Goal: Transaction & Acquisition: Purchase product/service

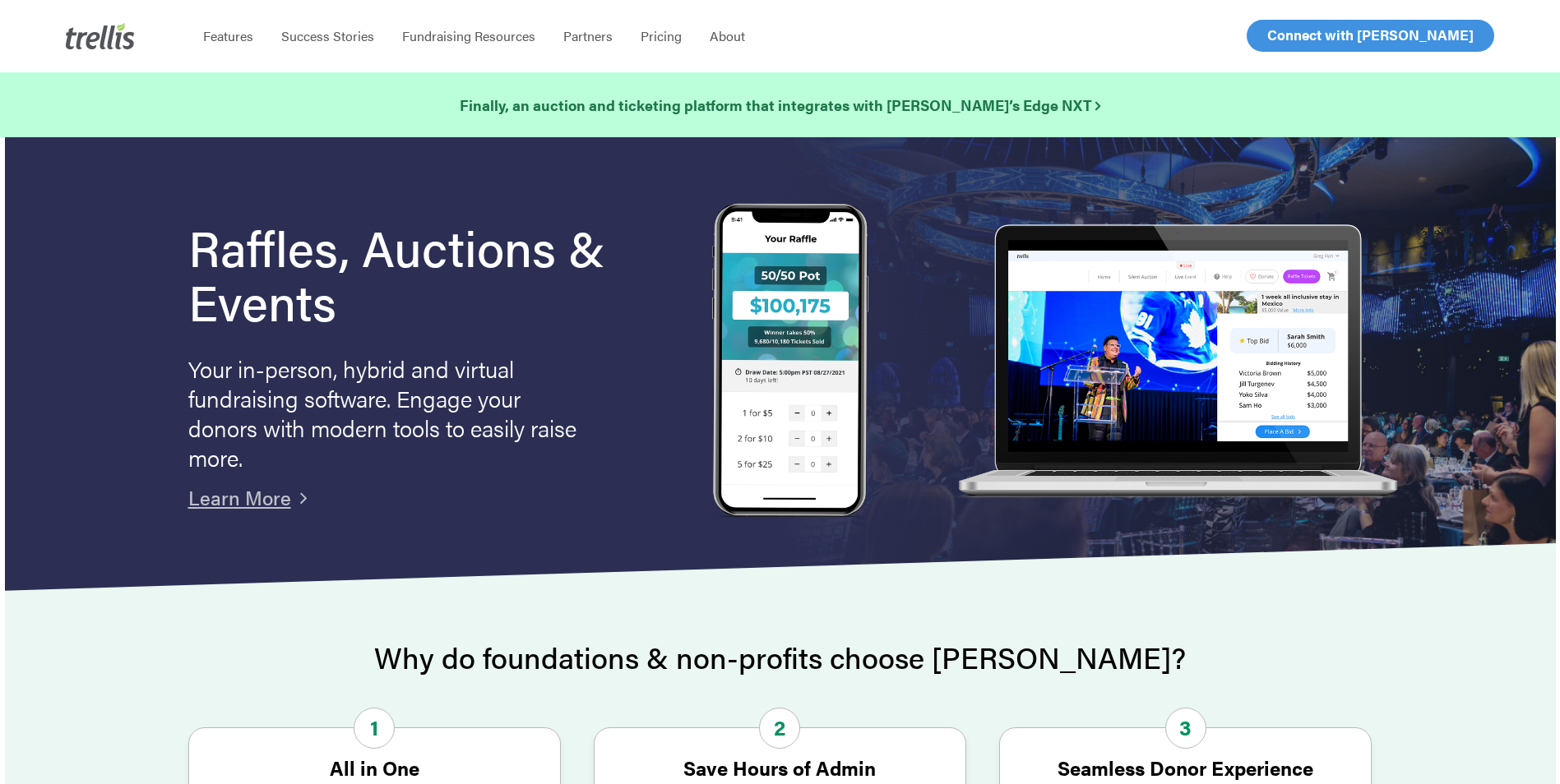
click at [1287, 41] on span "Log In" at bounding box center [1286, 35] width 40 height 19
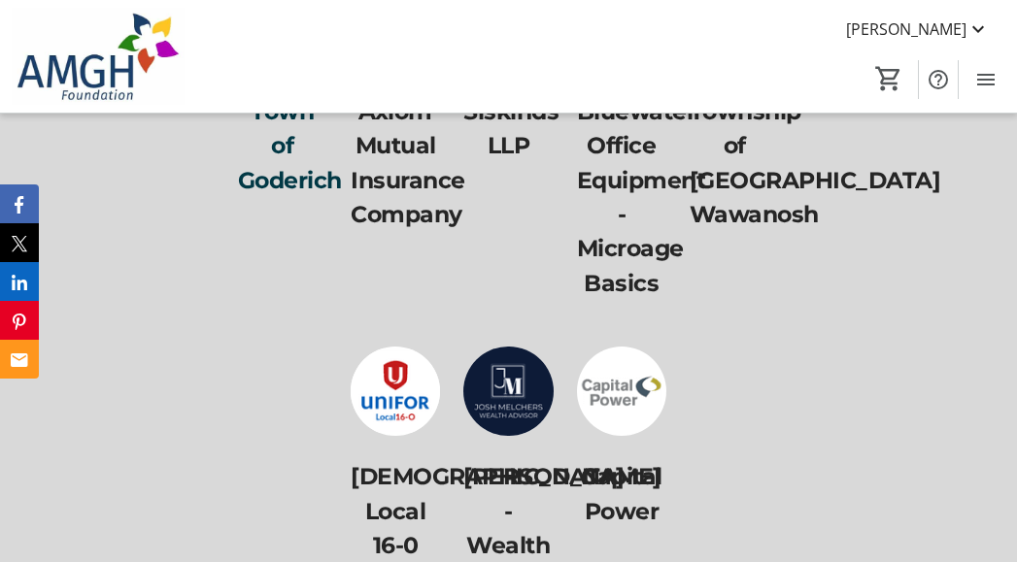
scroll to position [9129, 0]
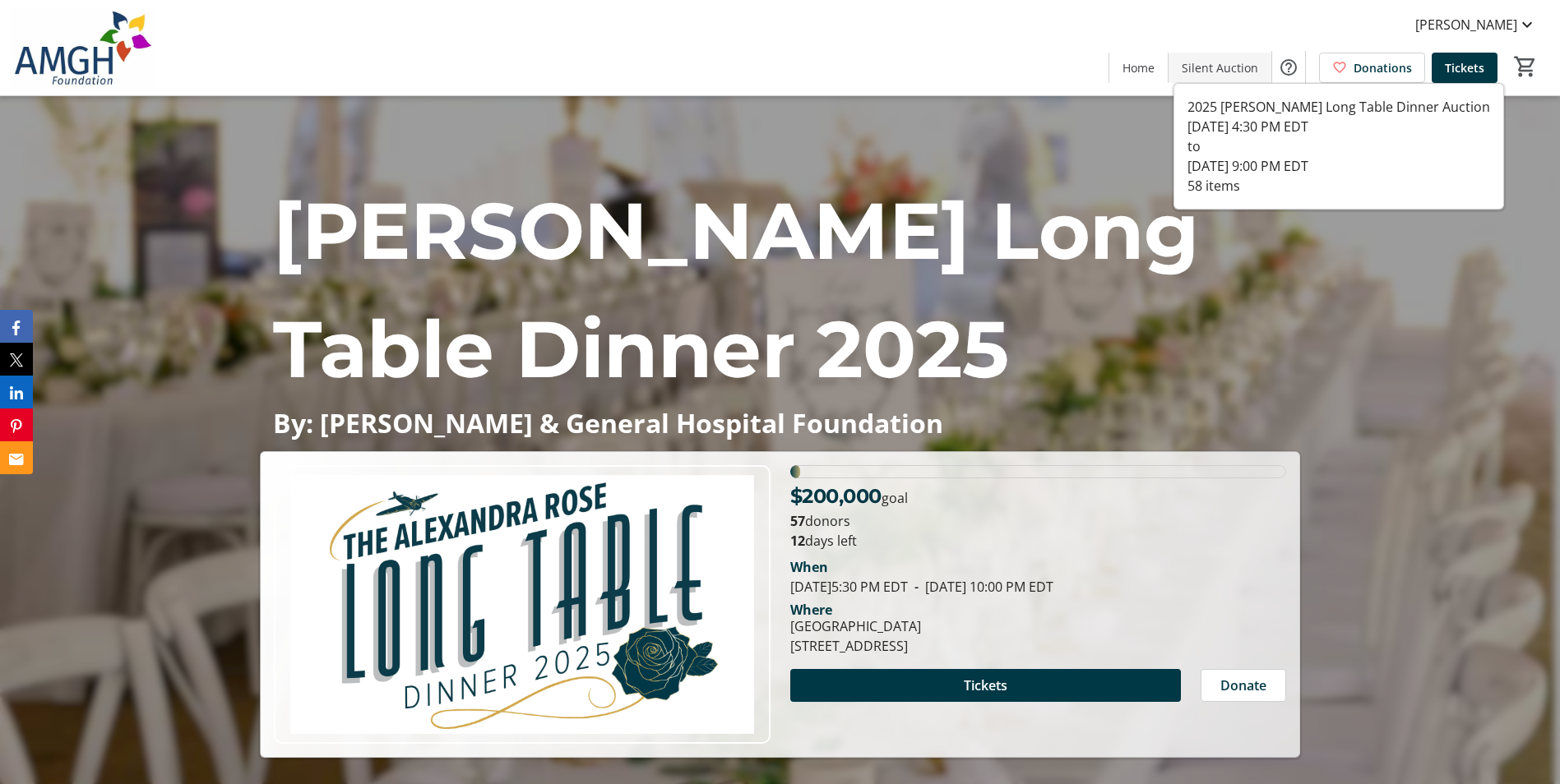
click at [1239, 59] on span "Silent Auction" at bounding box center [1220, 68] width 76 height 17
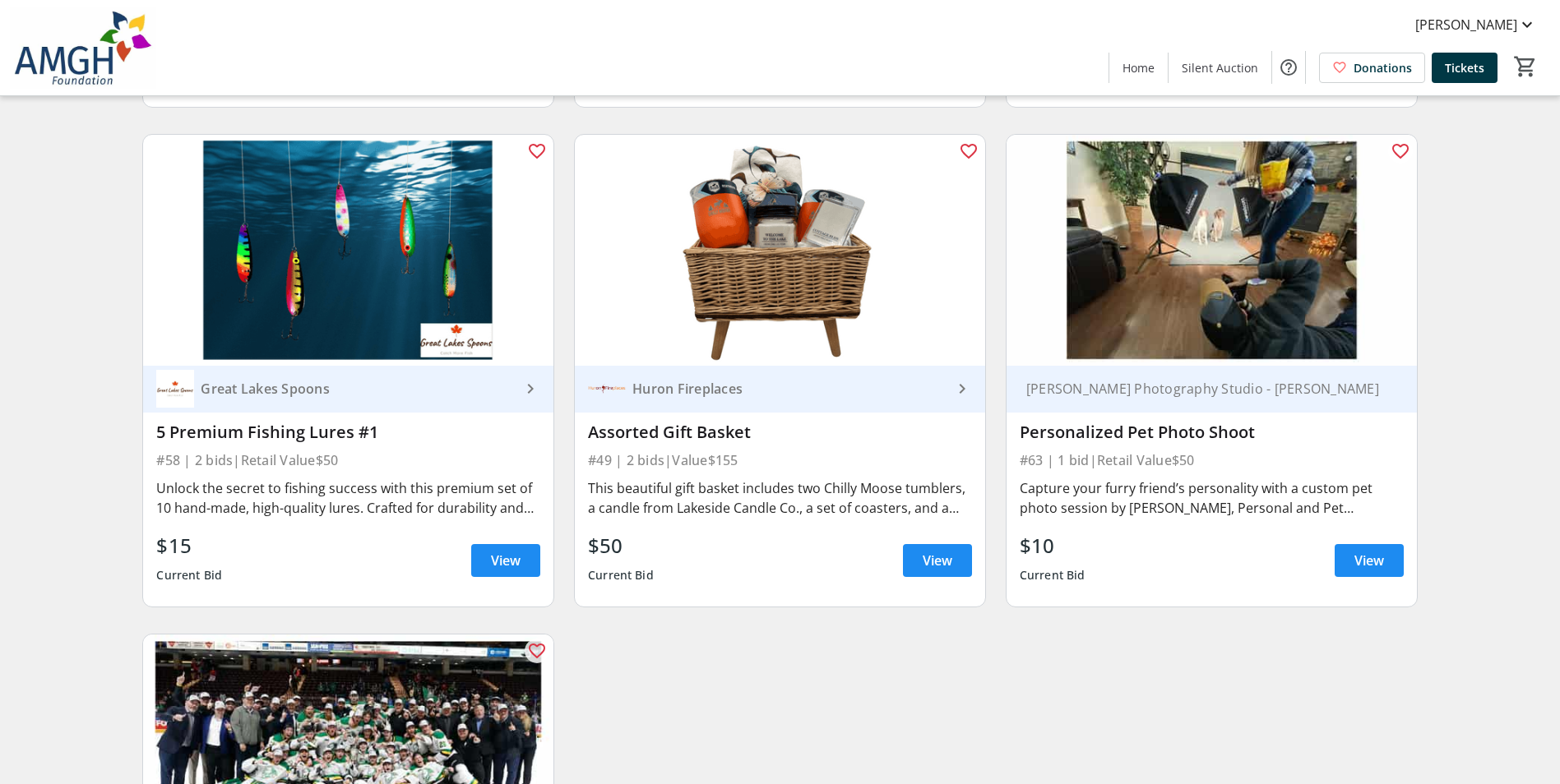
scroll to position [9778, 0]
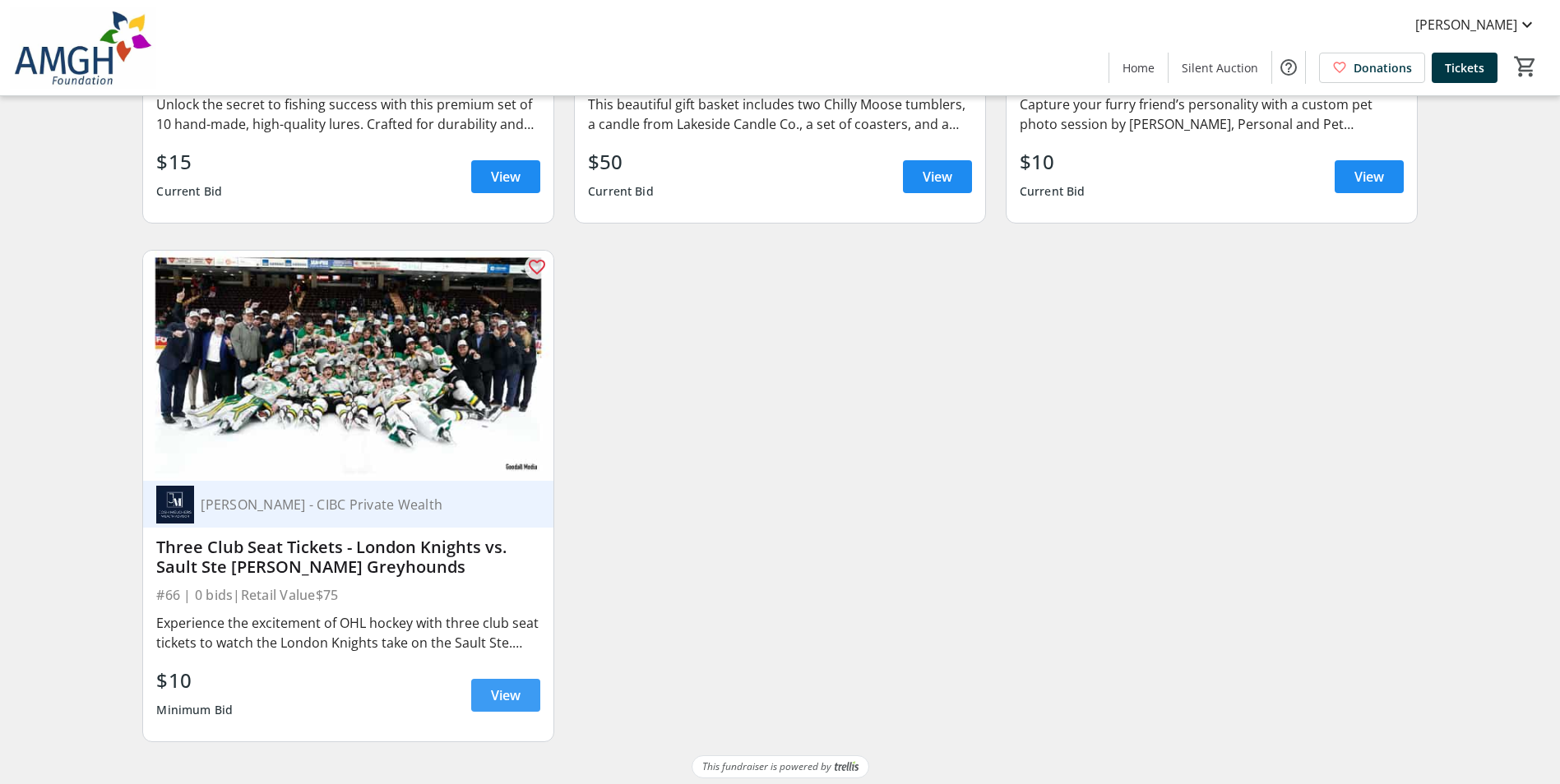
click at [517, 698] on span "View" at bounding box center [506, 695] width 30 height 19
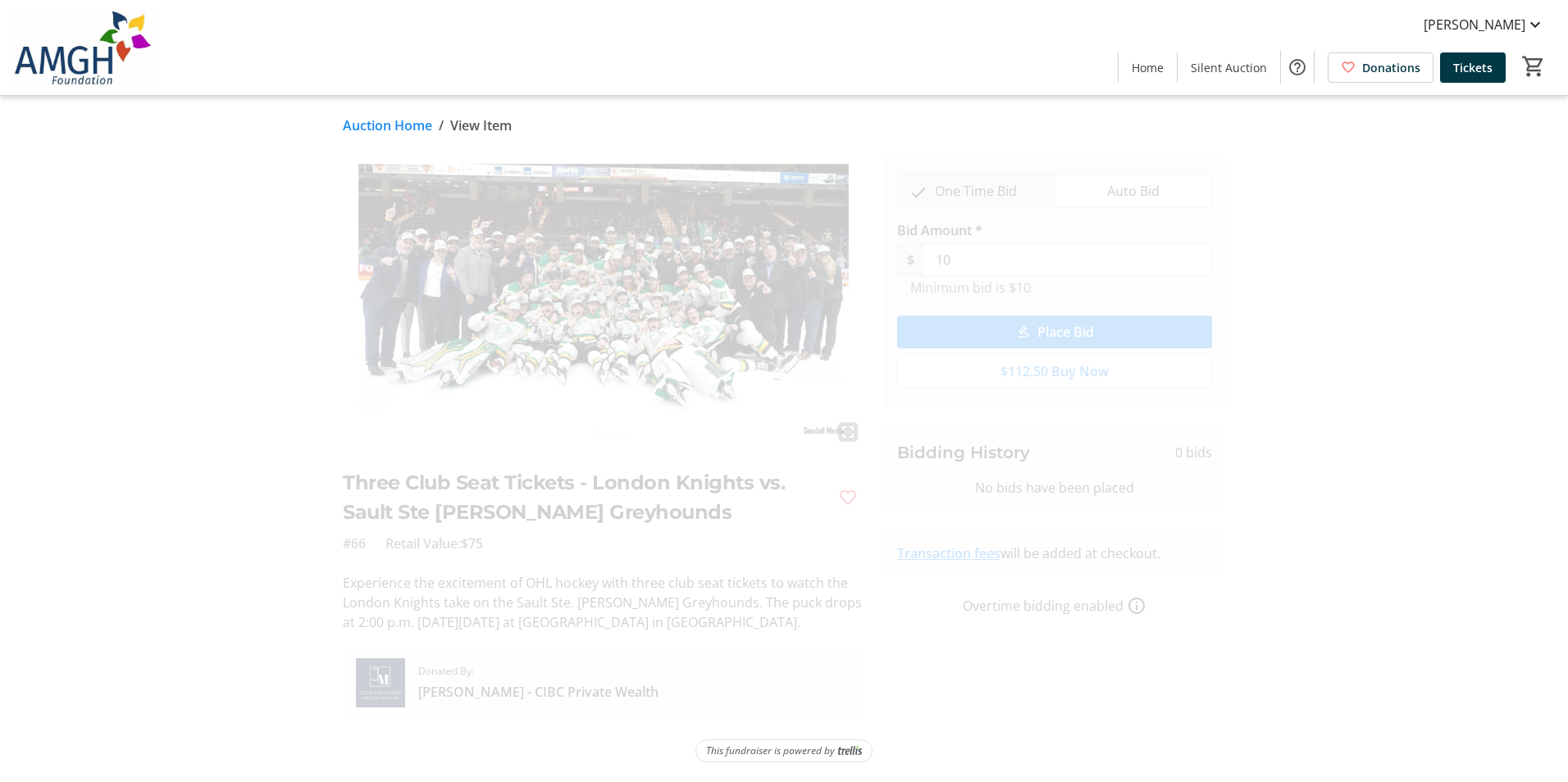
click at [1150, 197] on span "Auto Bid" at bounding box center [1132, 191] width 72 height 31
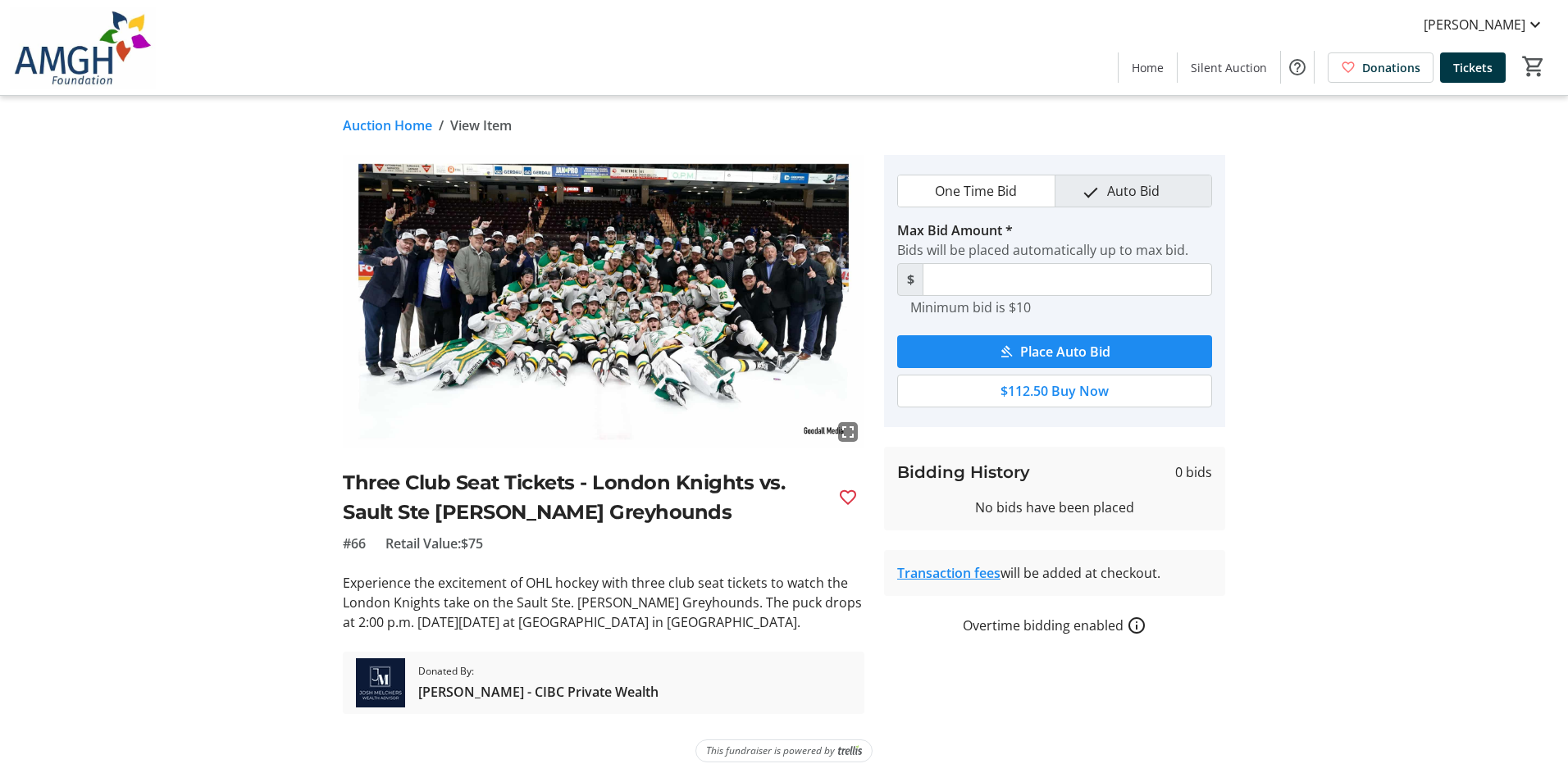
click at [966, 187] on span "One Time Bid" at bounding box center [975, 191] width 101 height 31
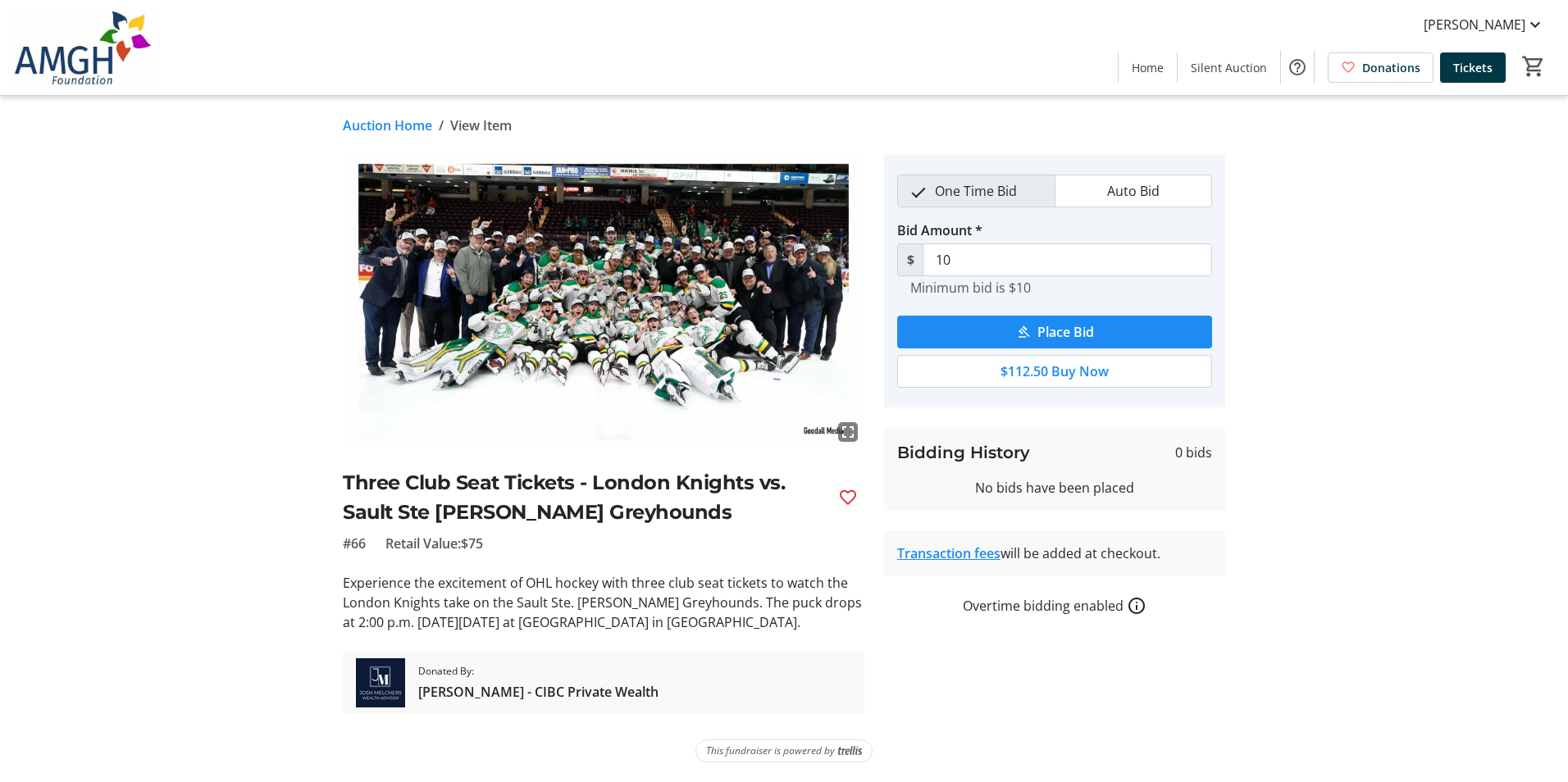
click at [1404, 324] on tr-auction-item-details-ui "Auction Home / View Item fullscreen Three Club Seat Tickets - London Knights vs…" at bounding box center [784, 439] width 1568 height 687
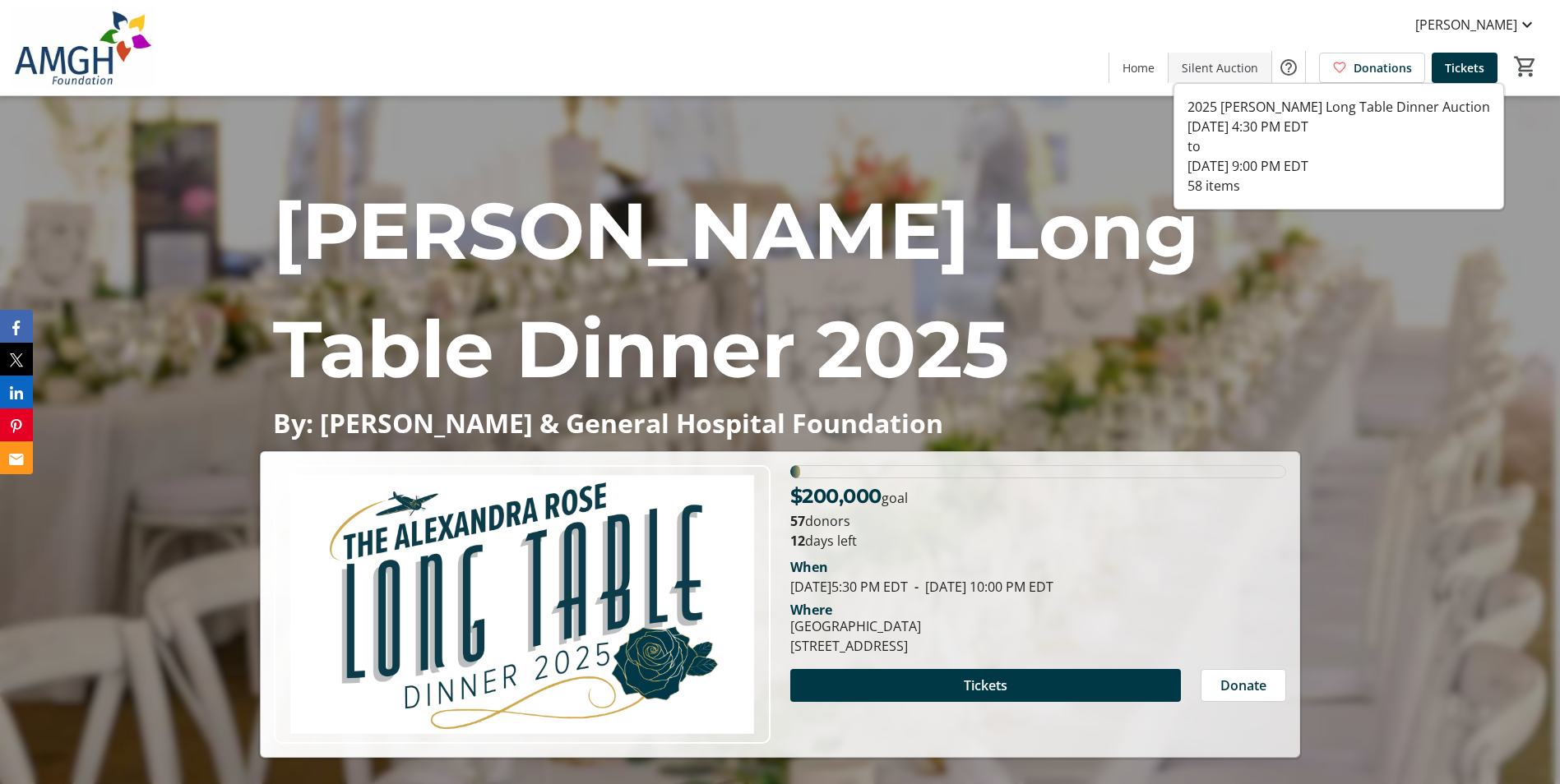
click at [1239, 69] on span "Silent Auction" at bounding box center [1220, 68] width 76 height 17
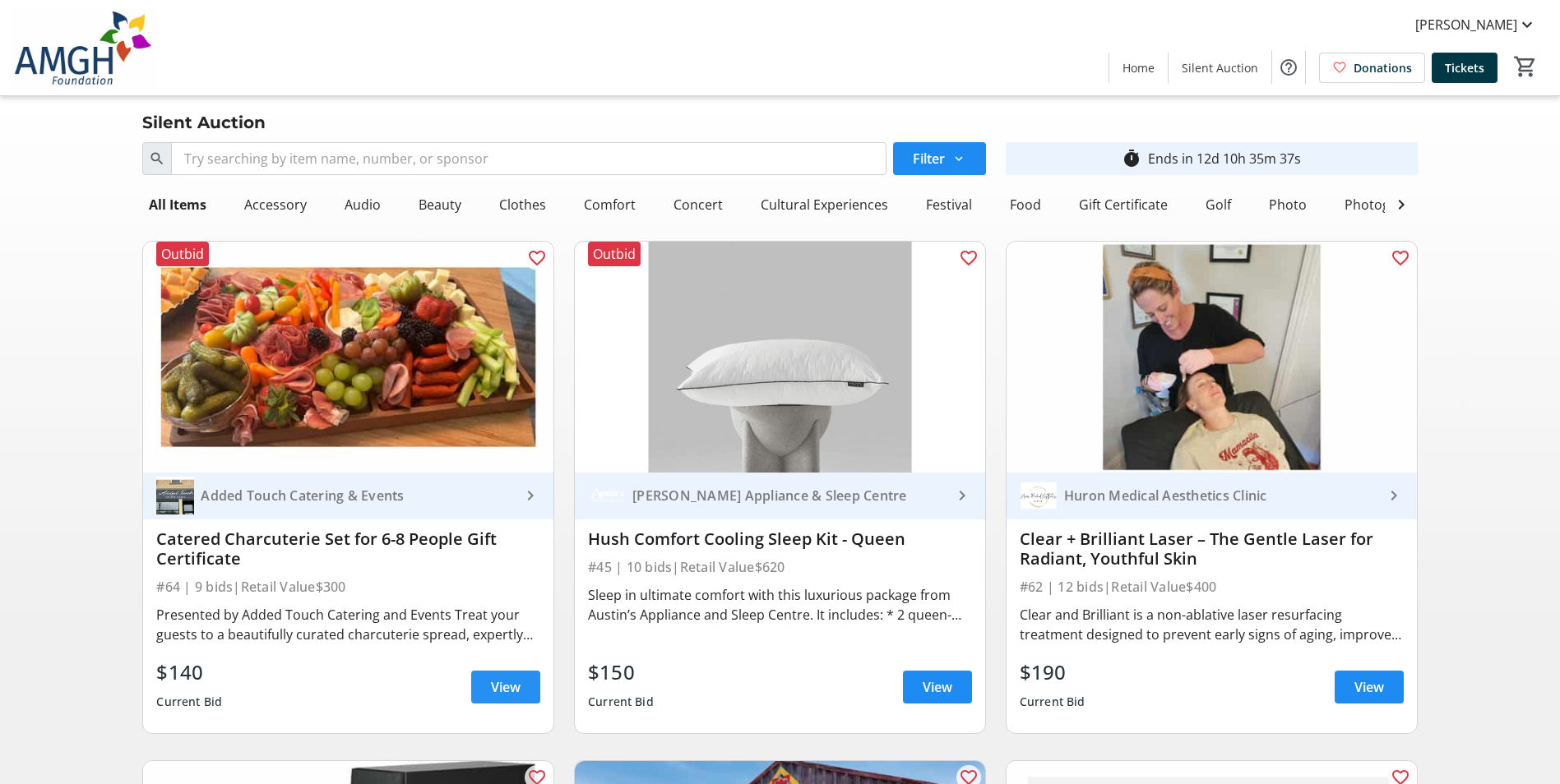
click at [473, 698] on span at bounding box center [506, 687] width 69 height 40
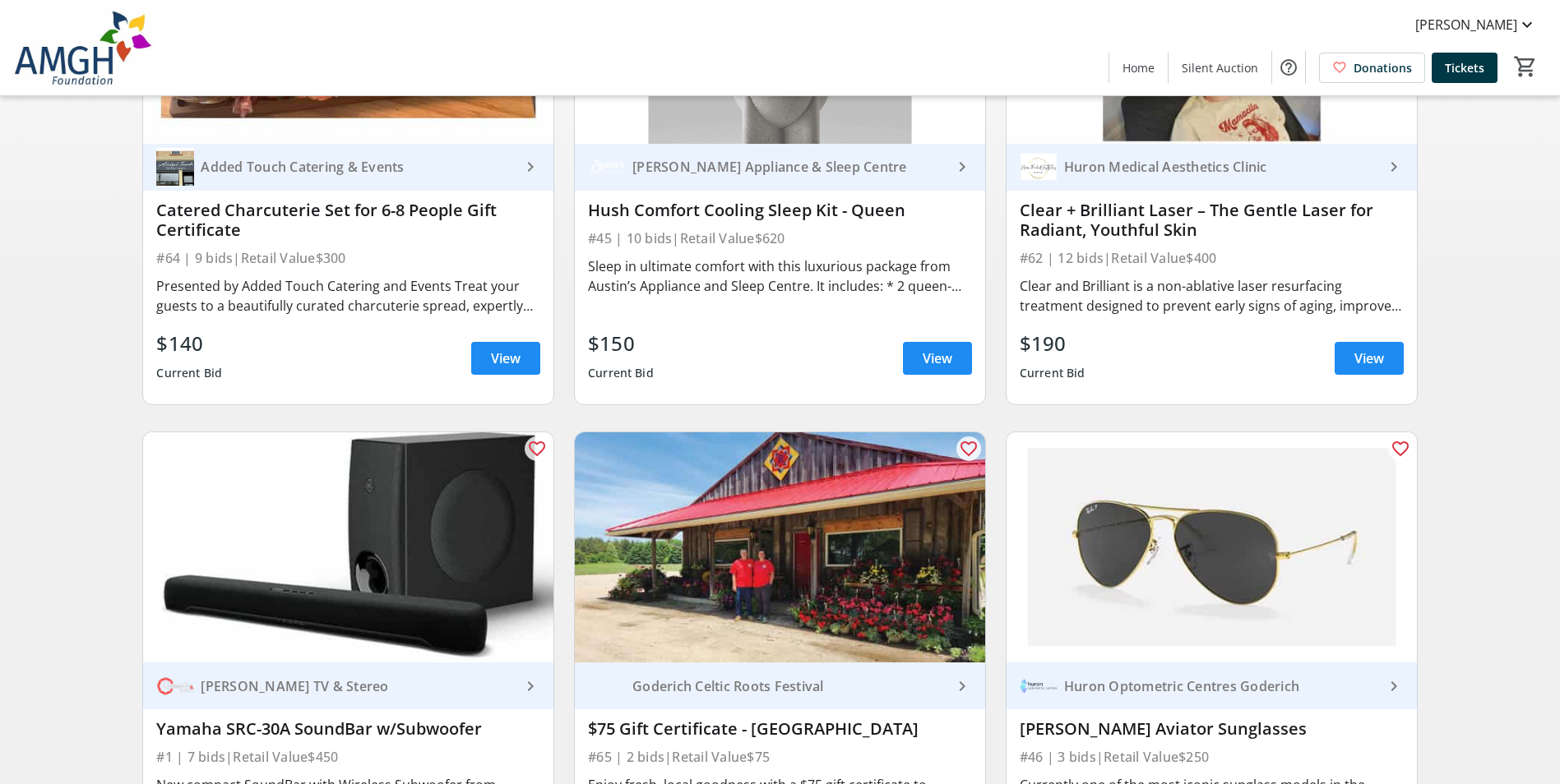
scroll to position [576, 0]
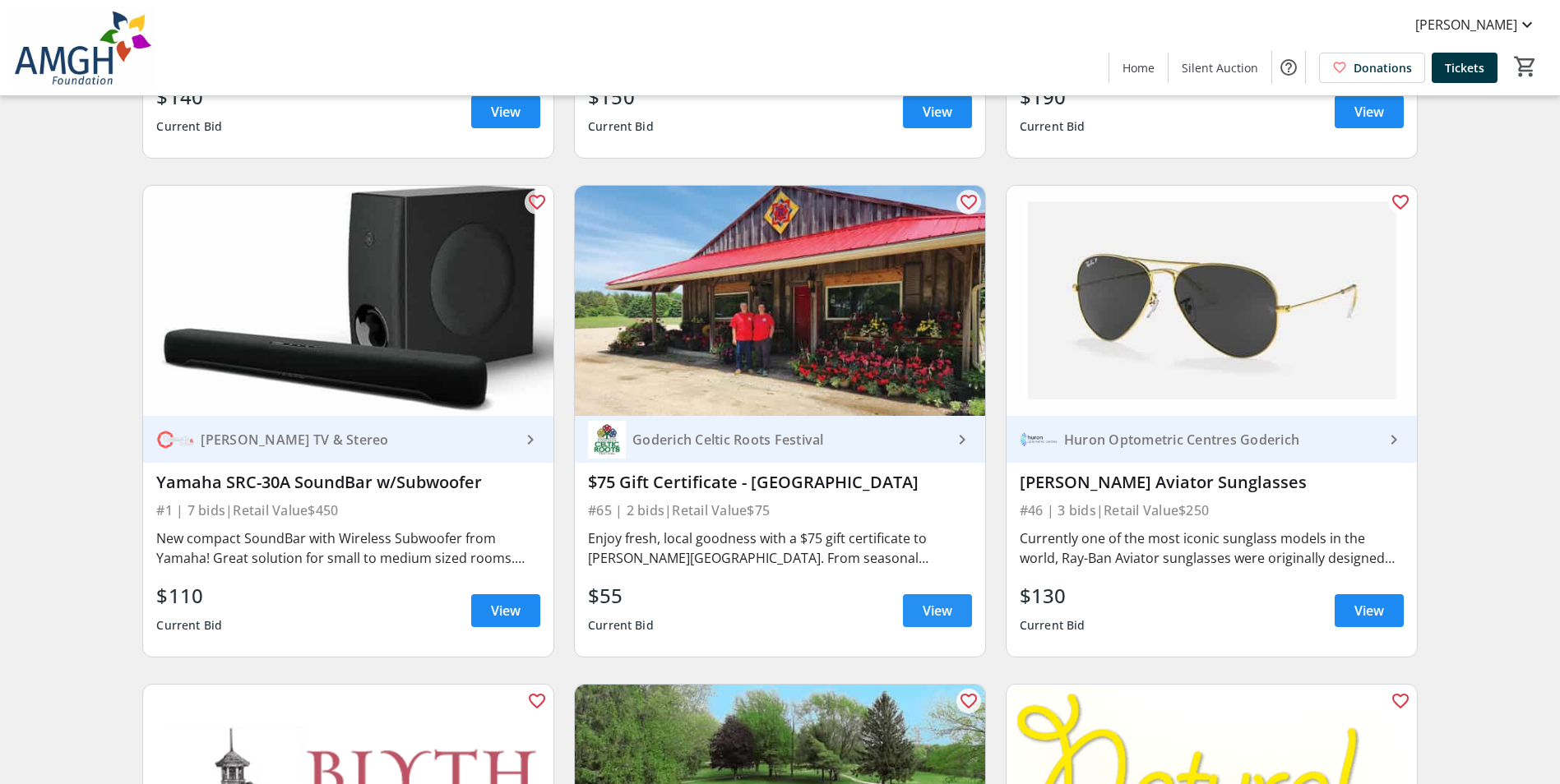
click at [952, 621] on span "View" at bounding box center [938, 610] width 30 height 19
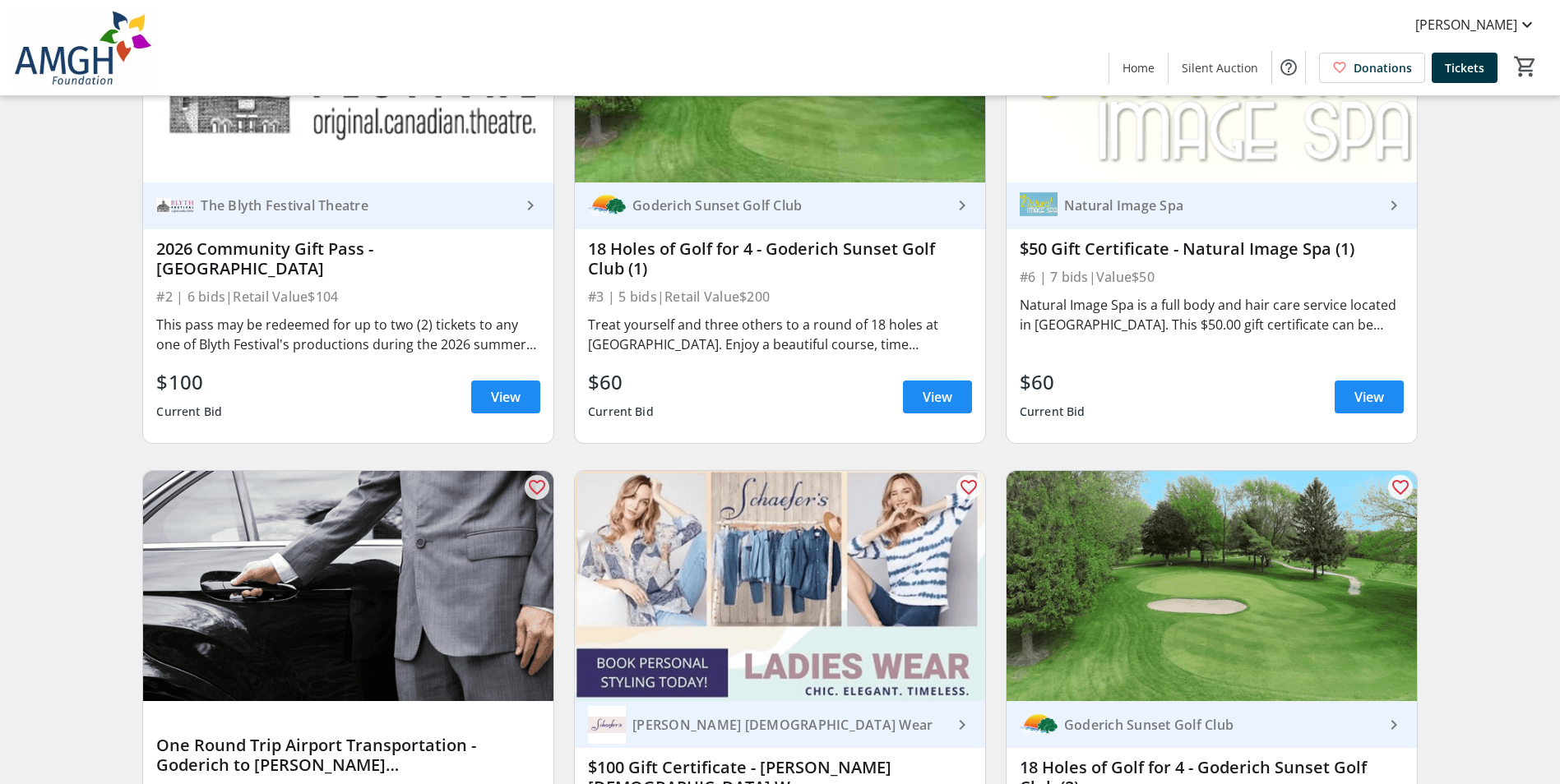
scroll to position [1316, 0]
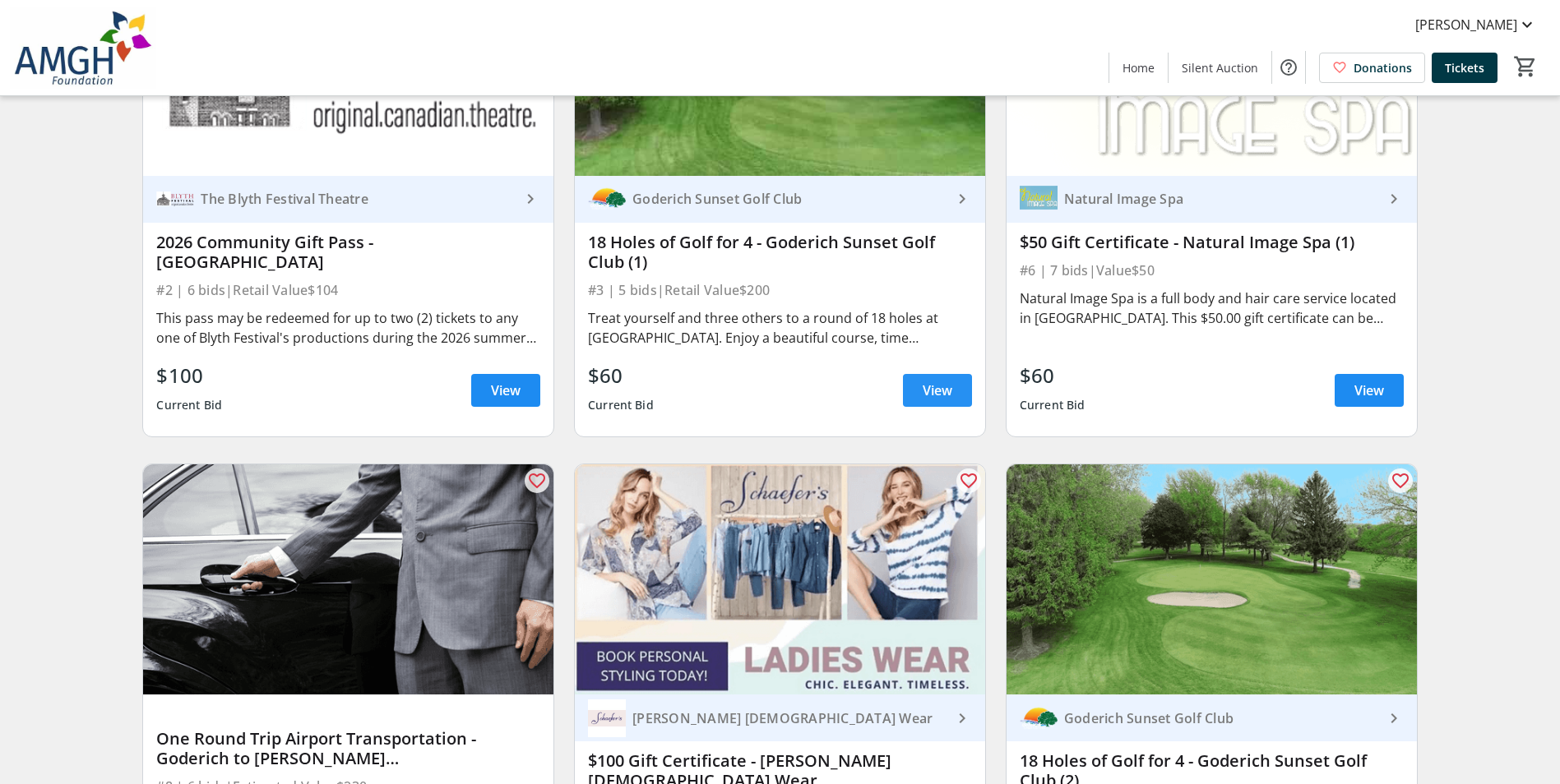
click at [933, 393] on span "View" at bounding box center [938, 390] width 30 height 19
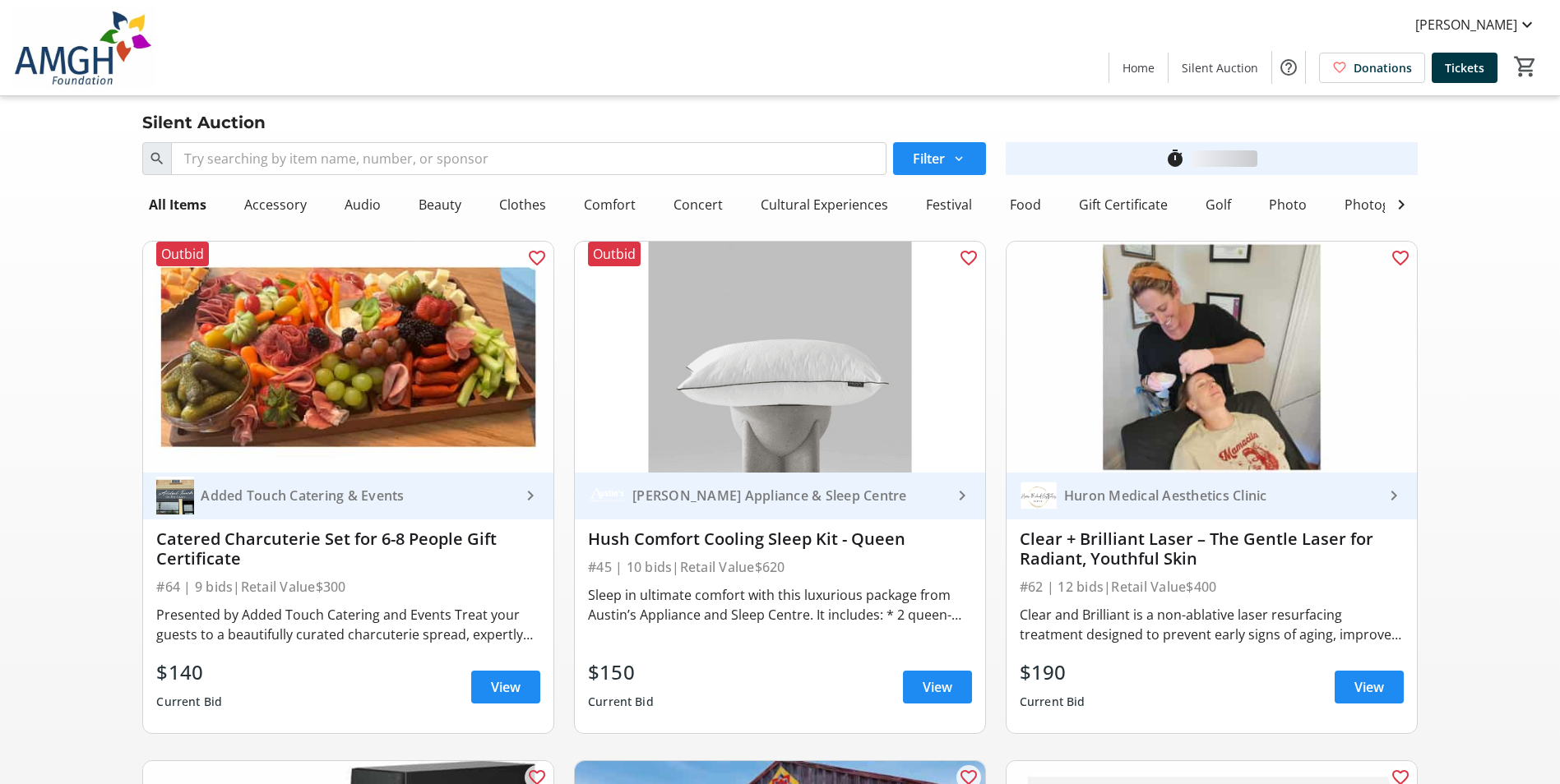
scroll to position [1316, 0]
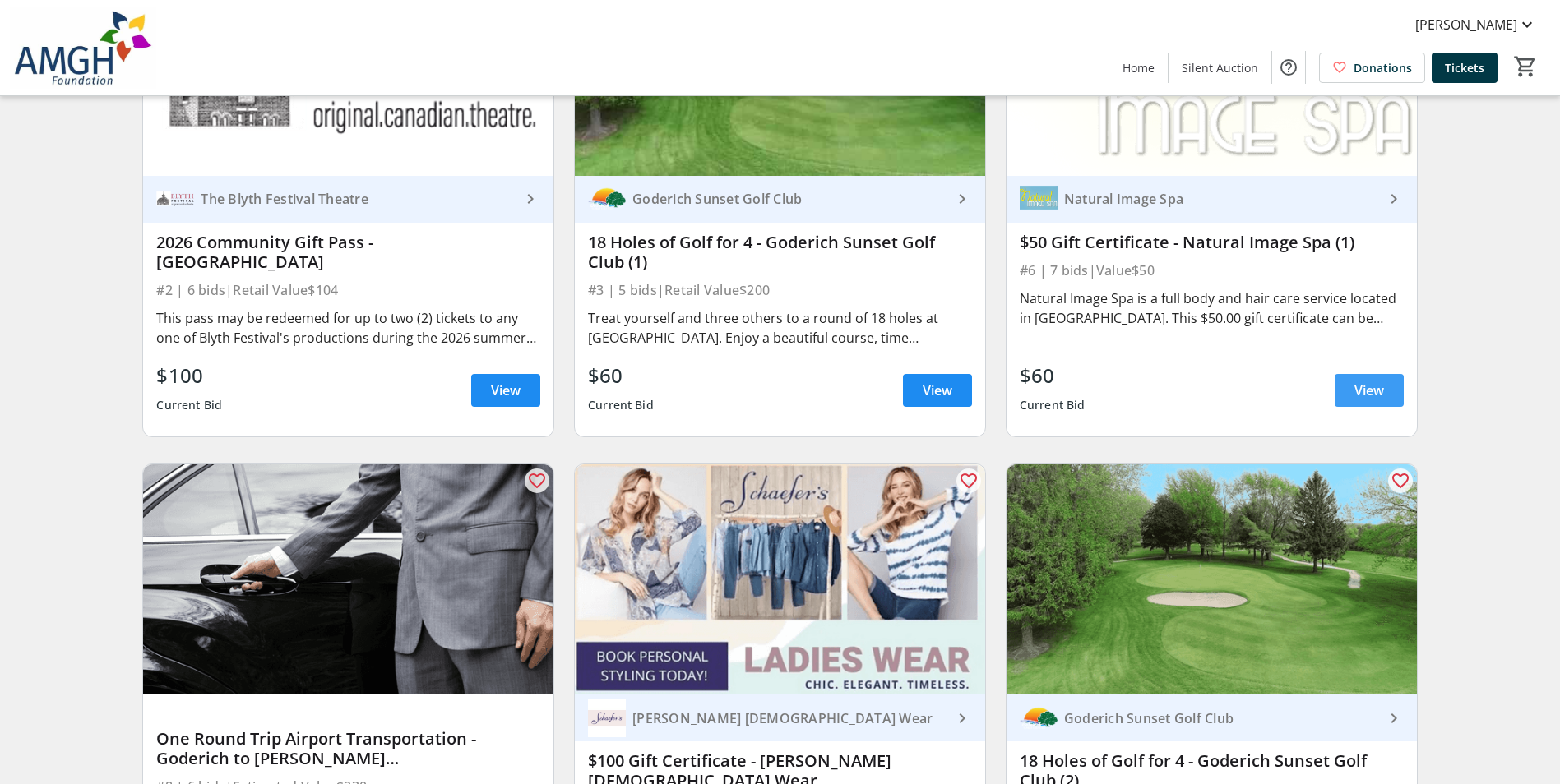
click at [1375, 400] on span "View" at bounding box center [1369, 390] width 30 height 19
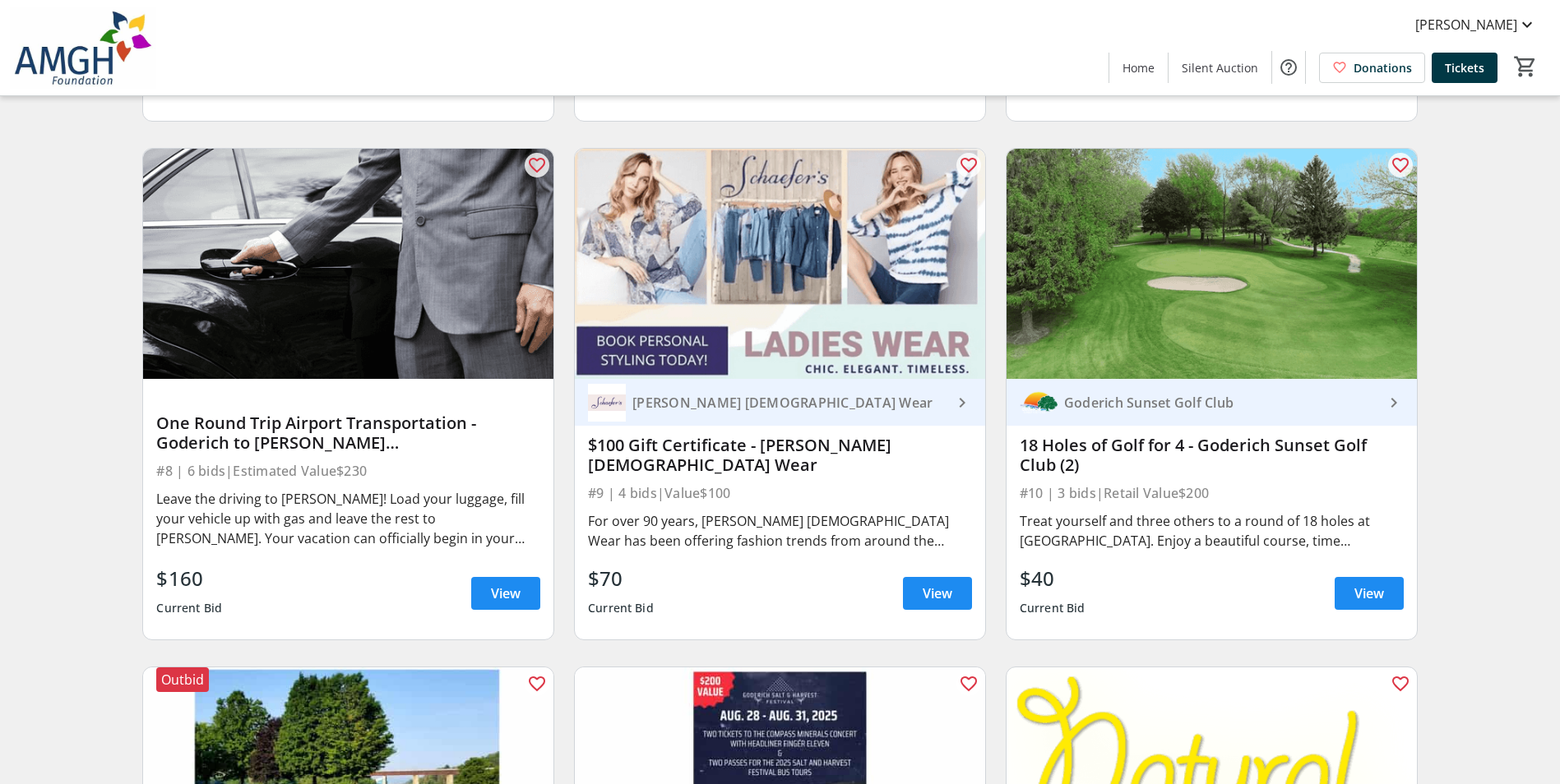
scroll to position [1726, 0]
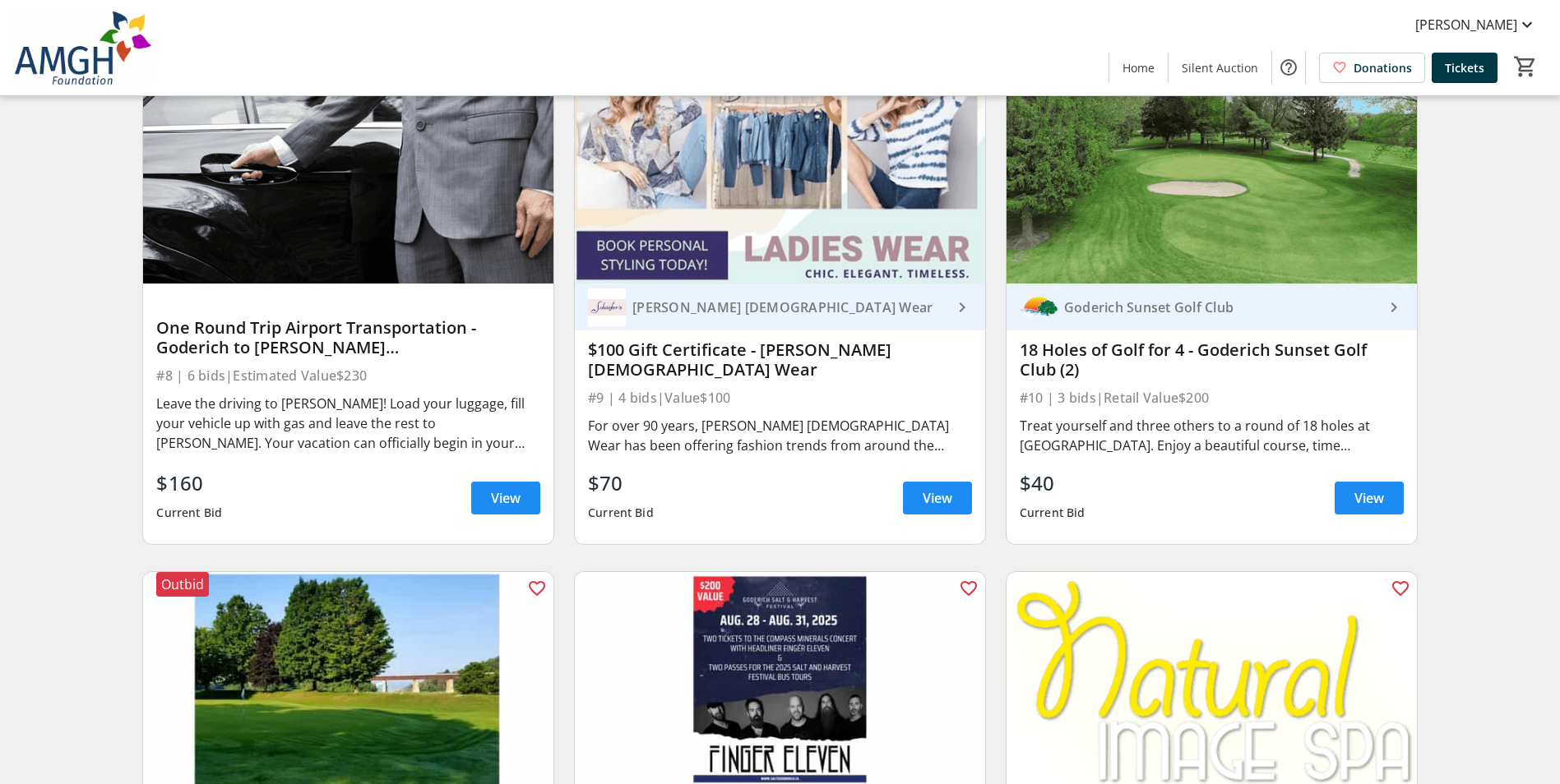
click at [470, 515] on div "$160 Current Bid View" at bounding box center [349, 499] width 384 height 59
click at [479, 508] on span at bounding box center [506, 498] width 69 height 40
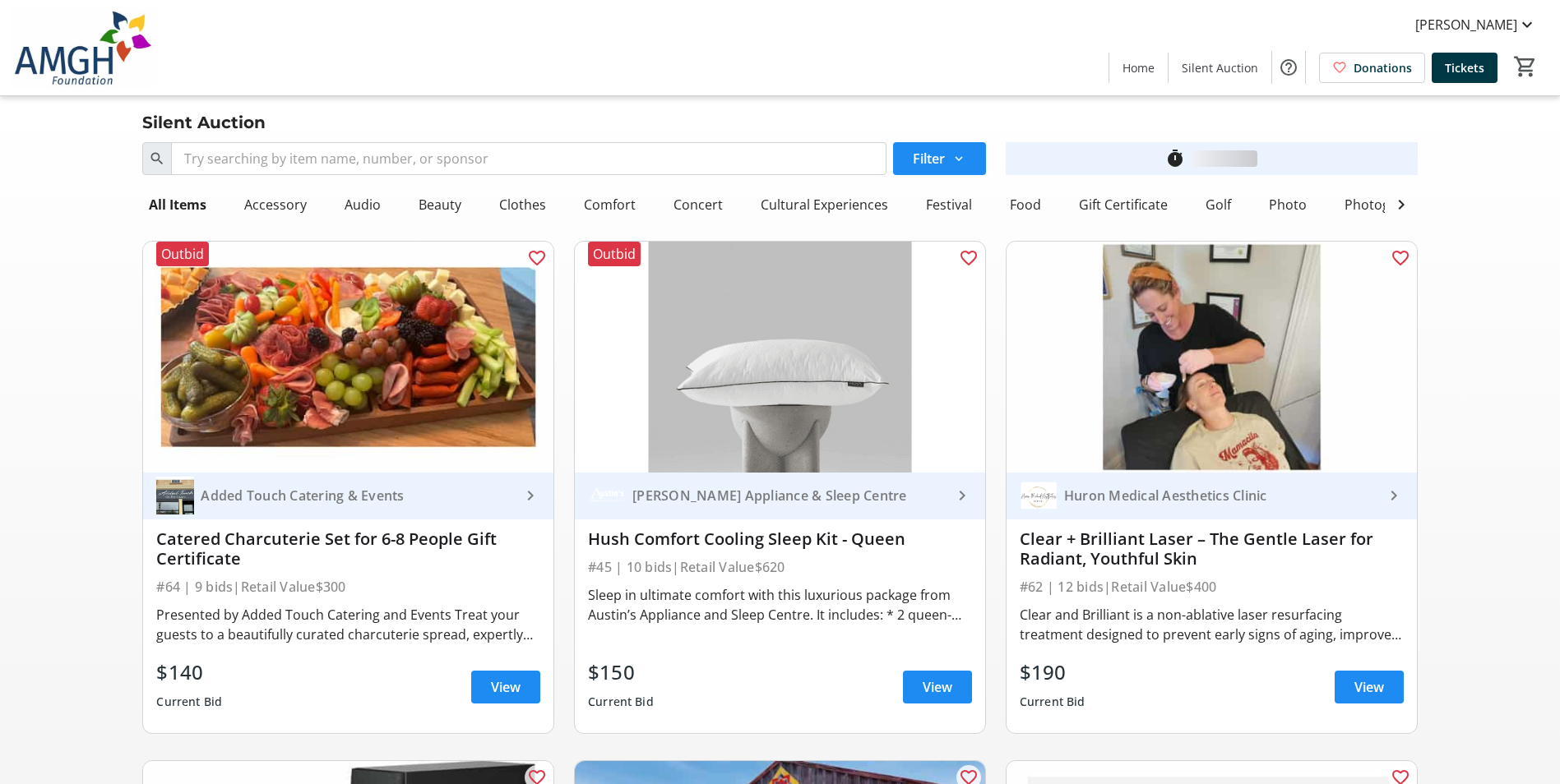
scroll to position [1726, 0]
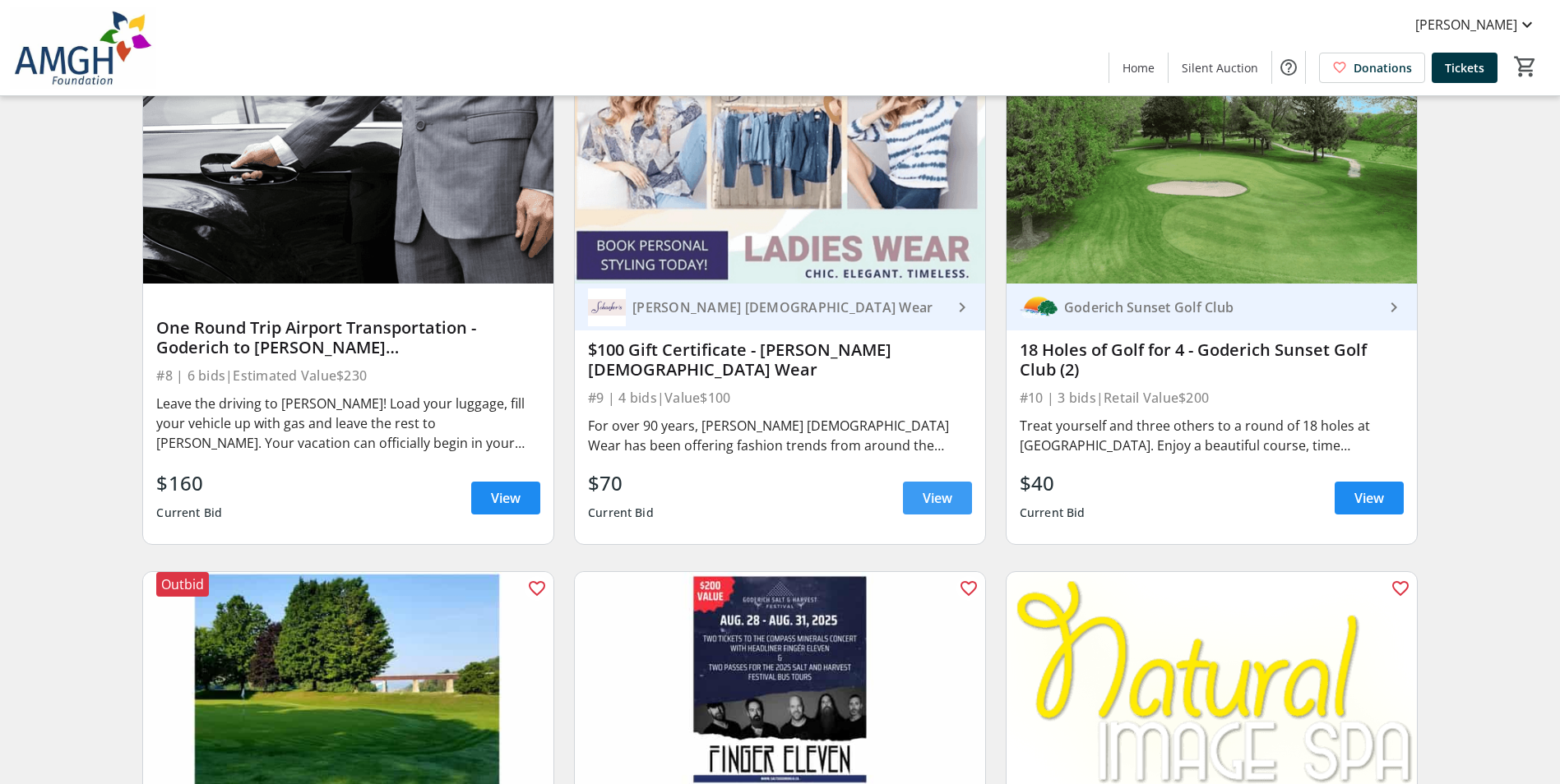
click at [942, 508] on span "View" at bounding box center [938, 498] width 30 height 19
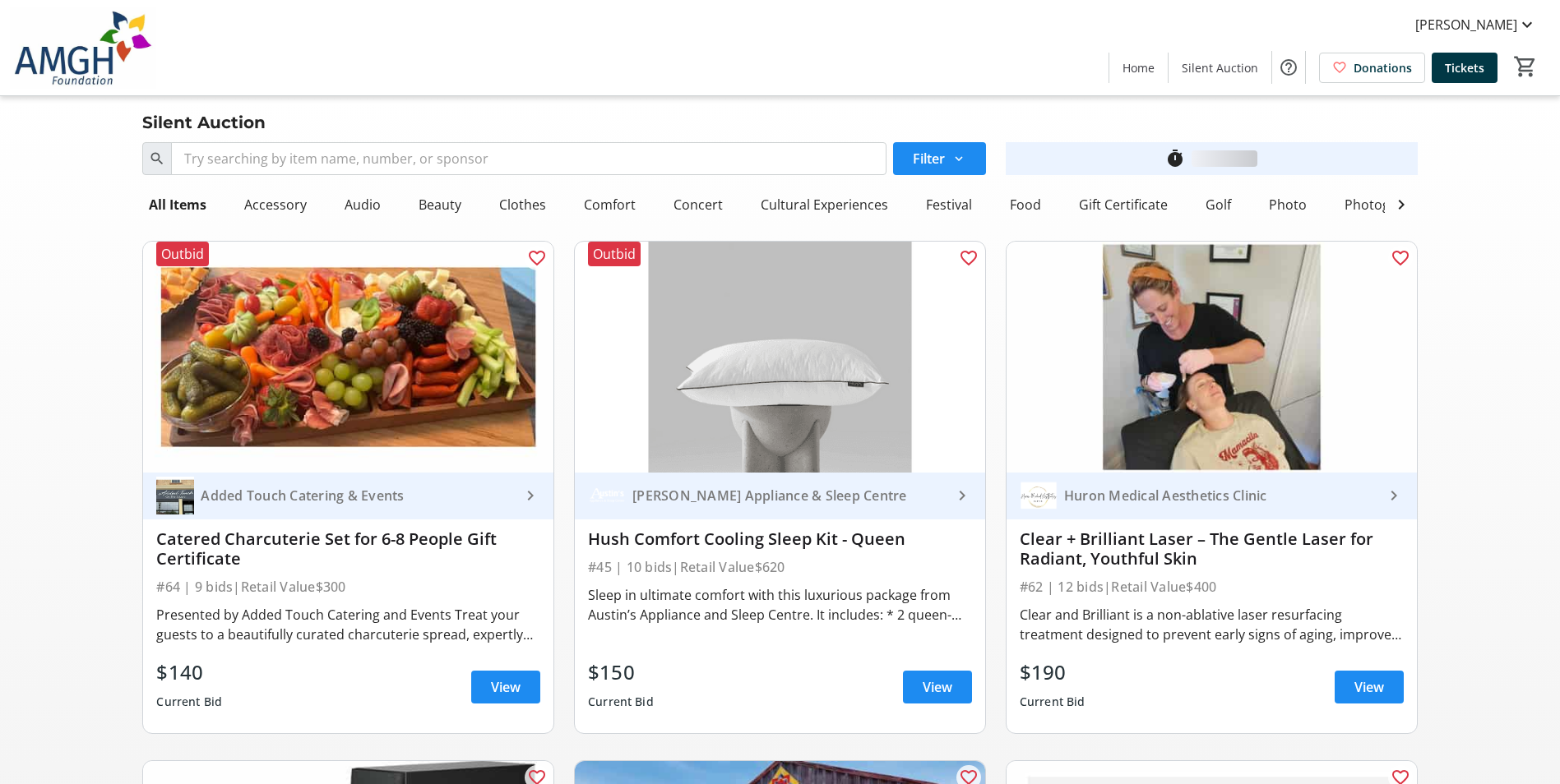
scroll to position [1726, 0]
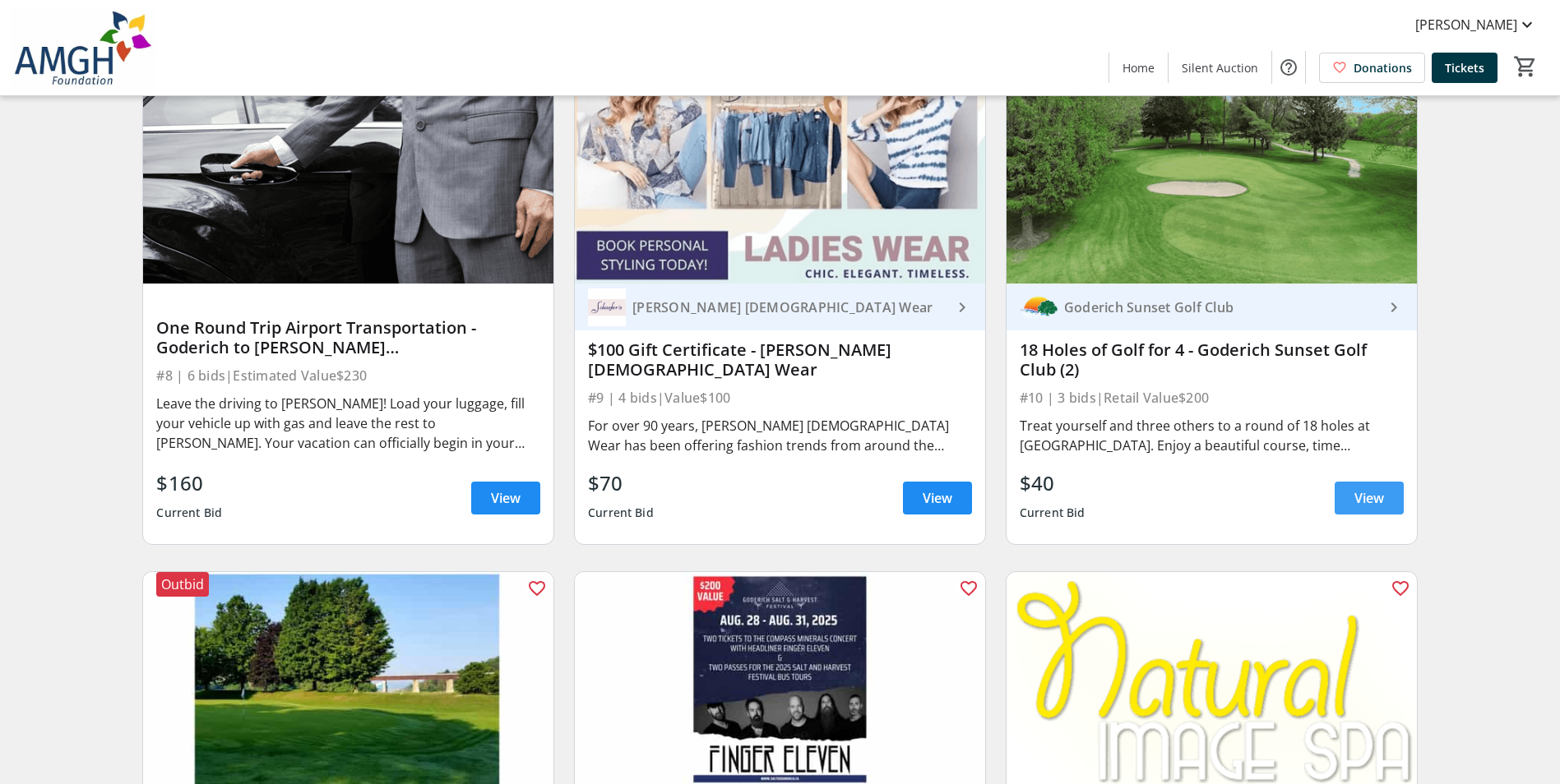
click at [1390, 508] on span at bounding box center [1369, 498] width 69 height 40
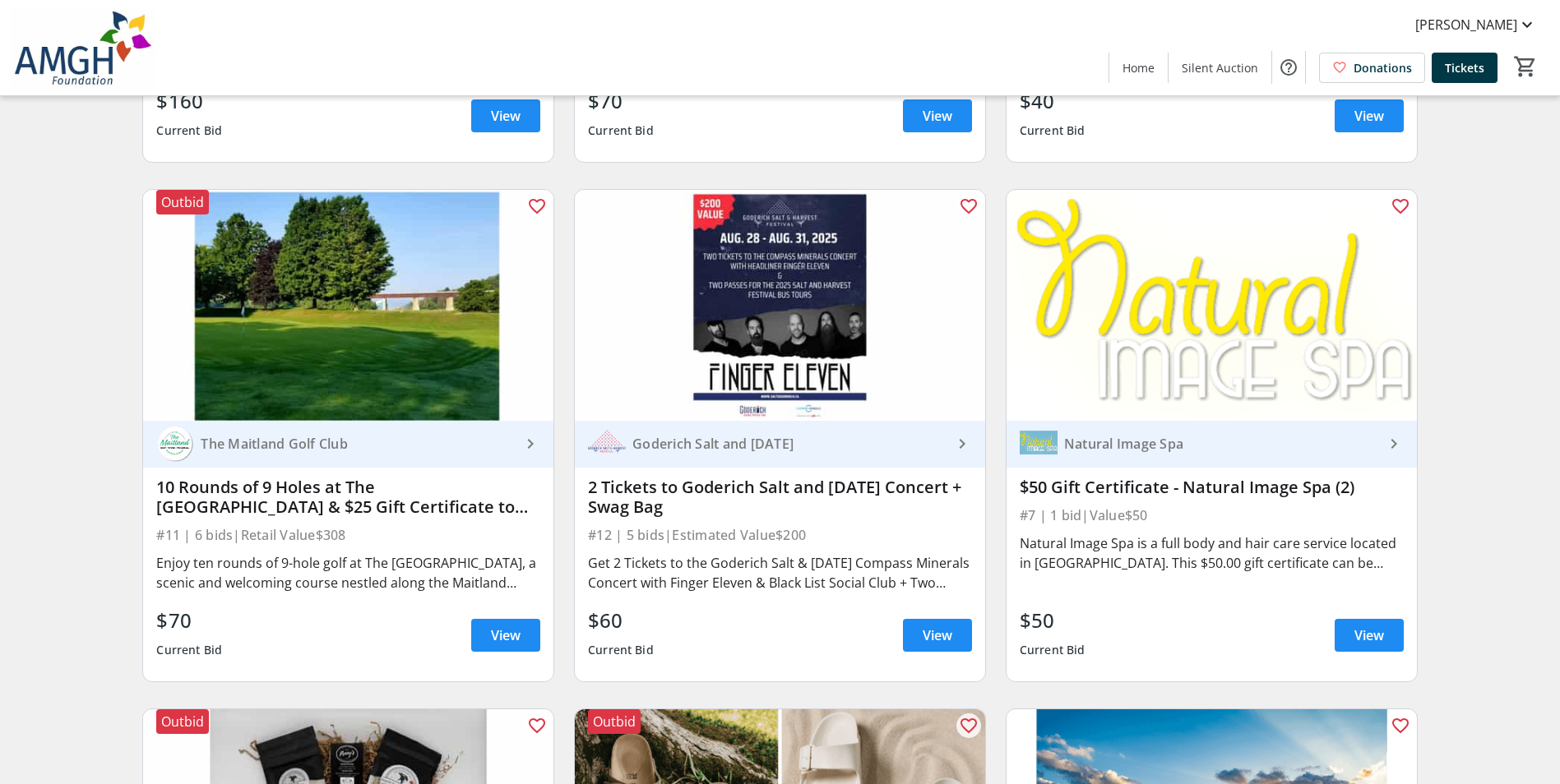
scroll to position [2138, 0]
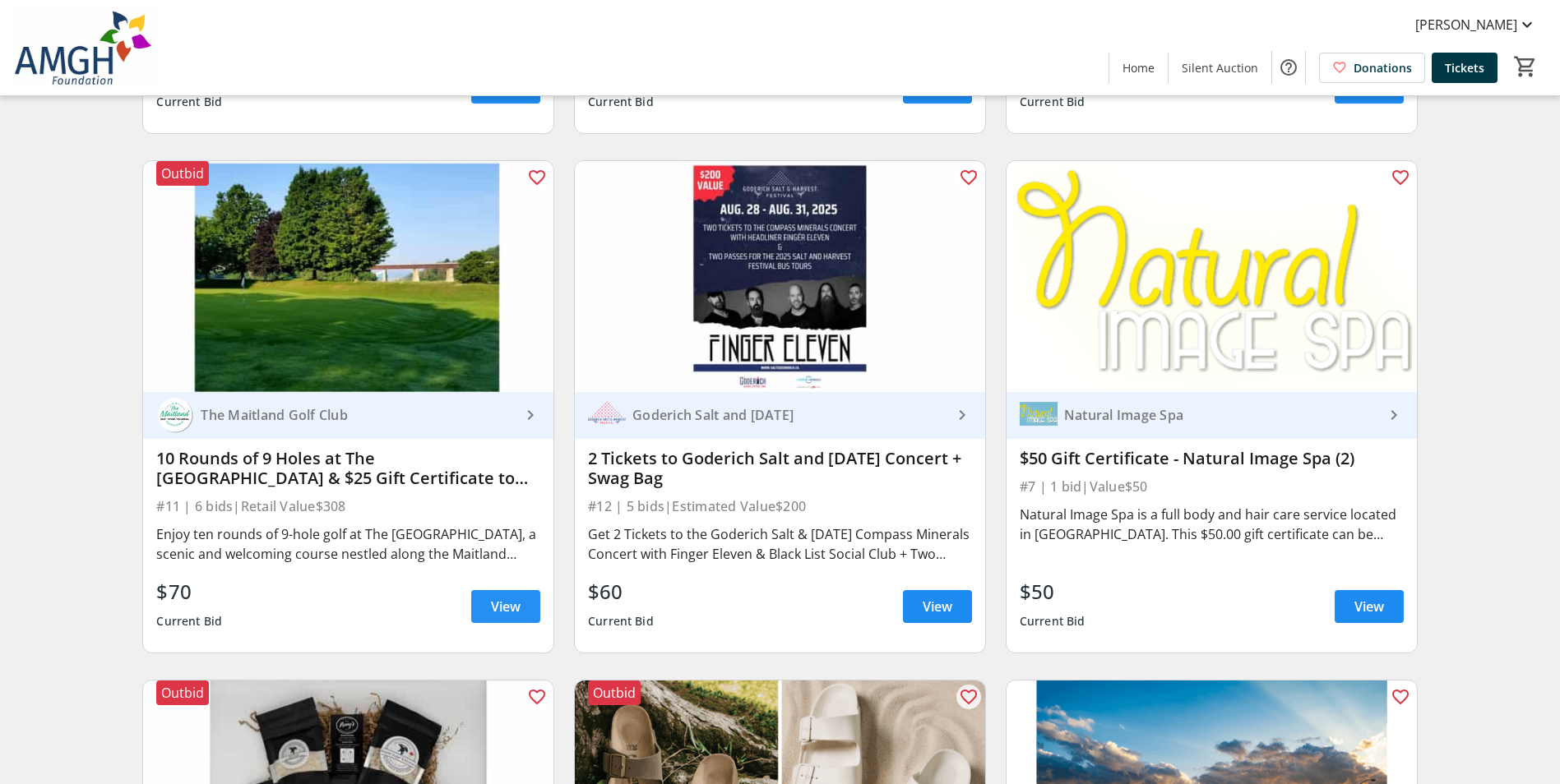
click at [481, 616] on span at bounding box center [506, 606] width 69 height 40
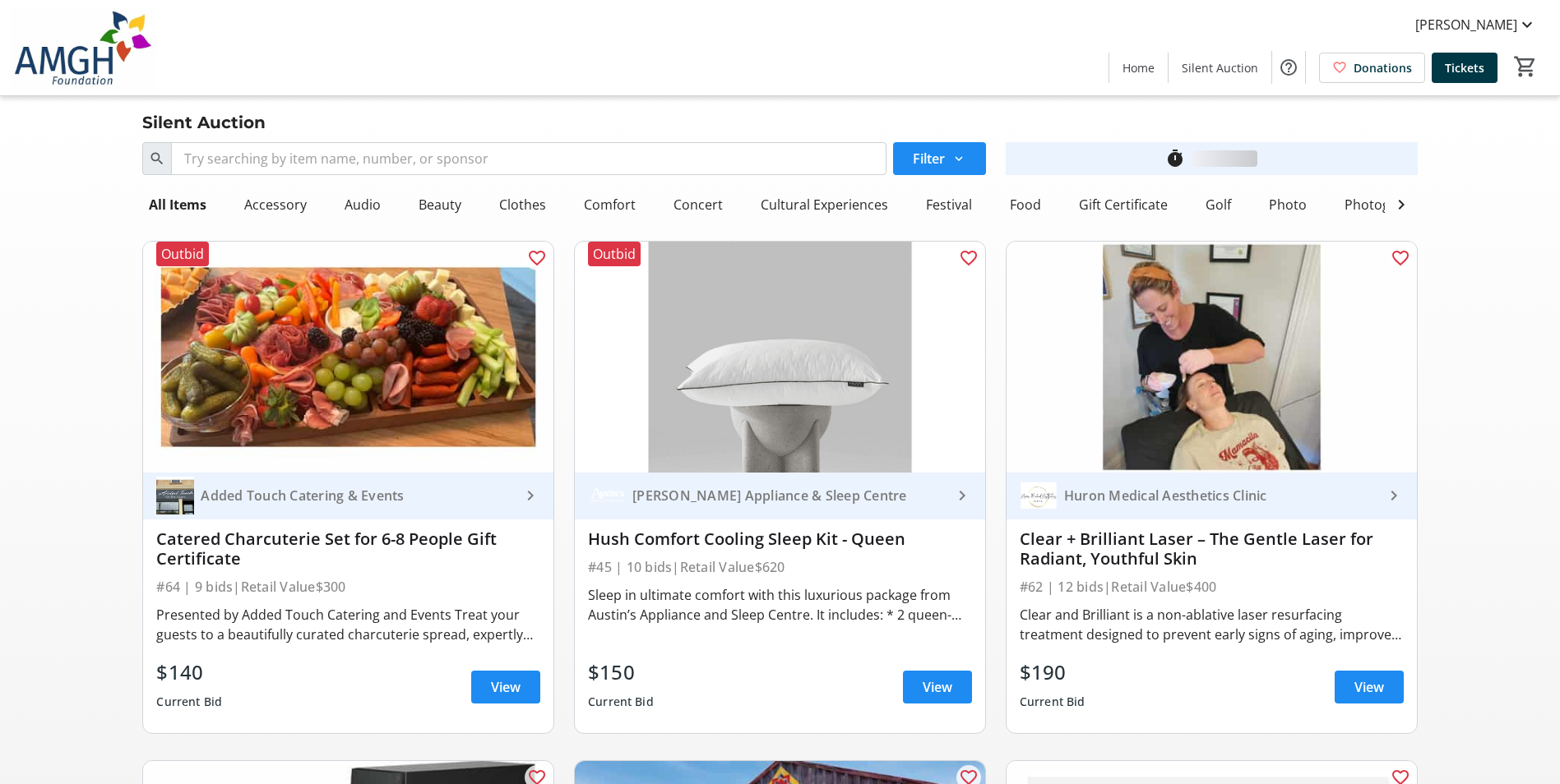
scroll to position [2138, 0]
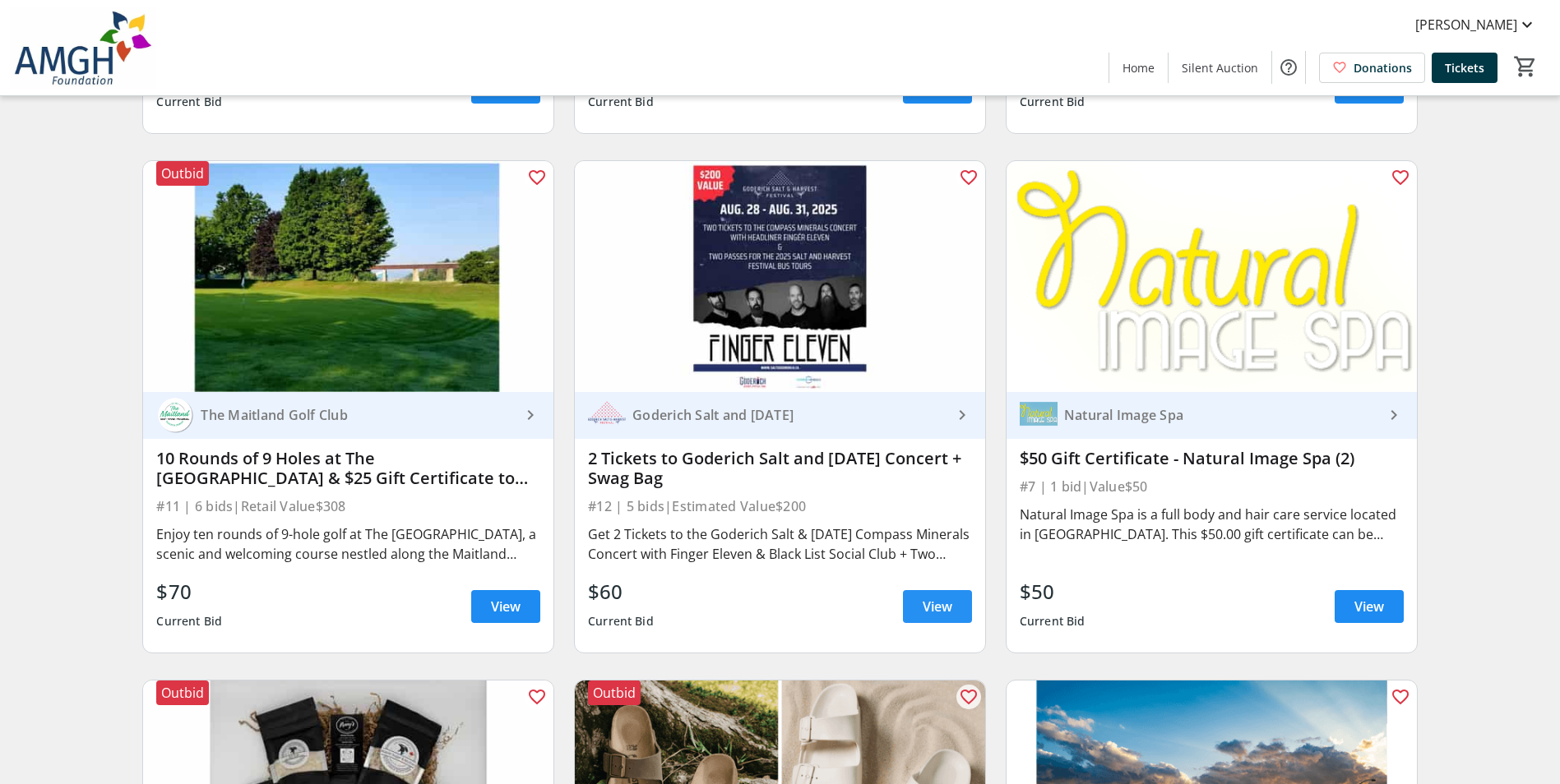
click at [942, 612] on span "View" at bounding box center [938, 606] width 30 height 19
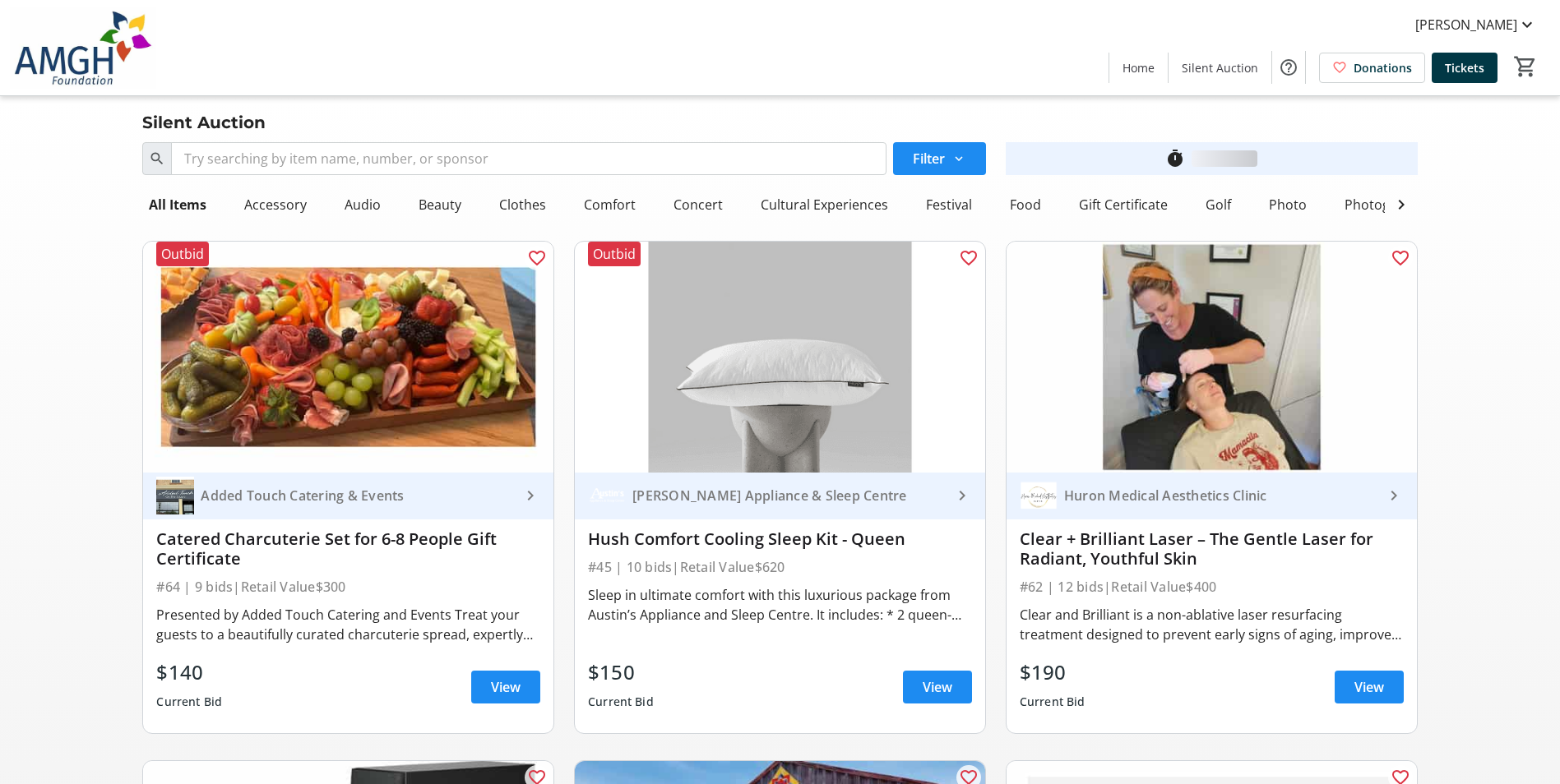
scroll to position [2138, 0]
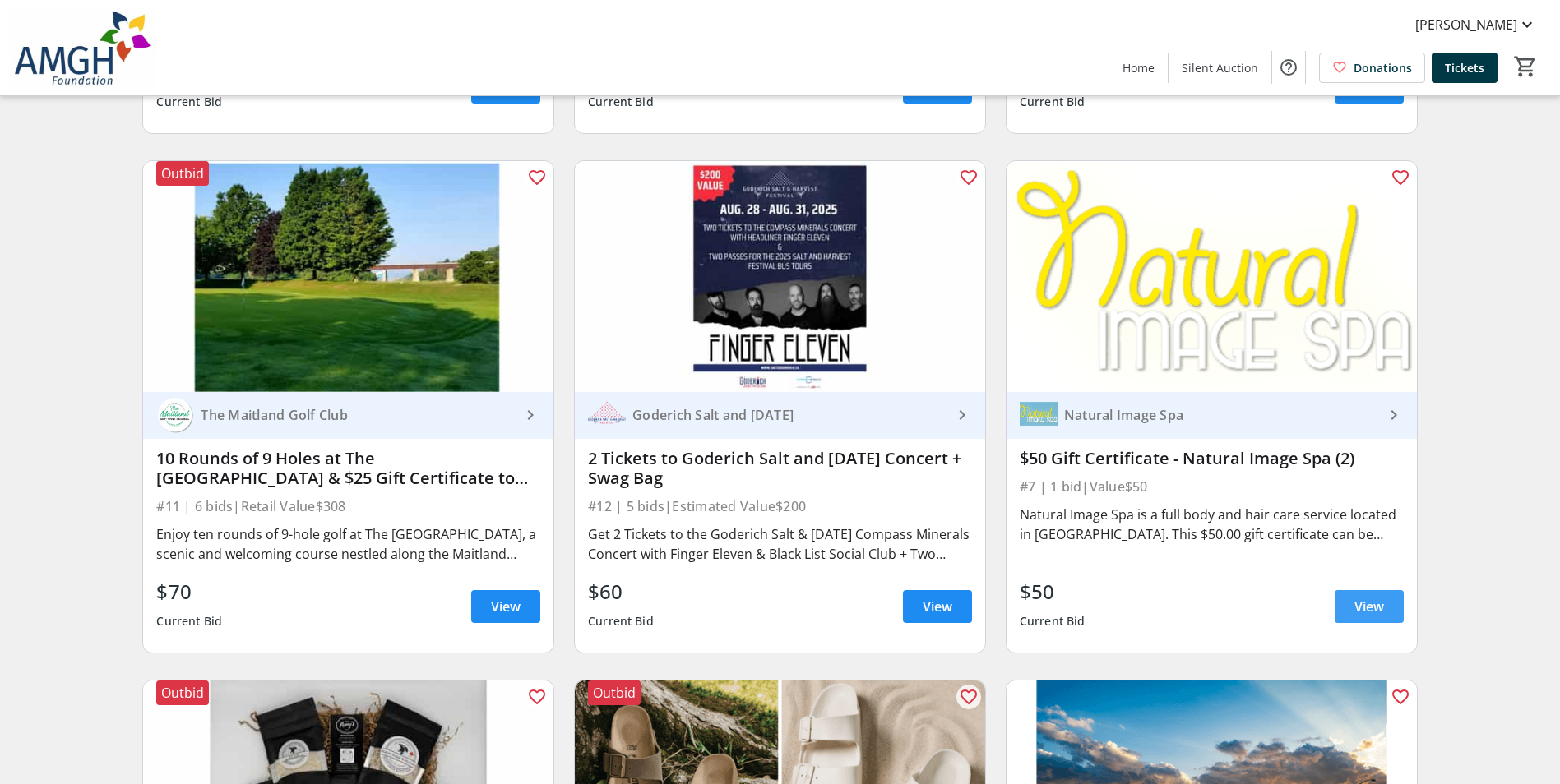
click at [1402, 615] on span at bounding box center [1369, 606] width 69 height 40
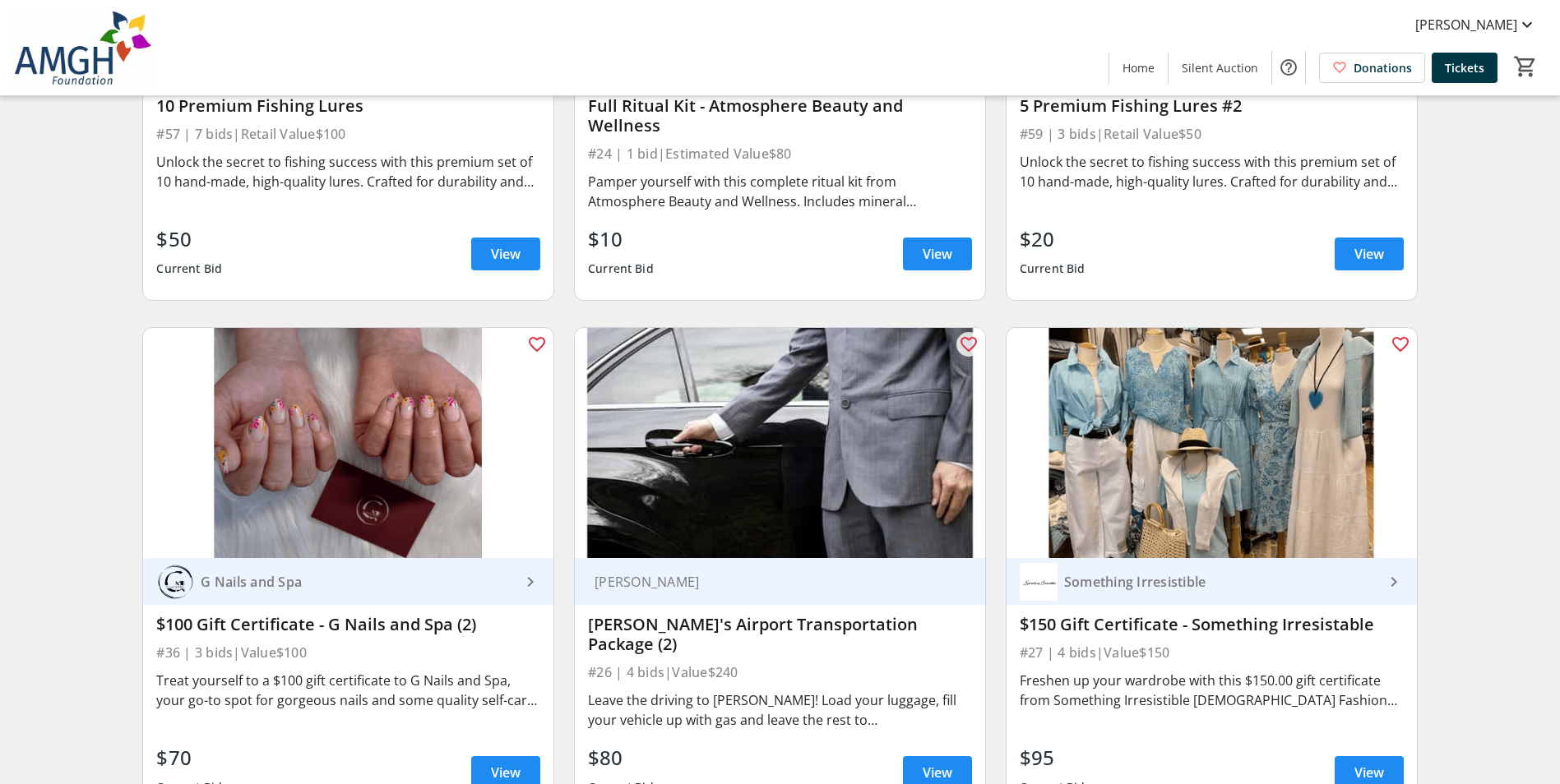
scroll to position [4604, 0]
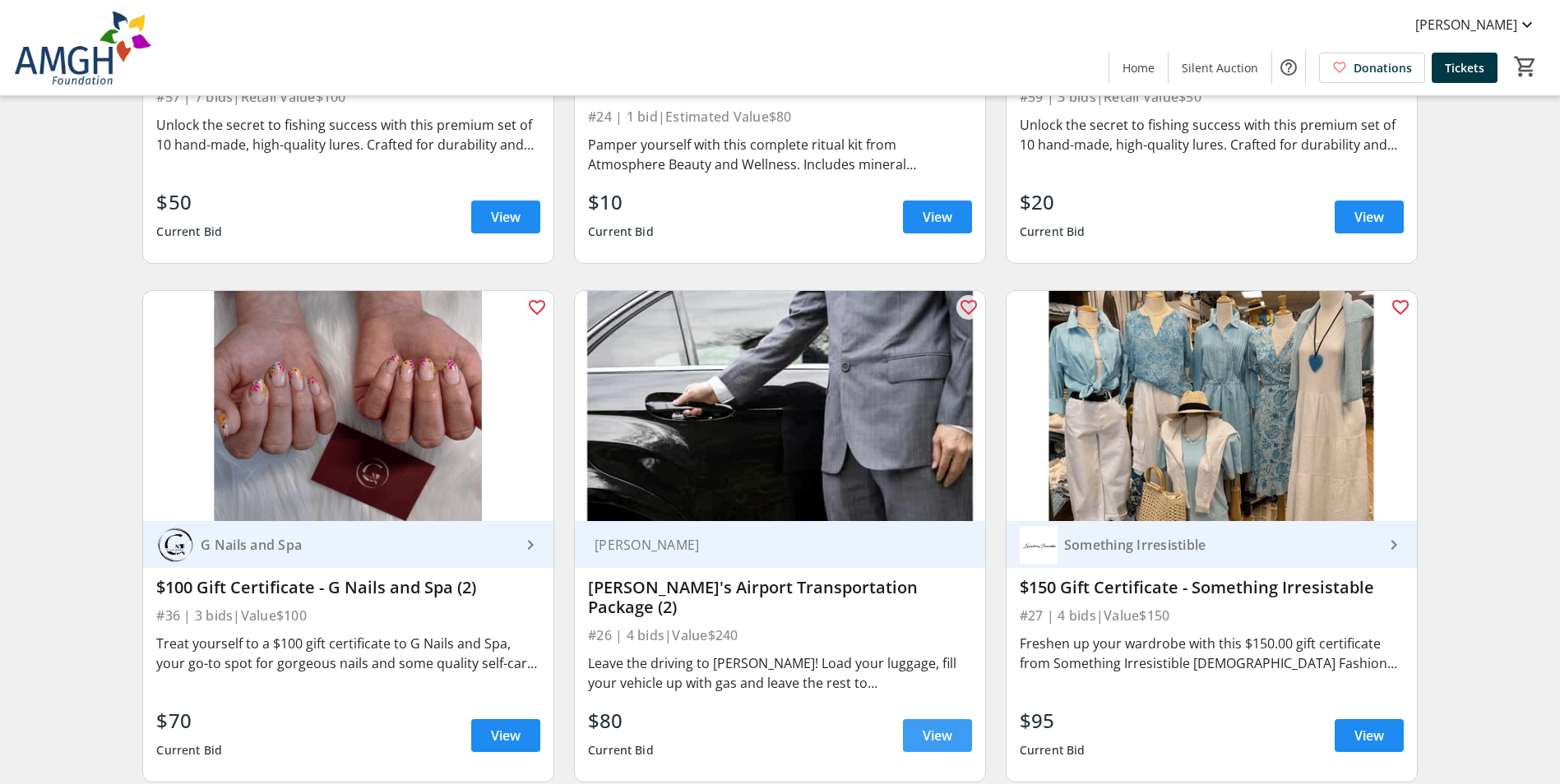
click at [955, 728] on span at bounding box center [938, 736] width 69 height 40
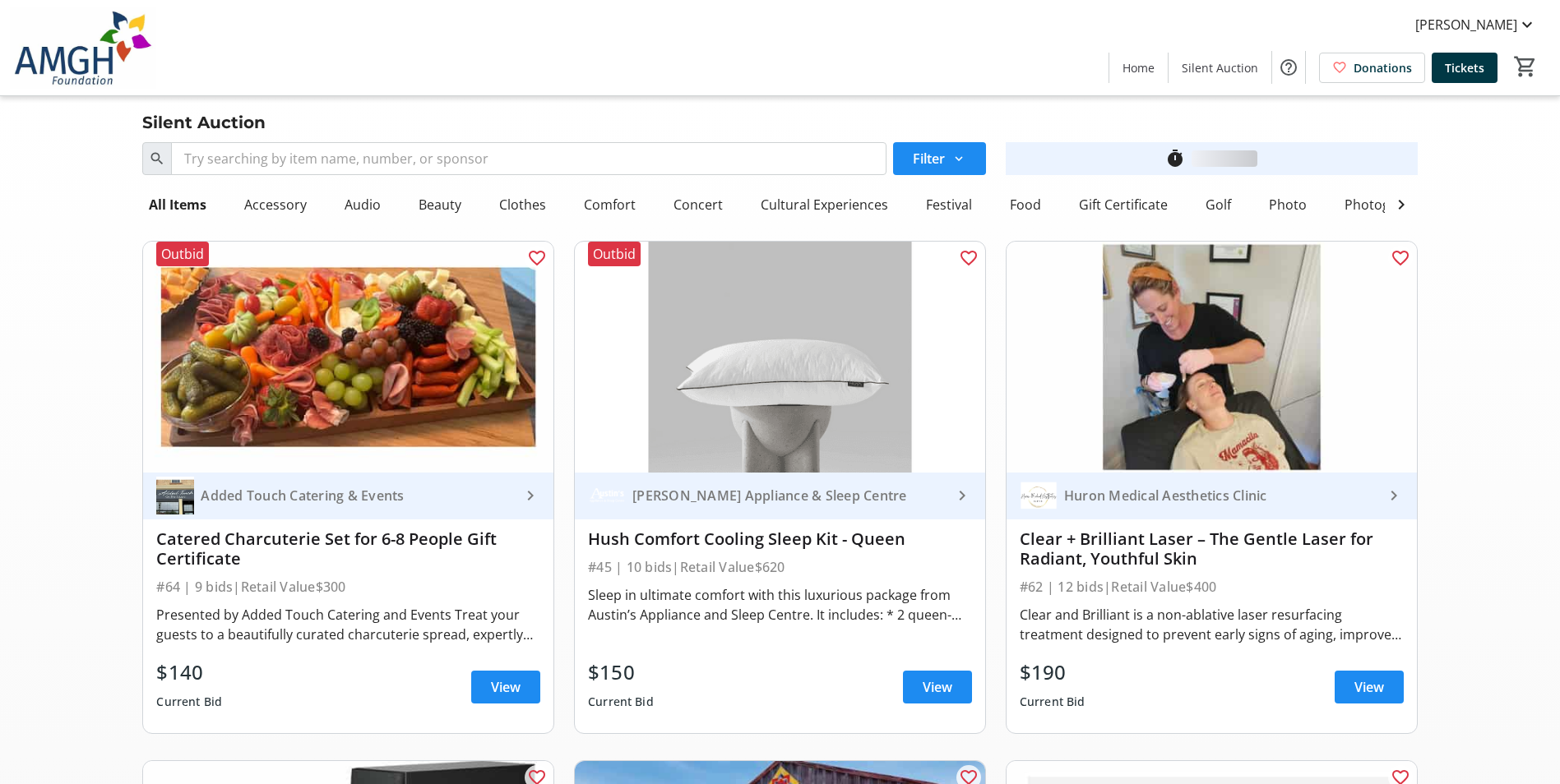
scroll to position [4604, 0]
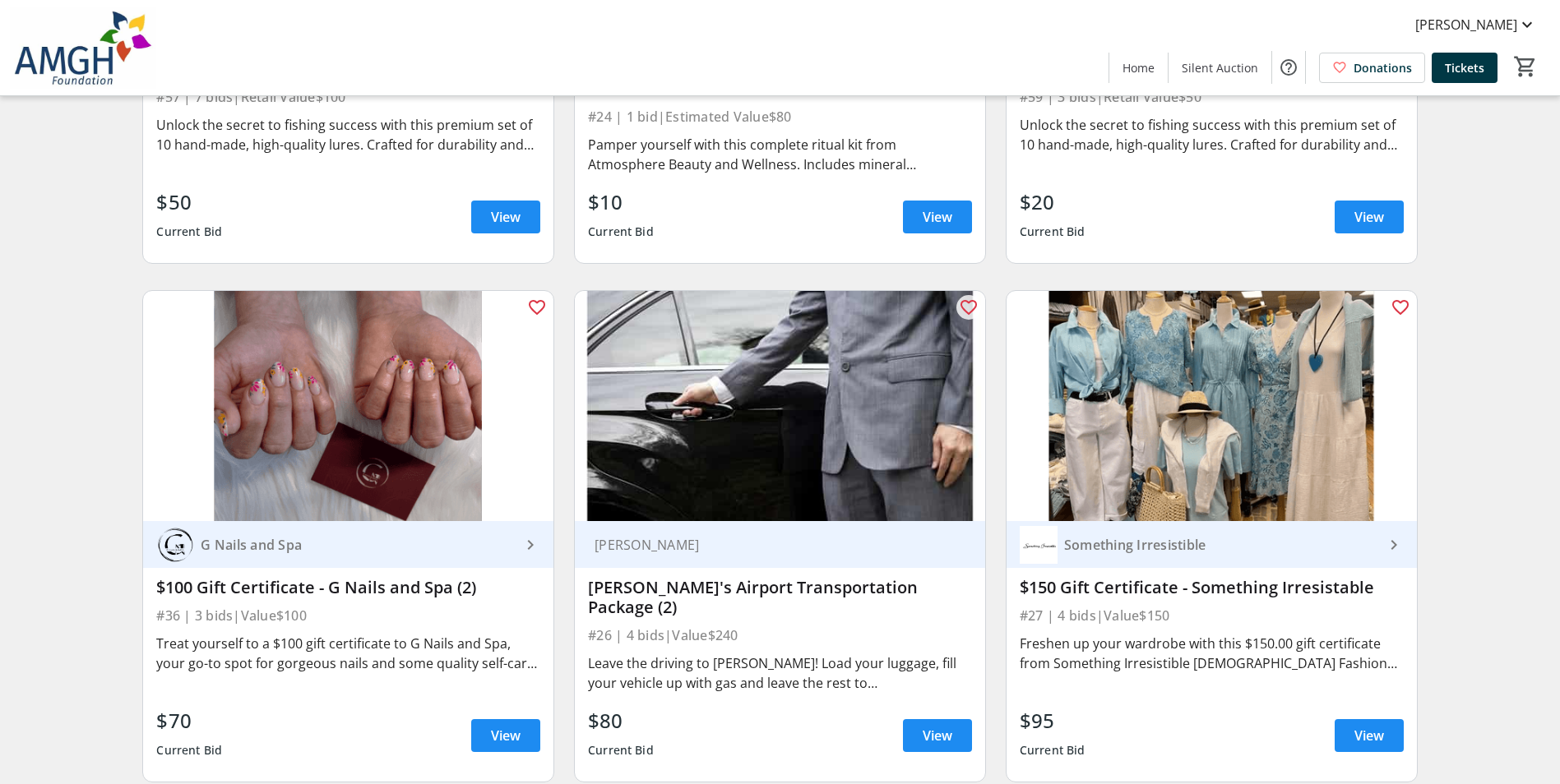
click at [1325, 720] on div "$95 Current Bid View" at bounding box center [1212, 736] width 384 height 59
click at [1347, 723] on span at bounding box center [1369, 736] width 69 height 40
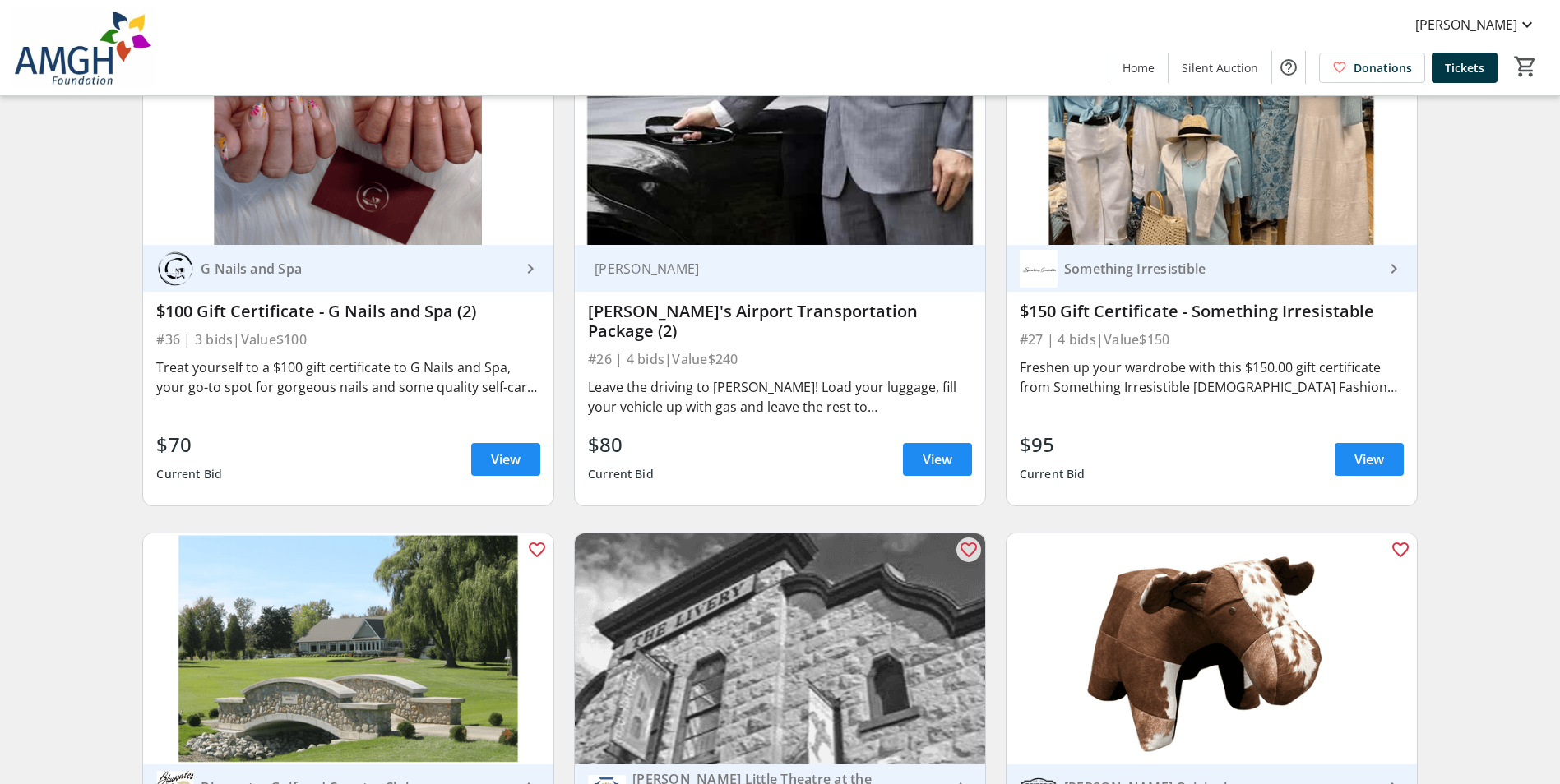
scroll to position [5016, 0]
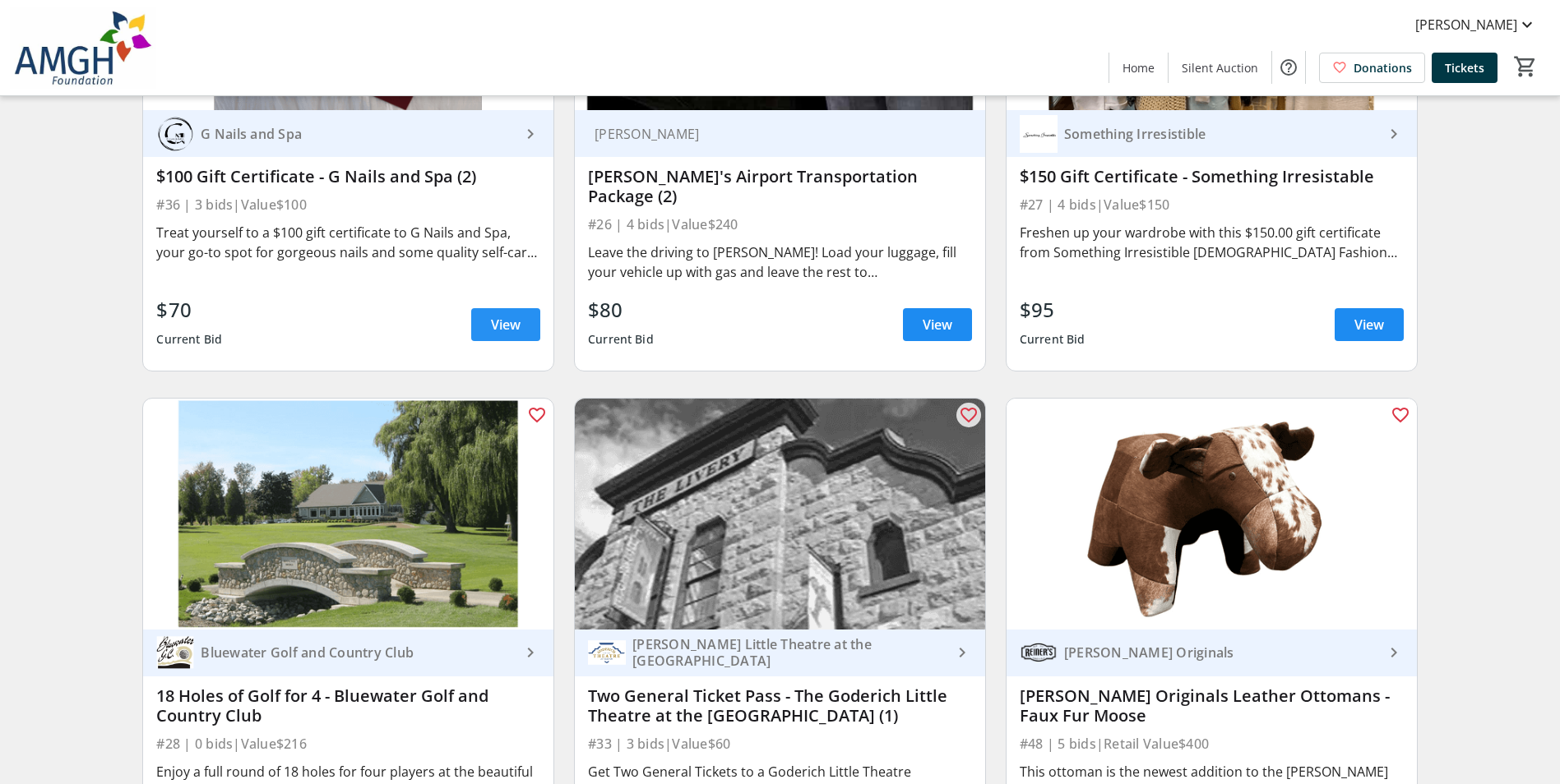
click at [491, 324] on span "View" at bounding box center [506, 324] width 30 height 19
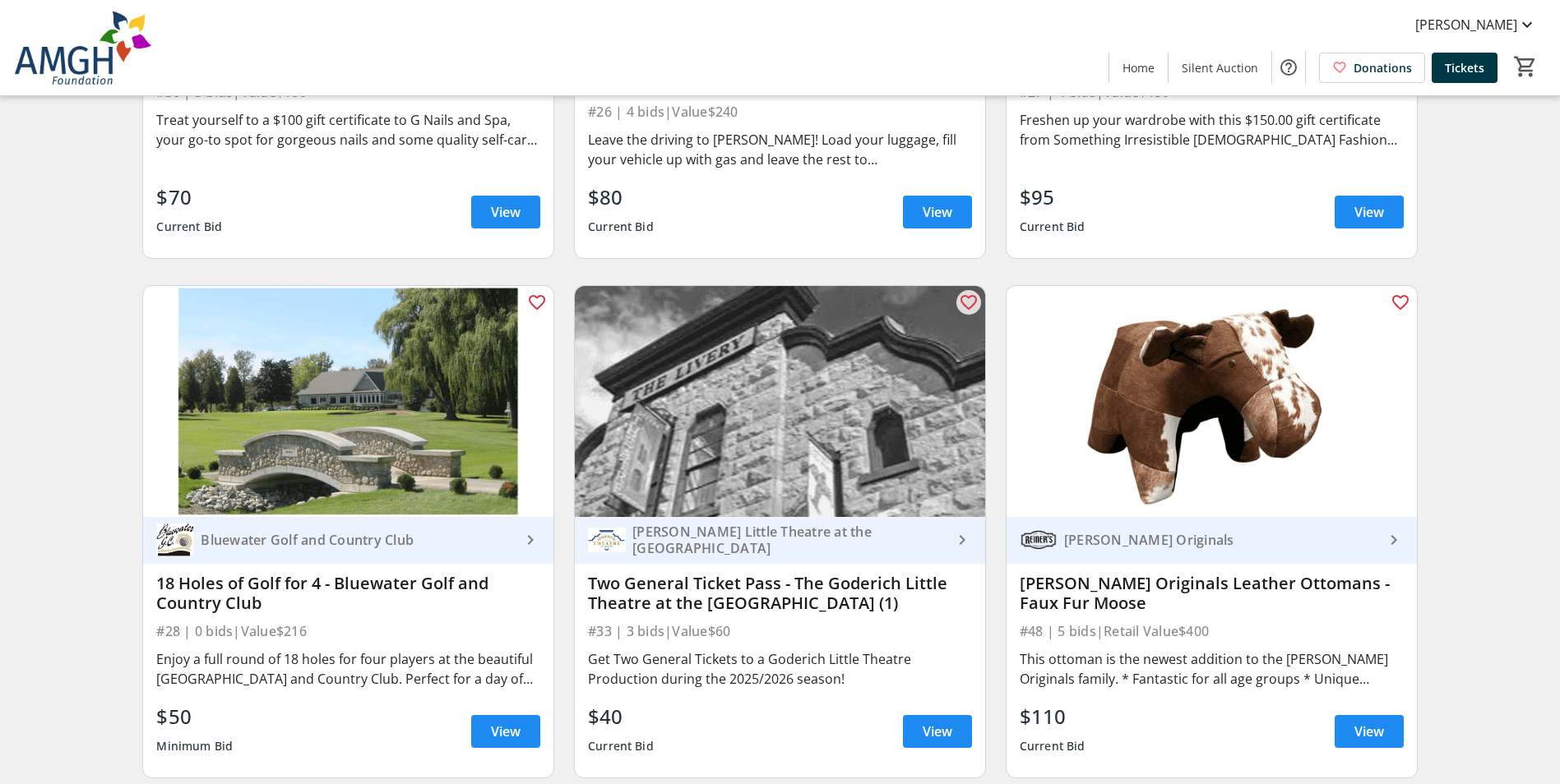
scroll to position [5344, 0]
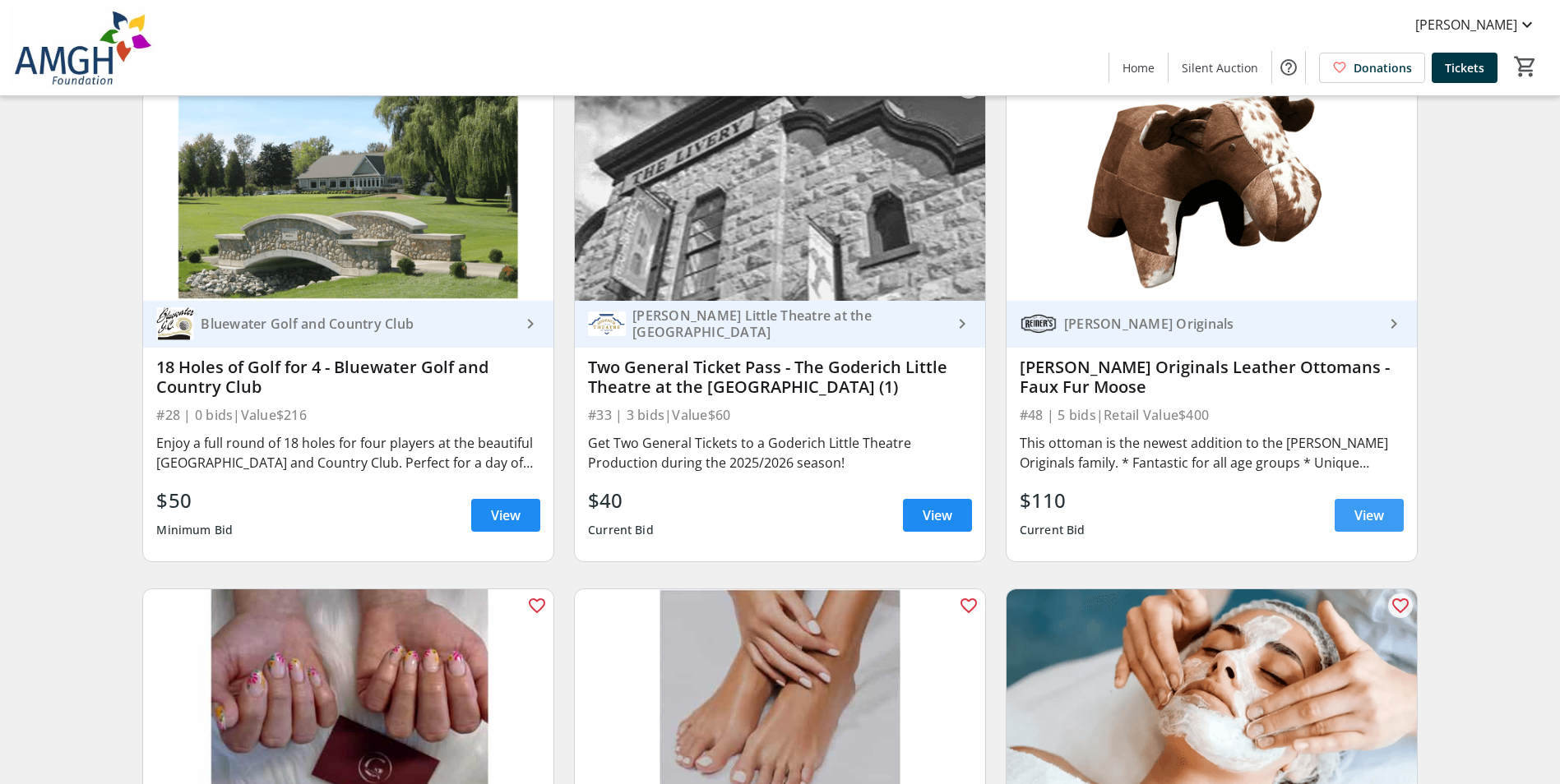
click at [1381, 499] on link "View" at bounding box center [1369, 515] width 69 height 33
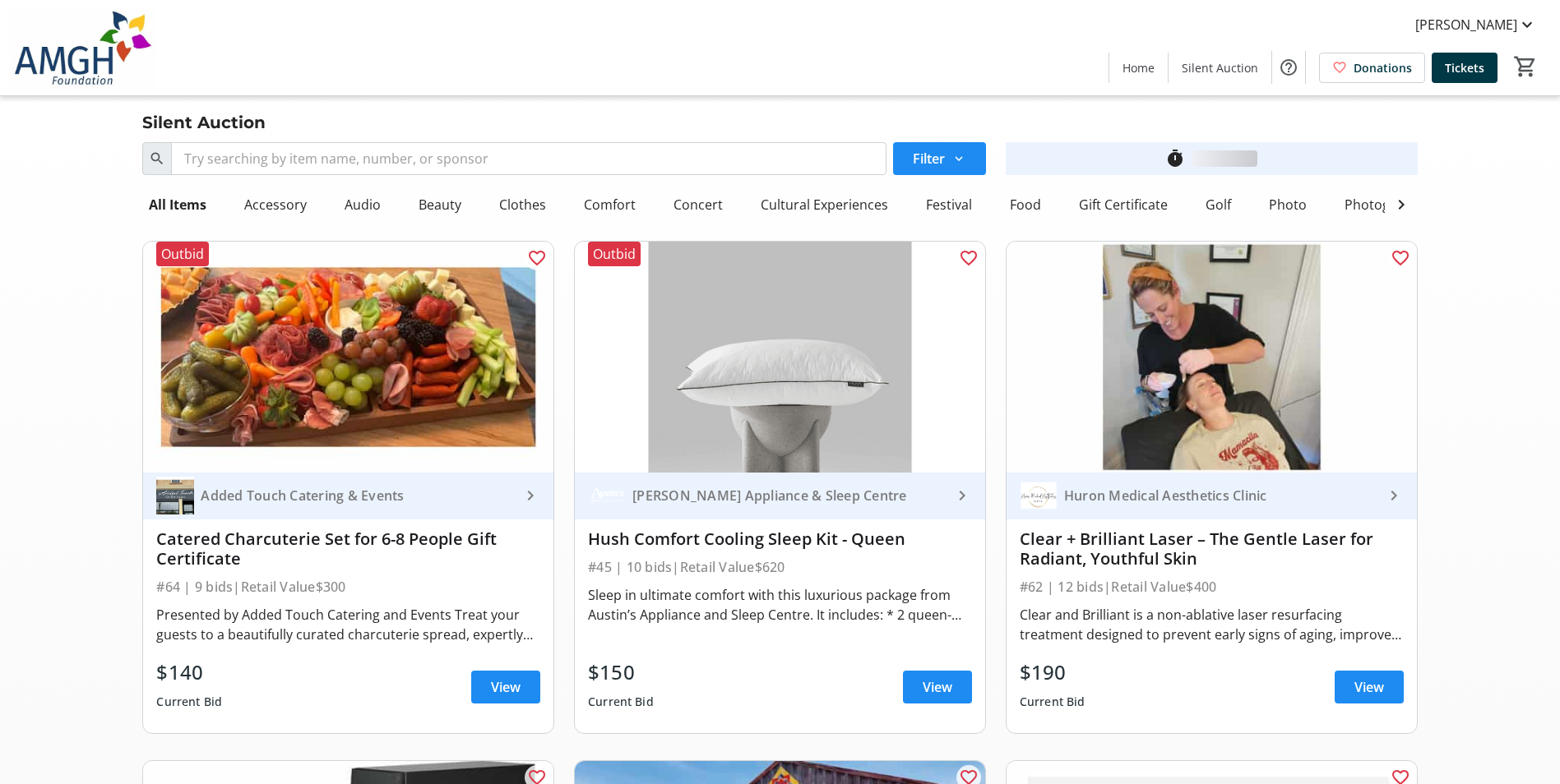
scroll to position [5344, 0]
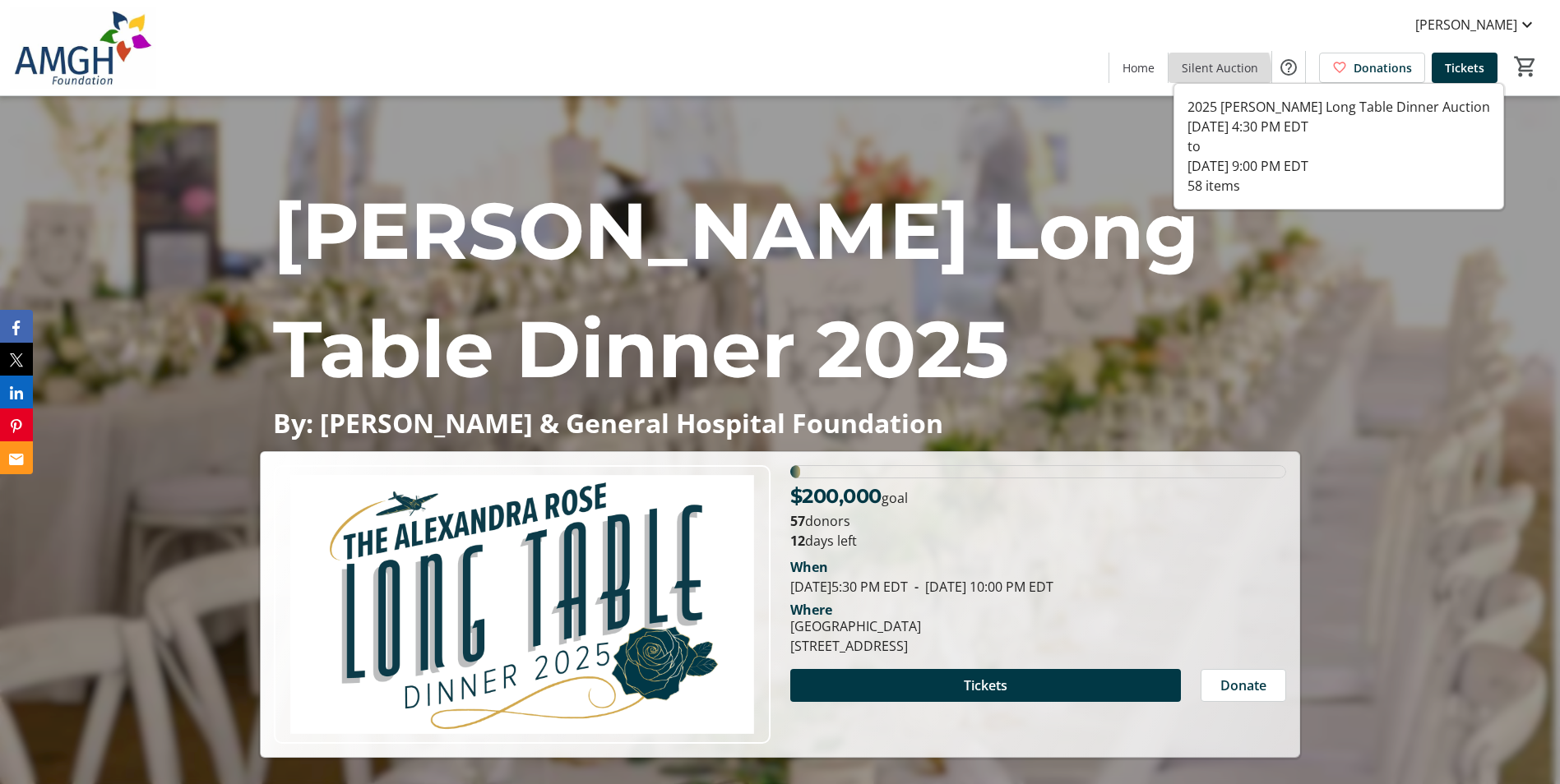
click at [1209, 75] on span "Silent Auction" at bounding box center [1220, 68] width 76 height 17
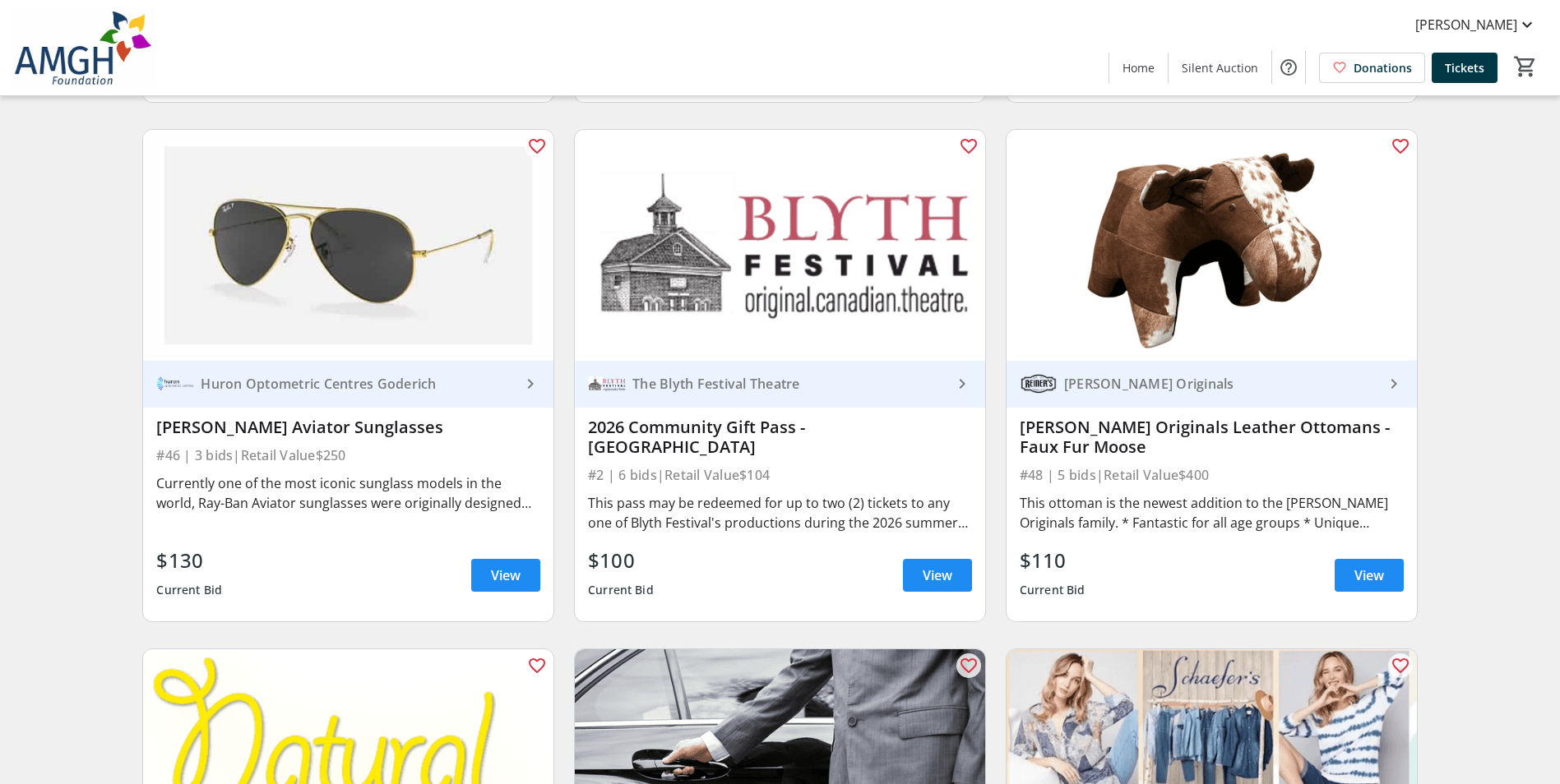
scroll to position [1151, 0]
click at [1353, 594] on span at bounding box center [1369, 575] width 69 height 40
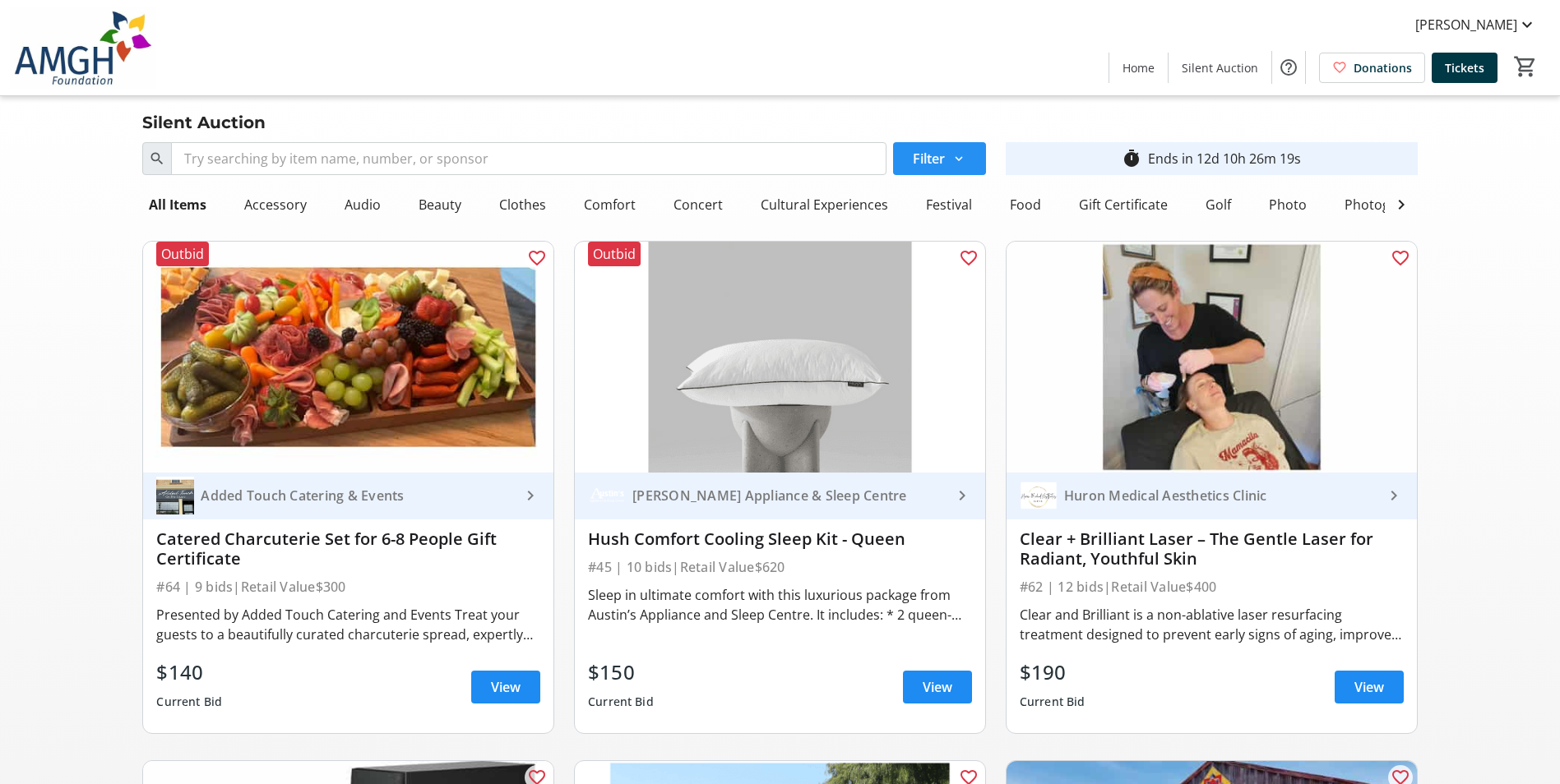
click at [948, 152] on span at bounding box center [940, 158] width 93 height 40
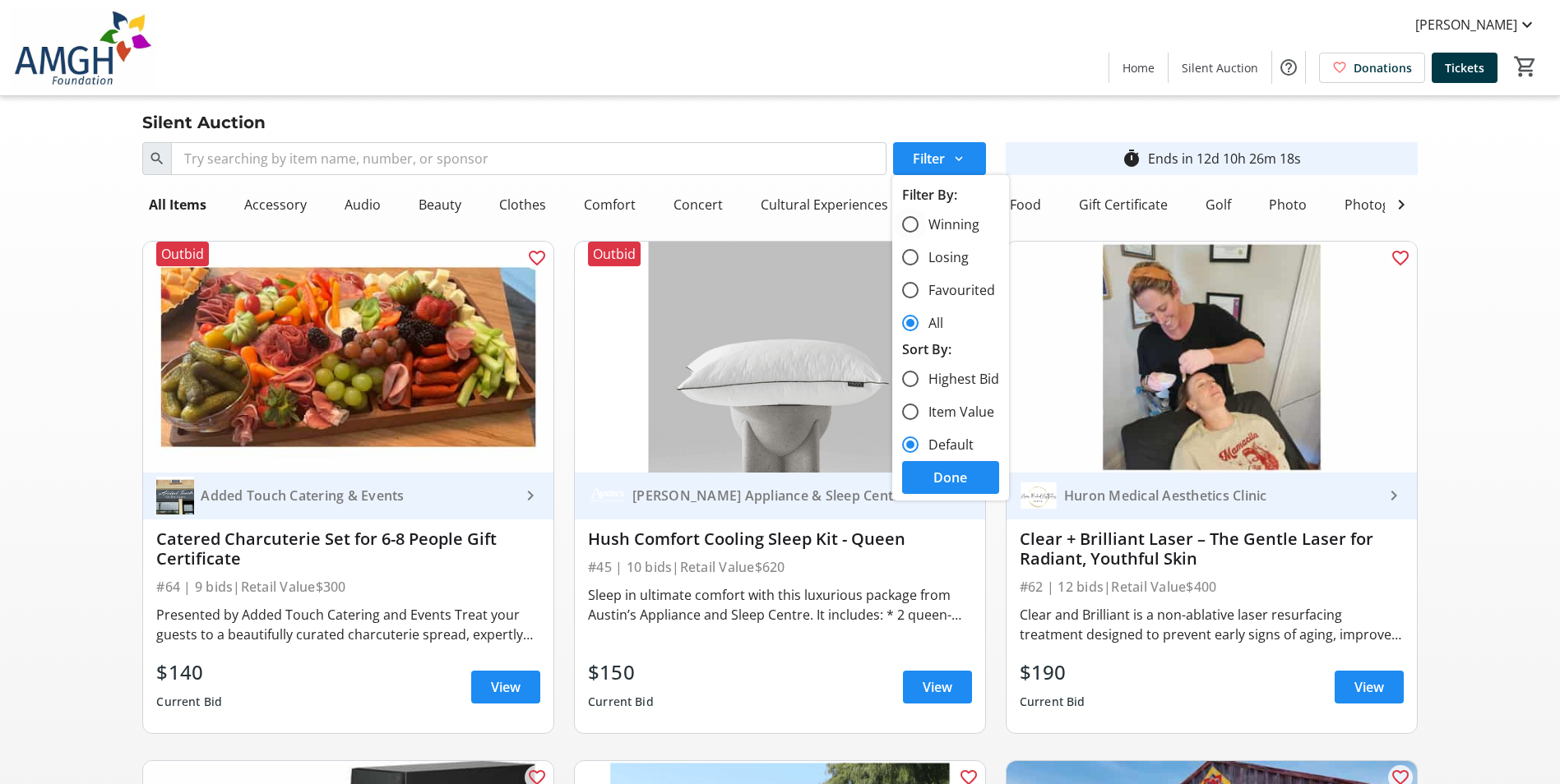
click at [941, 227] on label "Winning" at bounding box center [949, 224] width 61 height 19
click at [919, 227] on input "Winning" at bounding box center [910, 224] width 16 height 16
radio input "true"
click at [977, 474] on span at bounding box center [950, 478] width 97 height 40
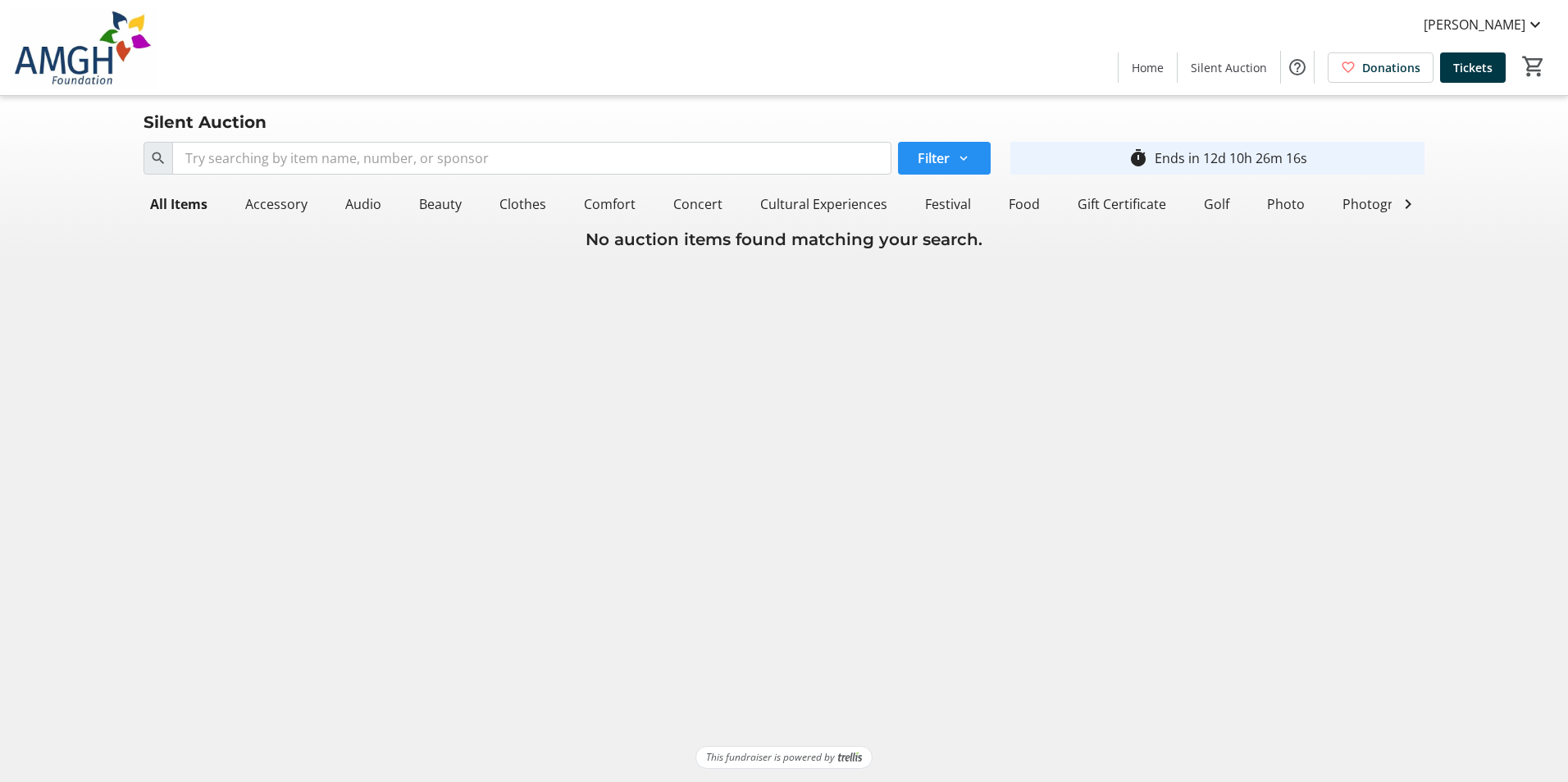
click at [962, 159] on mat-icon at bounding box center [963, 158] width 14 height 14
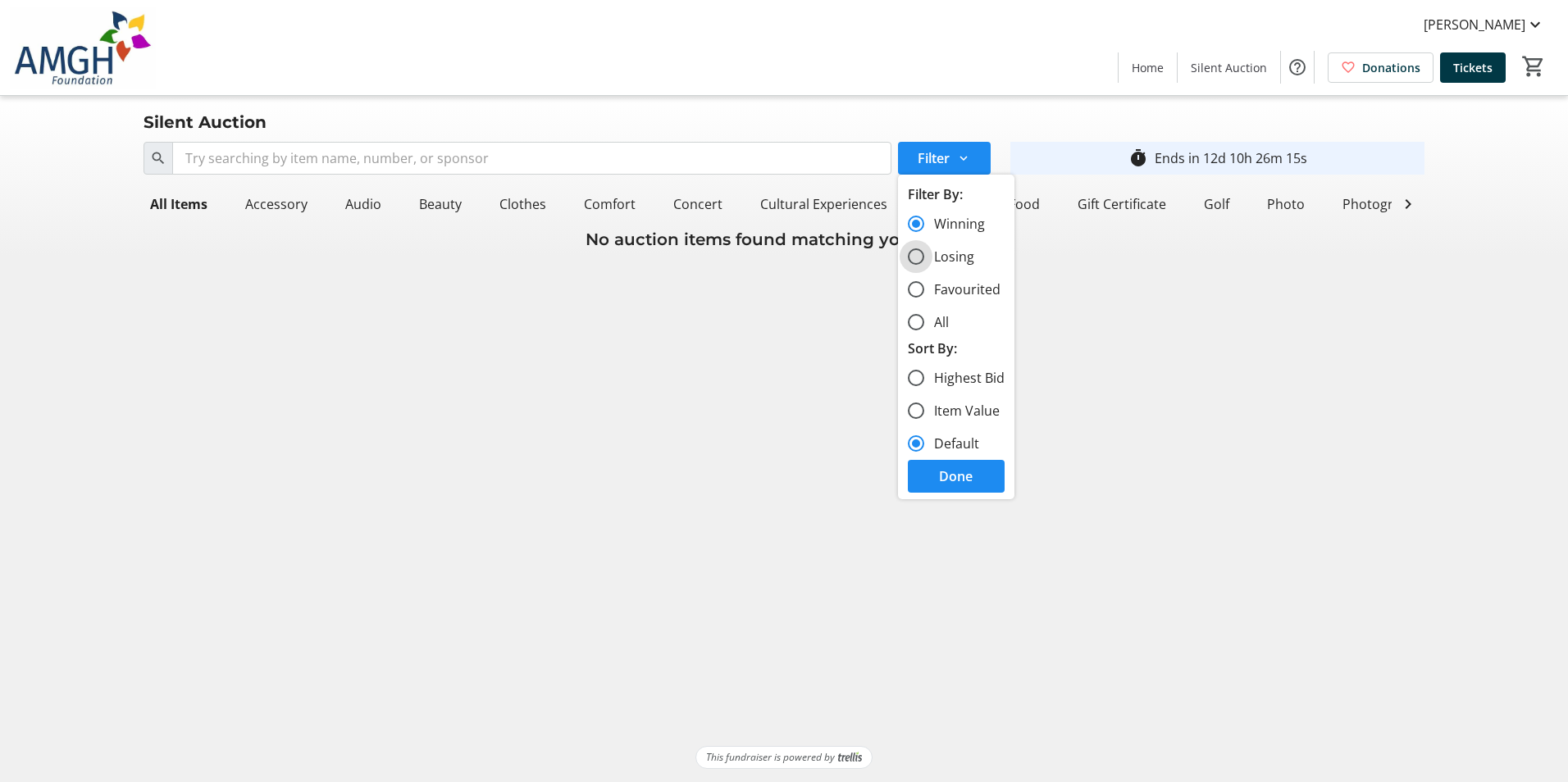
click at [920, 258] on input "Losing" at bounding box center [915, 256] width 16 height 16
radio input "true"
click at [980, 479] on span at bounding box center [956, 476] width 97 height 40
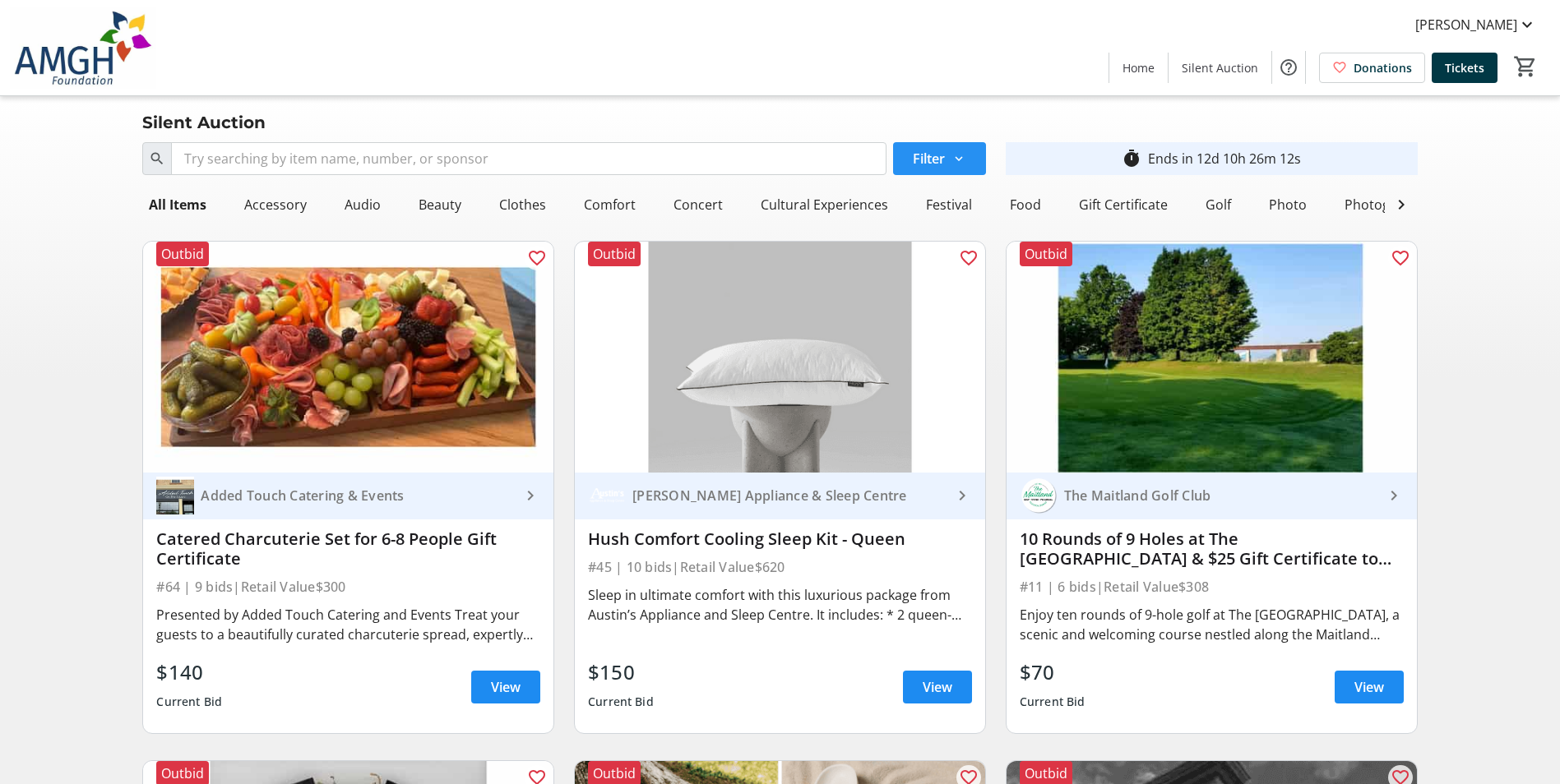
click at [965, 167] on span at bounding box center [940, 158] width 93 height 40
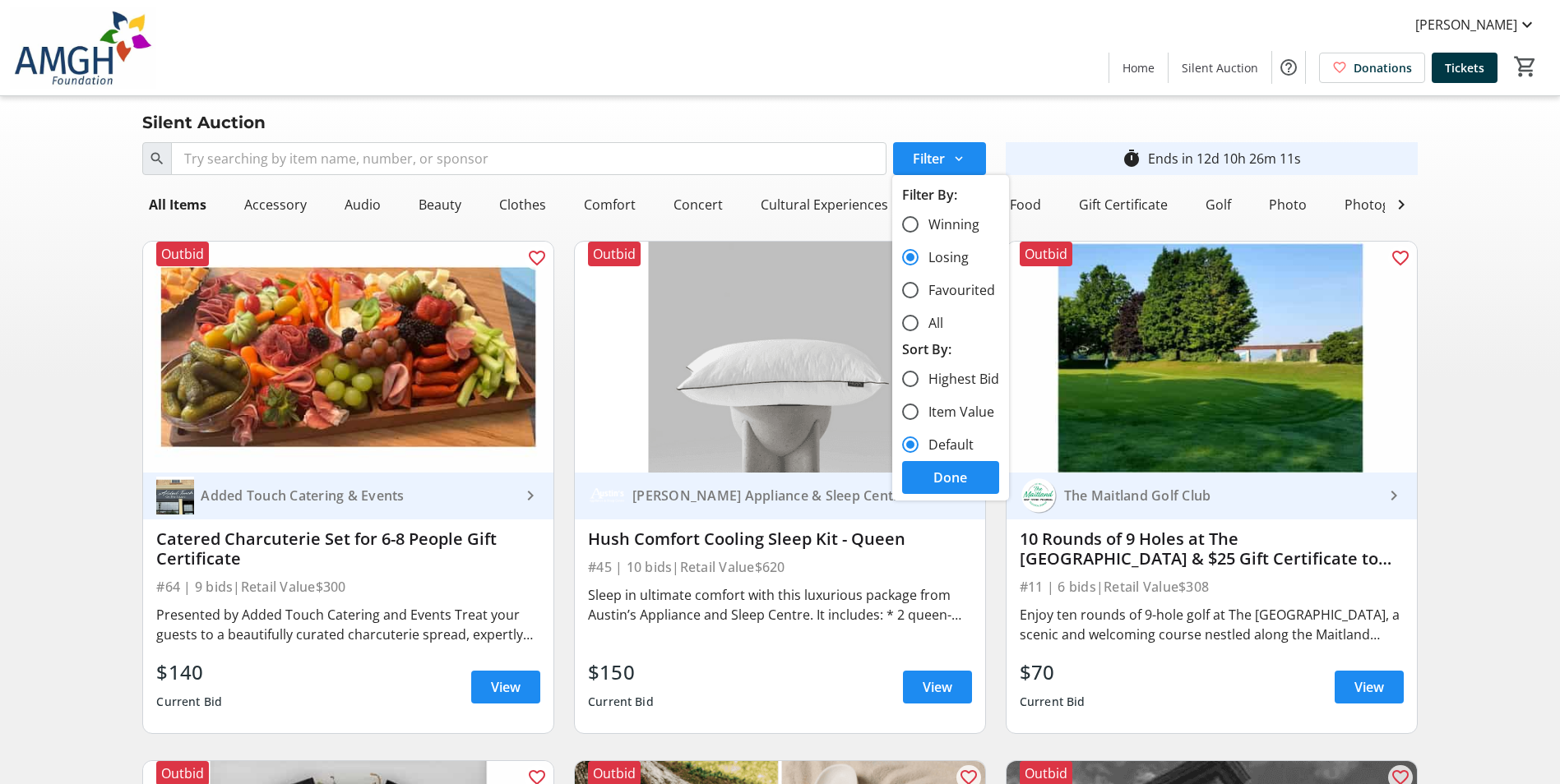
click at [947, 327] on mat-radio-button "All" at bounding box center [950, 323] width 97 height 19
click at [909, 323] on input "All" at bounding box center [910, 323] width 16 height 16
radio input "true"
click at [1491, 345] on div "Search Filter timer_outline Ends in 12d 10h 26m 7s All Items Accessory Audio Be…" at bounding box center [780, 700] width 1553 height 1130
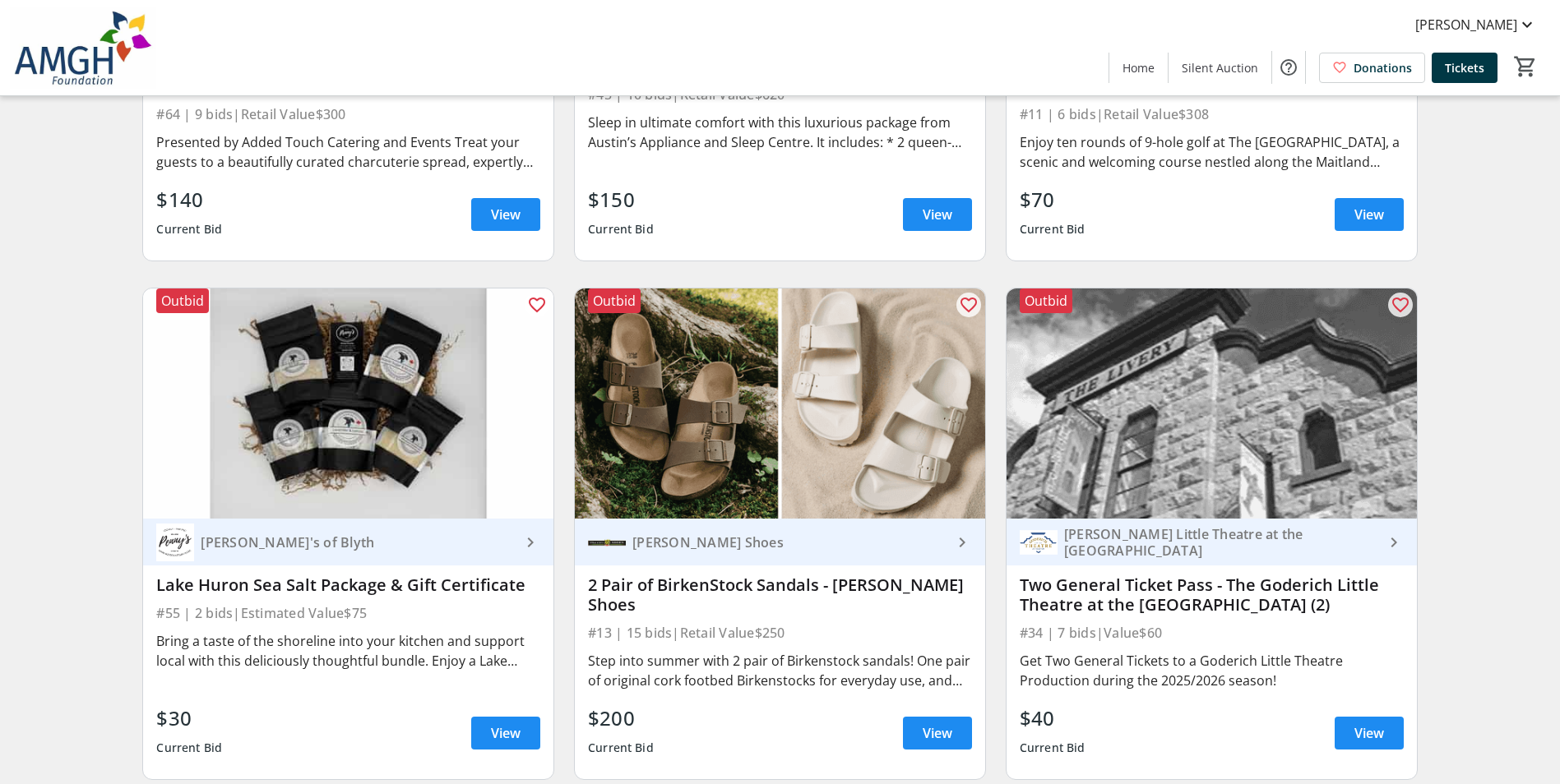
scroll to position [530, 0]
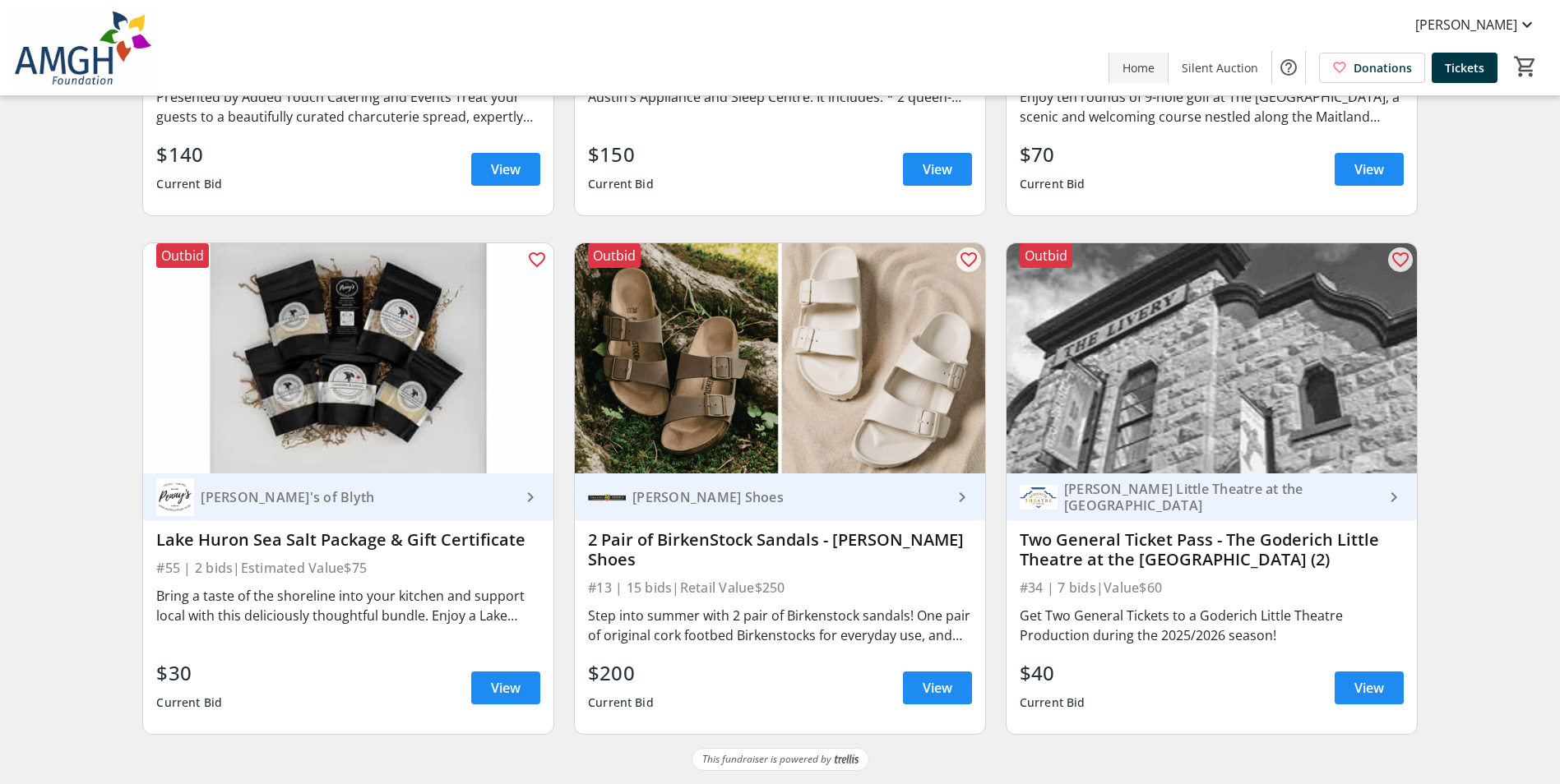
click at [1125, 58] on span at bounding box center [1138, 67] width 58 height 40
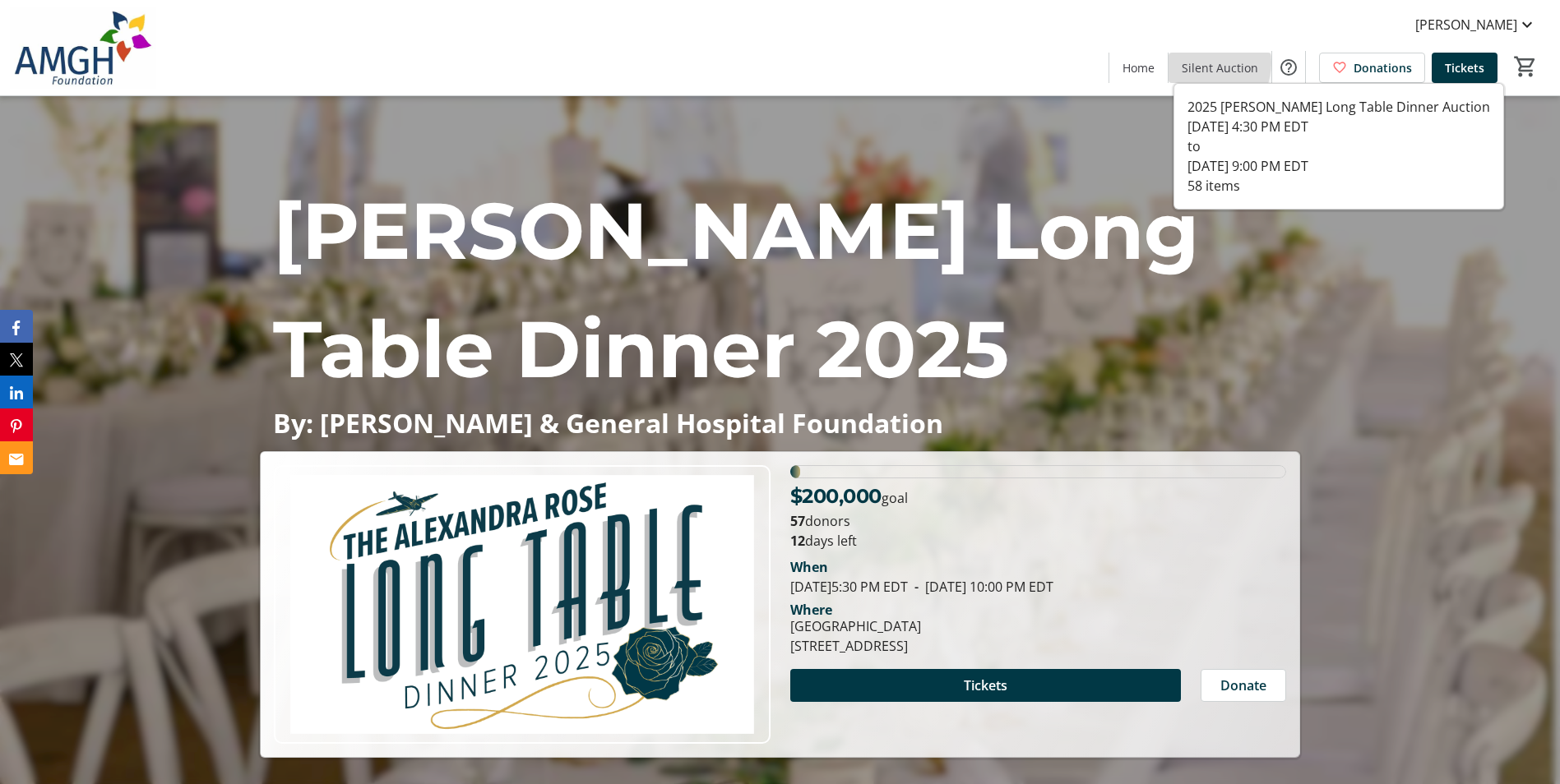
click at [1204, 63] on span "Silent Auction" at bounding box center [1220, 68] width 76 height 17
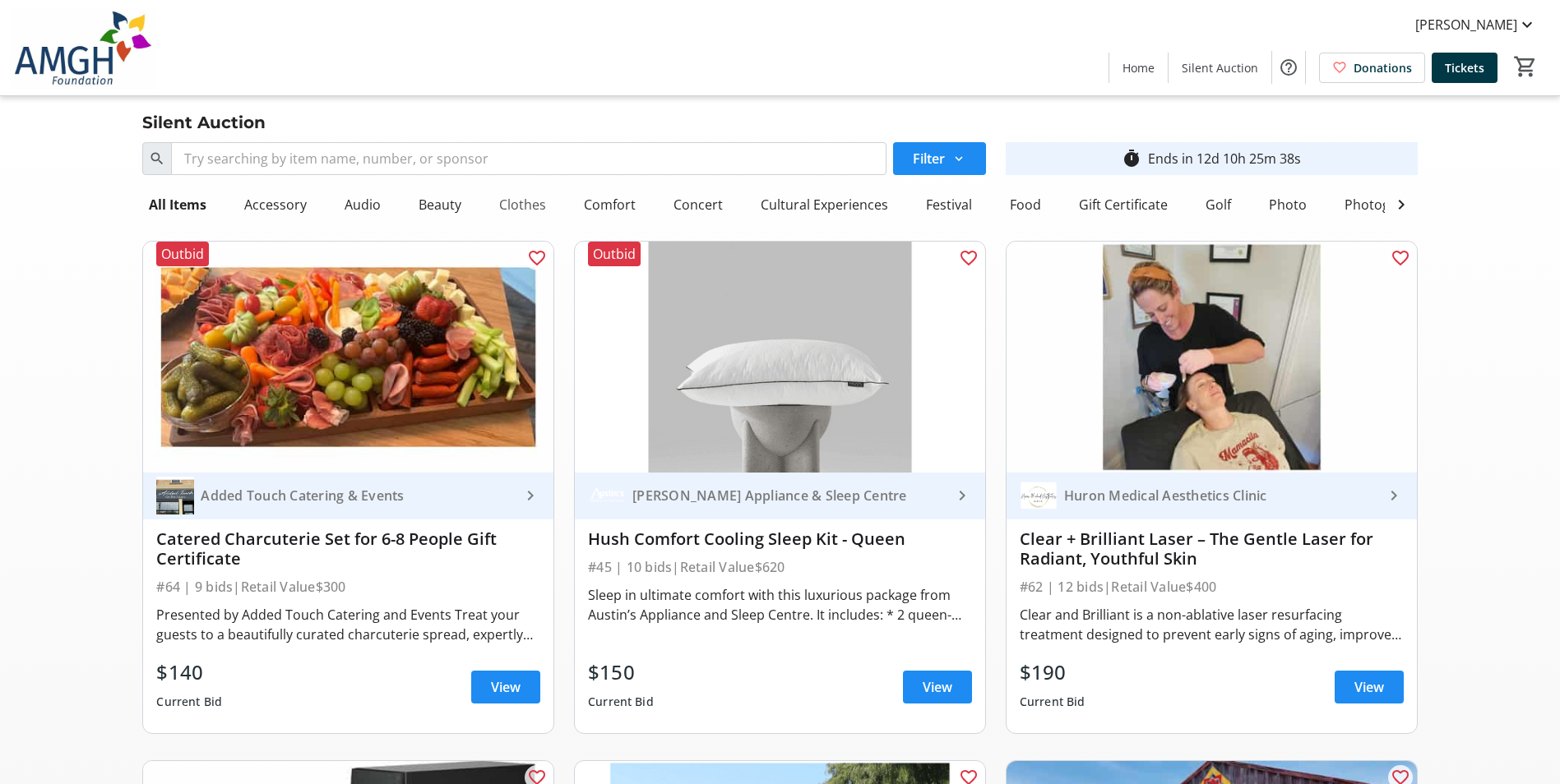
click at [535, 204] on div "Clothes" at bounding box center [523, 204] width 60 height 33
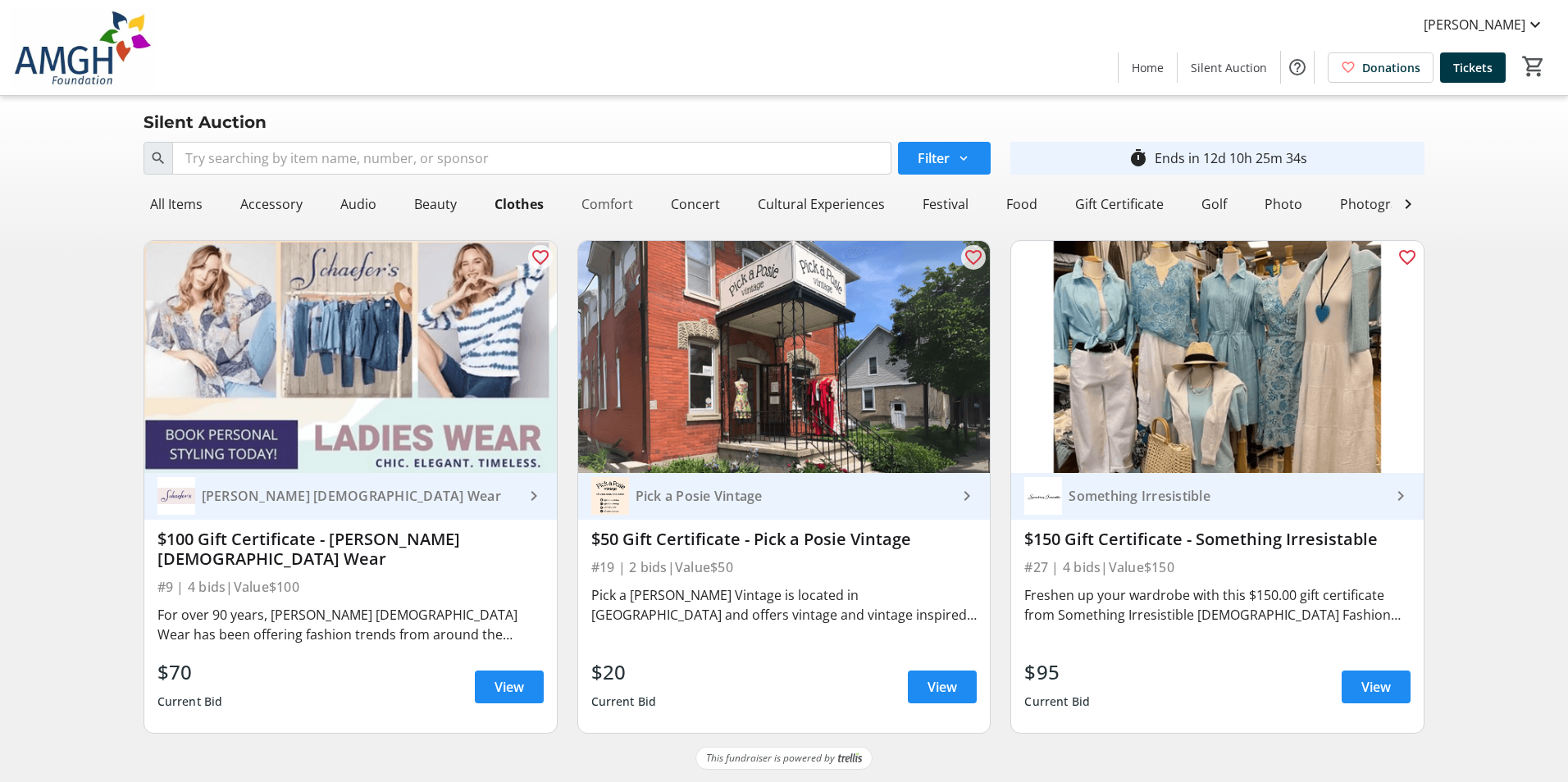
click at [607, 204] on div "Comfort" at bounding box center [607, 204] width 65 height 33
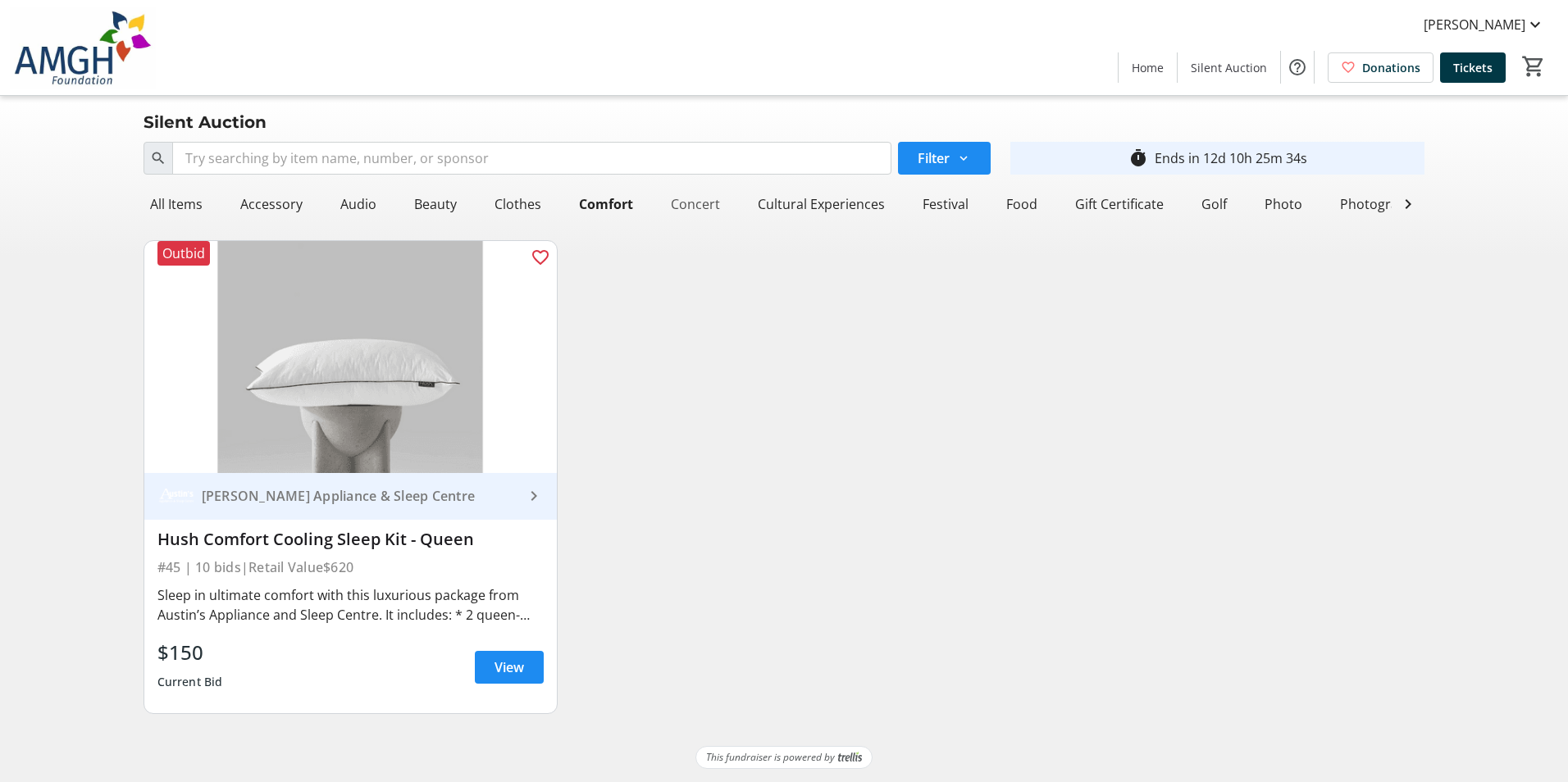
click at [672, 209] on div "Concert" at bounding box center [696, 204] width 62 height 33
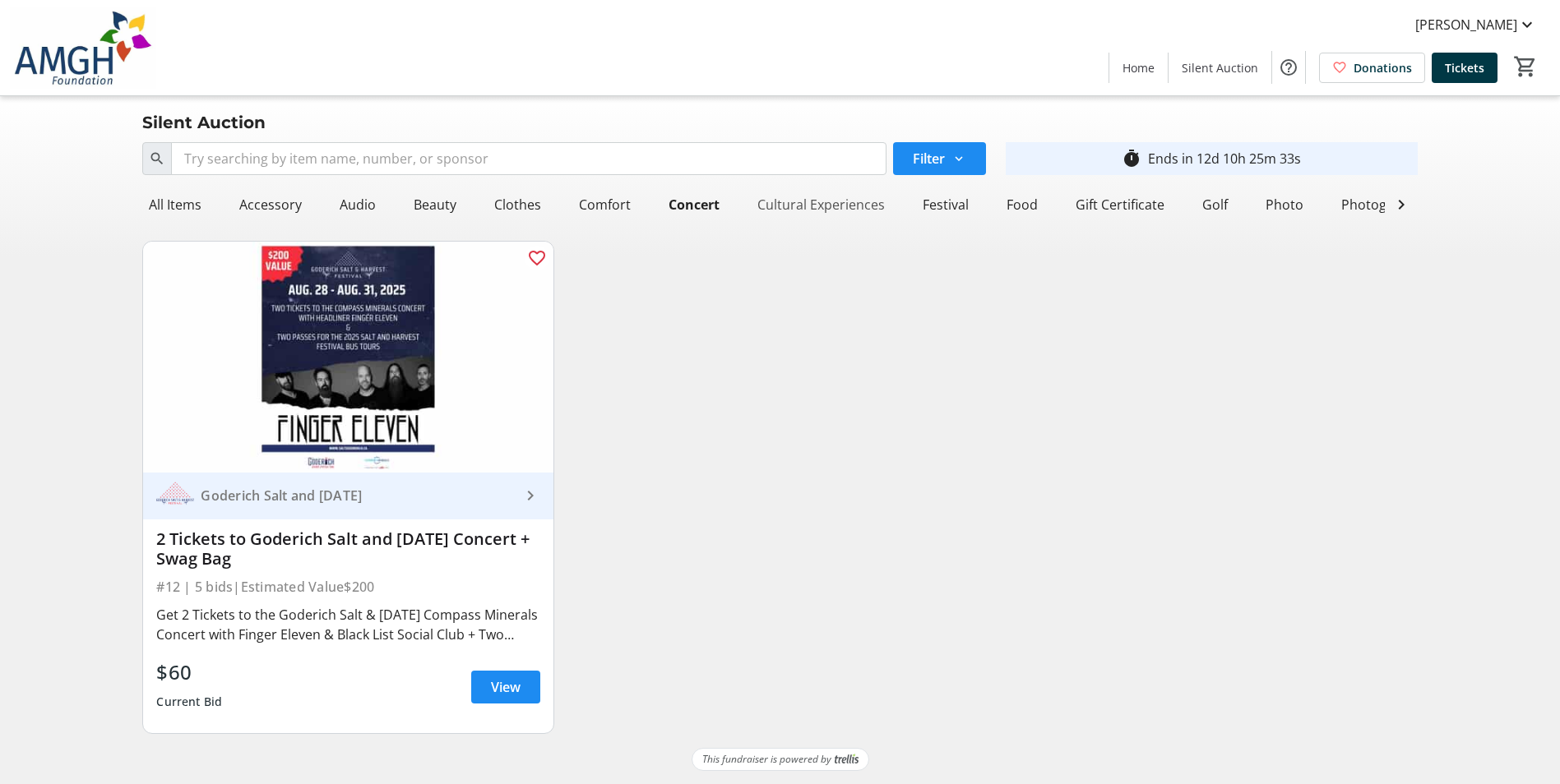
click at [798, 211] on div "Cultural Experiences" at bounding box center [821, 204] width 141 height 33
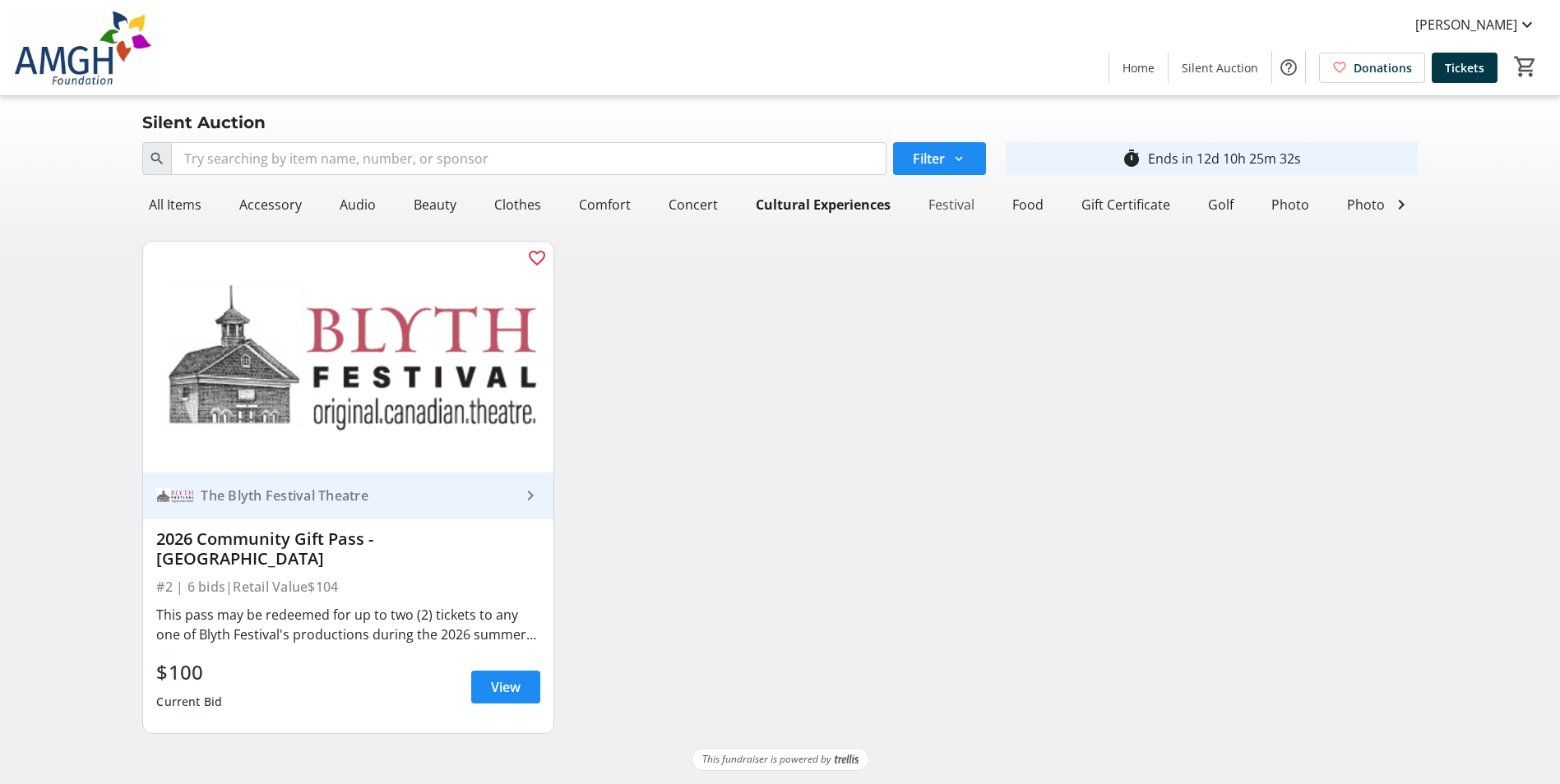
click at [945, 210] on div "Festival" at bounding box center [952, 204] width 59 height 33
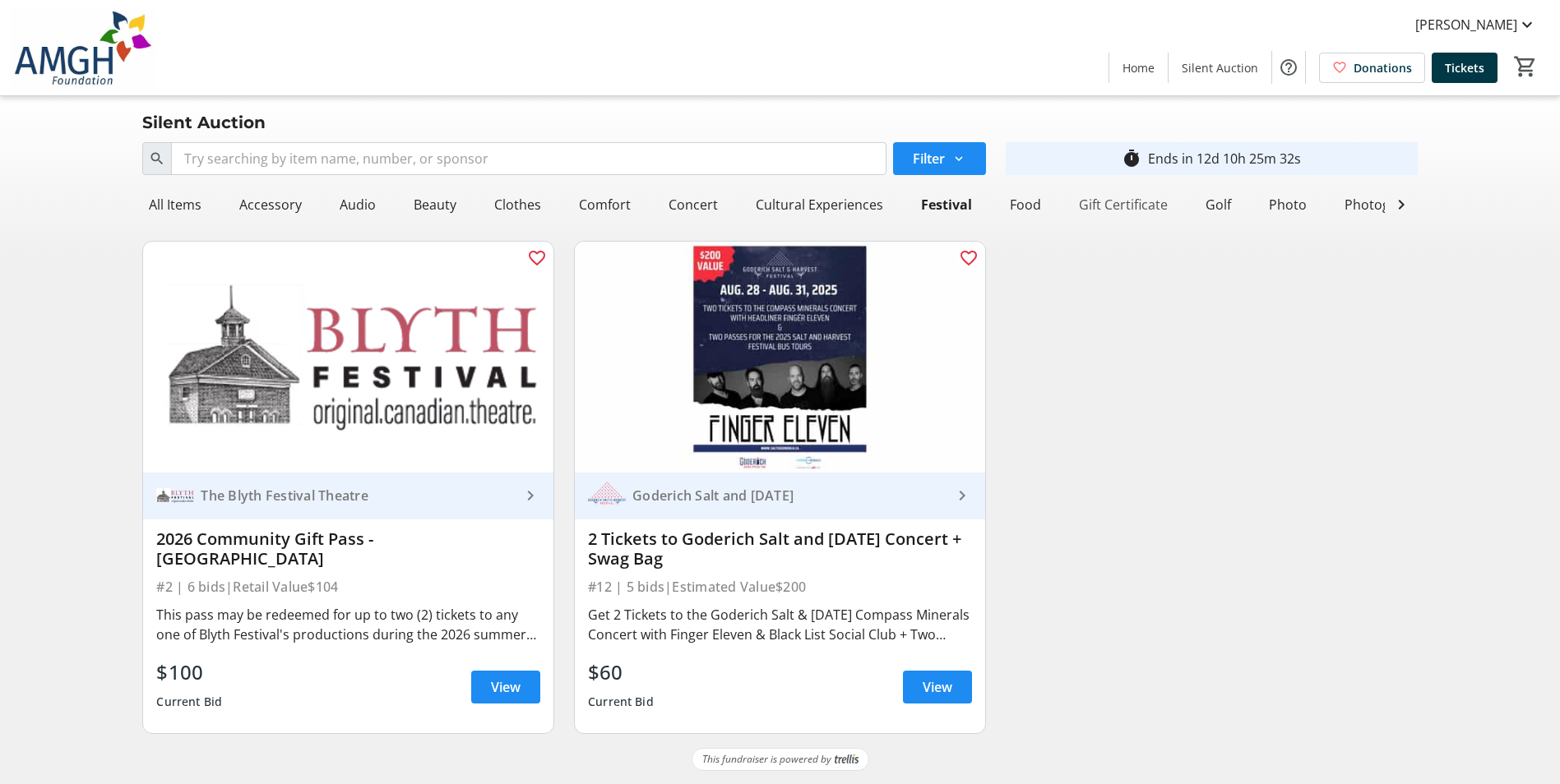
click at [1072, 207] on div "Gift Certificate" at bounding box center [1123, 204] width 102 height 33
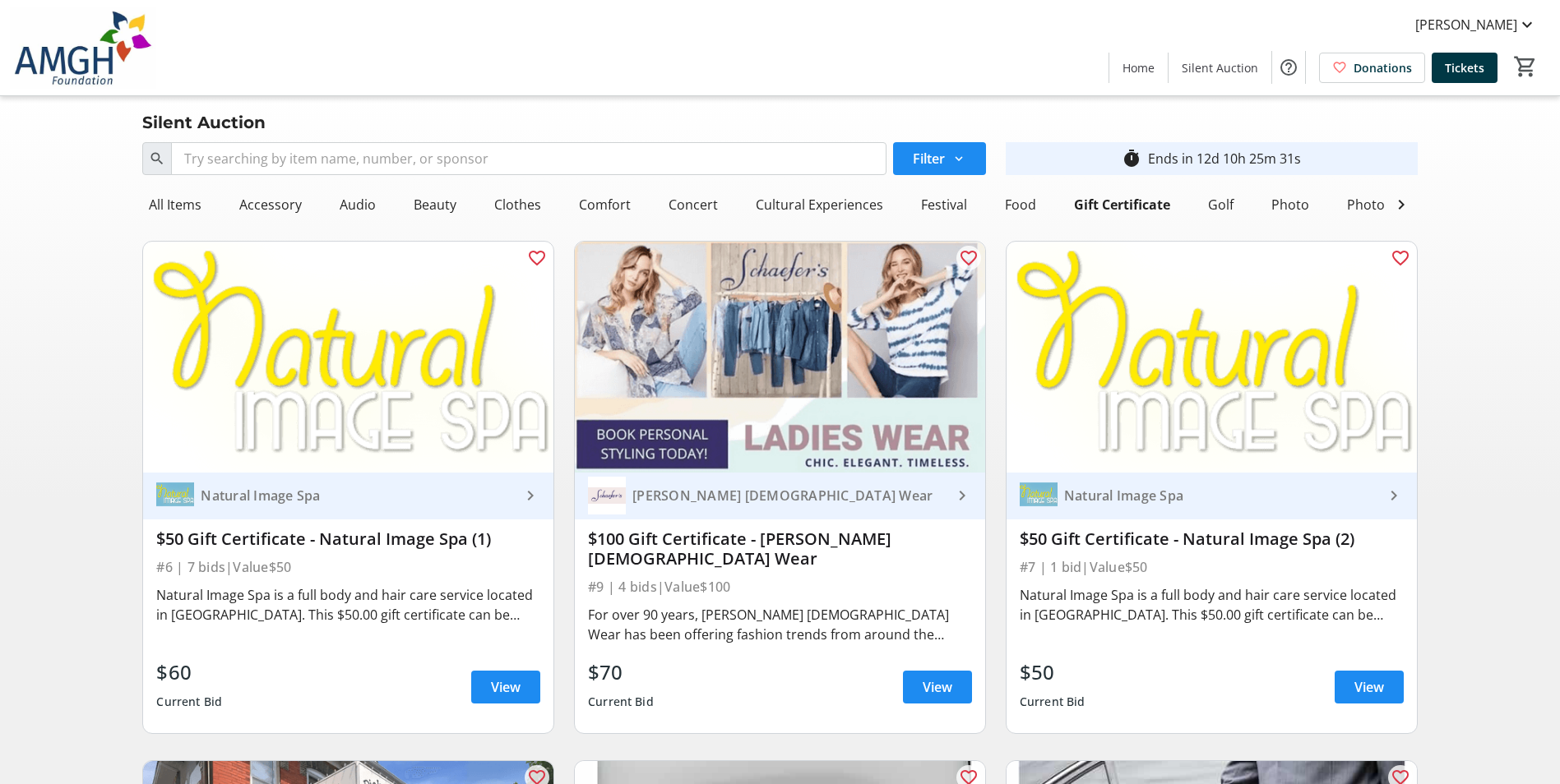
click at [1239, 210] on div "Golf" at bounding box center [1220, 204] width 64 height 33
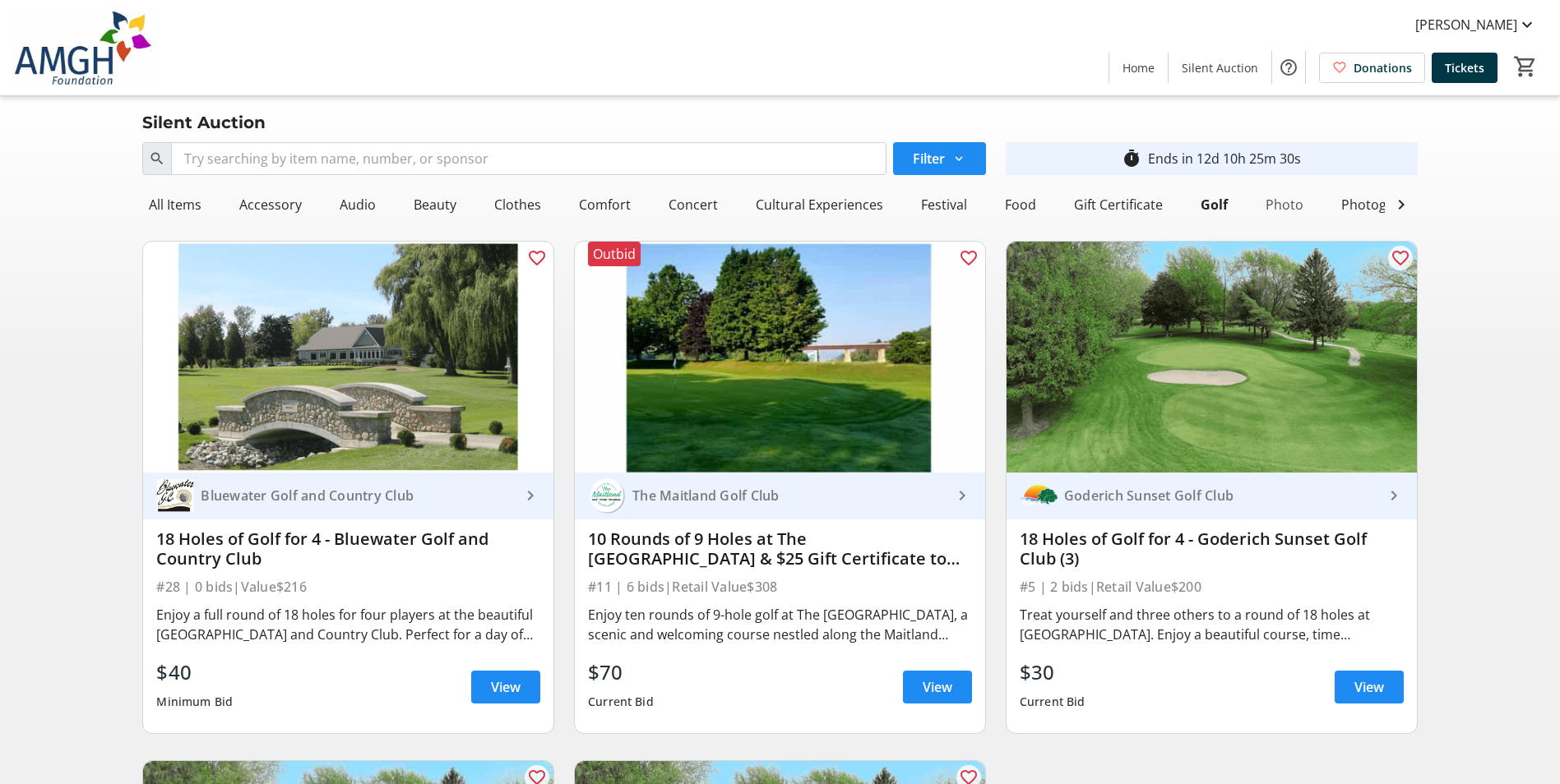
click at [1292, 210] on div "Photo" at bounding box center [1285, 204] width 51 height 33
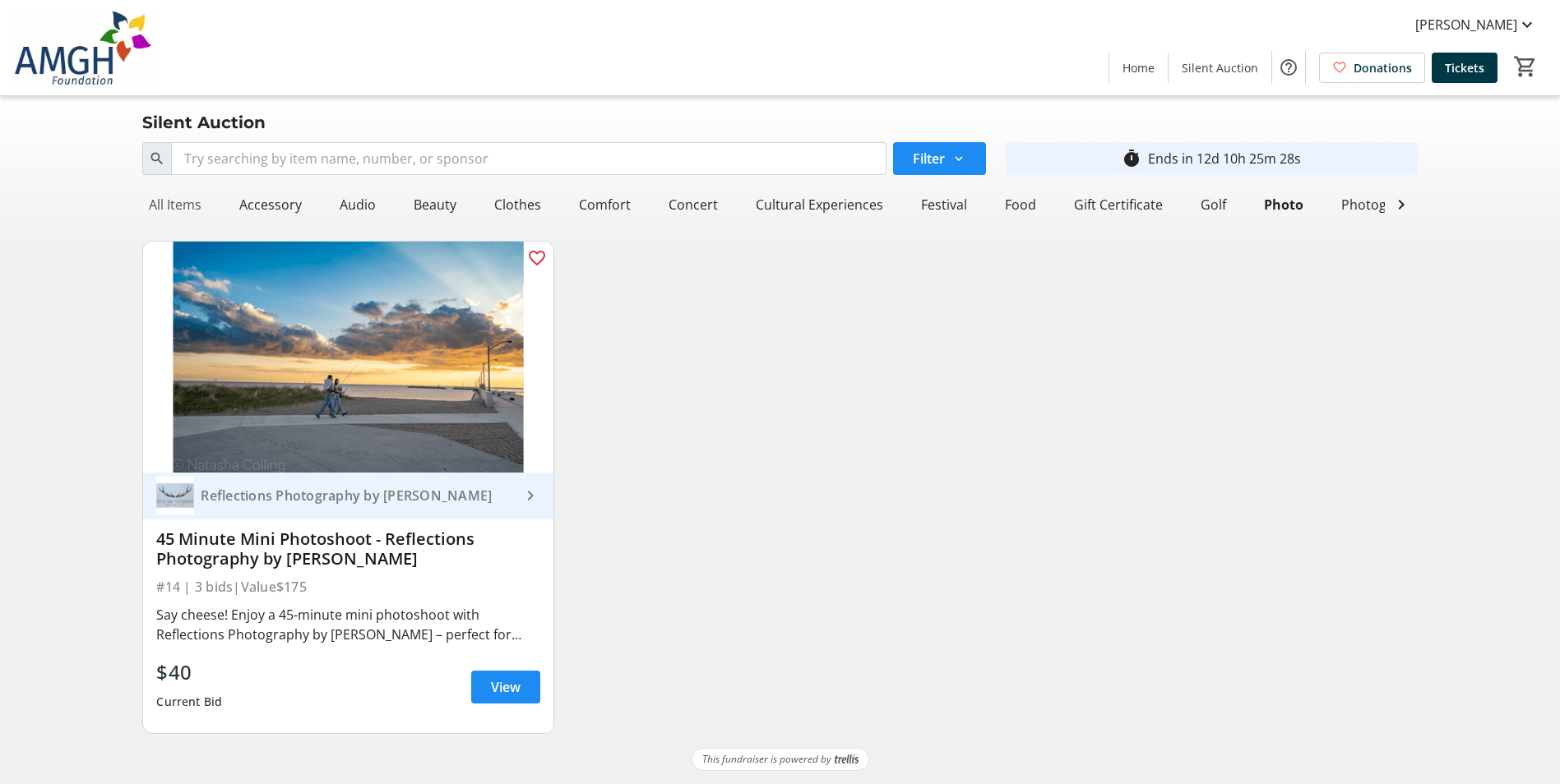
click at [192, 195] on div "All Items" at bounding box center [175, 204] width 66 height 33
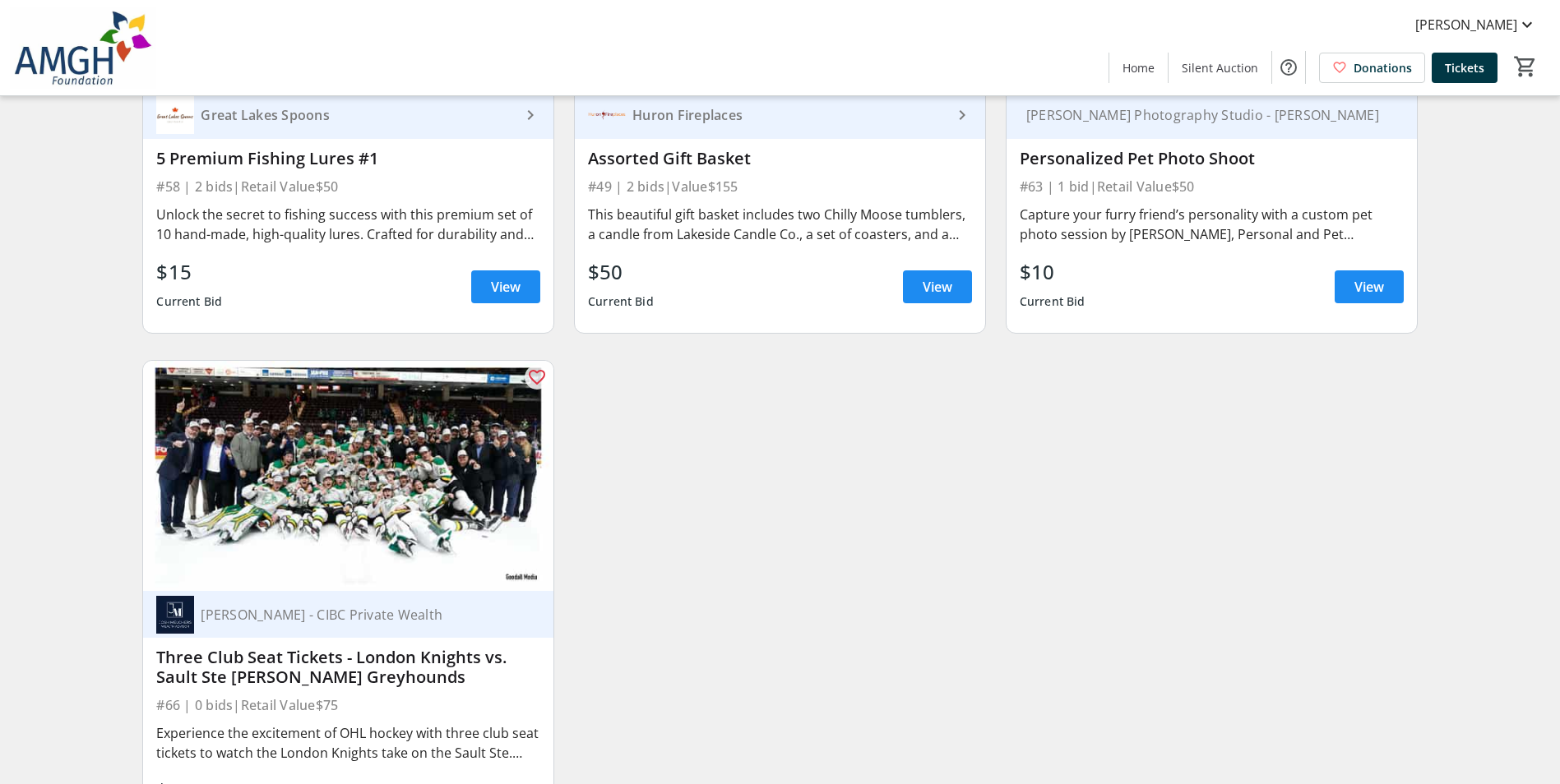
scroll to position [9815, 0]
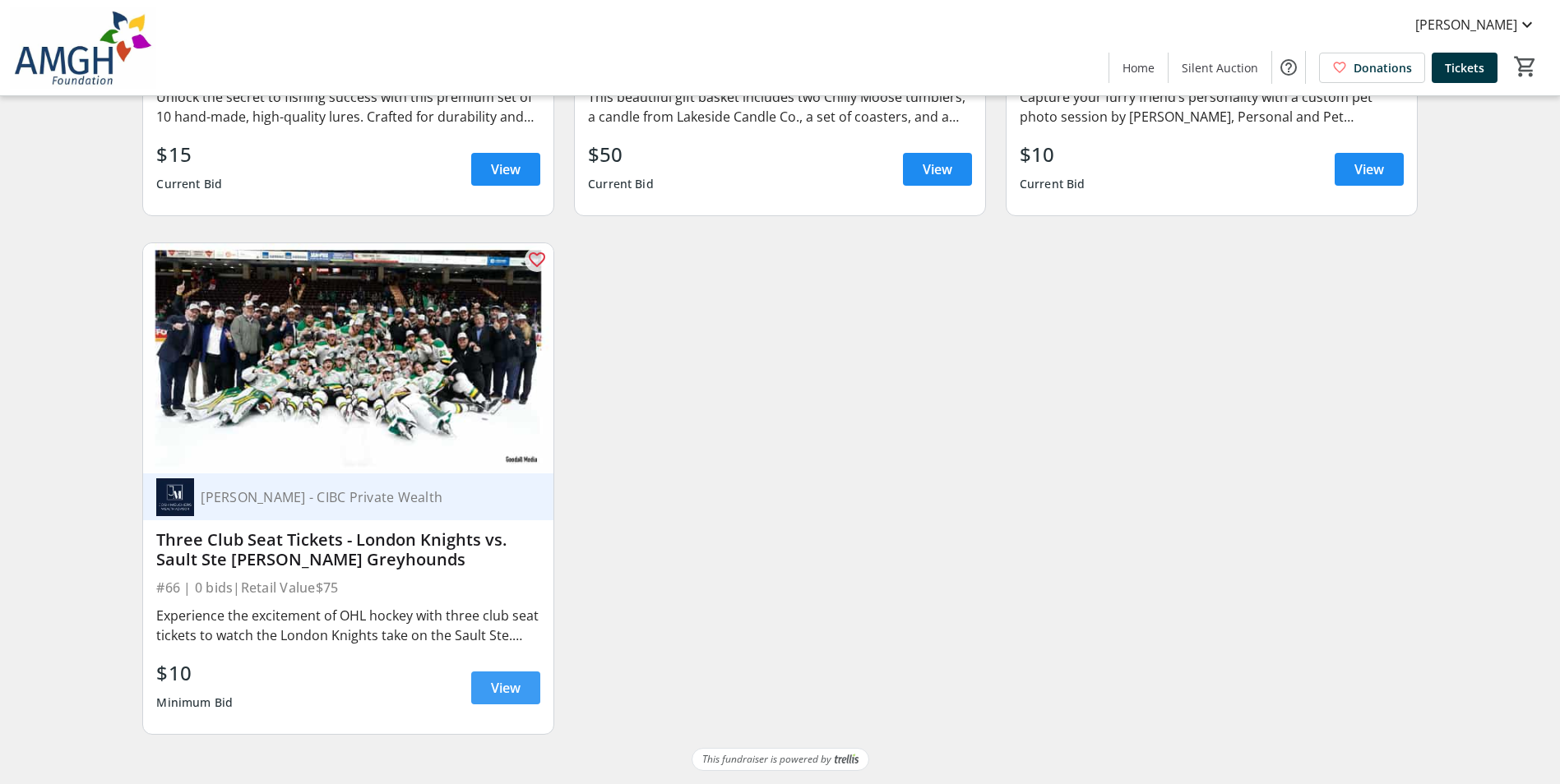
click at [517, 695] on span "View" at bounding box center [506, 687] width 30 height 19
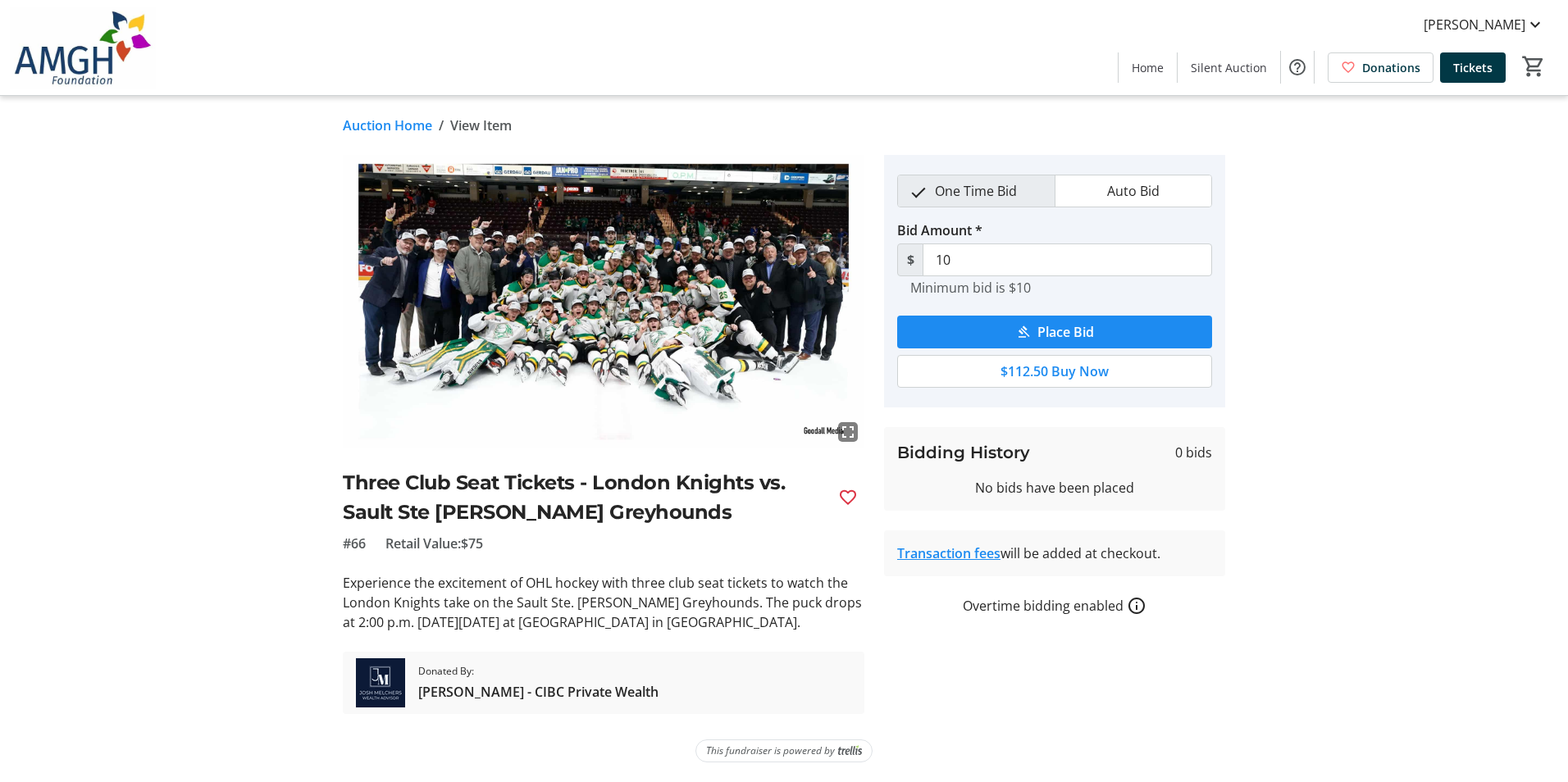
click at [1353, 387] on tr-auction-item-details-ui "Auction Home / View Item fullscreen Three Club Seat Tickets - London Knights vs…" at bounding box center [784, 439] width 1568 height 687
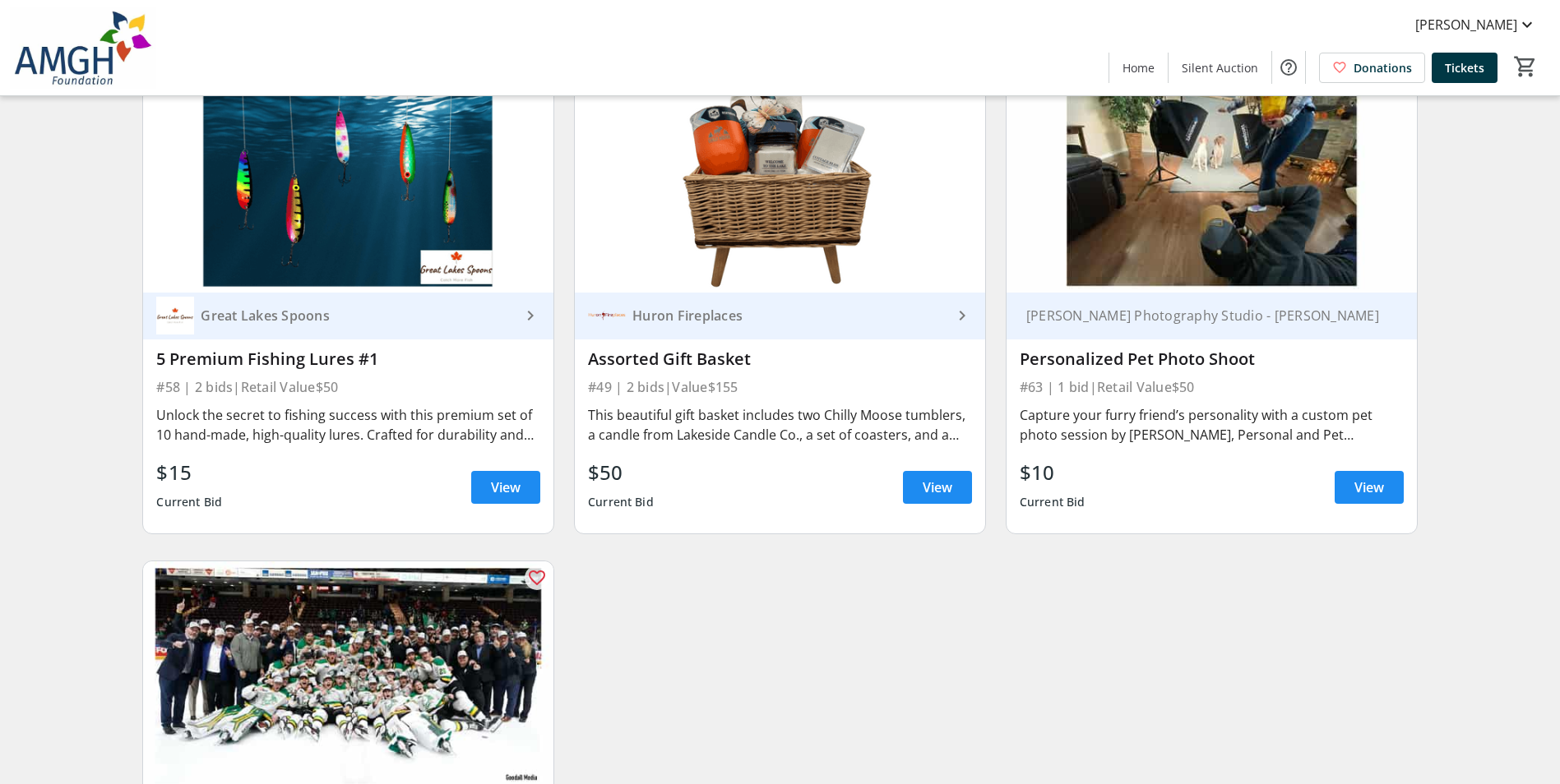
scroll to position [9322, 0]
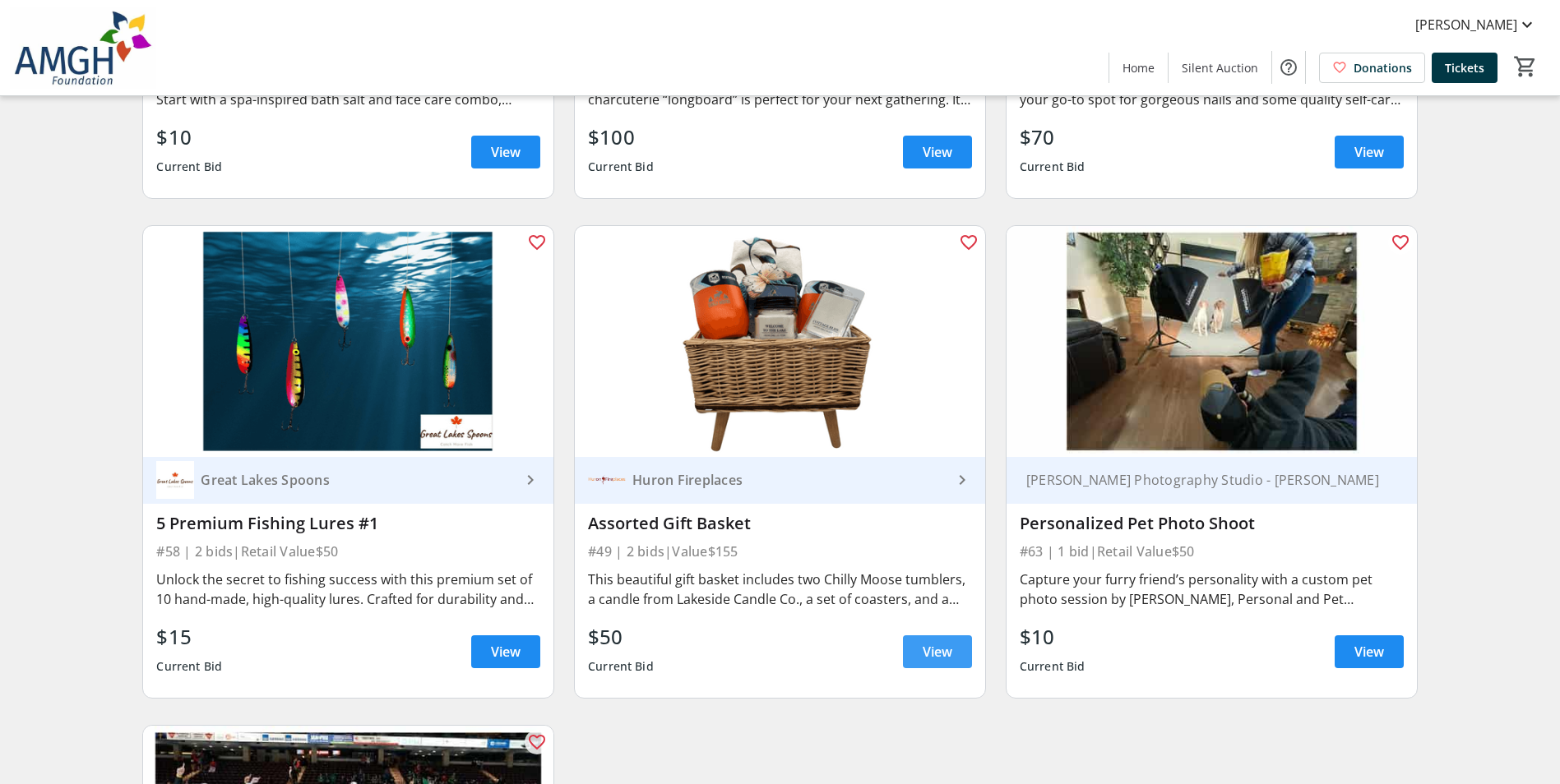
click at [937, 662] on span "View" at bounding box center [938, 651] width 30 height 19
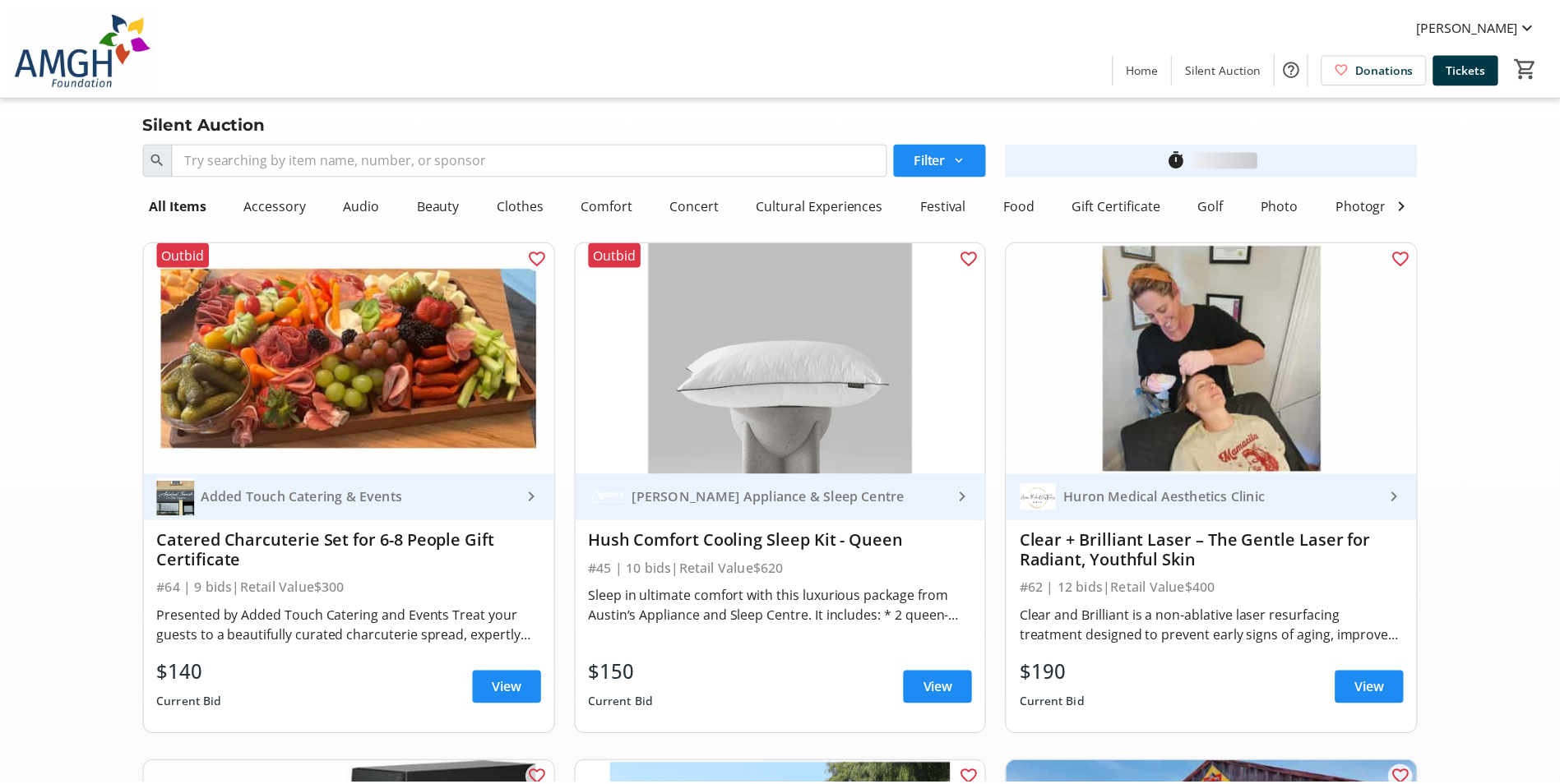
scroll to position [9322, 0]
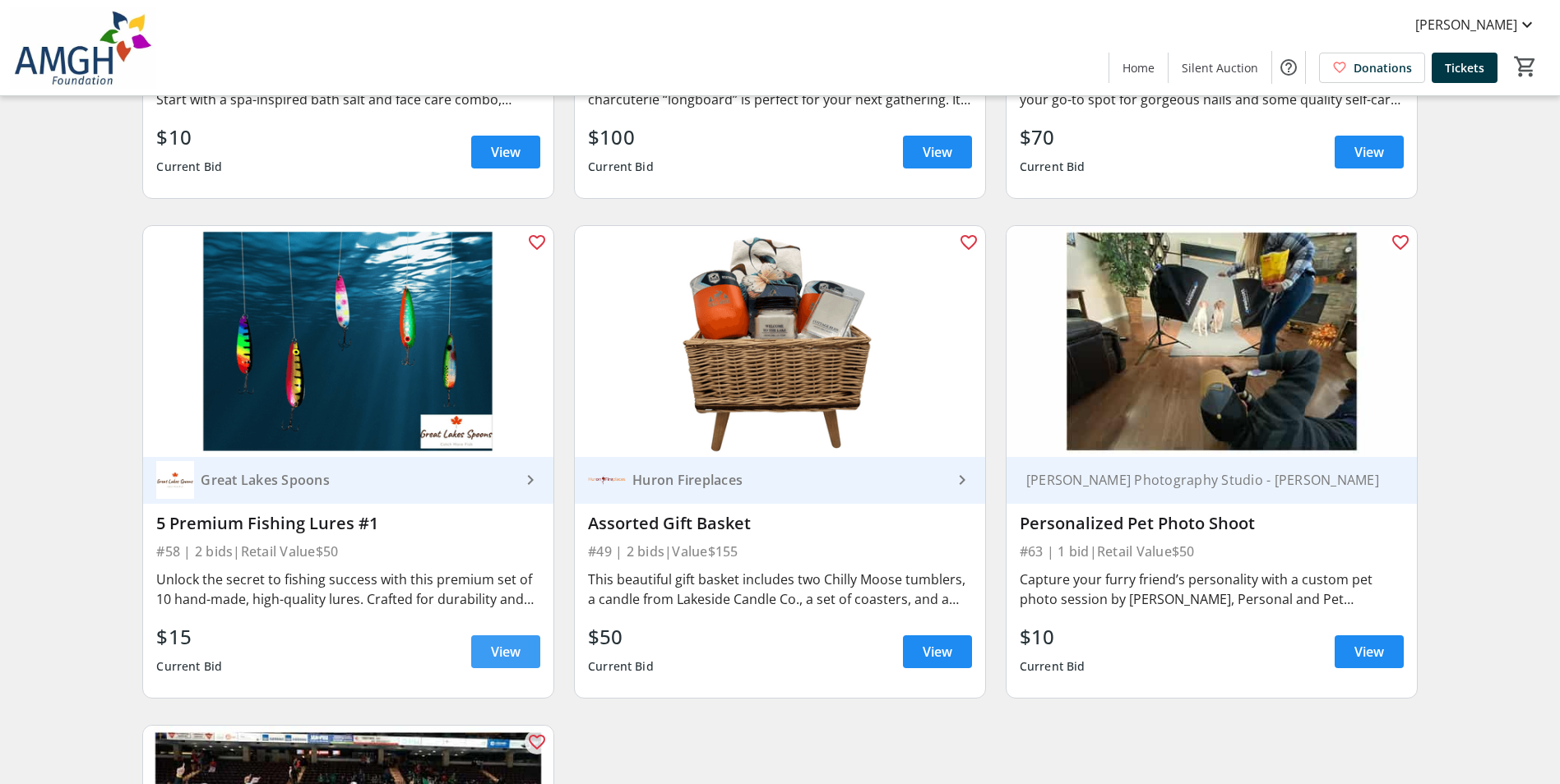
click at [540, 666] on span at bounding box center [506, 652] width 69 height 40
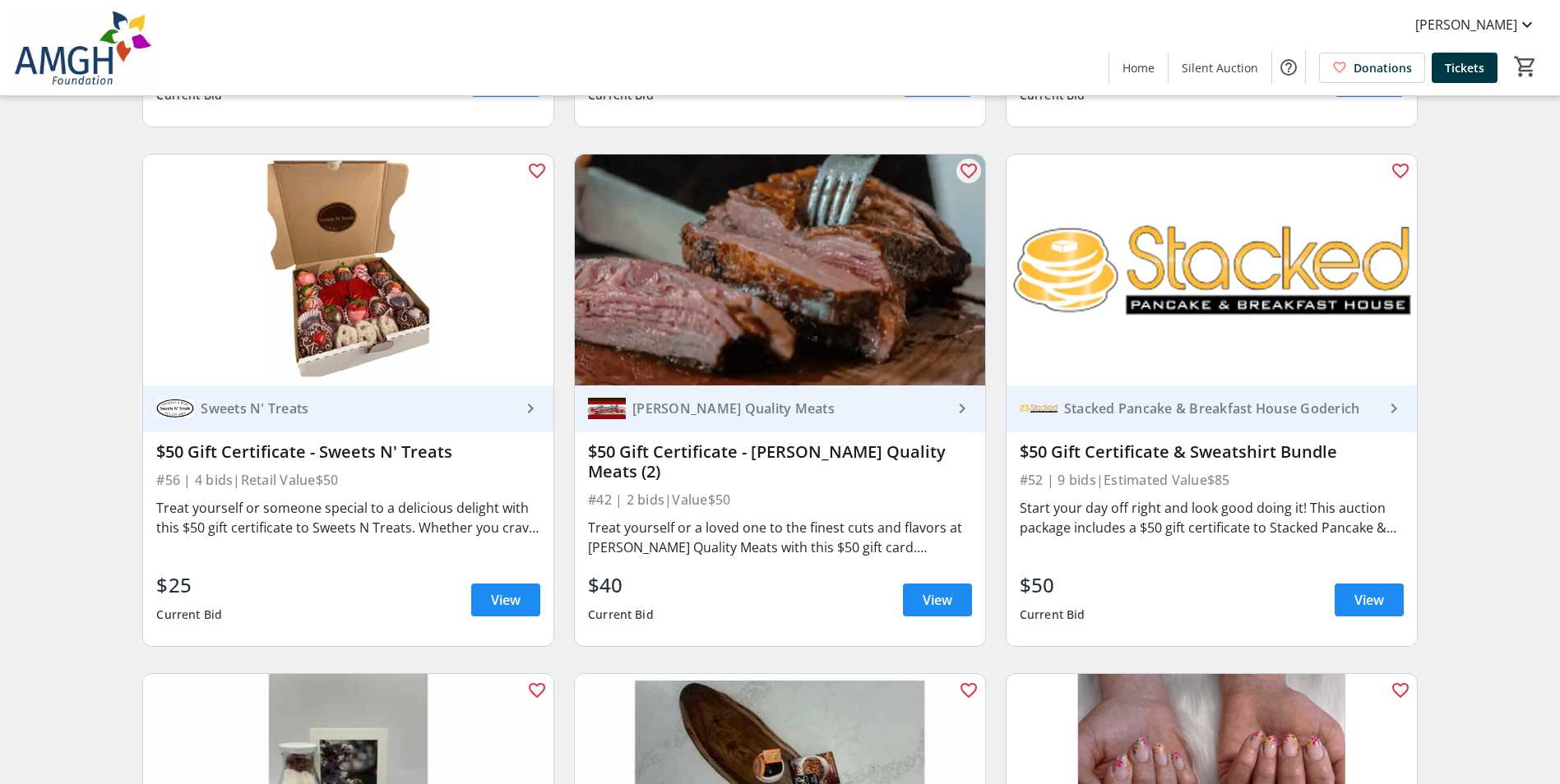
scroll to position [8335, 0]
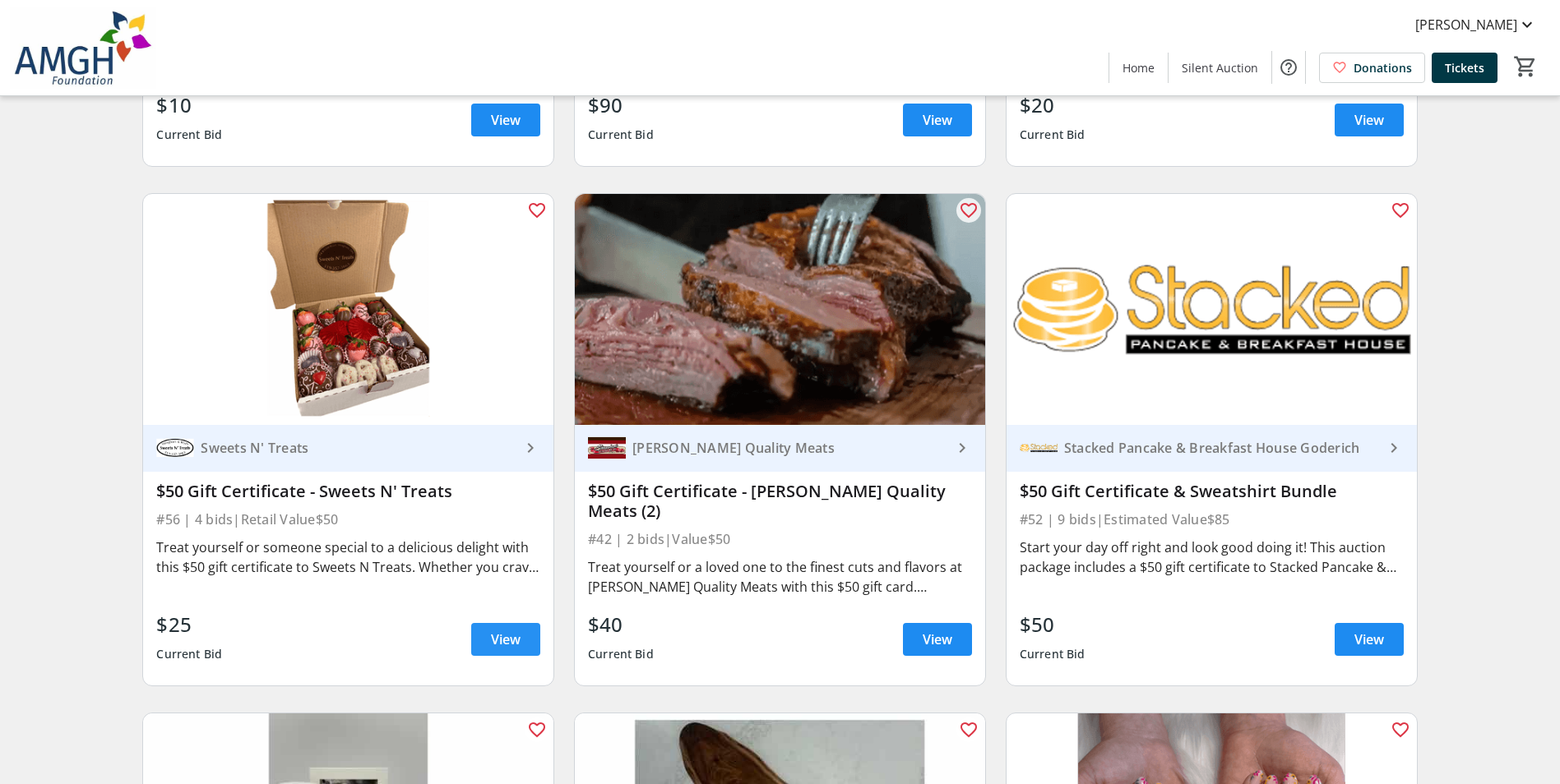
click at [509, 641] on span "View" at bounding box center [506, 639] width 30 height 19
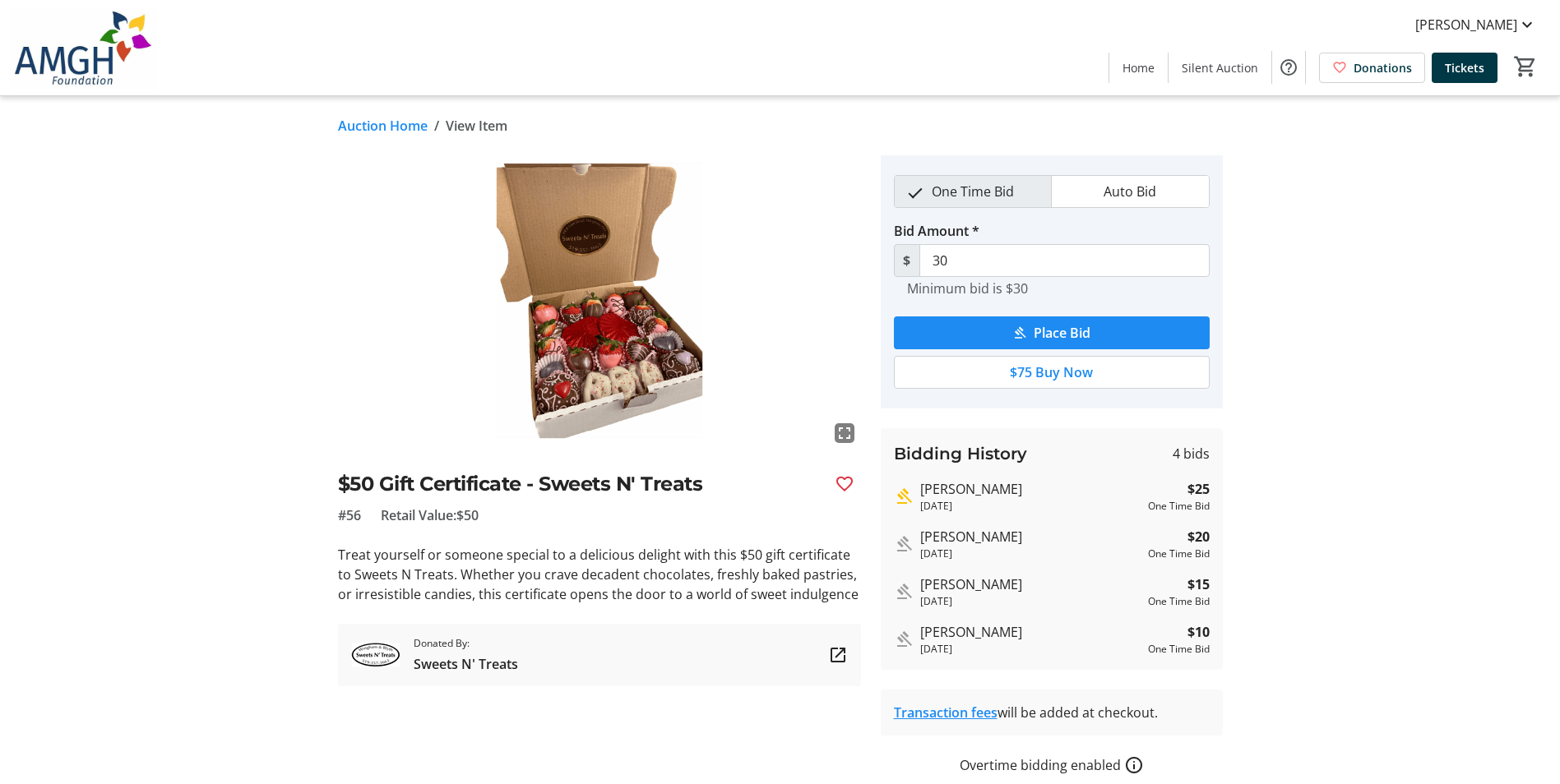
scroll to position [8335, 0]
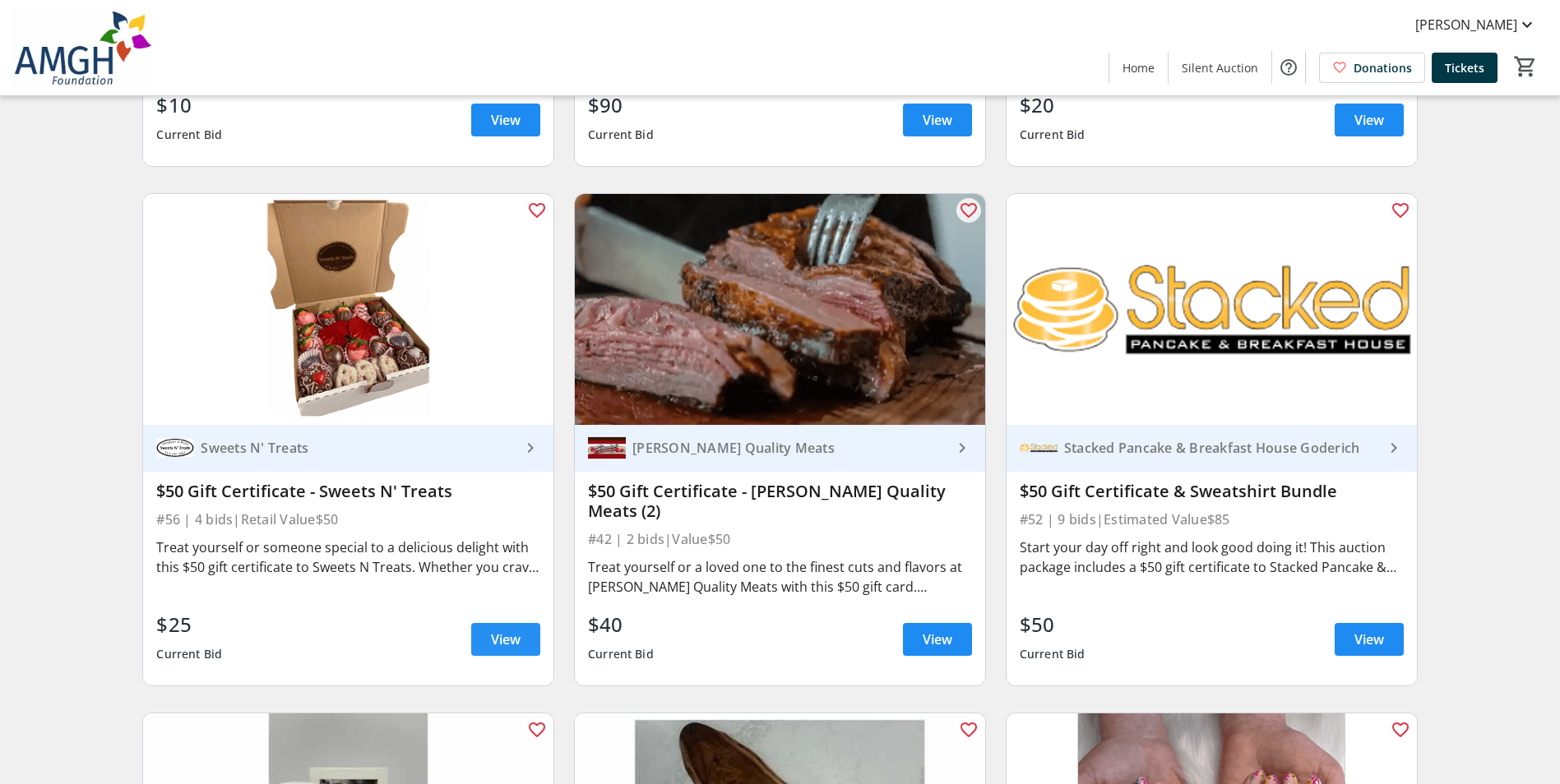
click at [501, 649] on span "View" at bounding box center [506, 639] width 30 height 19
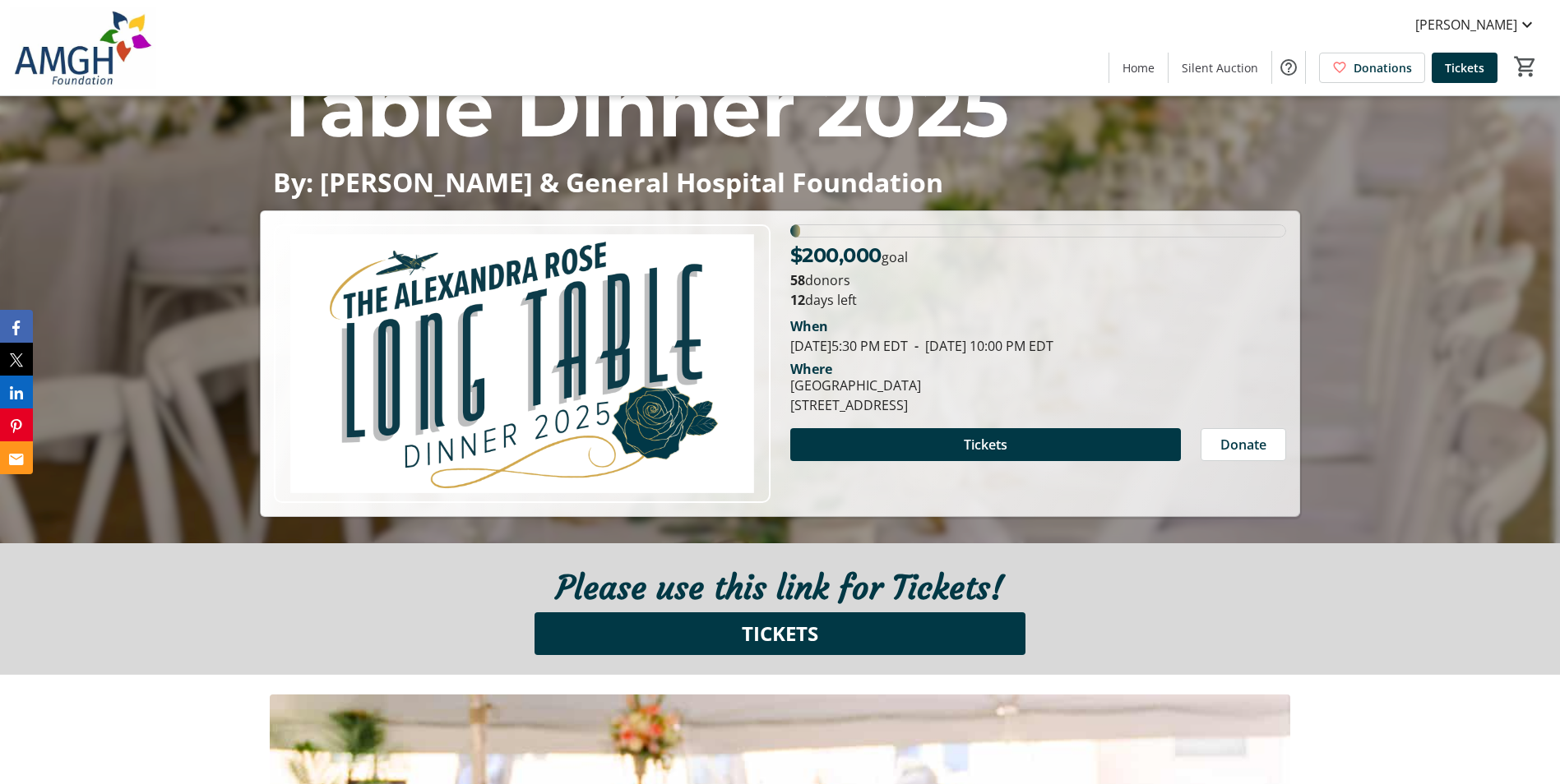
scroll to position [411, 0]
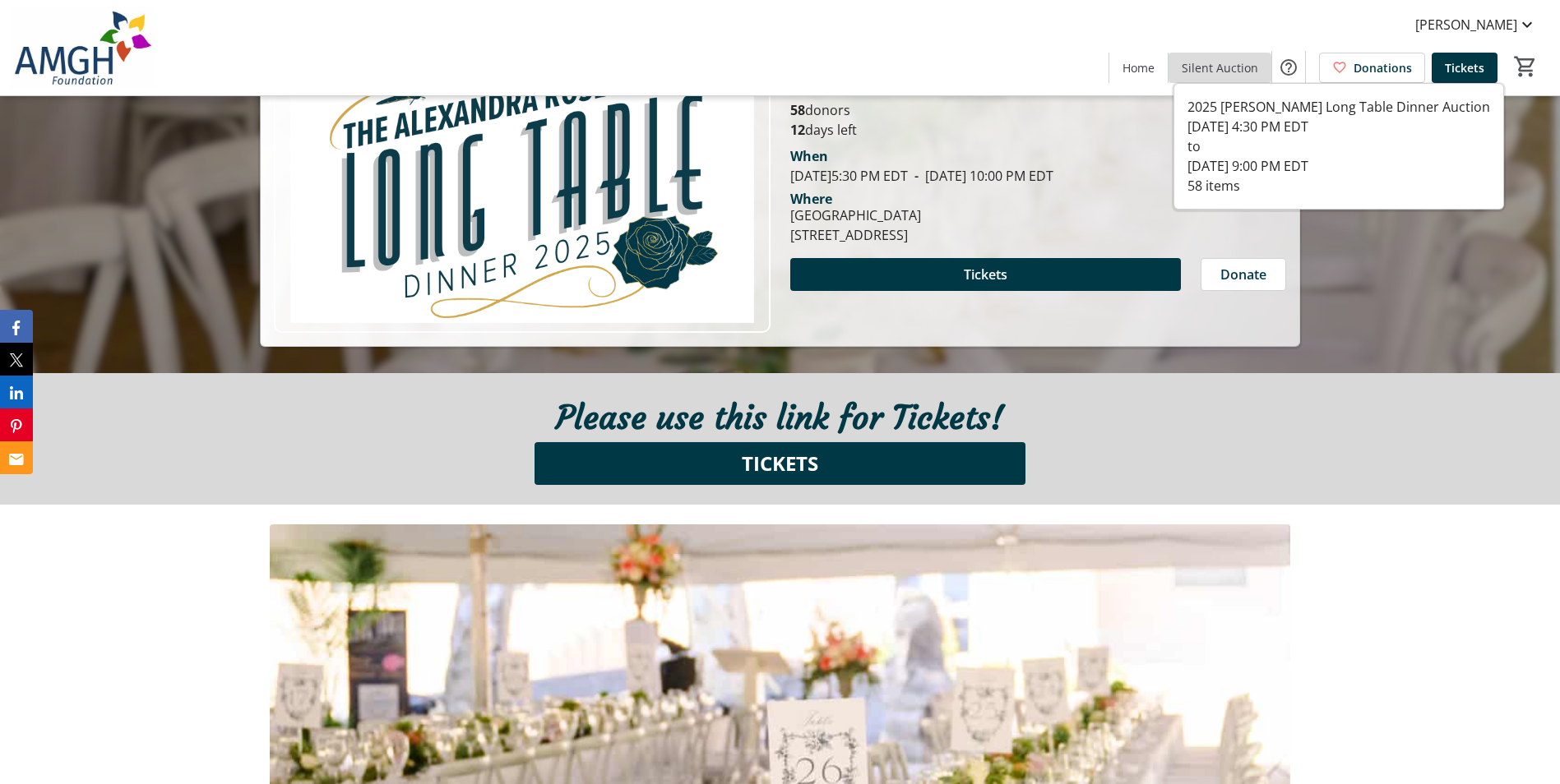
click at [1246, 63] on span "Silent Auction" at bounding box center [1220, 68] width 76 height 17
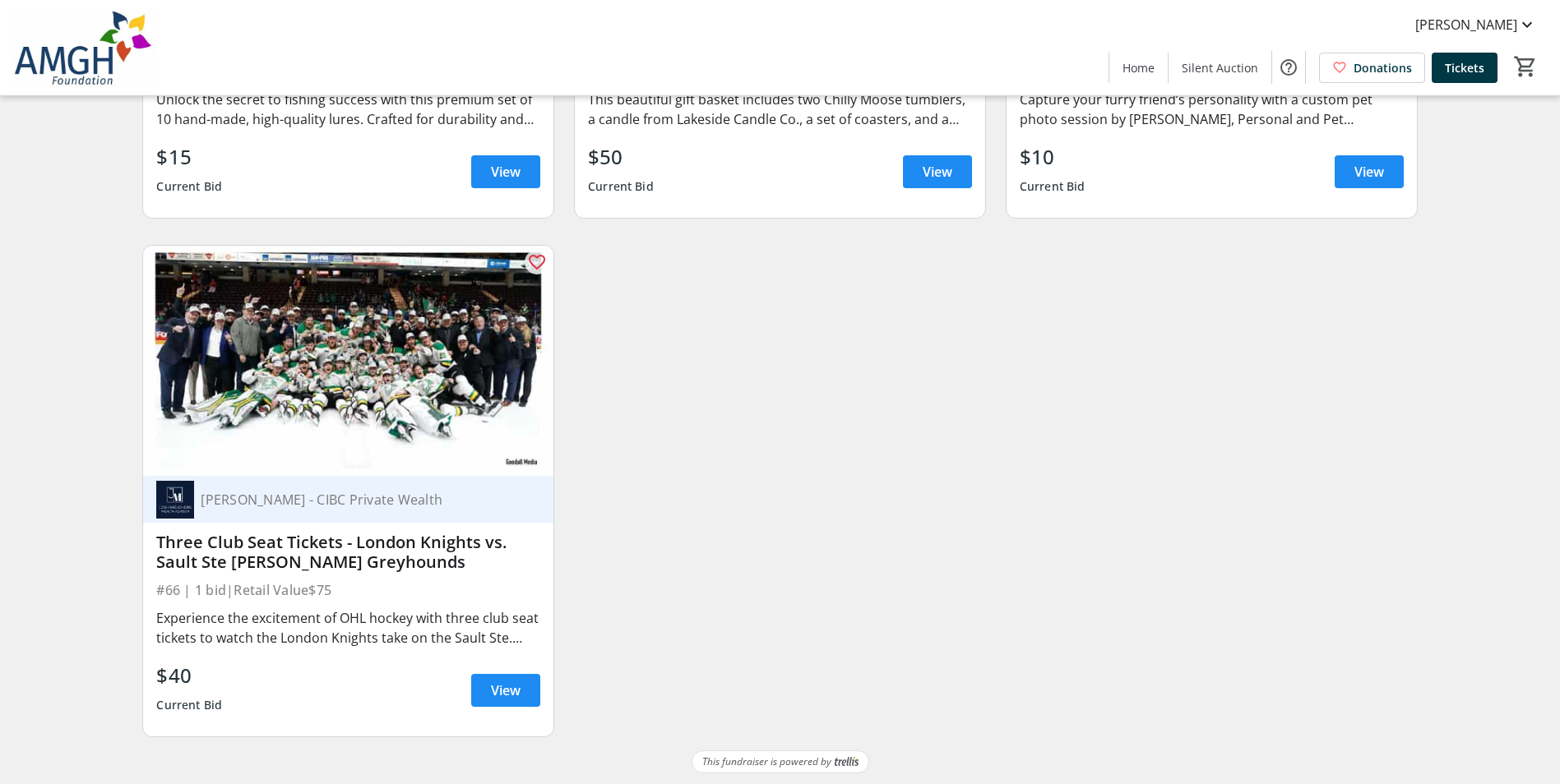
scroll to position [9815, 0]
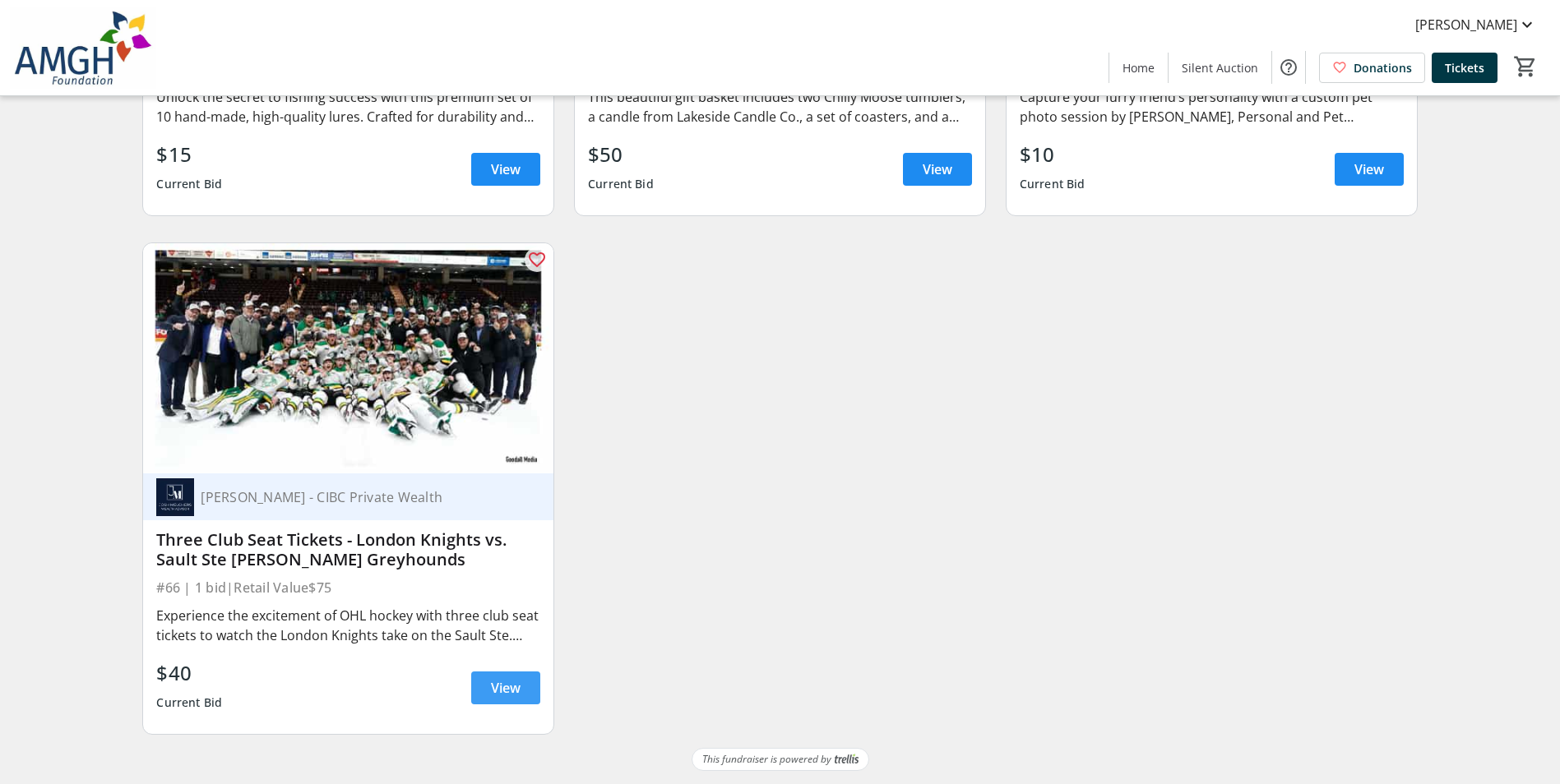
click at [523, 682] on span at bounding box center [506, 688] width 69 height 40
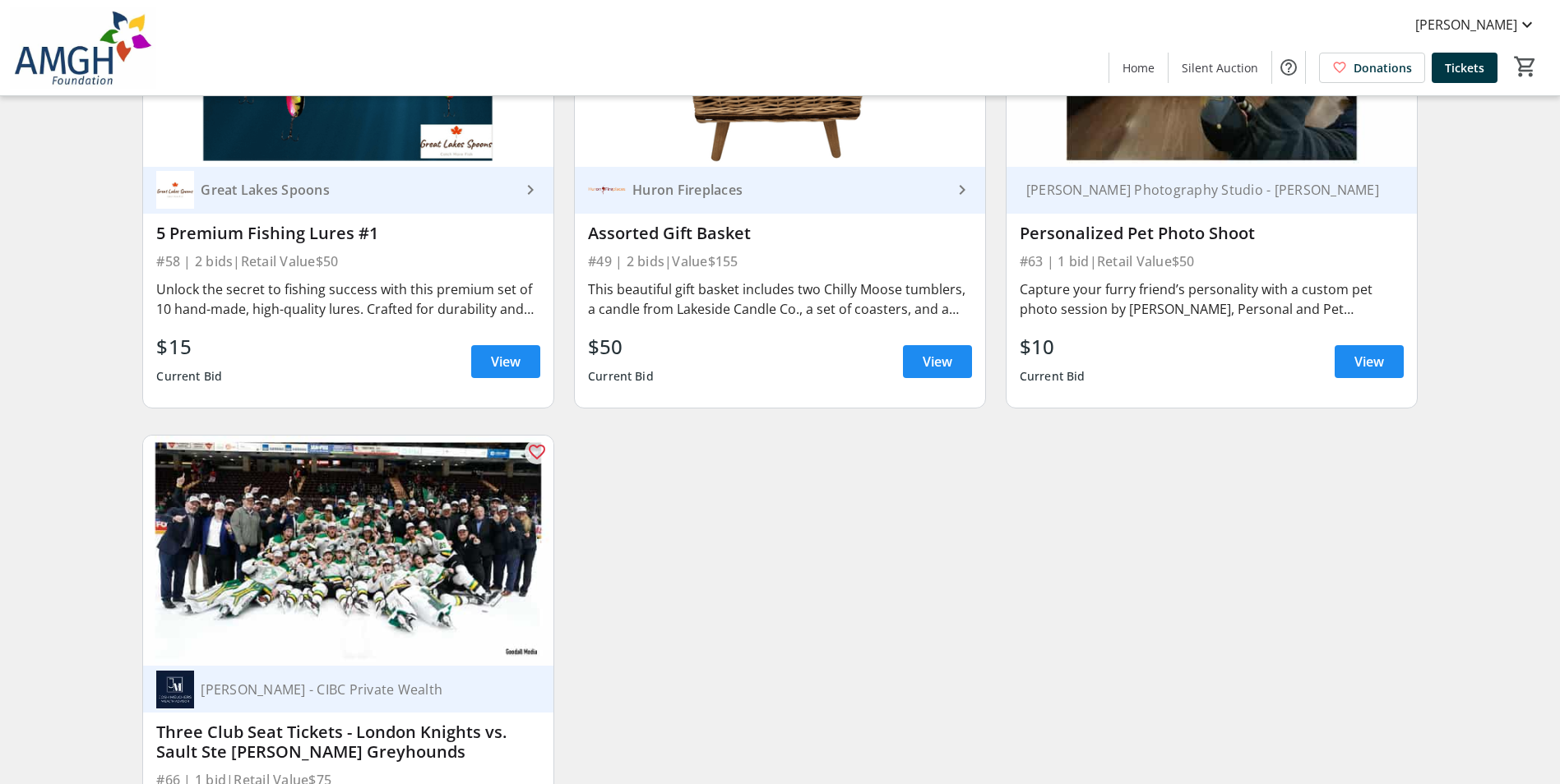
scroll to position [9569, 0]
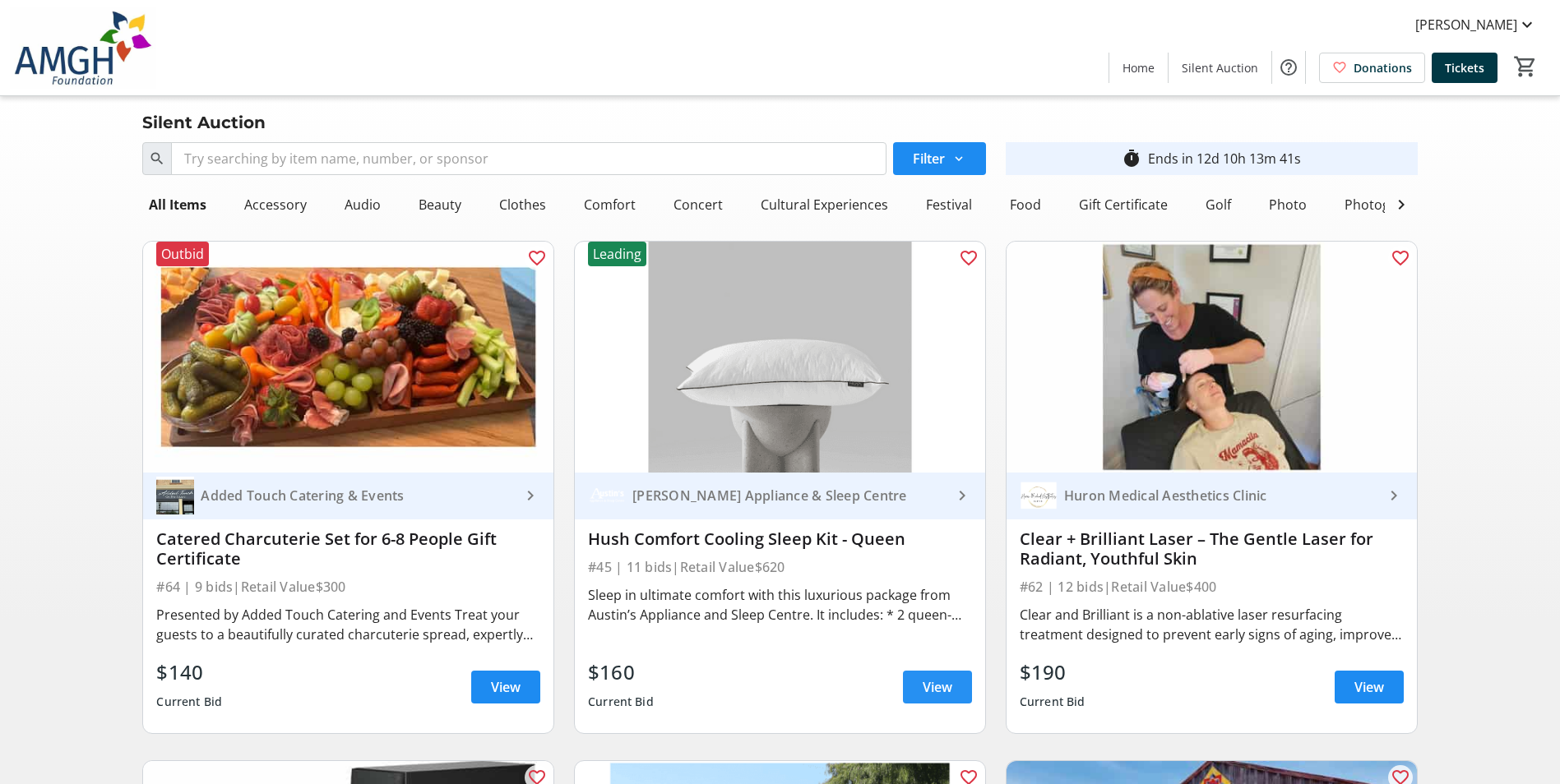
click at [933, 691] on span "View" at bounding box center [938, 687] width 30 height 19
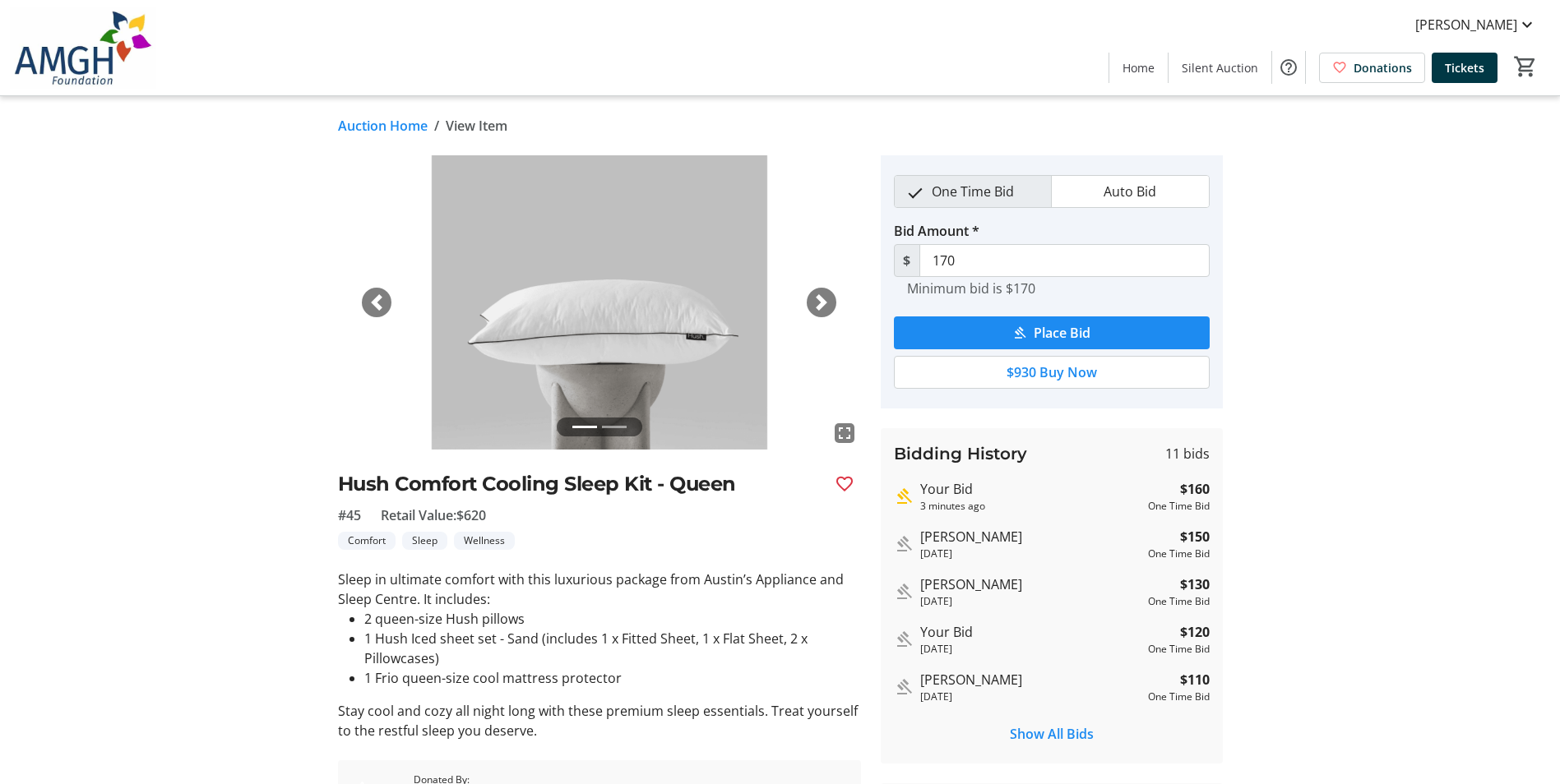
click at [806, 296] on img at bounding box center [600, 303] width 523 height 295
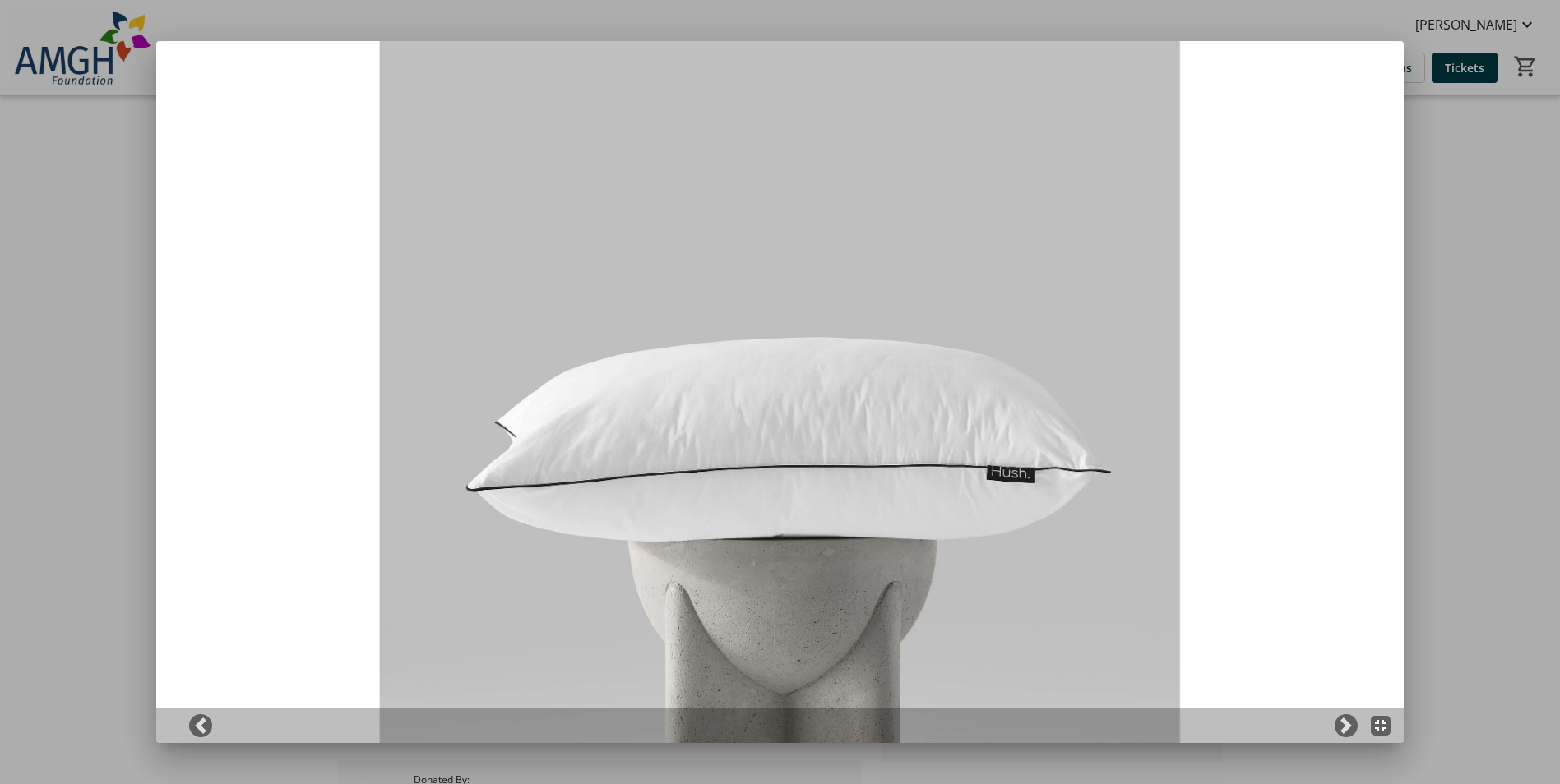
click at [1552, 325] on div at bounding box center [780, 392] width 1560 height 784
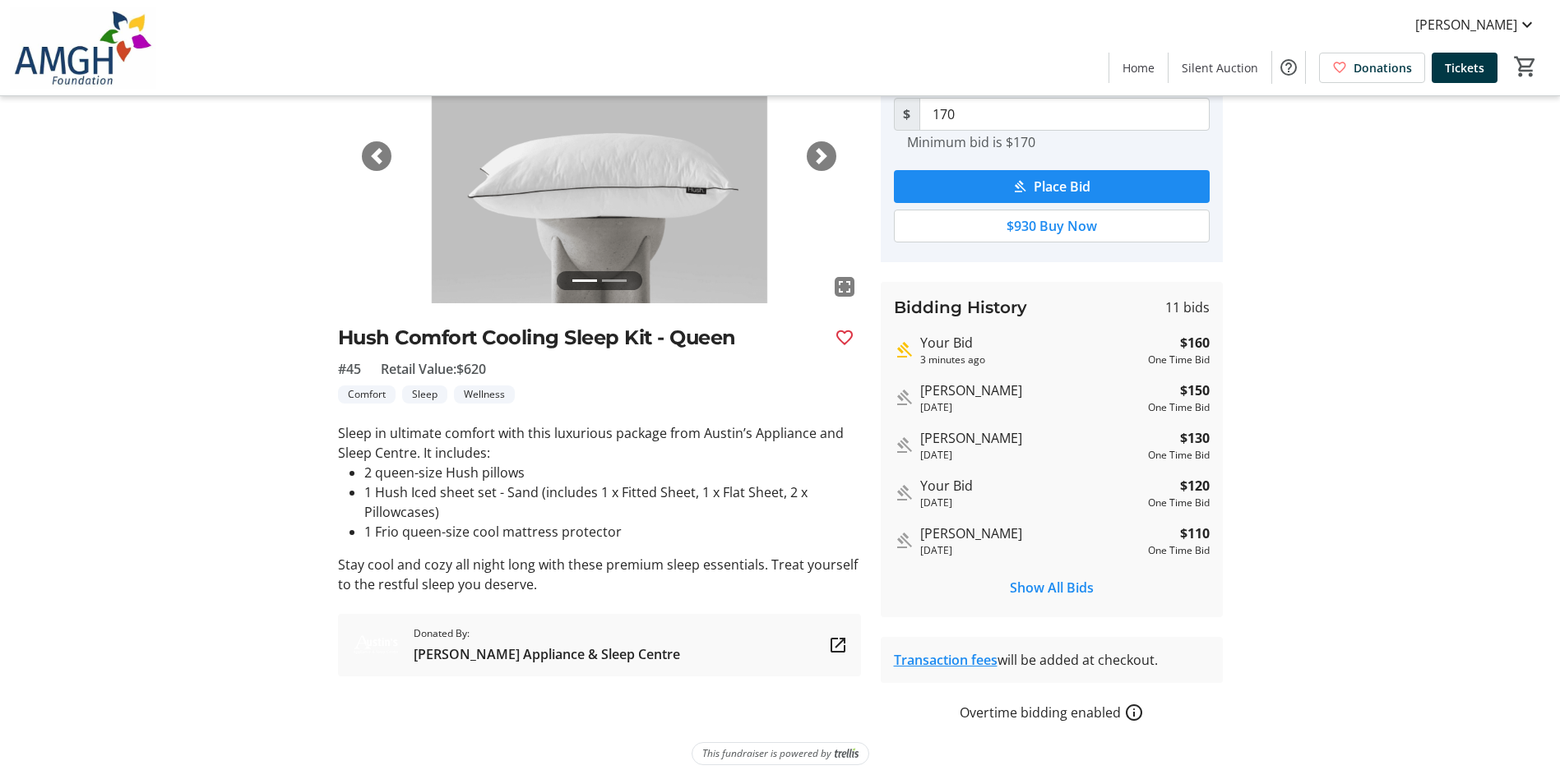
scroll to position [147, 0]
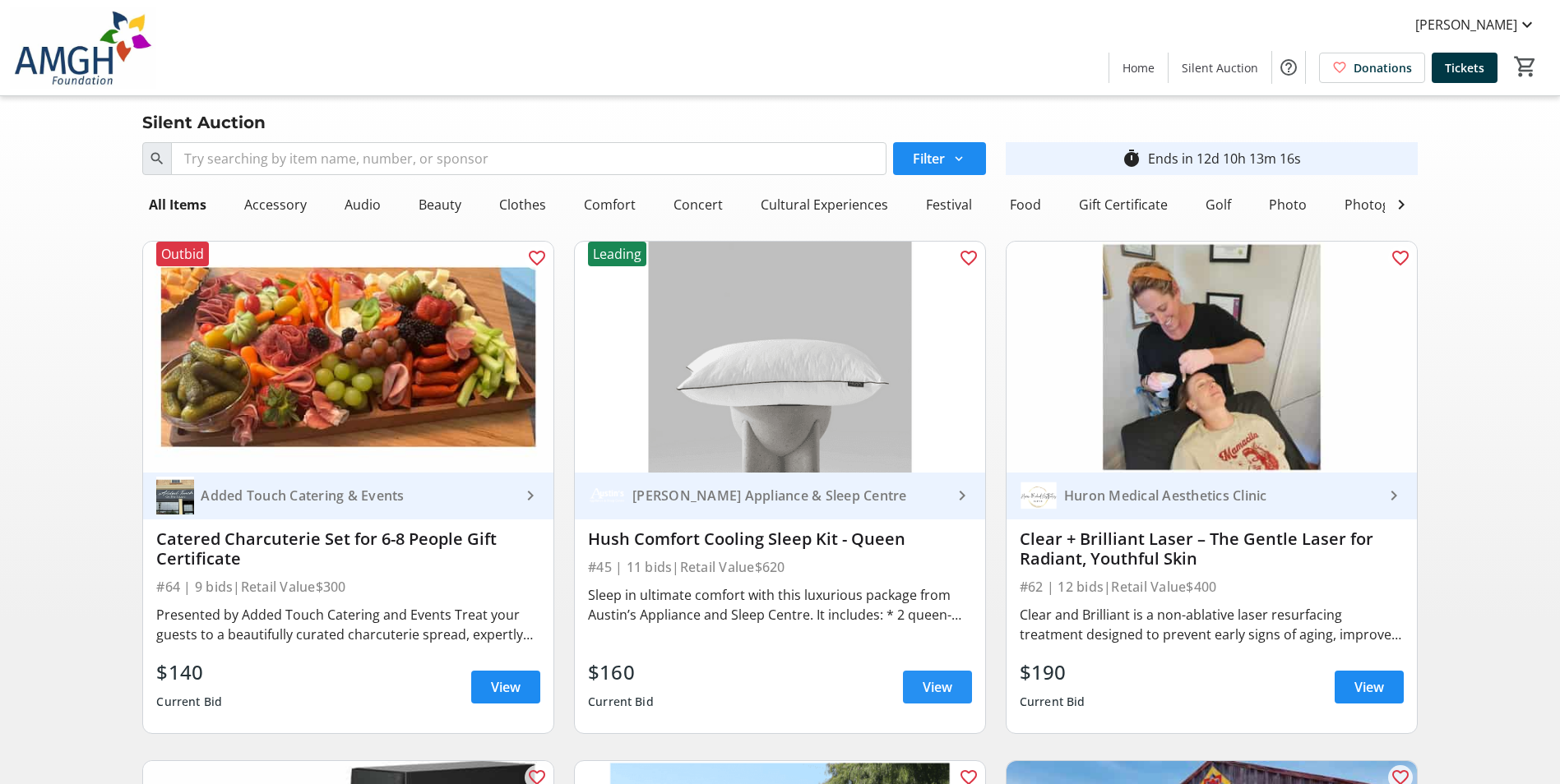
click at [932, 698] on span "View" at bounding box center [938, 687] width 30 height 19
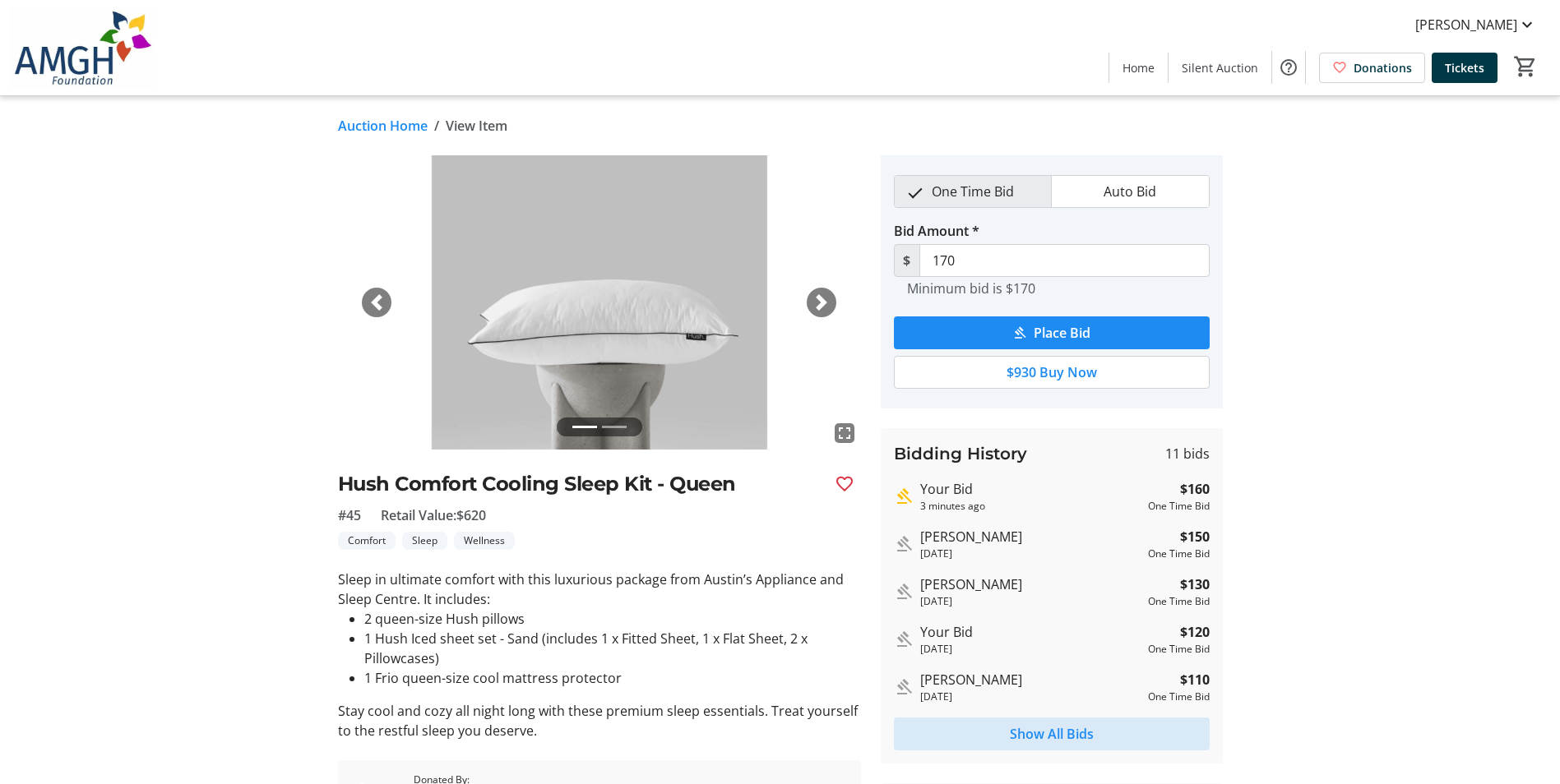
click at [1049, 731] on span "Show All Bids" at bounding box center [1052, 734] width 84 height 19
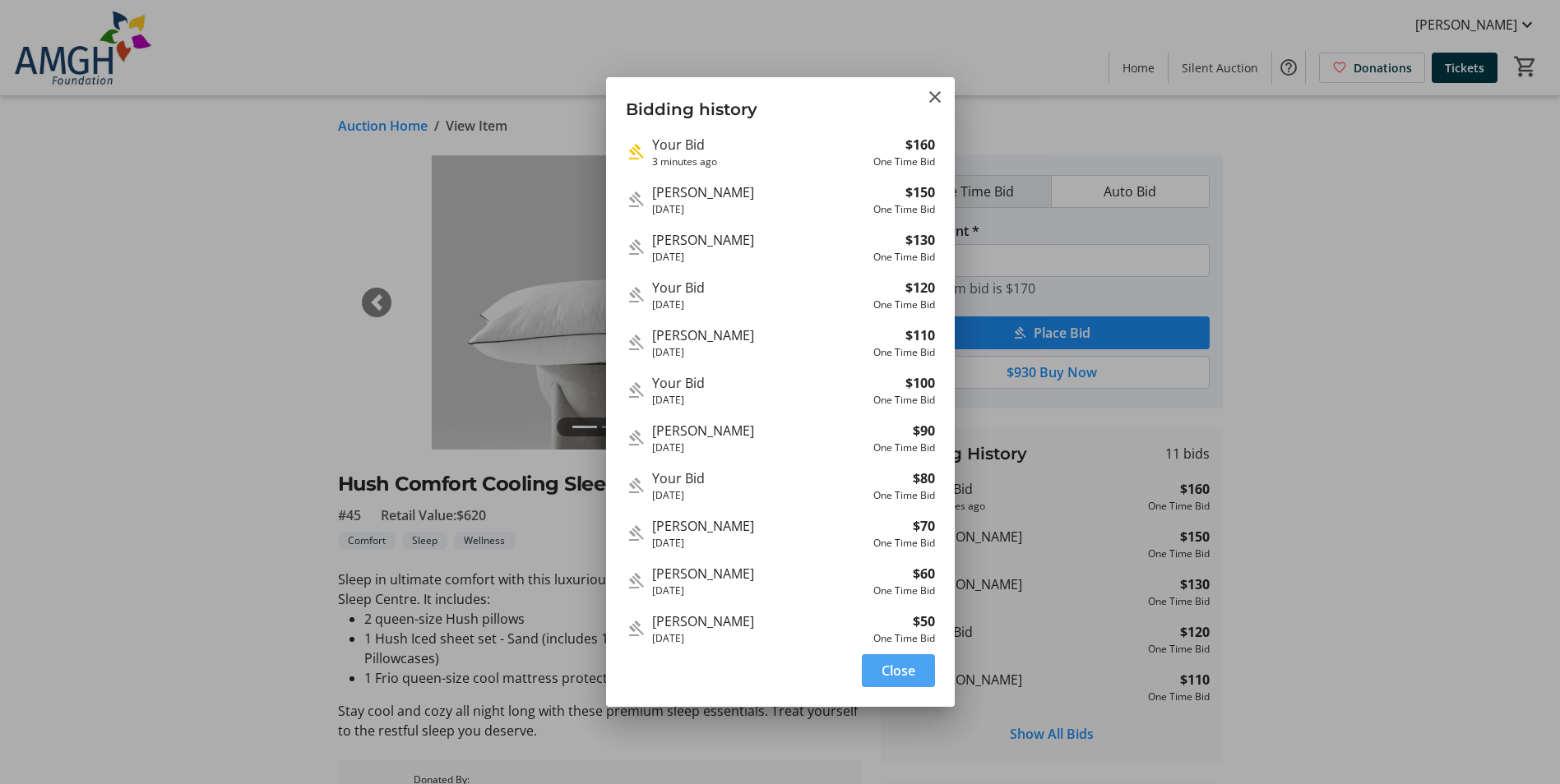
click at [904, 676] on span "Close" at bounding box center [899, 671] width 34 height 19
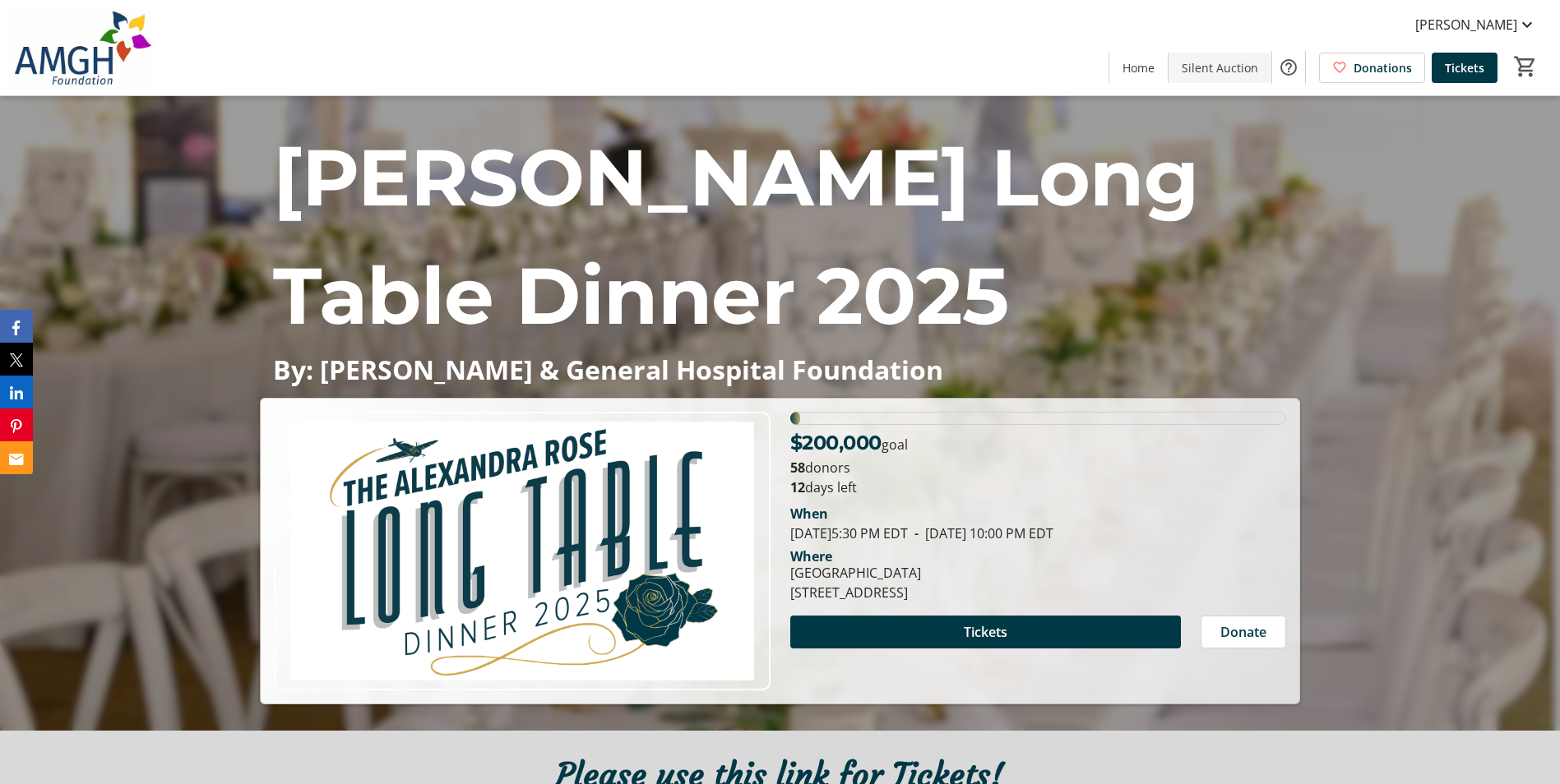
scroll to position [82, 0]
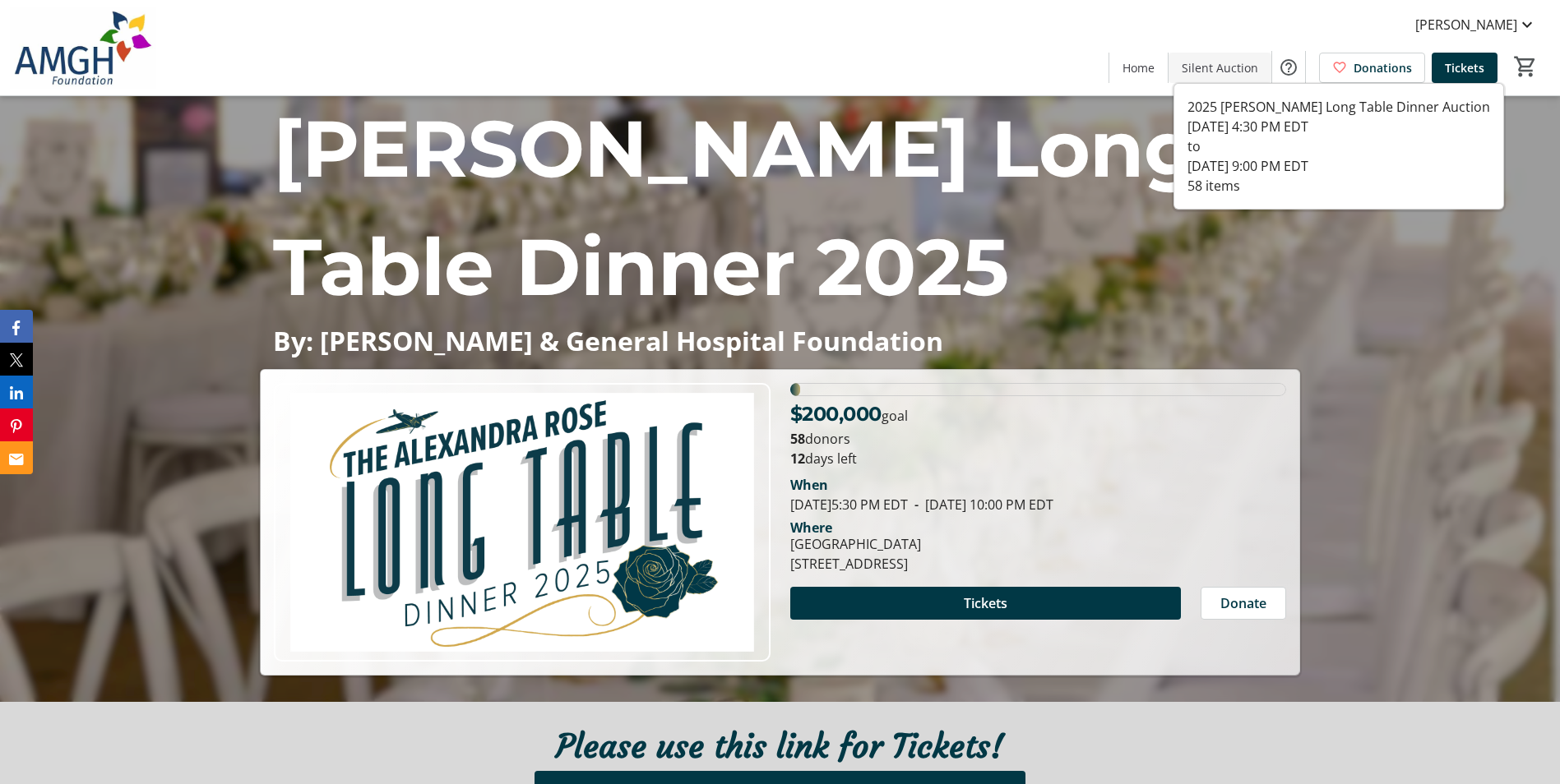
click at [1224, 74] on span "Silent Auction" at bounding box center [1220, 68] width 76 height 17
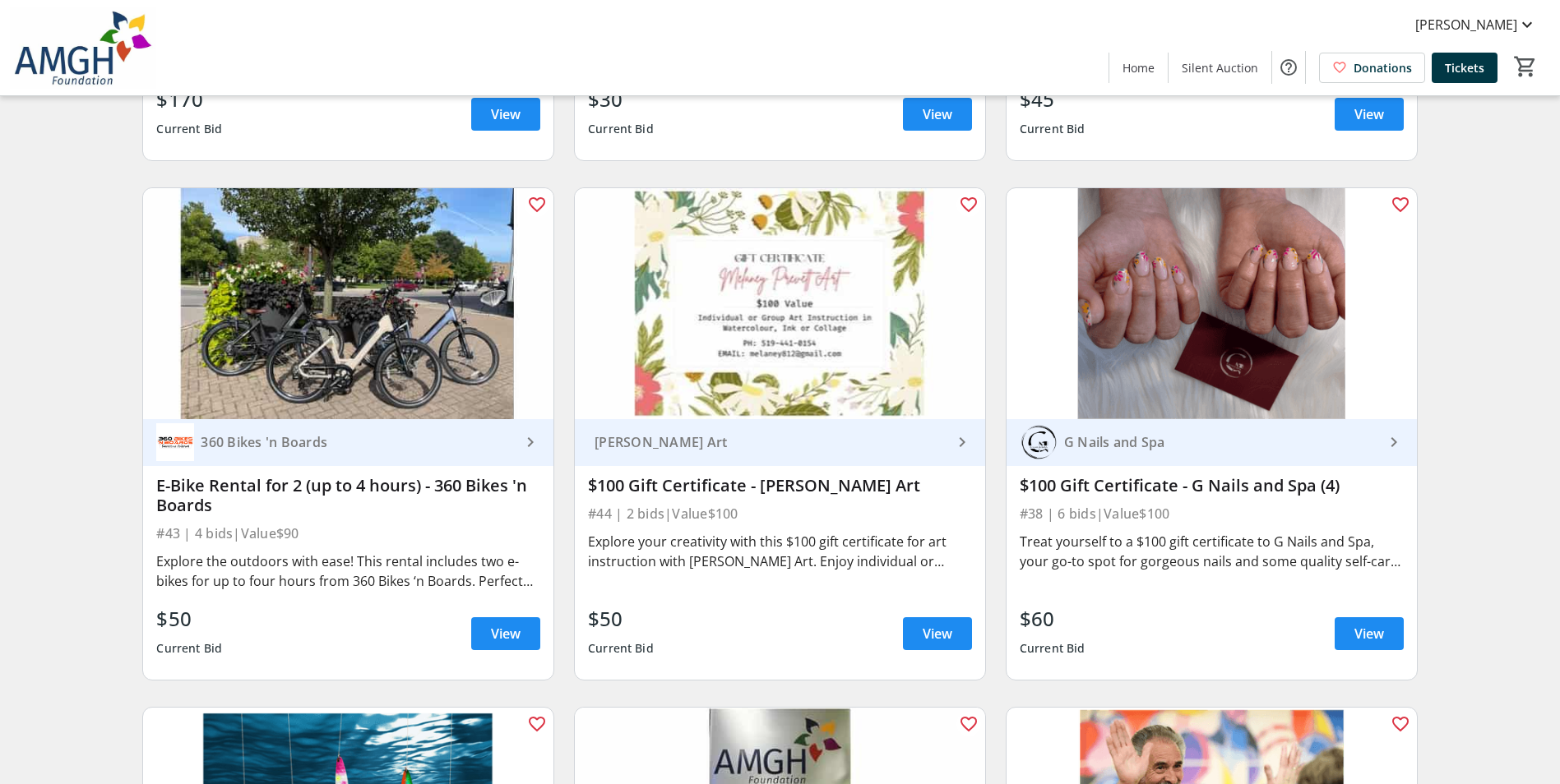
scroll to position [7318, 0]
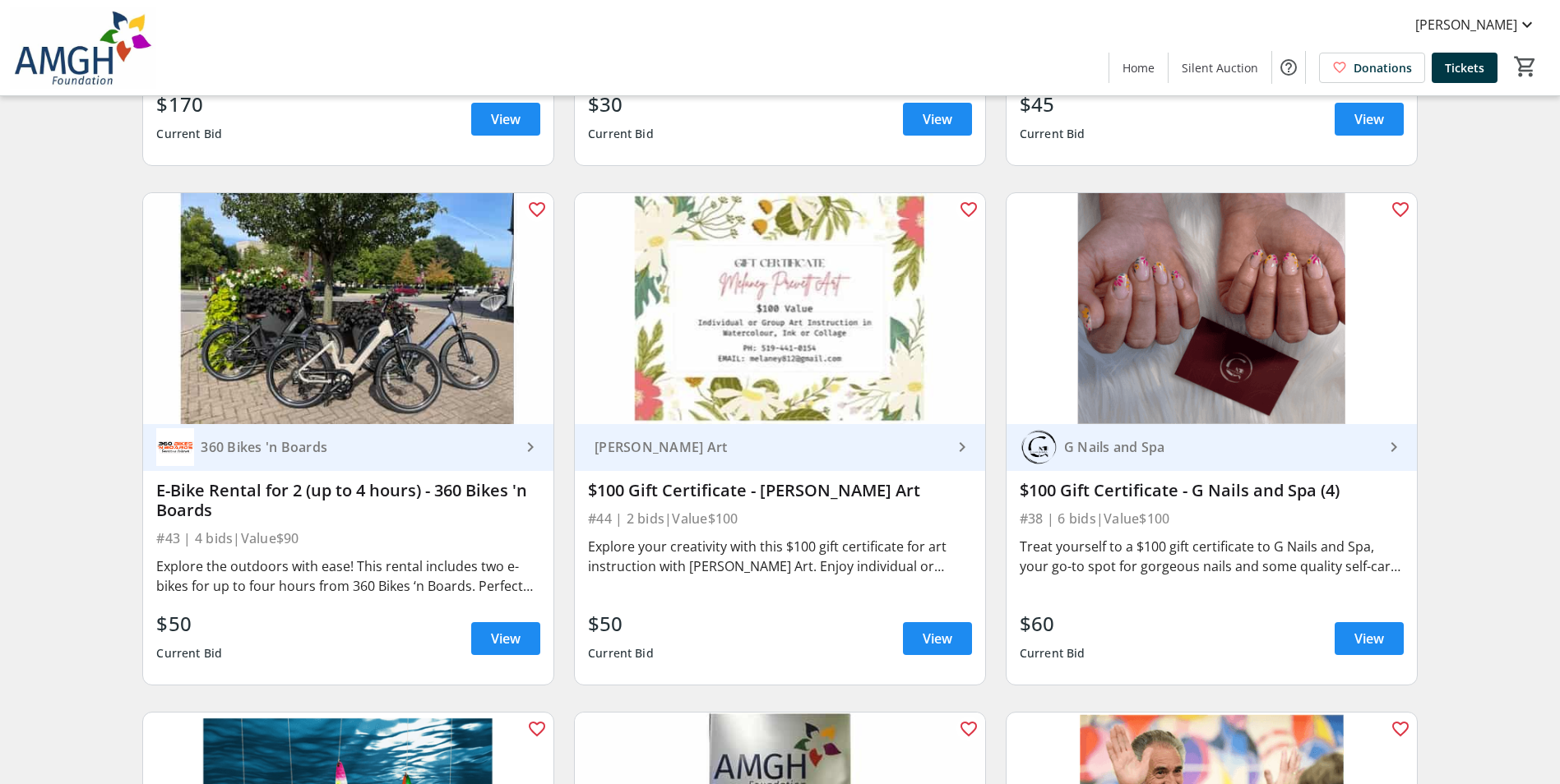
click at [544, 659] on div "360 Bikes 'n Boards keyboard_arrow_right E-Bike Rental for 2 (up to 4 hours) - …" at bounding box center [348, 555] width 411 height 261
click at [528, 657] on span at bounding box center [506, 638] width 69 height 40
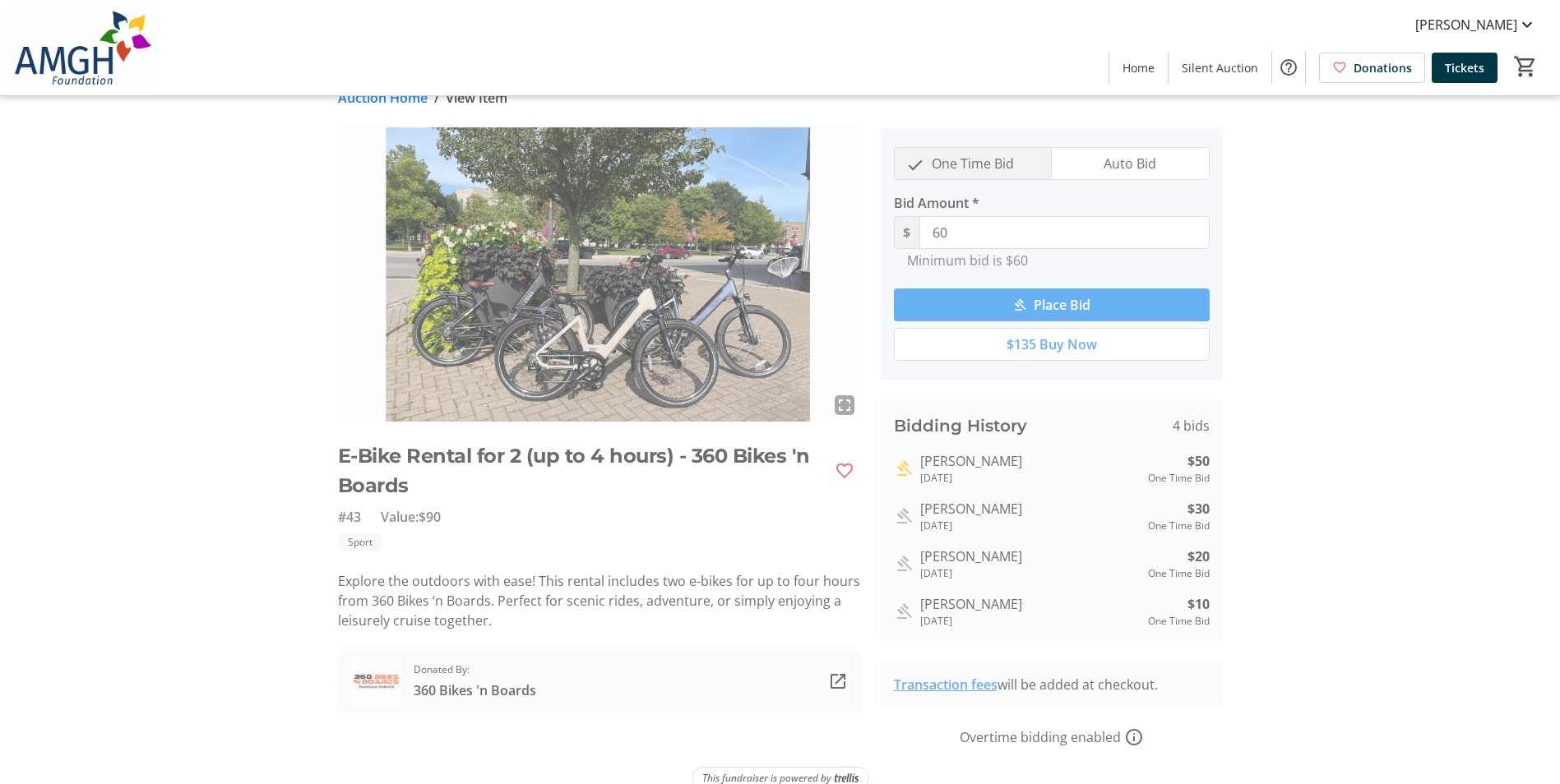
scroll to position [53, 0]
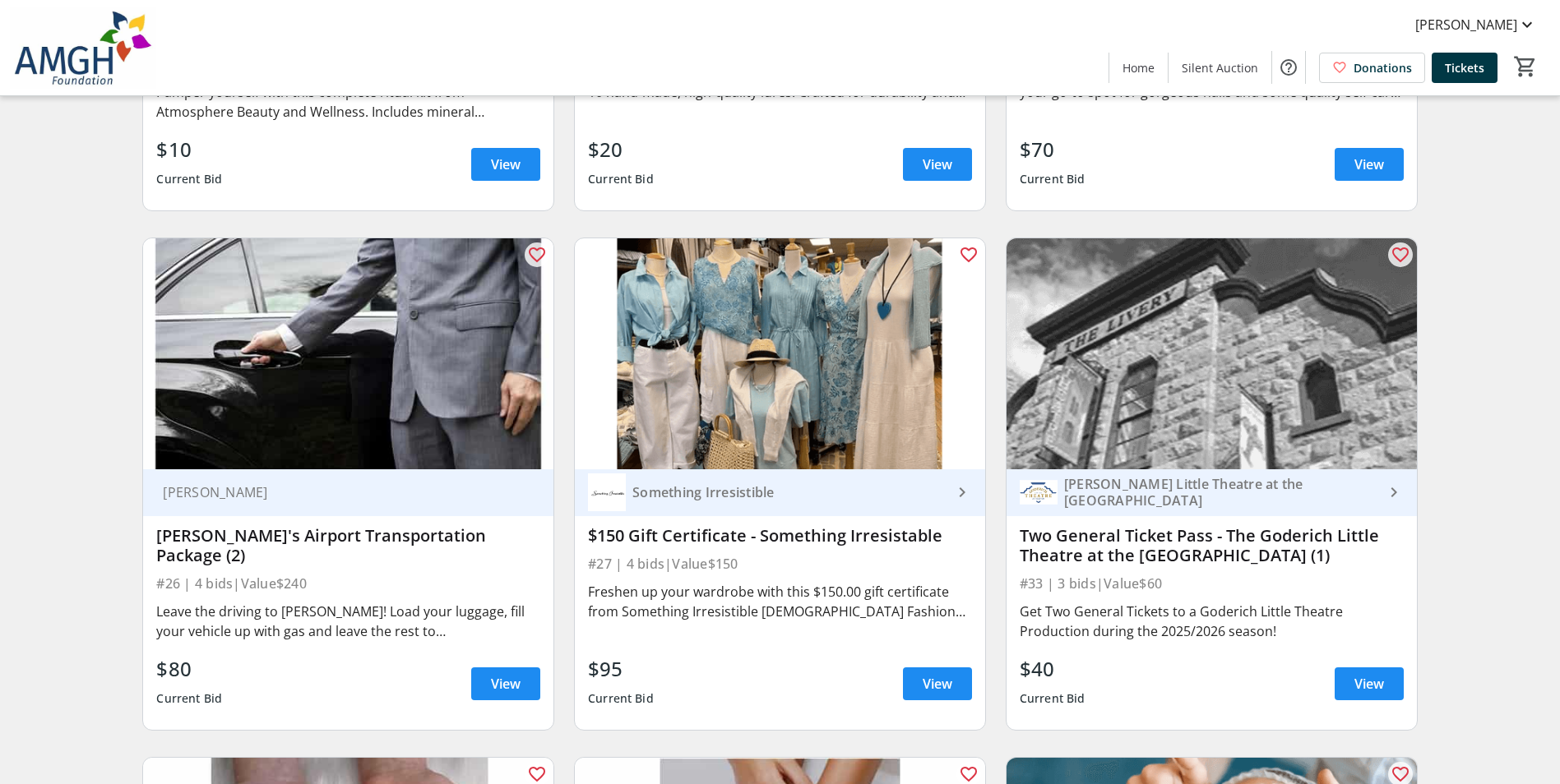
scroll to position [5180, 0]
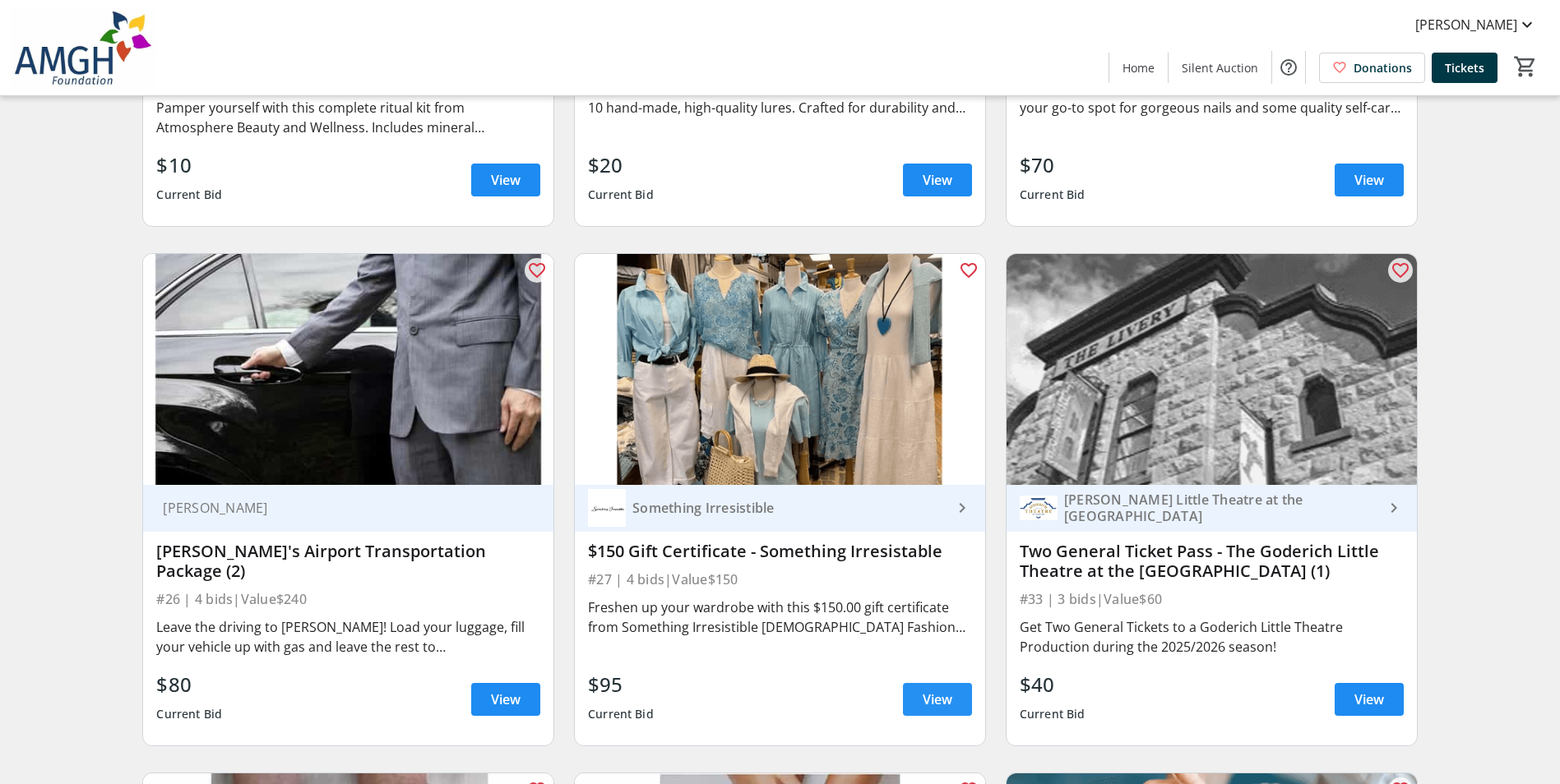
click at [955, 709] on span at bounding box center [938, 699] width 69 height 40
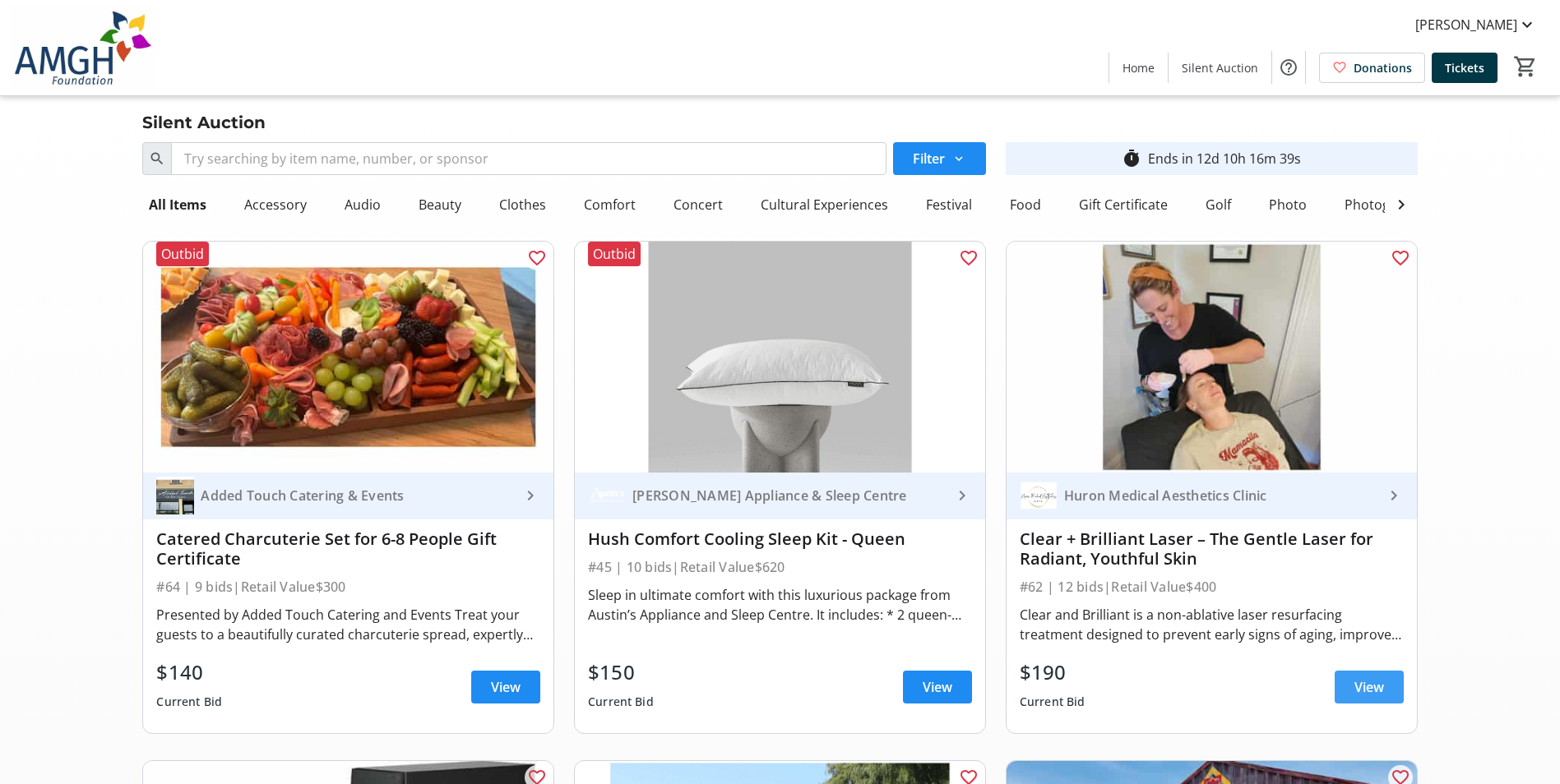
click at [1391, 704] on span at bounding box center [1369, 687] width 69 height 40
click at [923, 707] on span at bounding box center [938, 687] width 69 height 40
click at [903, 704] on span at bounding box center [938, 687] width 69 height 40
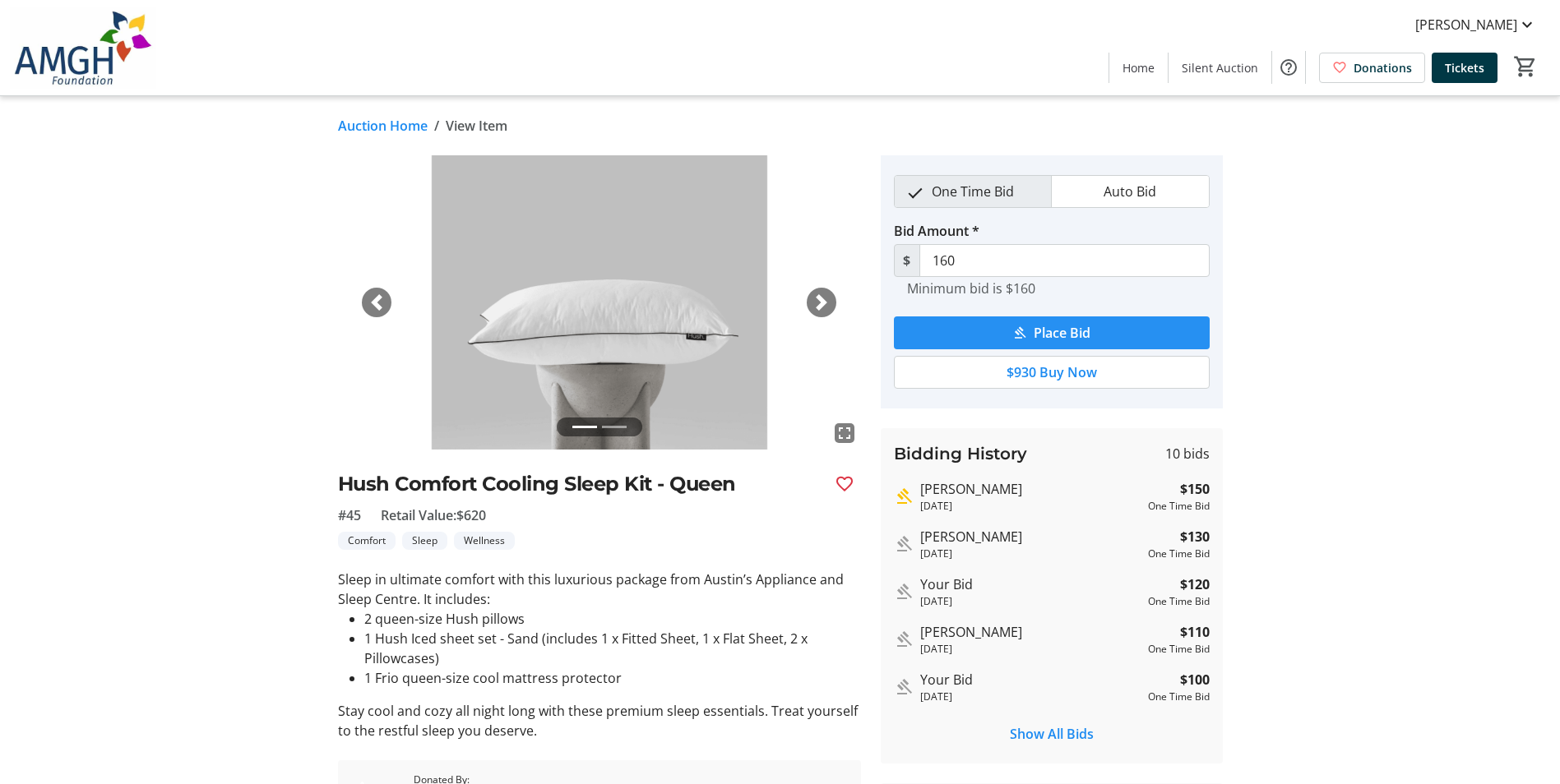
click at [971, 329] on span "submit" at bounding box center [1052, 333] width 316 height 40
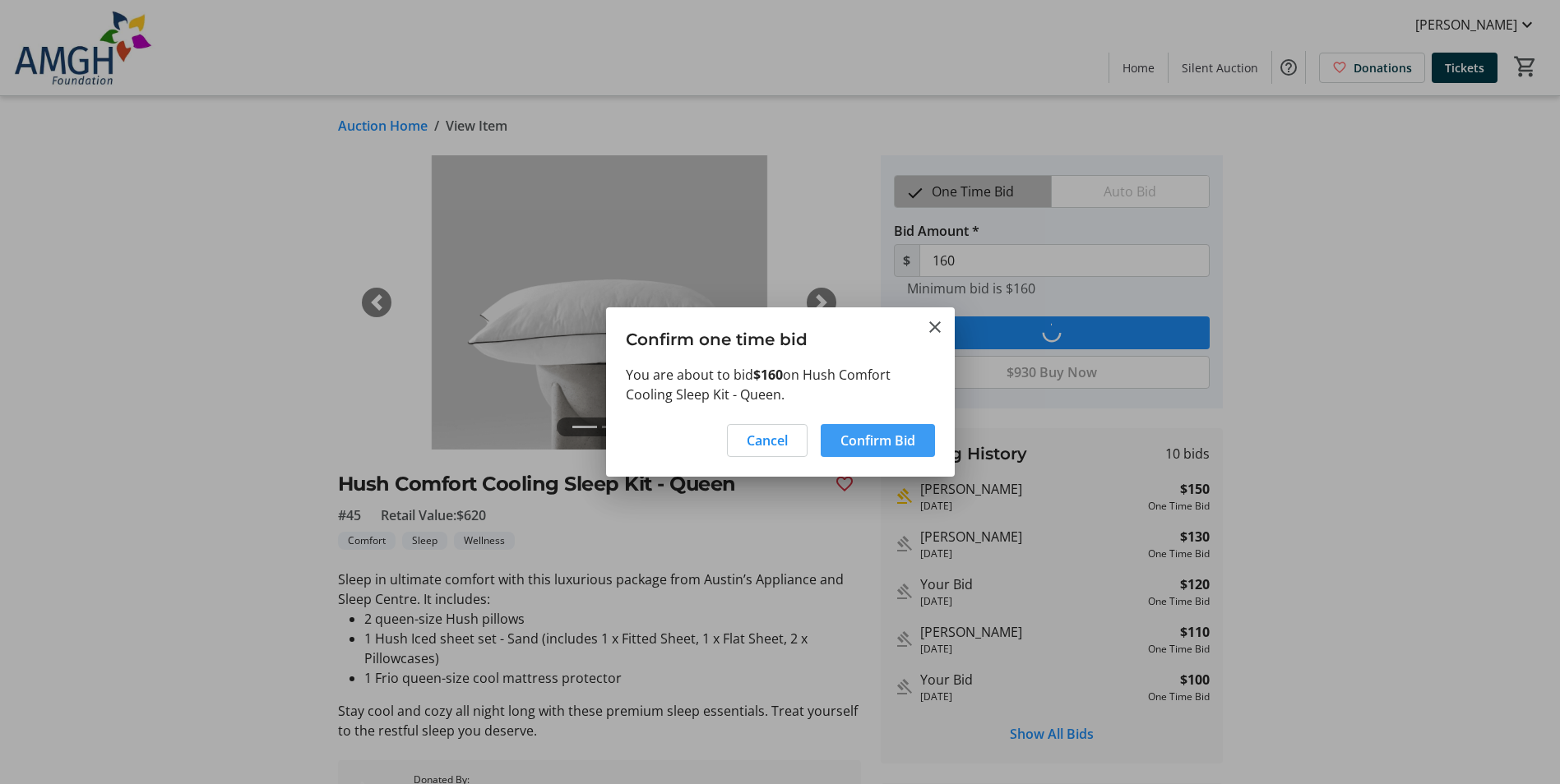
click at [896, 444] on span "Confirm Bid" at bounding box center [877, 440] width 75 height 19
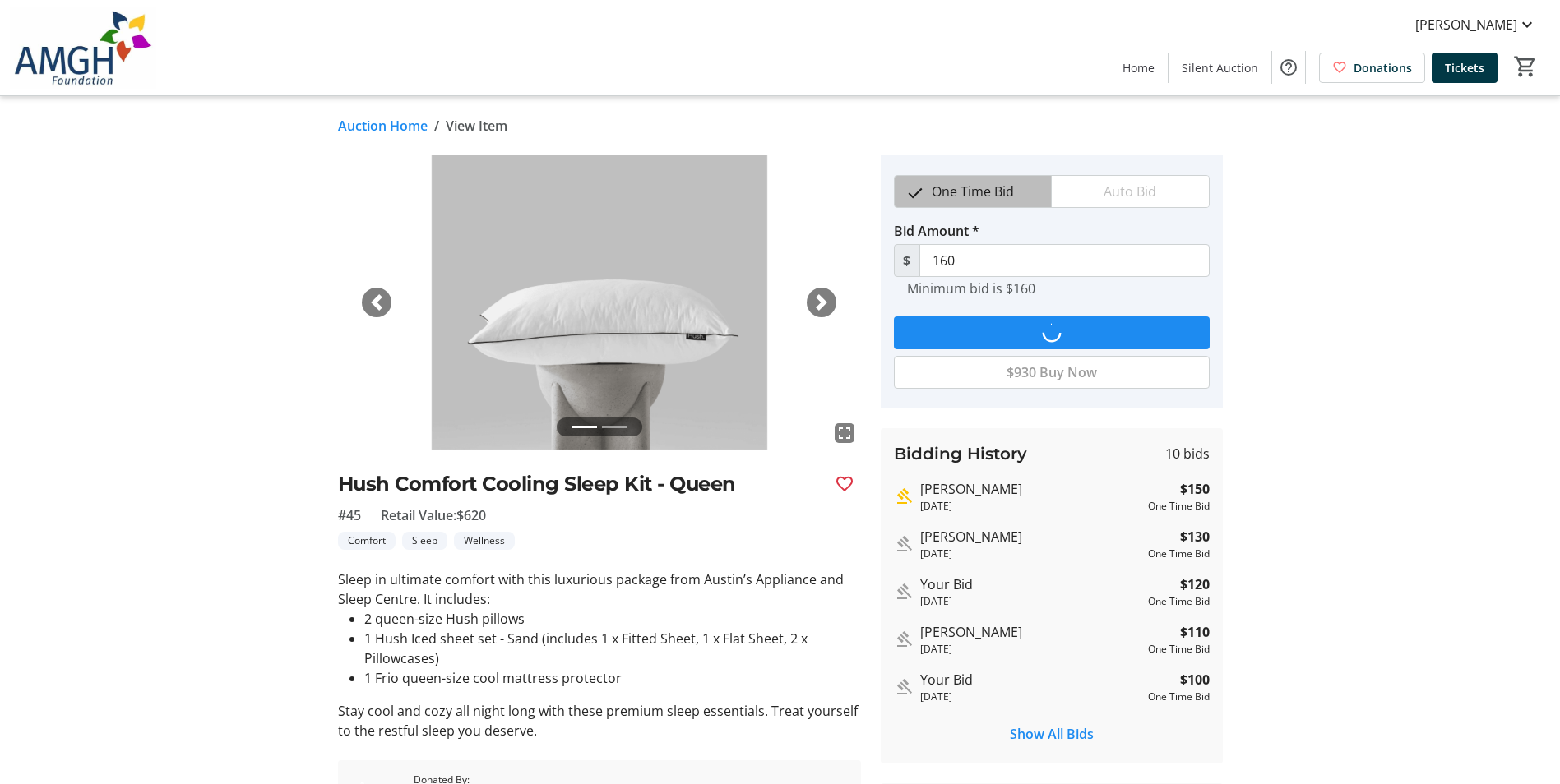
type input "170"
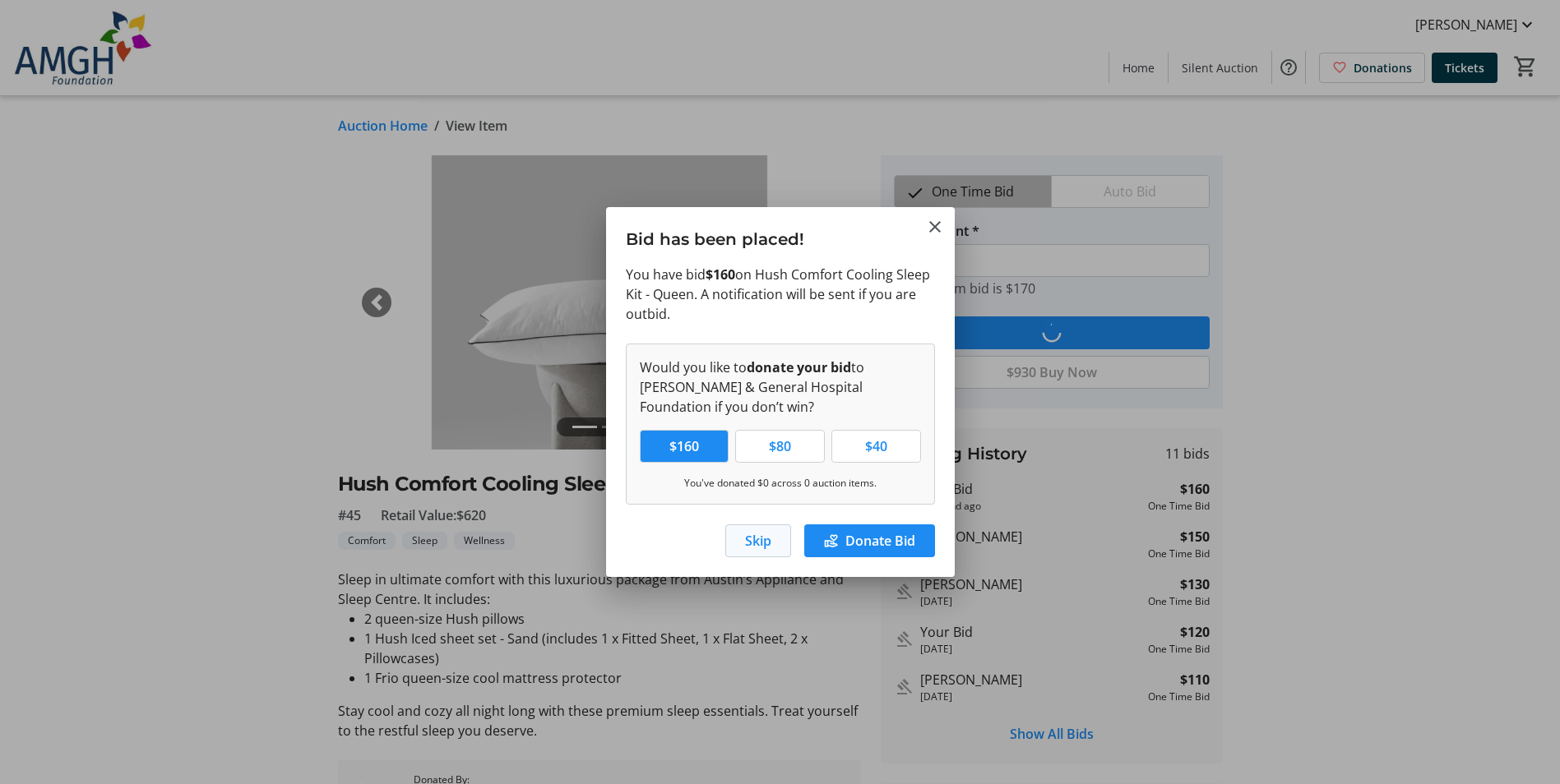
click at [761, 532] on span "Skip" at bounding box center [758, 540] width 26 height 19
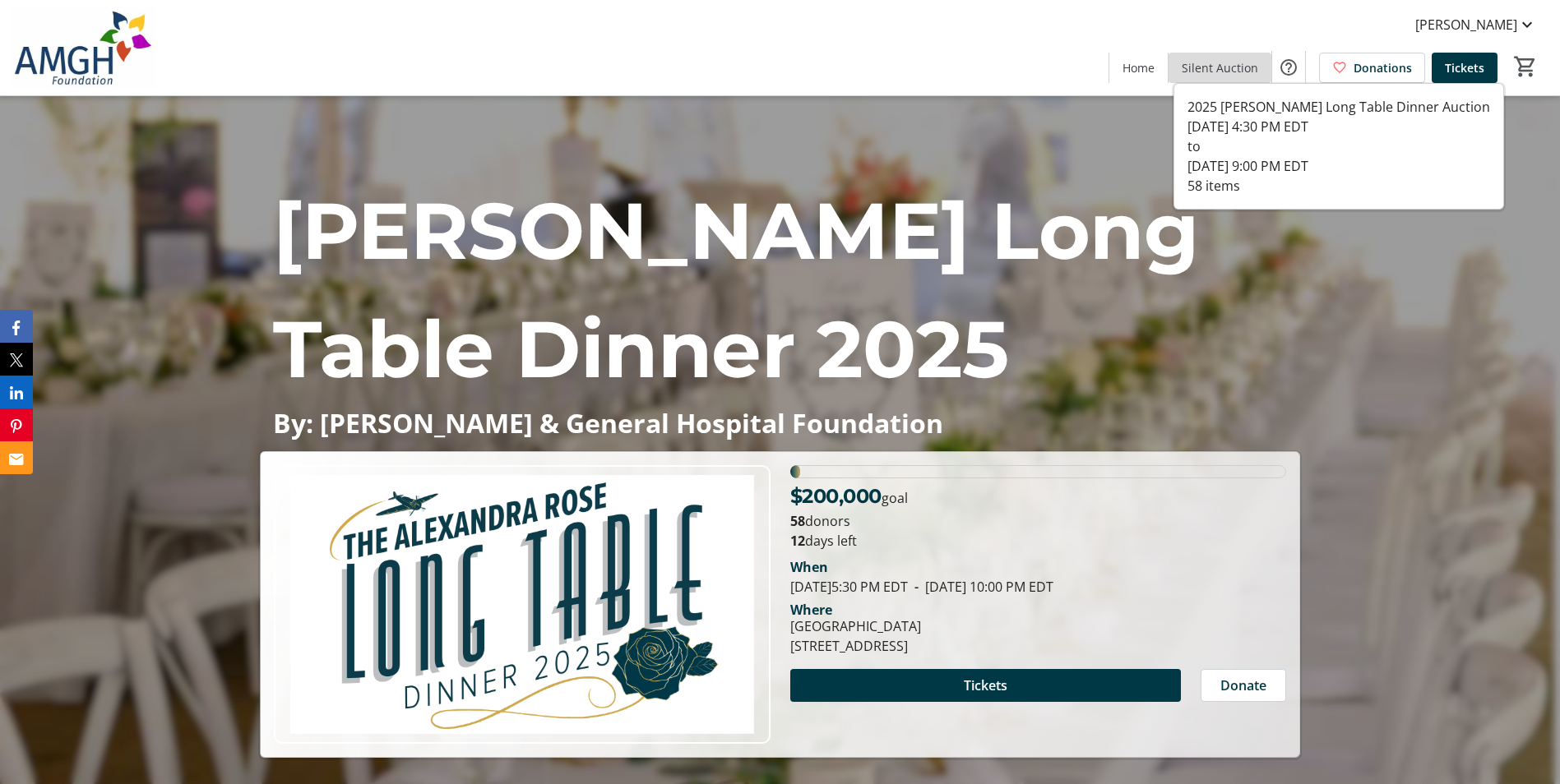
click at [1242, 58] on span at bounding box center [1220, 67] width 102 height 40
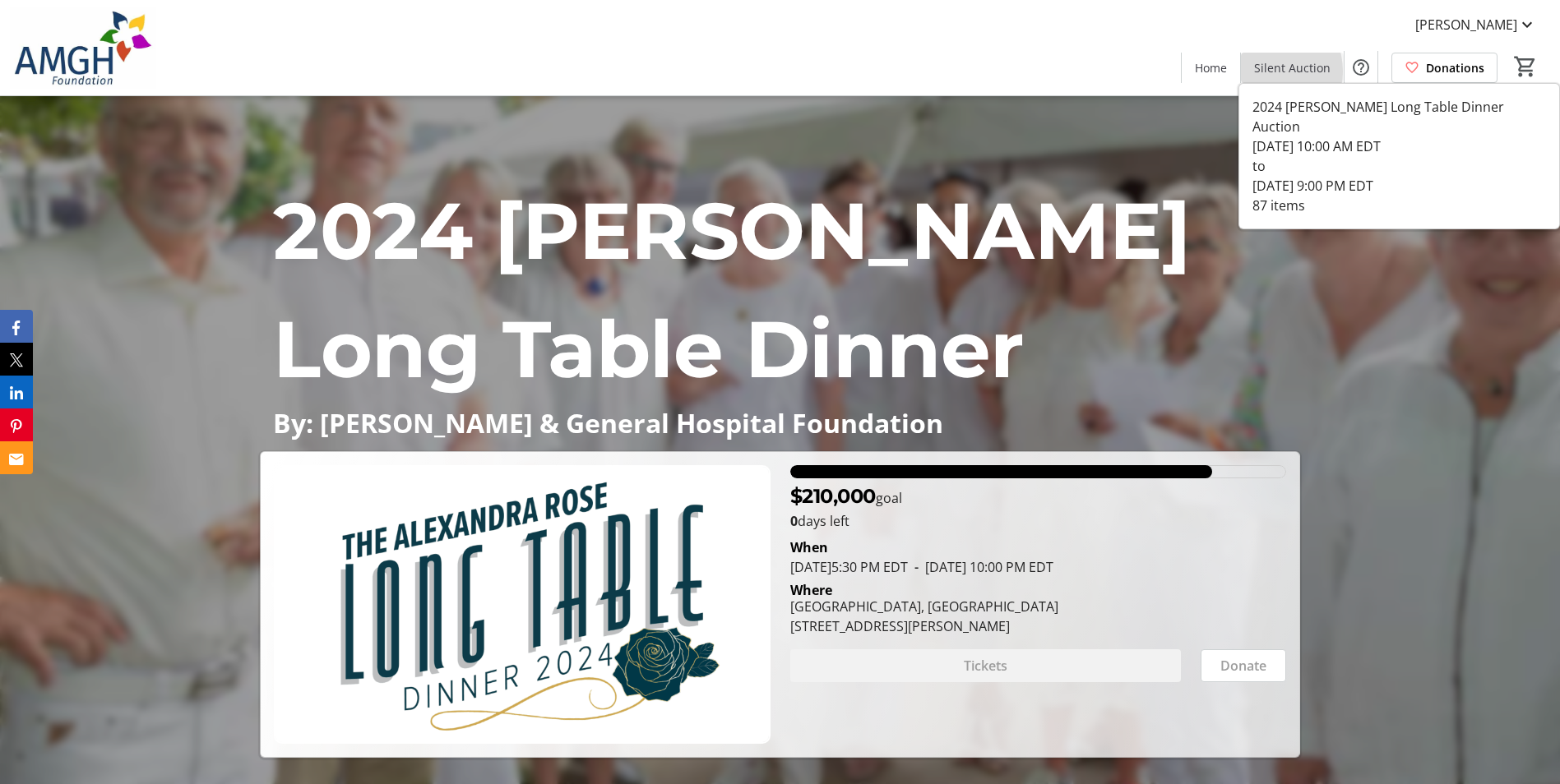
click at [1265, 71] on span "Silent Auction" at bounding box center [1292, 68] width 76 height 17
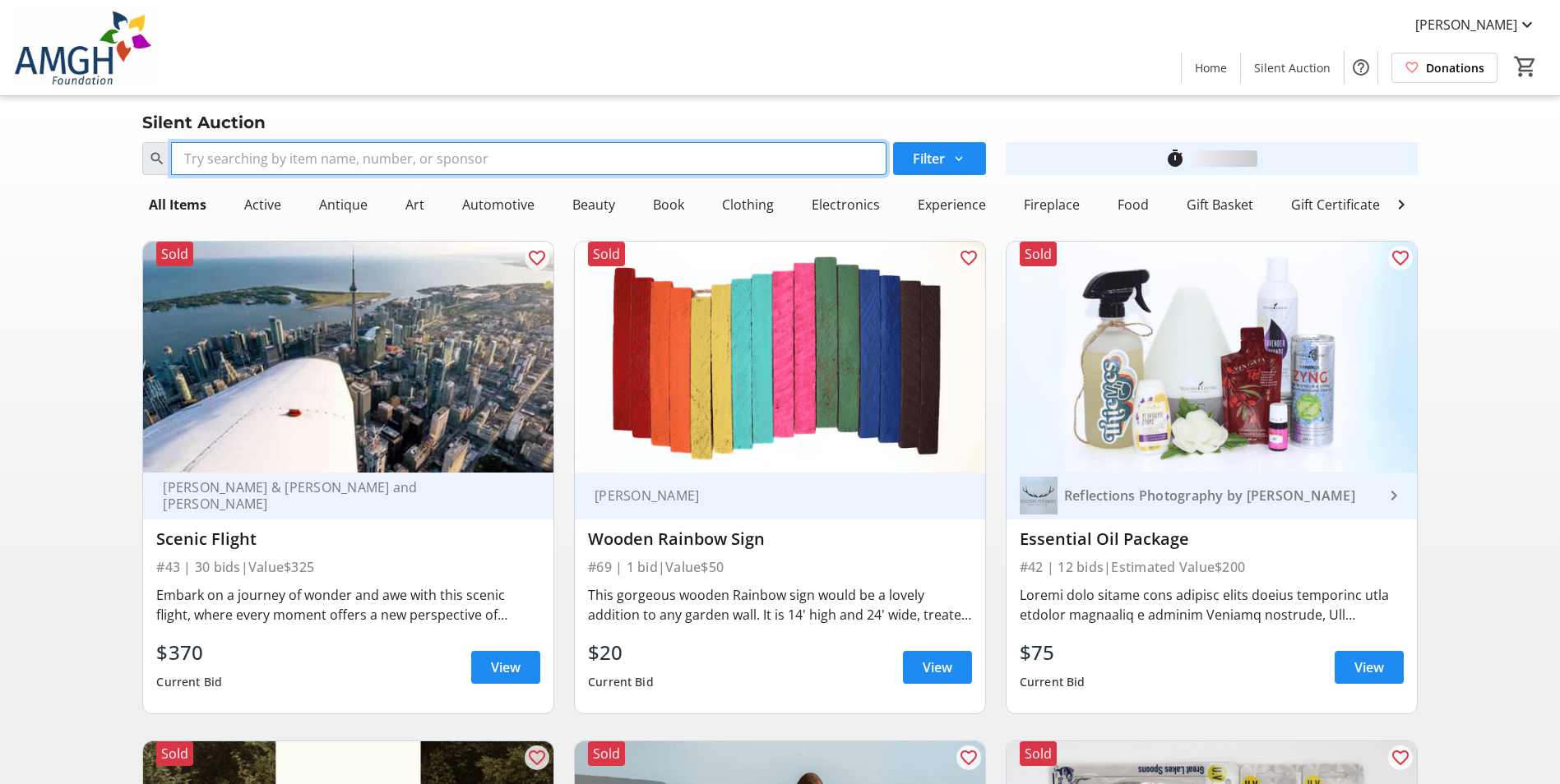
click at [595, 157] on input "Search" at bounding box center [528, 158] width 715 height 33
type input "knights"
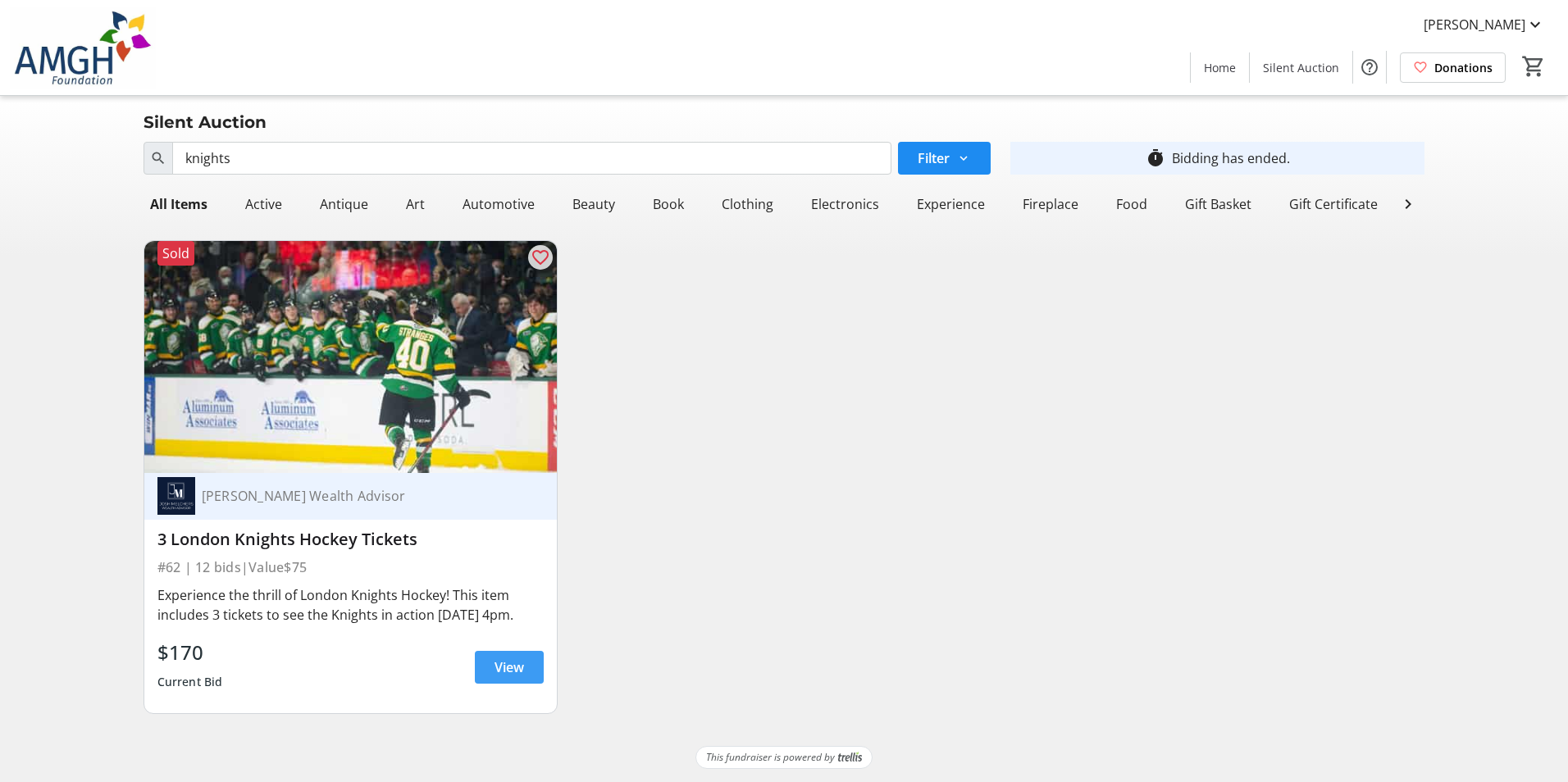
click at [502, 672] on span "View" at bounding box center [509, 667] width 30 height 19
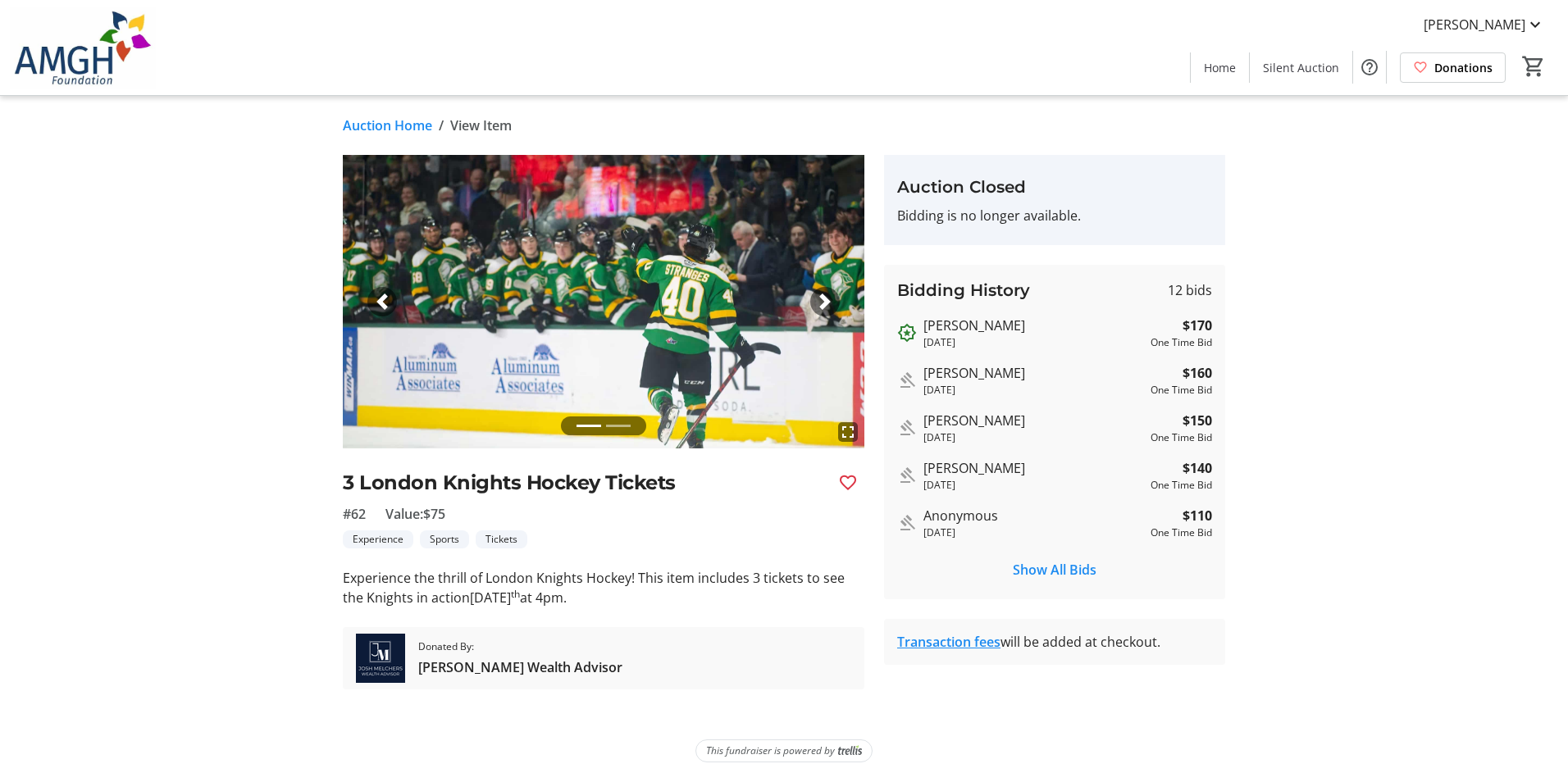
click at [627, 429] on li at bounding box center [618, 426] width 24 height 19
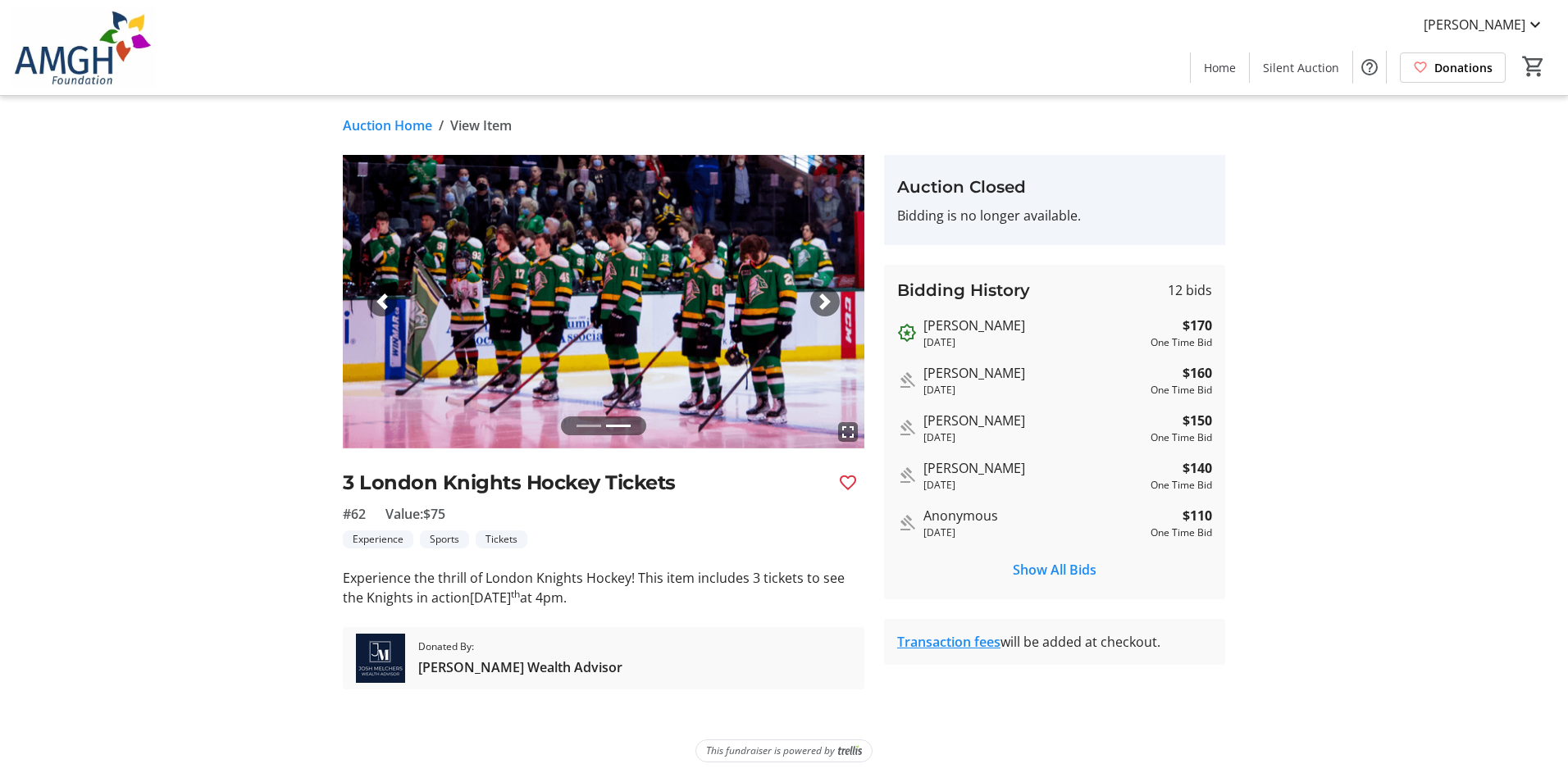
click at [595, 421] on li at bounding box center [589, 426] width 24 height 19
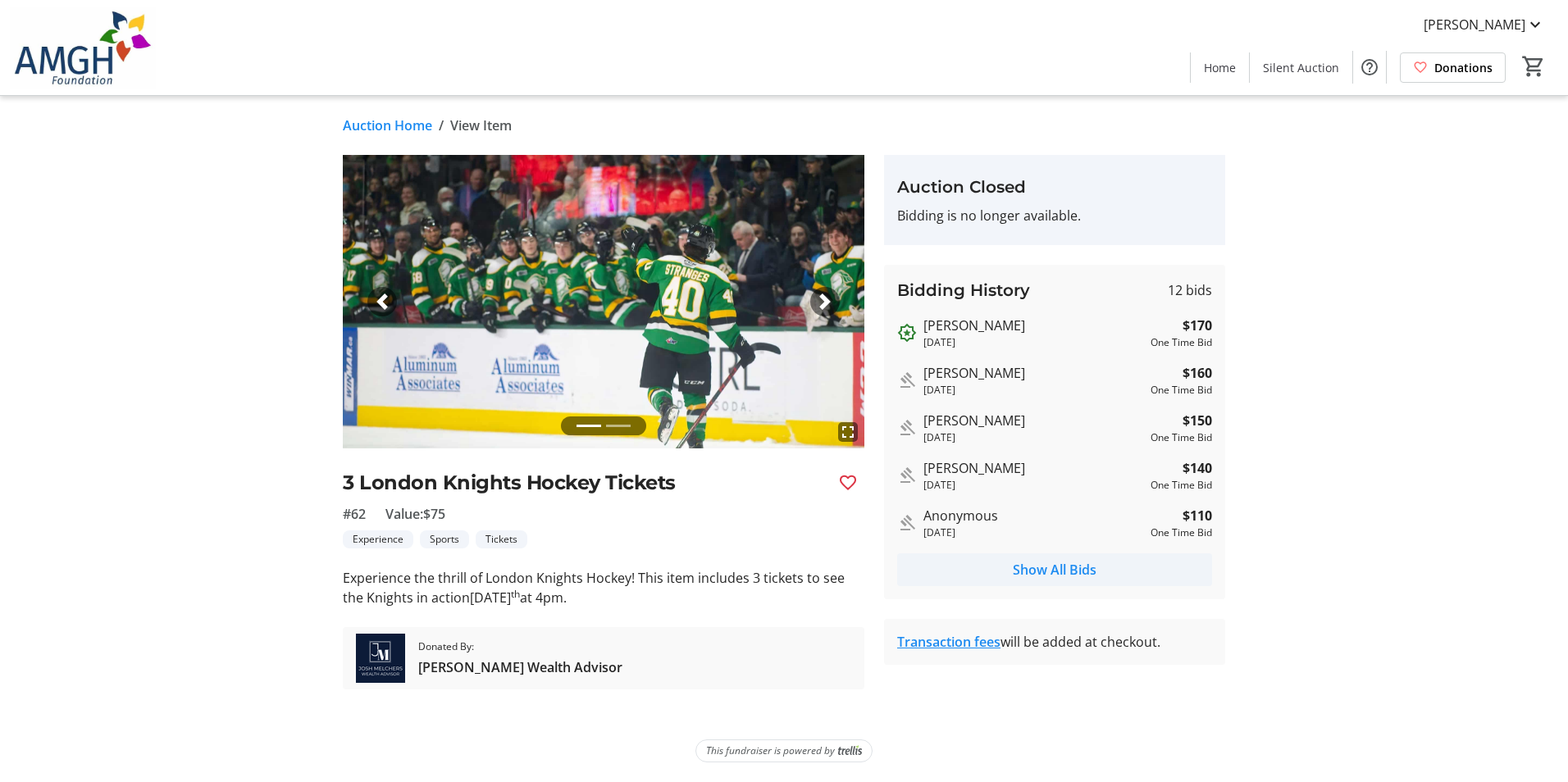
click at [1087, 565] on span "Show All Bids" at bounding box center [1054, 569] width 84 height 19
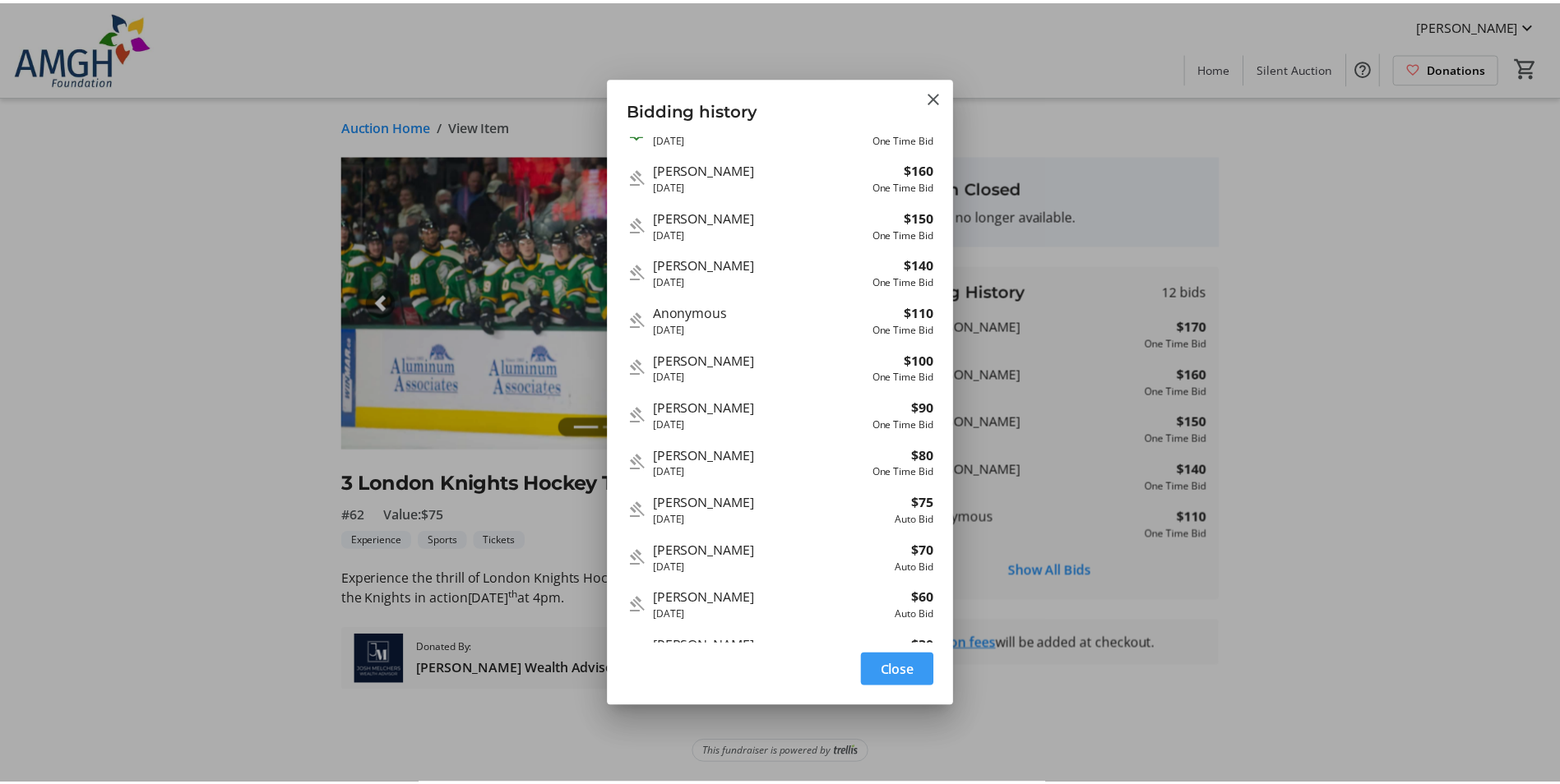
scroll to position [59, 0]
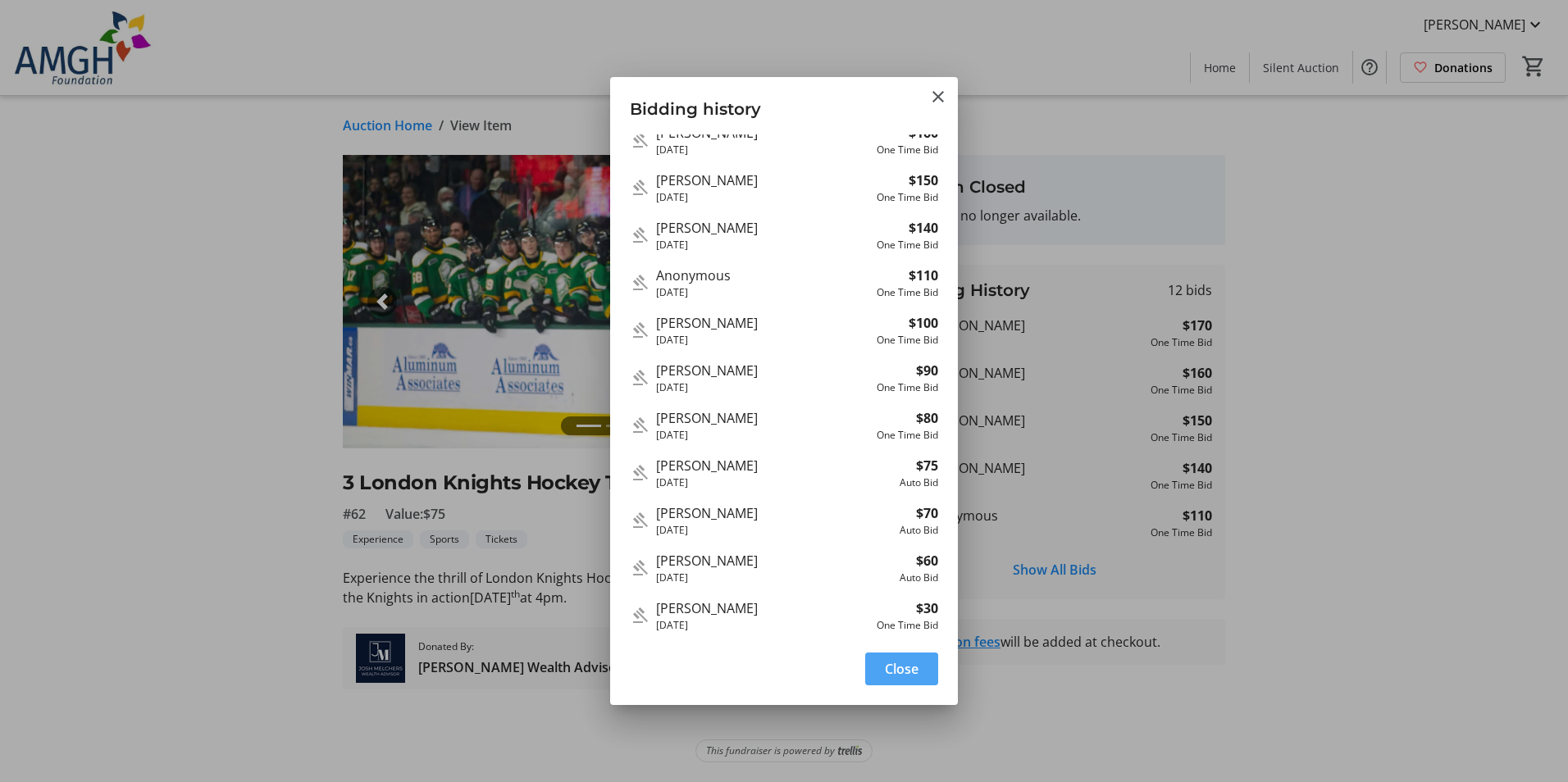
click at [910, 683] on span "button" at bounding box center [902, 669] width 73 height 40
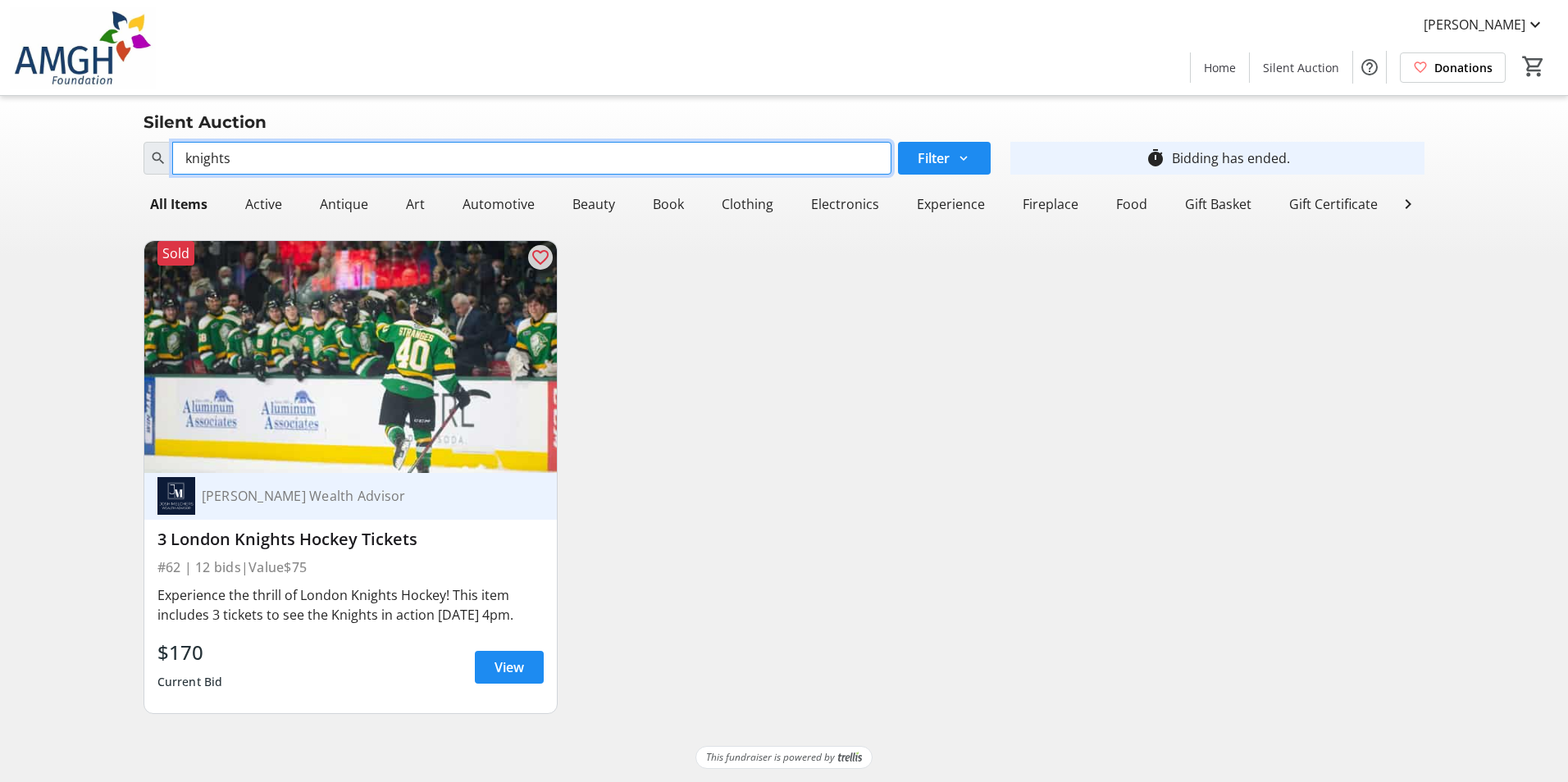
drag, startPoint x: 326, startPoint y: 159, endPoint x: 115, endPoint y: 156, distance: 211.0
click at [127, 157] on div "Search knights Filter timer_outline Bidding has ended. All Items Active Antique…" at bounding box center [784, 431] width 1561 height 592
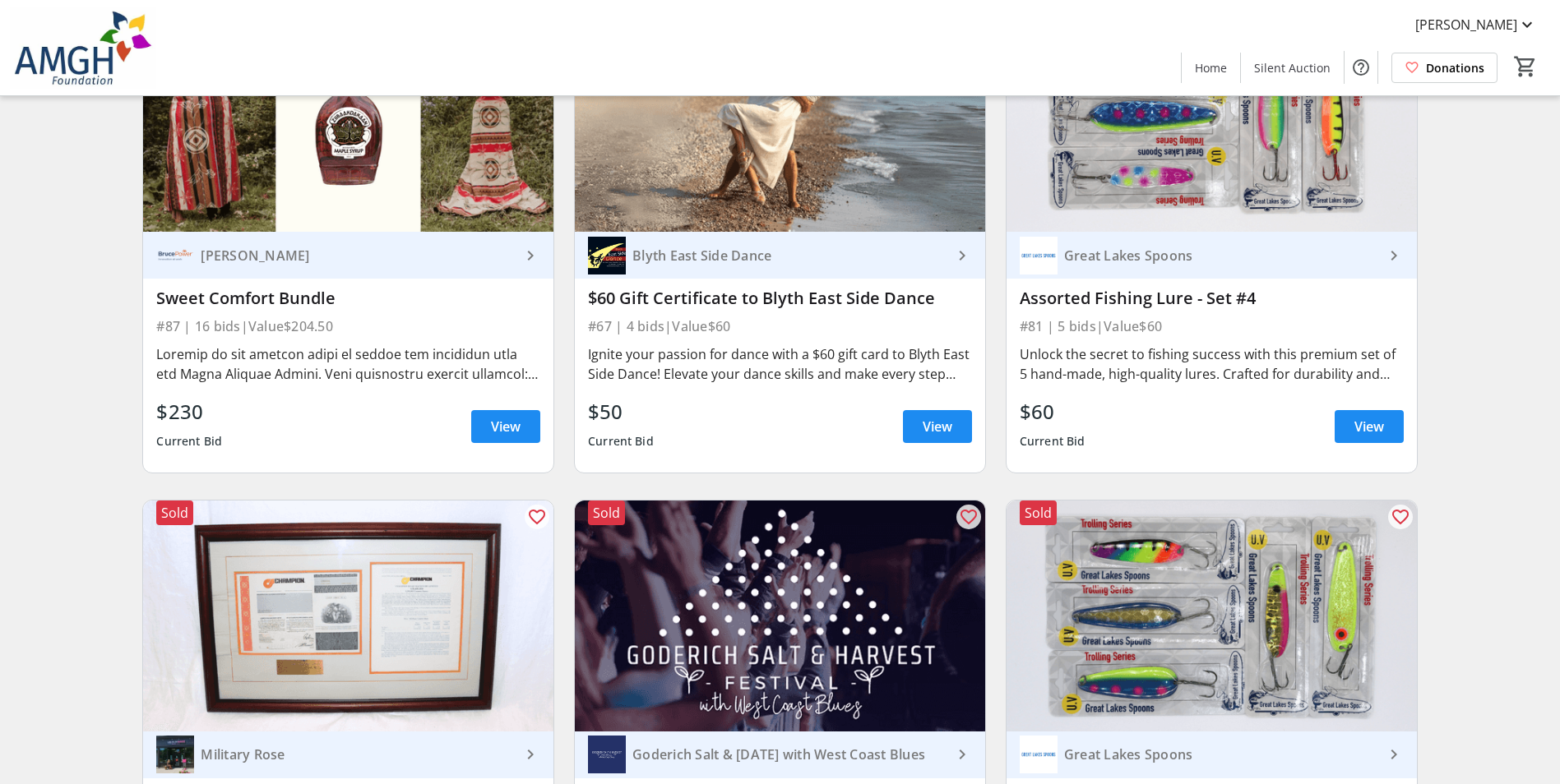
scroll to position [1151, 0]
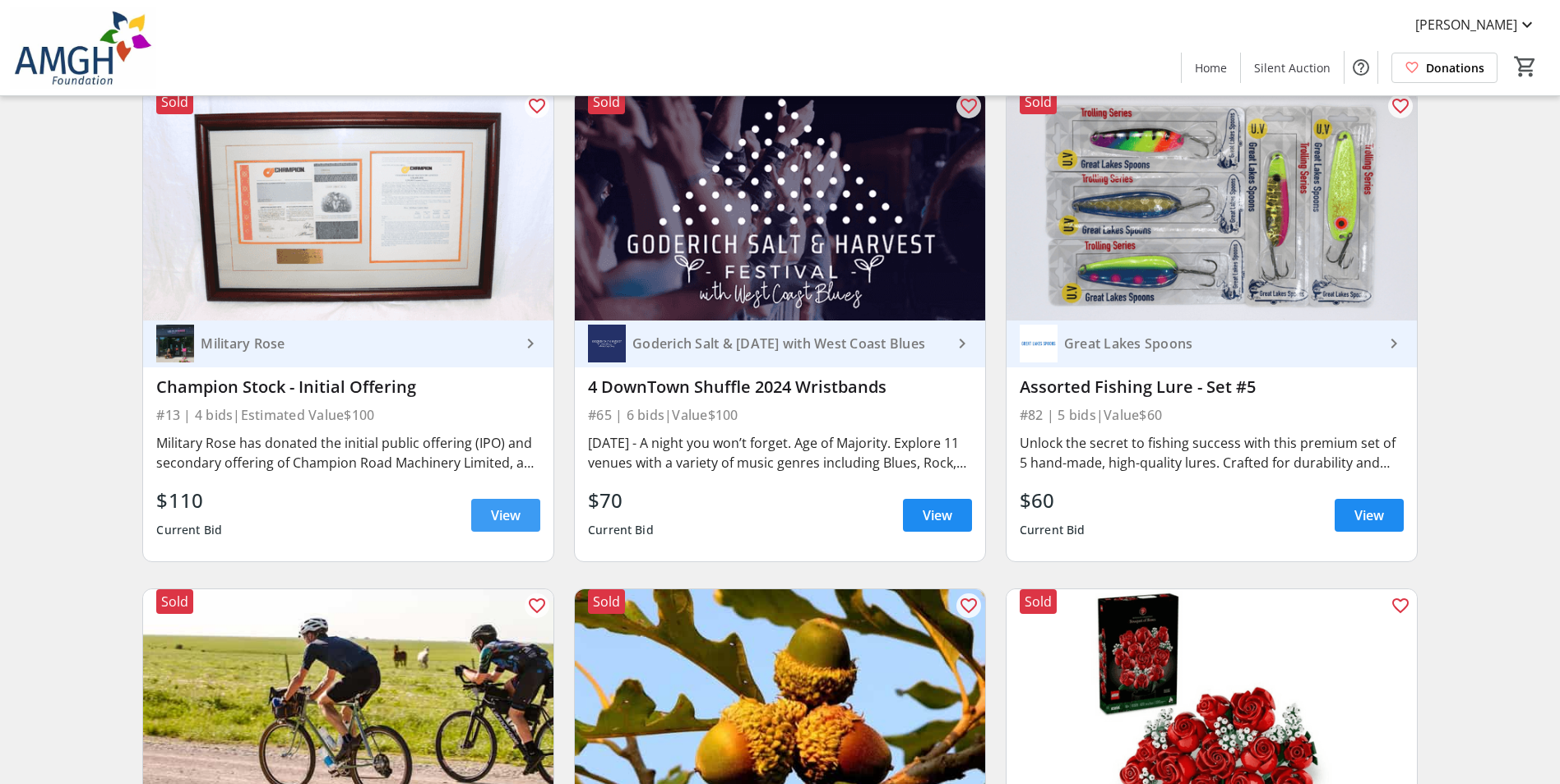
click at [504, 526] on span "View" at bounding box center [506, 515] width 30 height 19
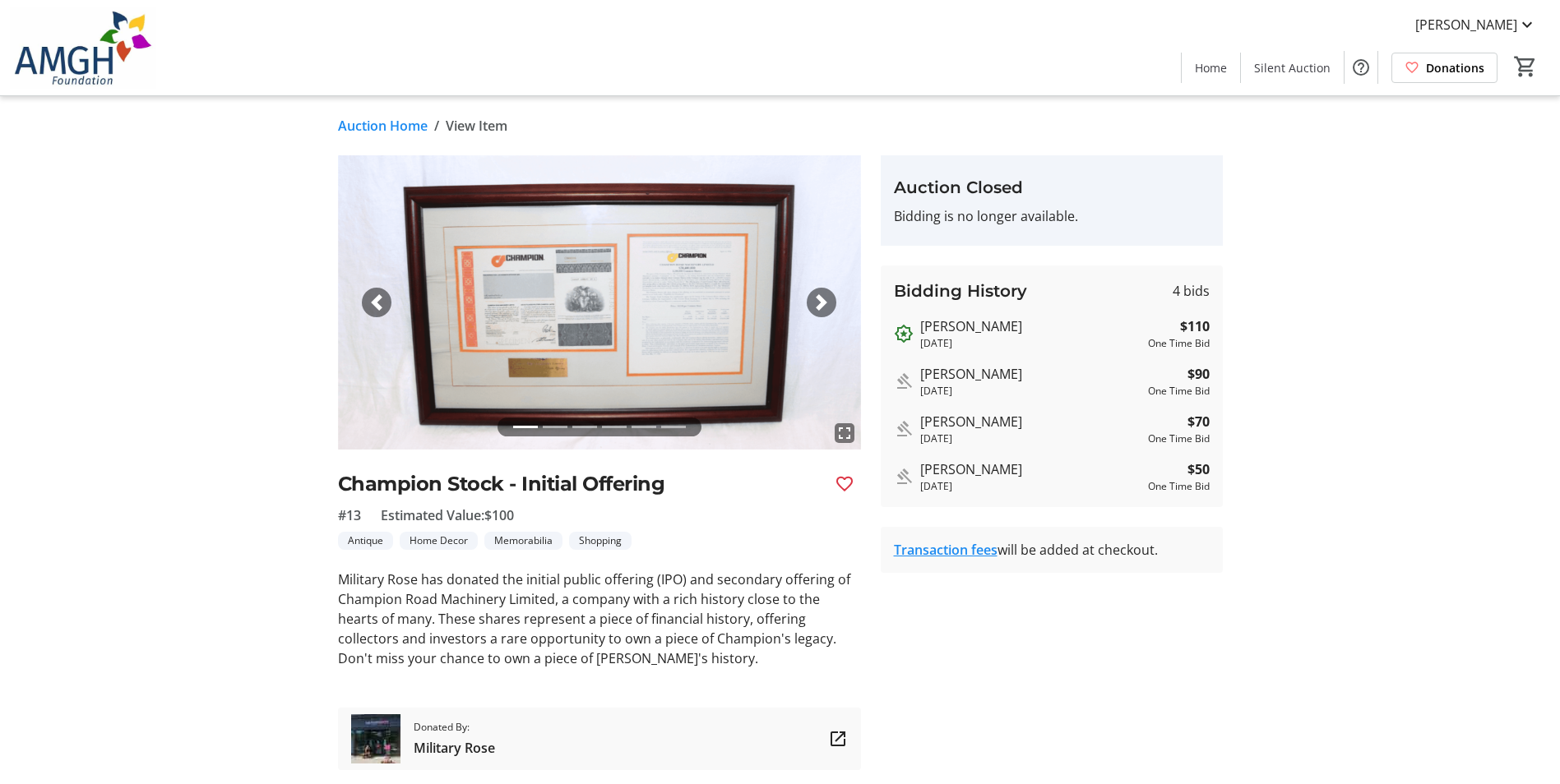
click at [705, 317] on img at bounding box center [600, 303] width 523 height 295
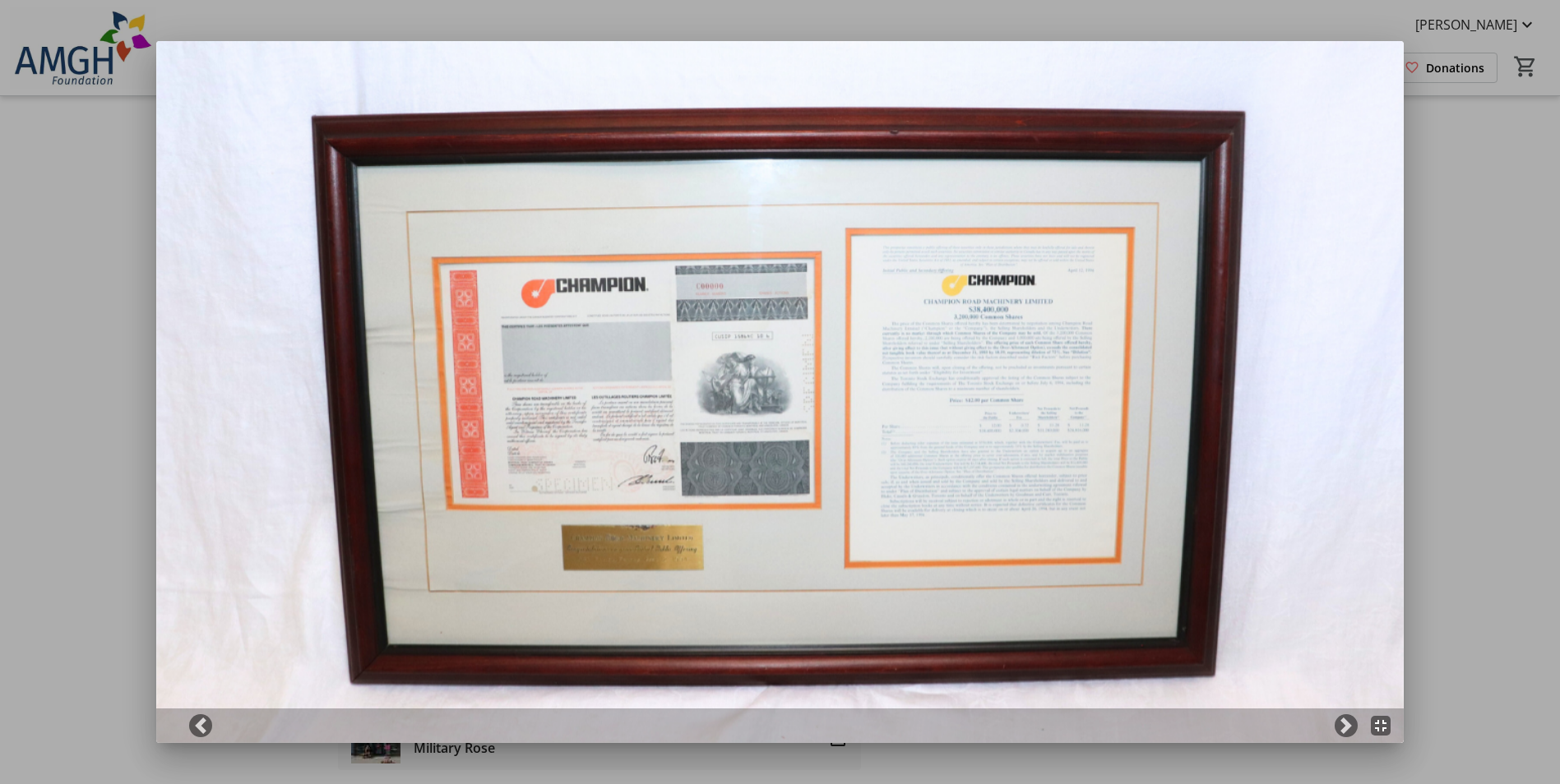
click at [1445, 218] on div at bounding box center [780, 392] width 1560 height 784
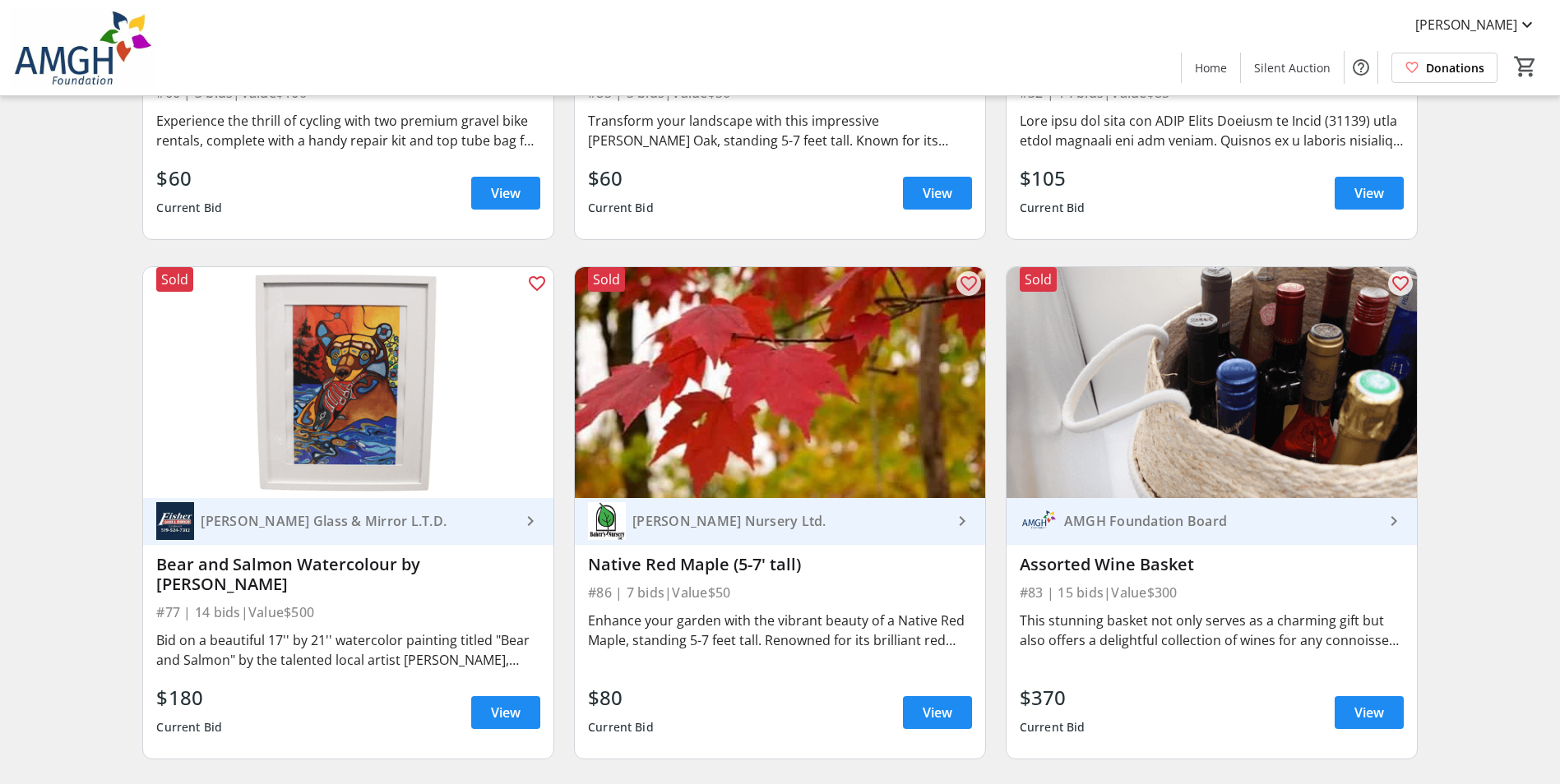
scroll to position [2138, 0]
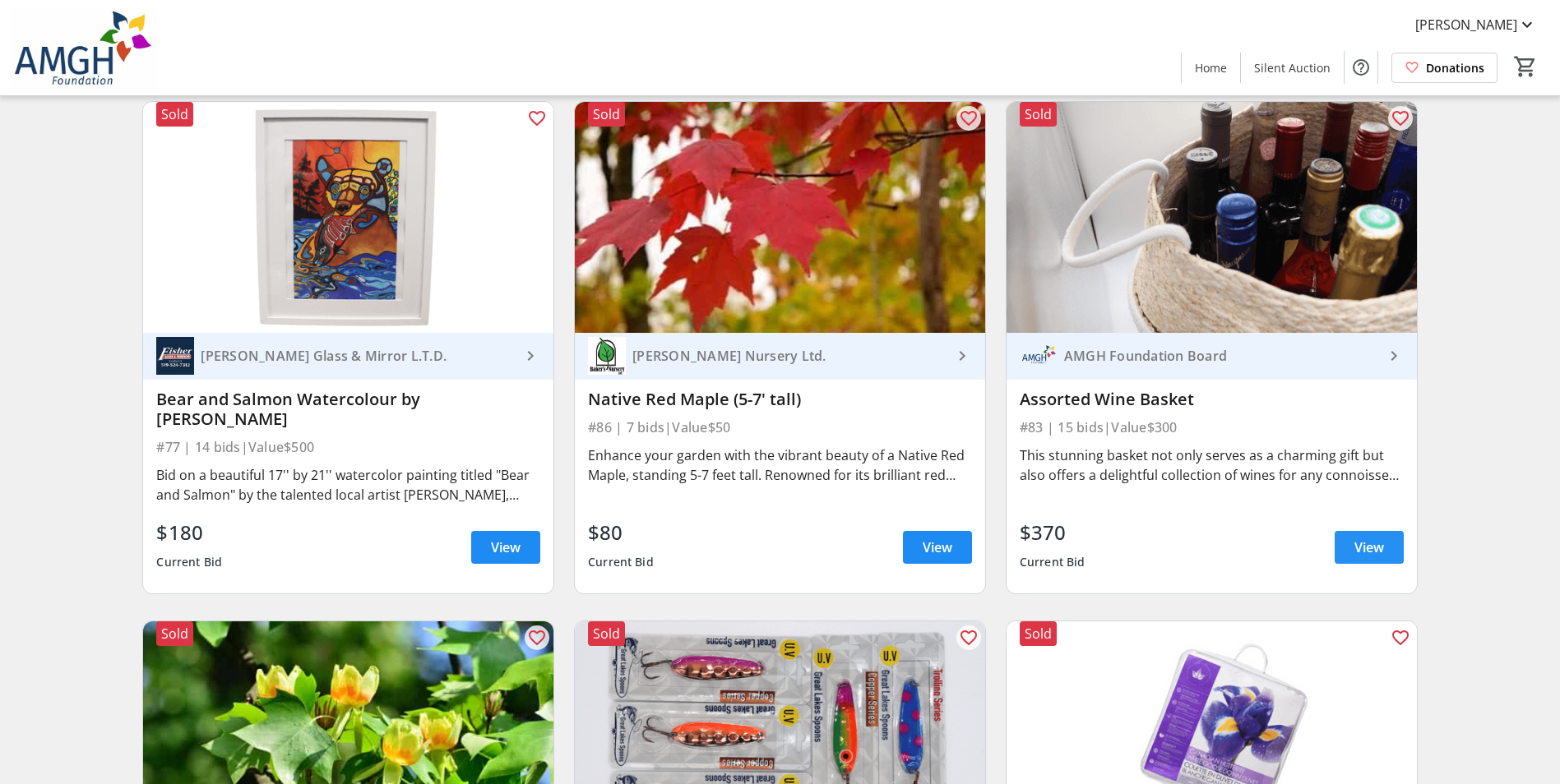
click at [1354, 538] on span "View" at bounding box center [1369, 547] width 30 height 19
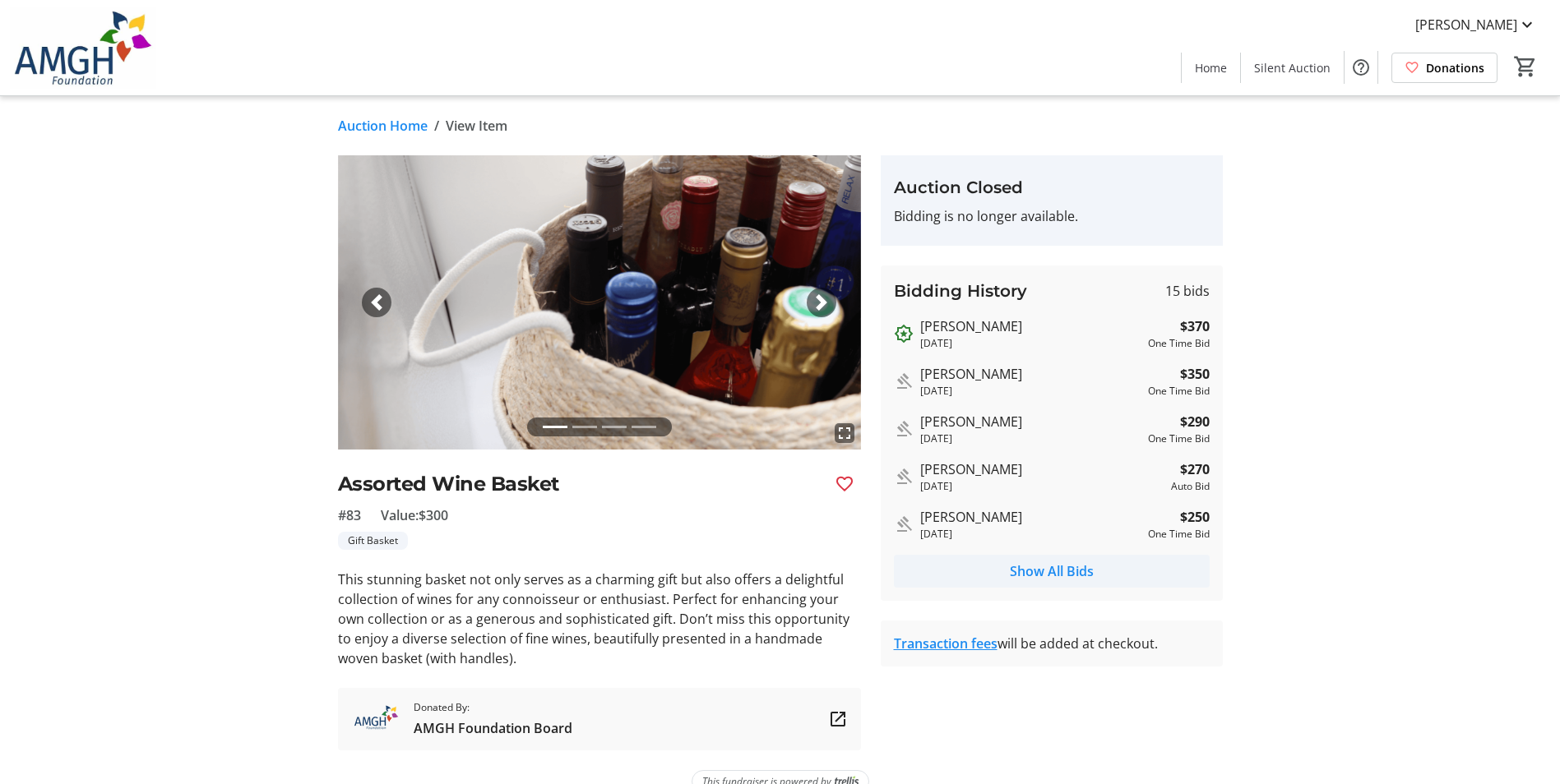
click at [1052, 564] on span "Show All Bids" at bounding box center [1052, 571] width 84 height 19
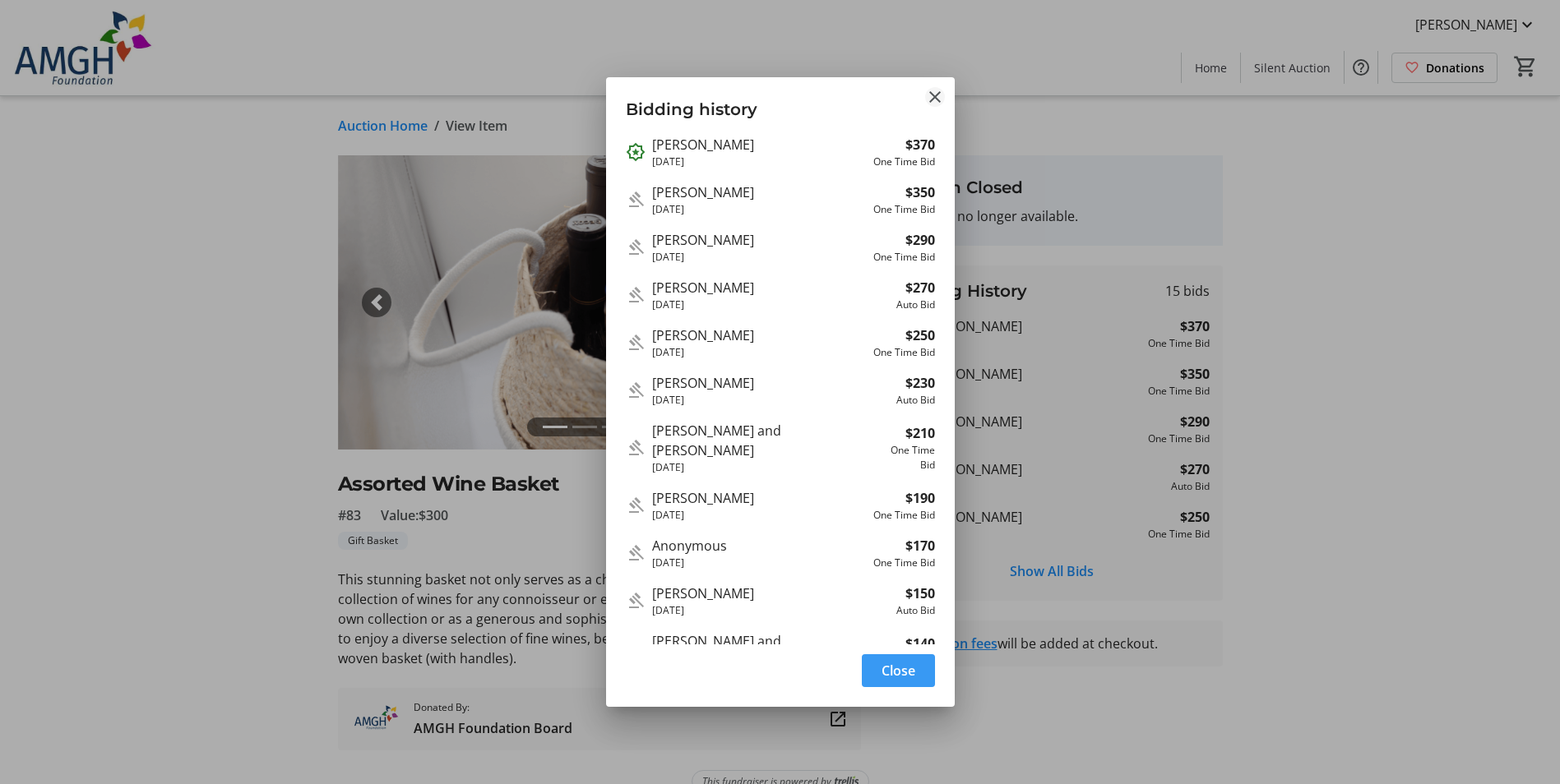
click at [931, 95] on mat-icon "Close" at bounding box center [935, 97] width 19 height 19
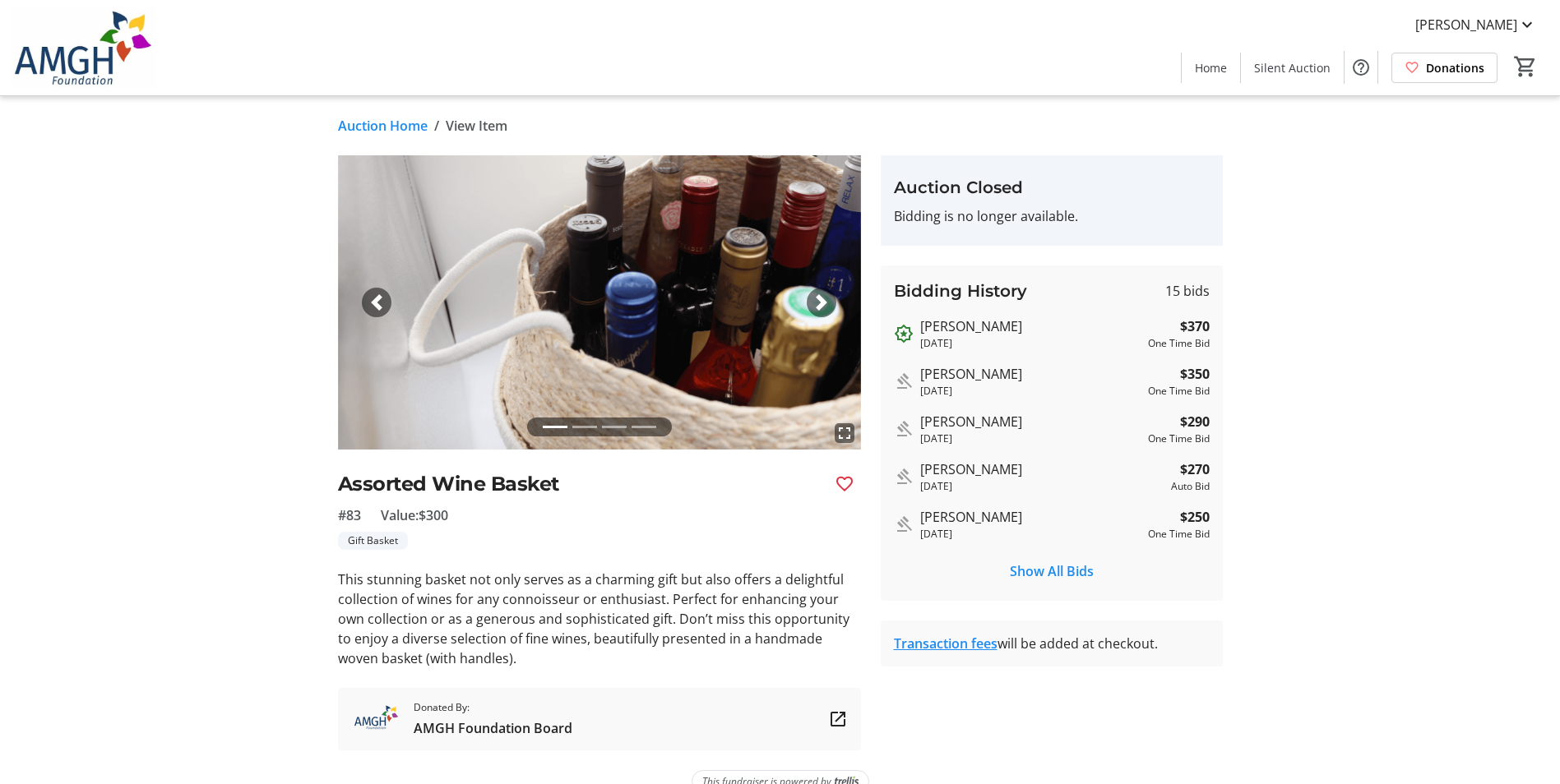
click at [625, 641] on p "This stunning basket not only serves as a charming gift but also offers a delig…" at bounding box center [600, 619] width 523 height 99
click at [831, 306] on div "Next" at bounding box center [821, 302] width 30 height 30
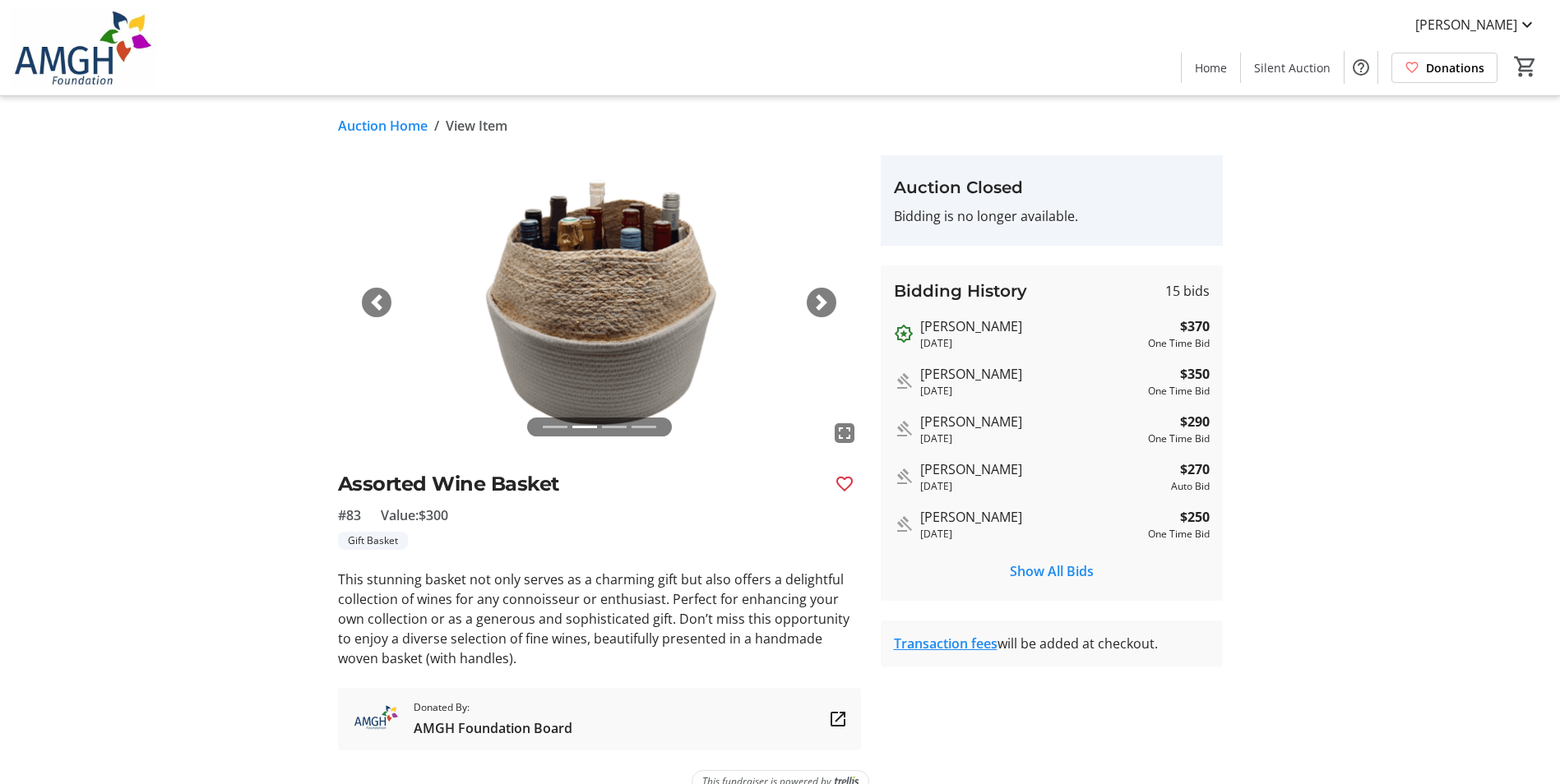
click at [831, 306] on div "Next" at bounding box center [821, 302] width 30 height 30
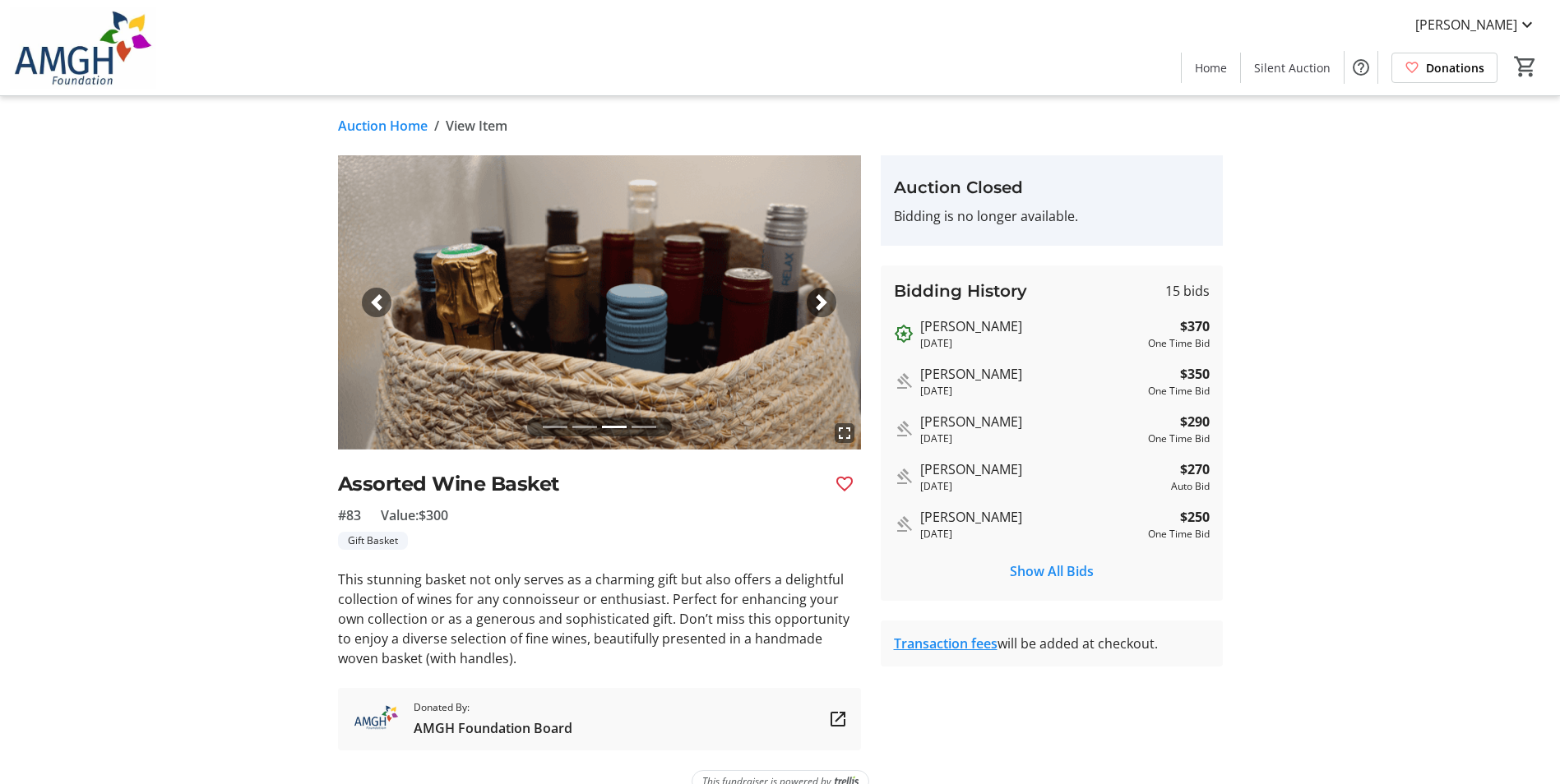
click at [819, 310] on span "button" at bounding box center [821, 302] width 16 height 16
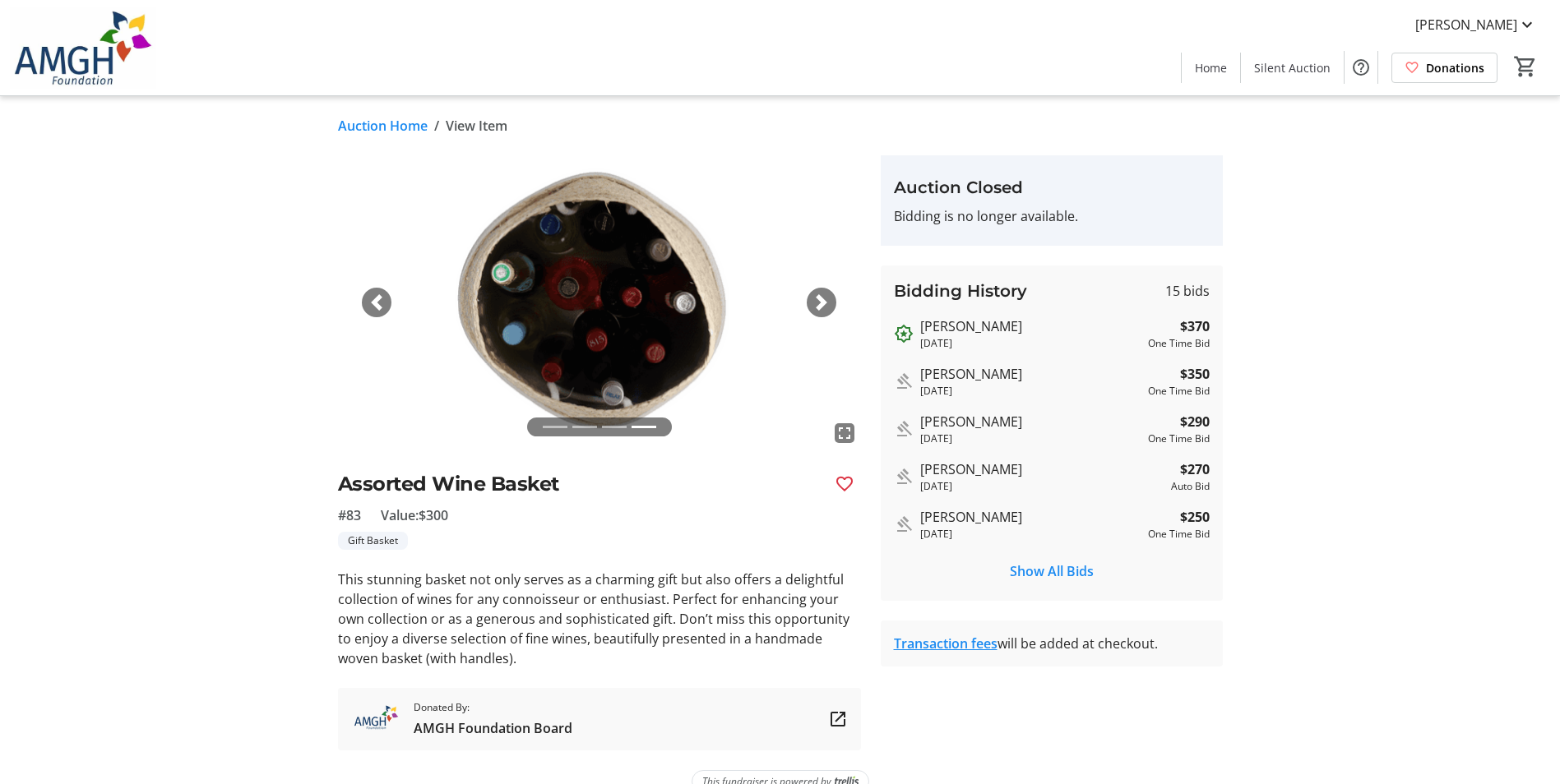
click at [819, 310] on span "button" at bounding box center [821, 302] width 16 height 16
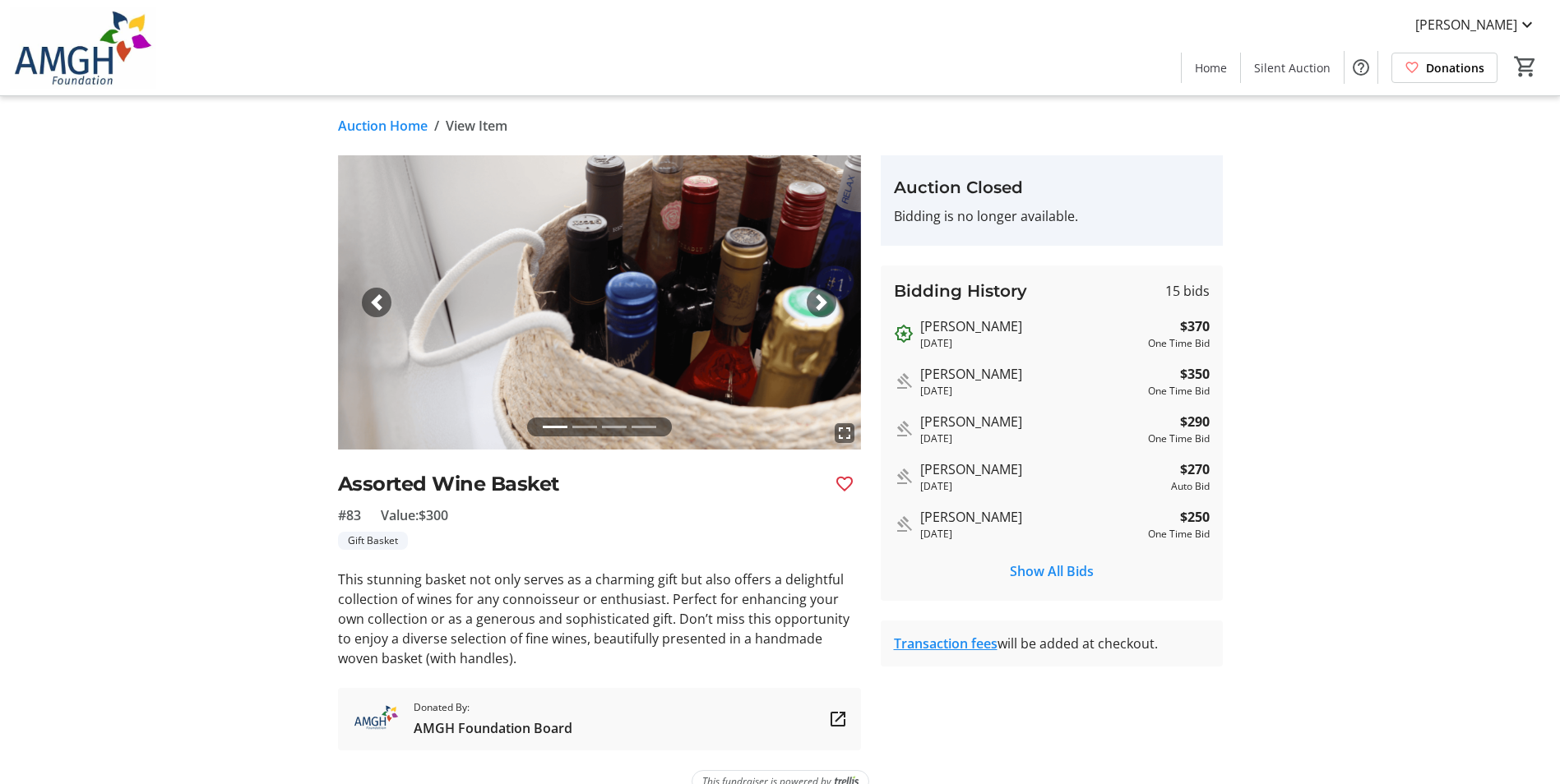
click at [368, 305] on span "button" at bounding box center [376, 302] width 16 height 16
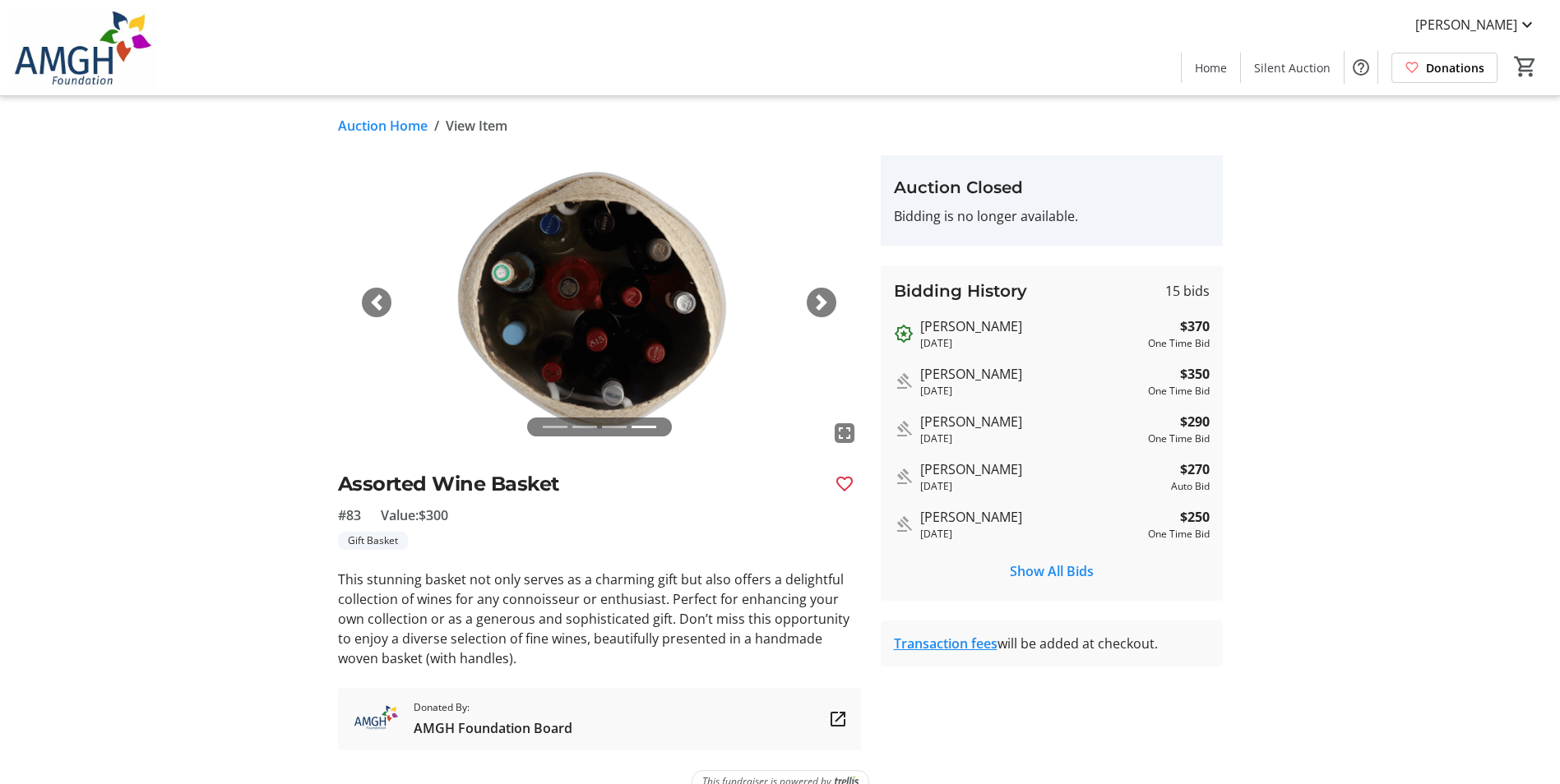
click at [368, 305] on span "button" at bounding box center [376, 302] width 16 height 16
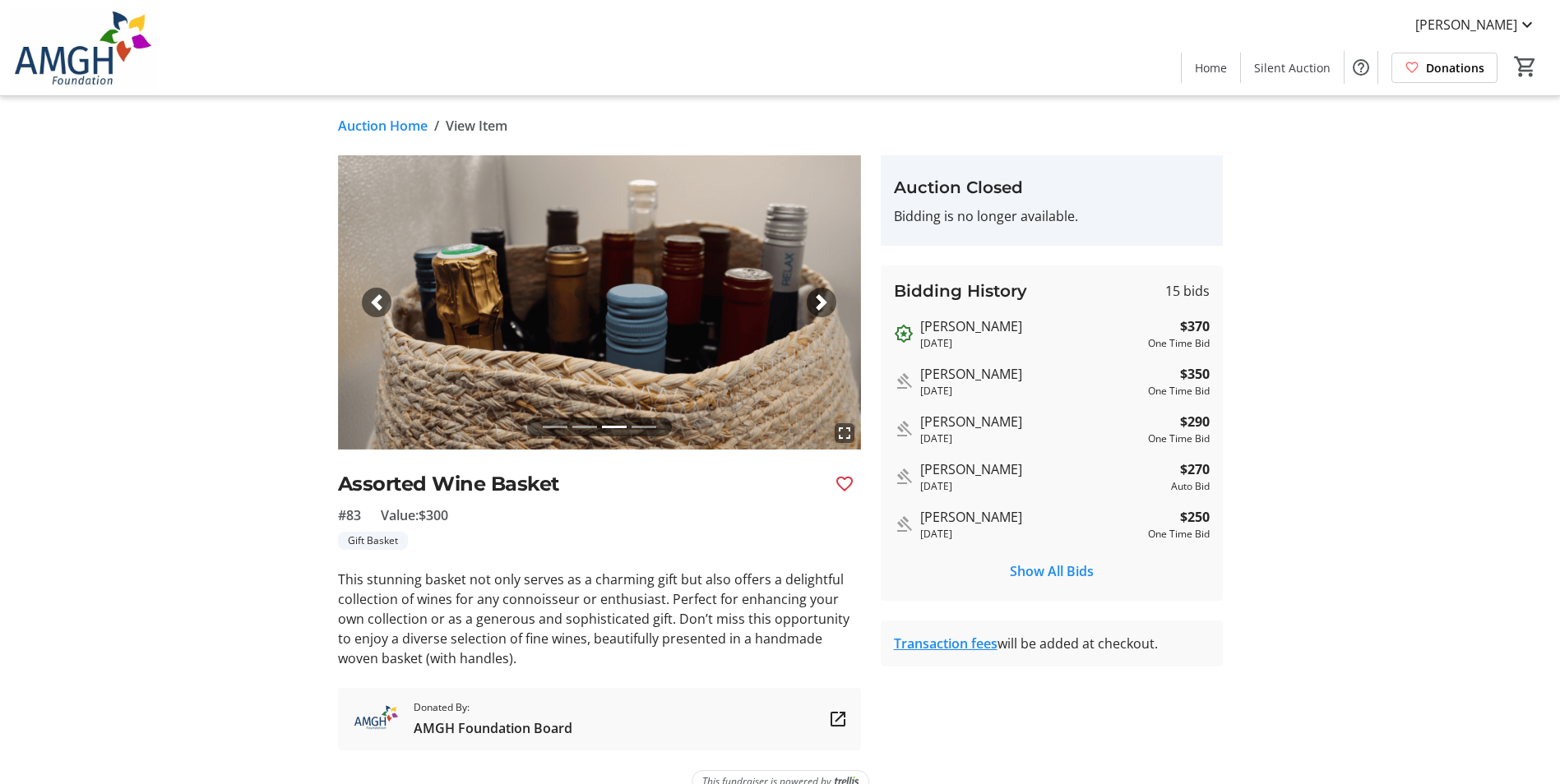
click at [368, 305] on span "button" at bounding box center [376, 302] width 16 height 16
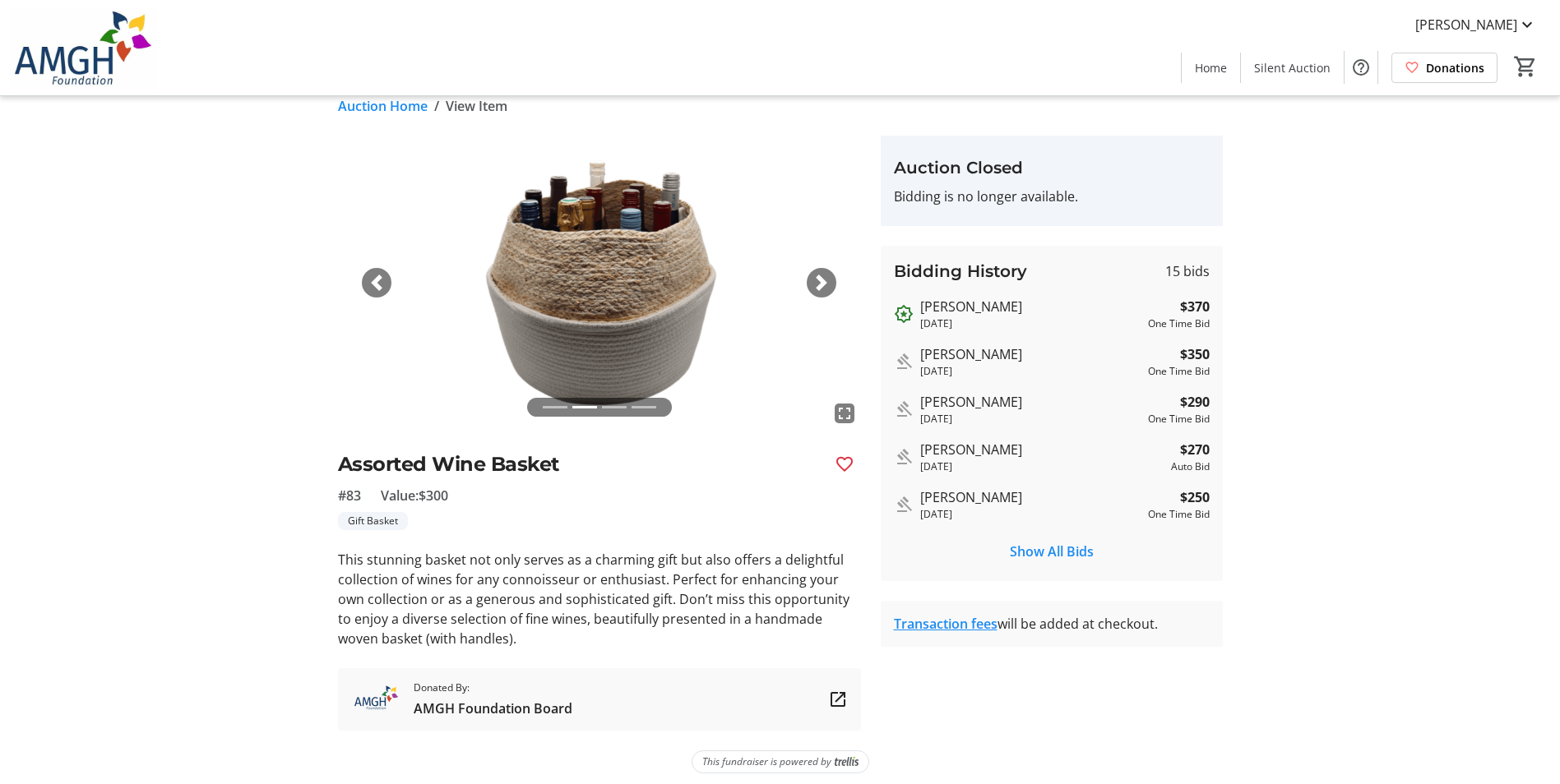
scroll to position [29, 0]
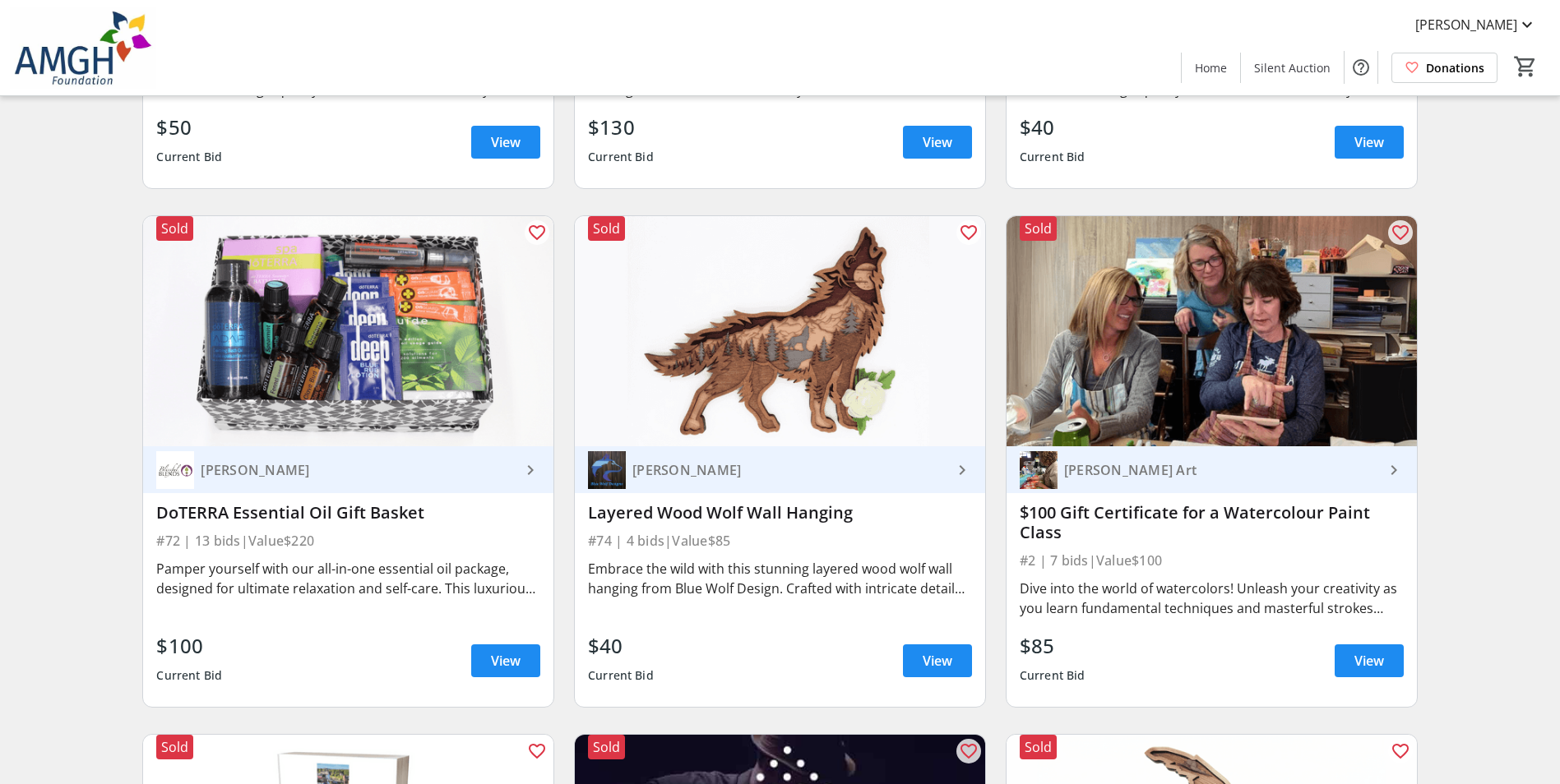
scroll to position [3536, 0]
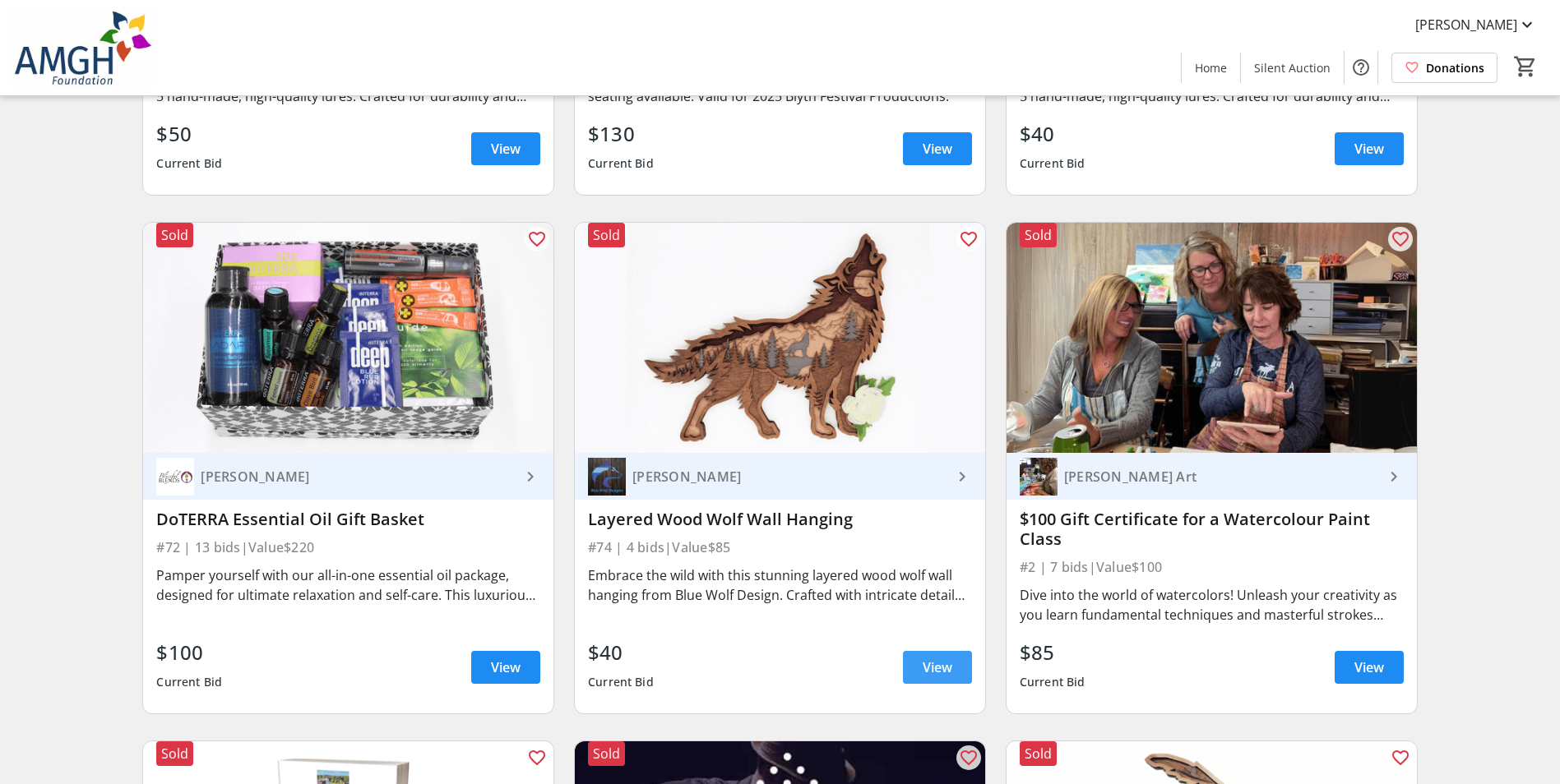
click at [946, 658] on span "View" at bounding box center [938, 667] width 30 height 19
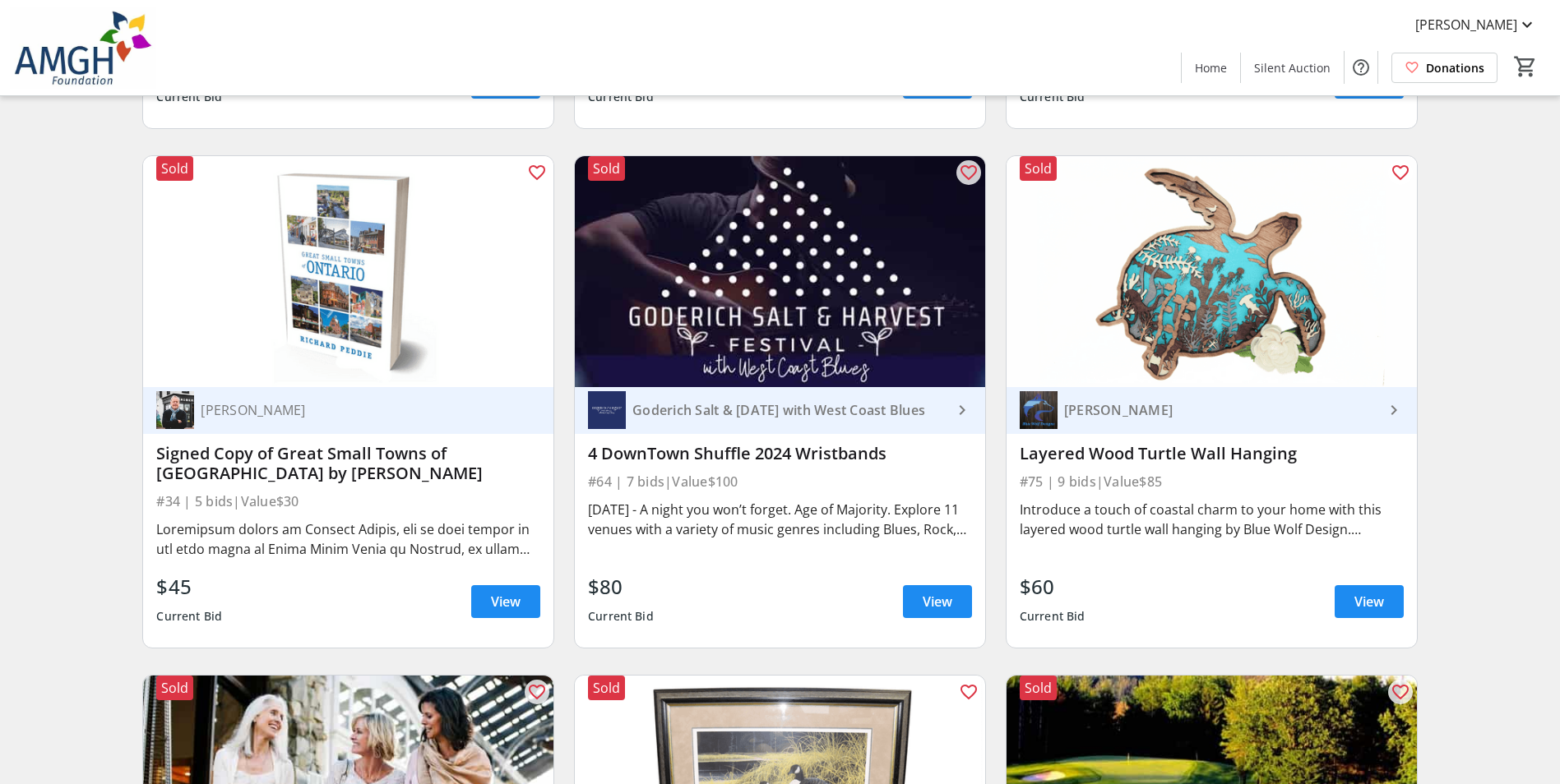
scroll to position [4111, 0]
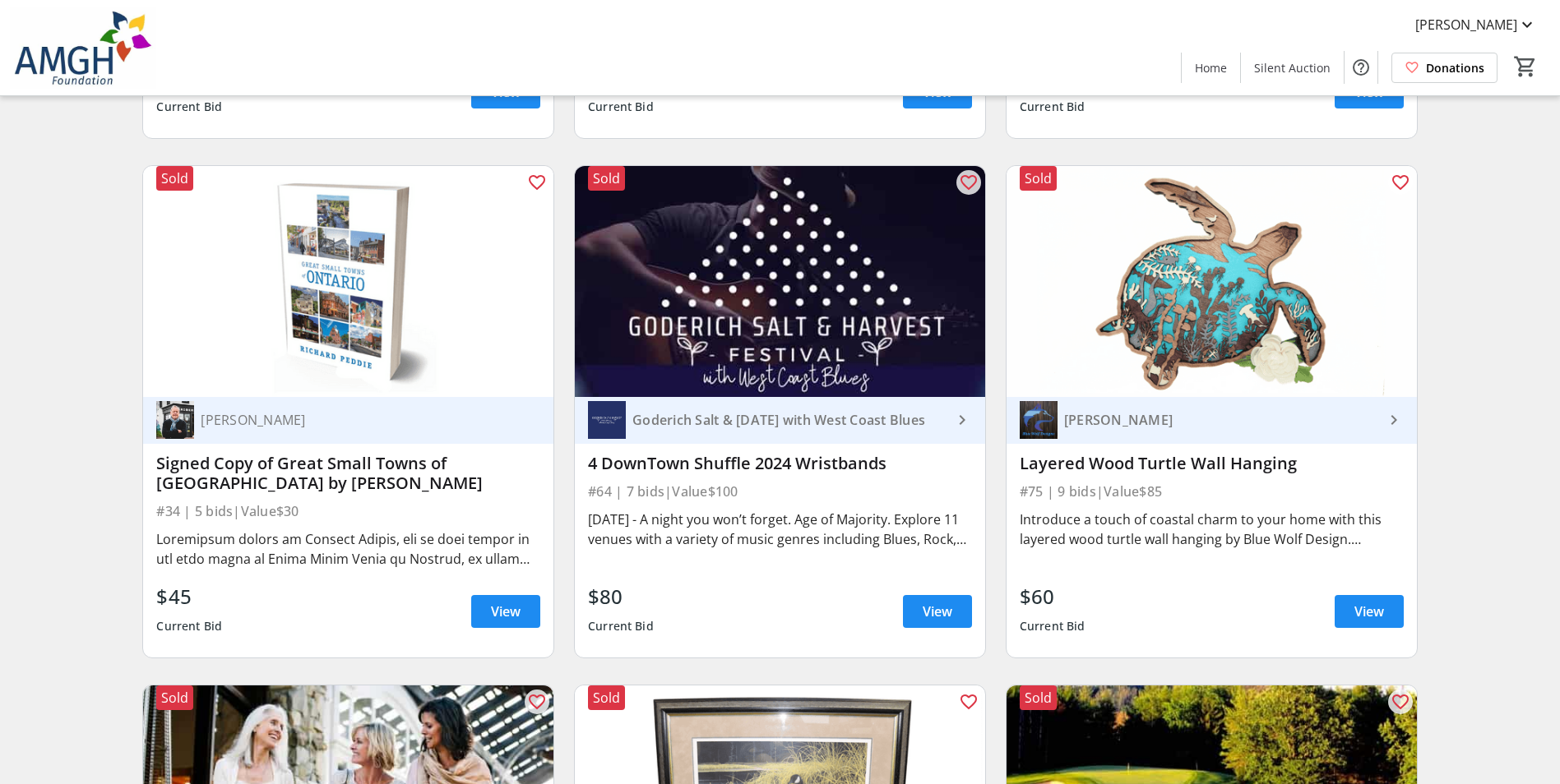
click at [1056, 404] on img at bounding box center [1038, 420] width 38 height 38
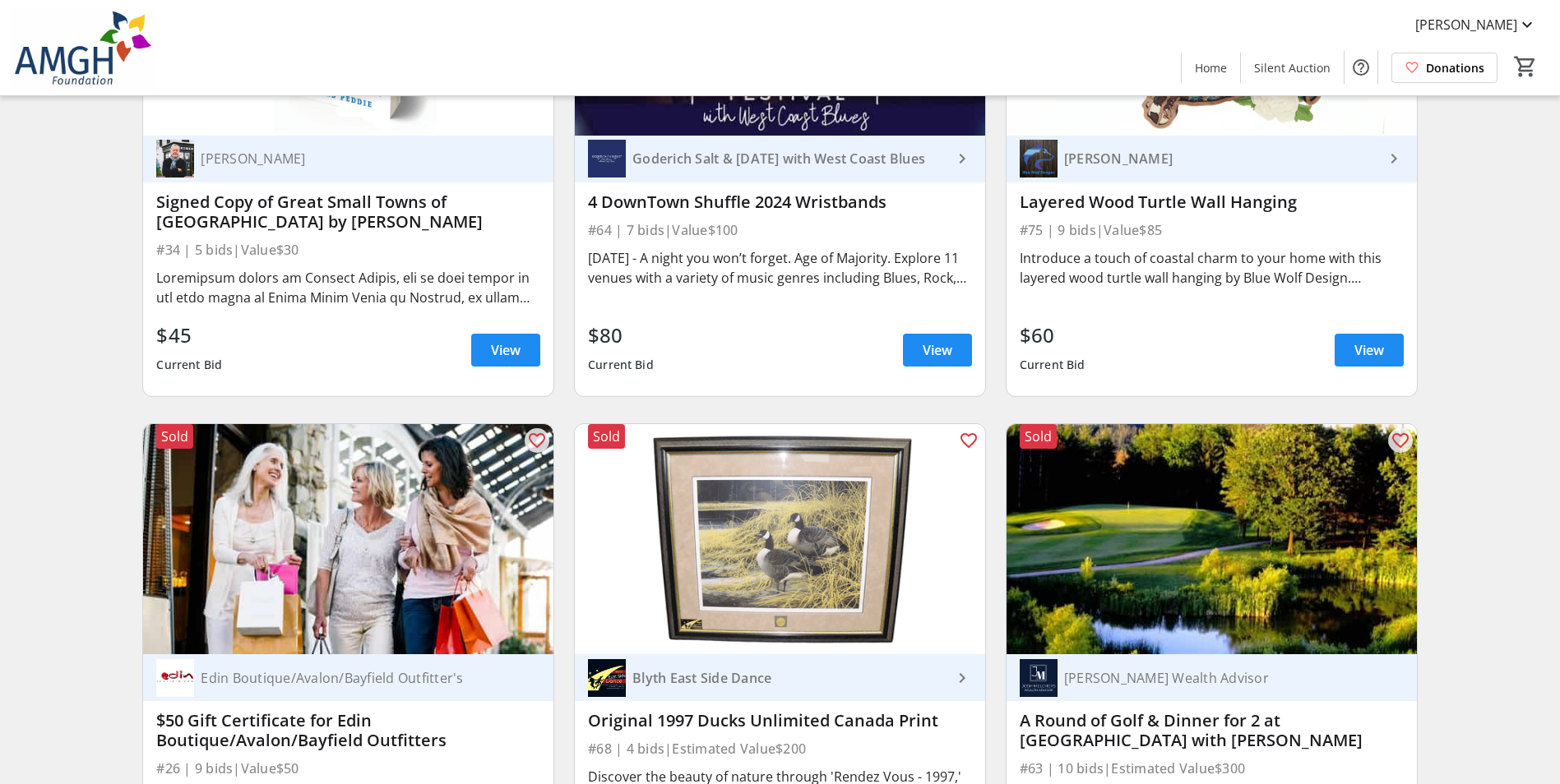
scroll to position [4522, 0]
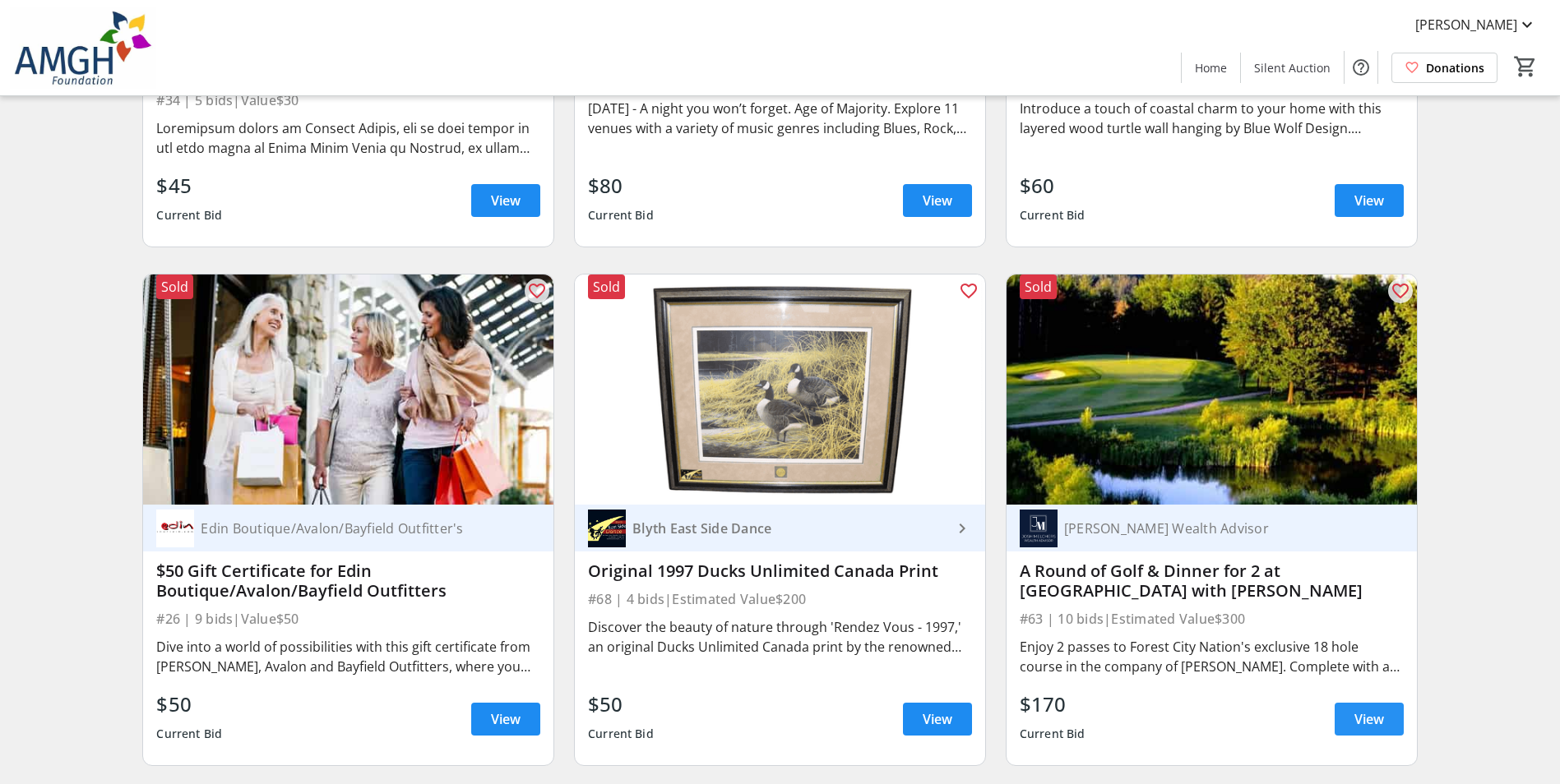
click at [1358, 719] on span "View" at bounding box center [1369, 719] width 30 height 19
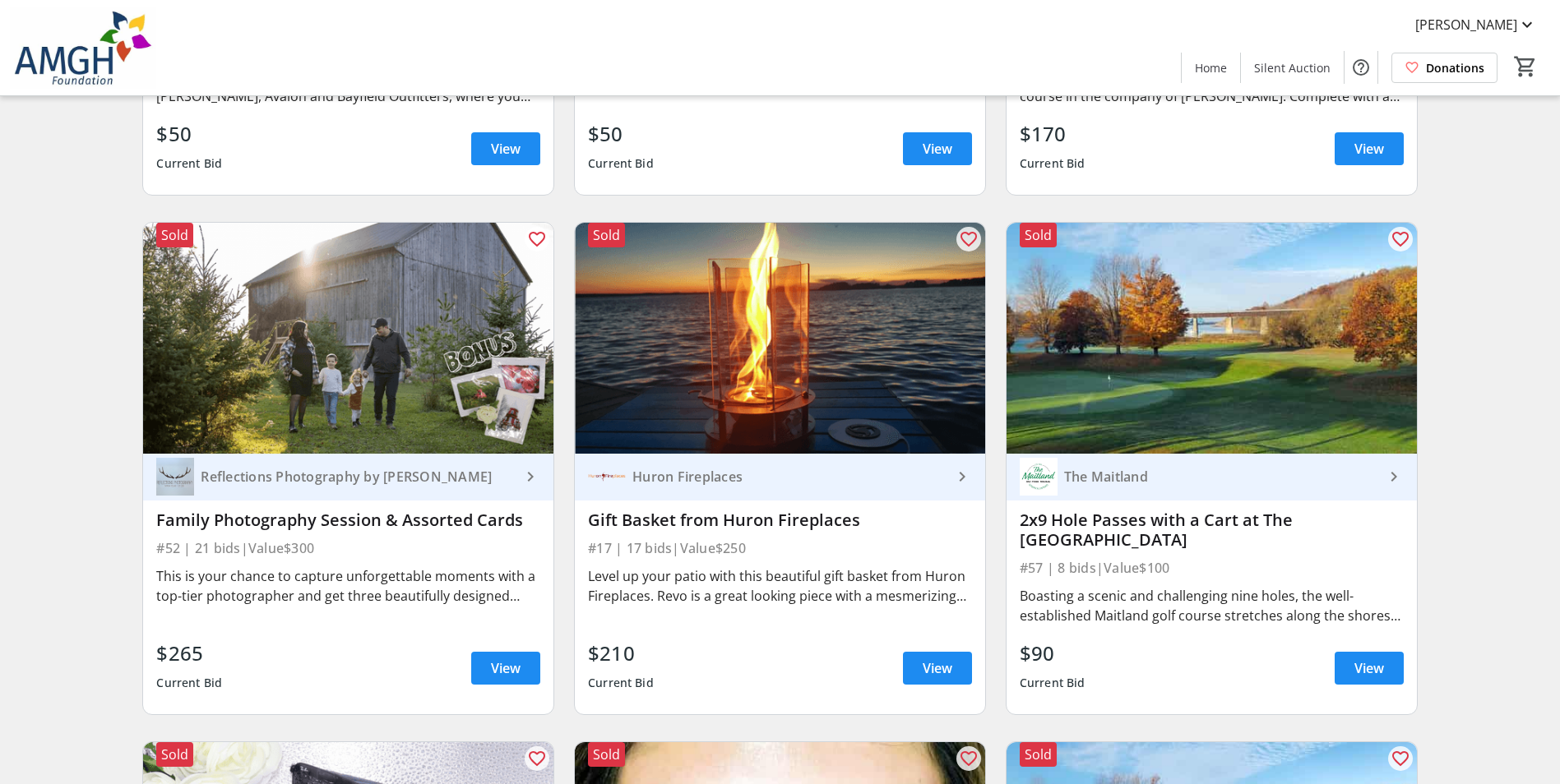
scroll to position [5098, 0]
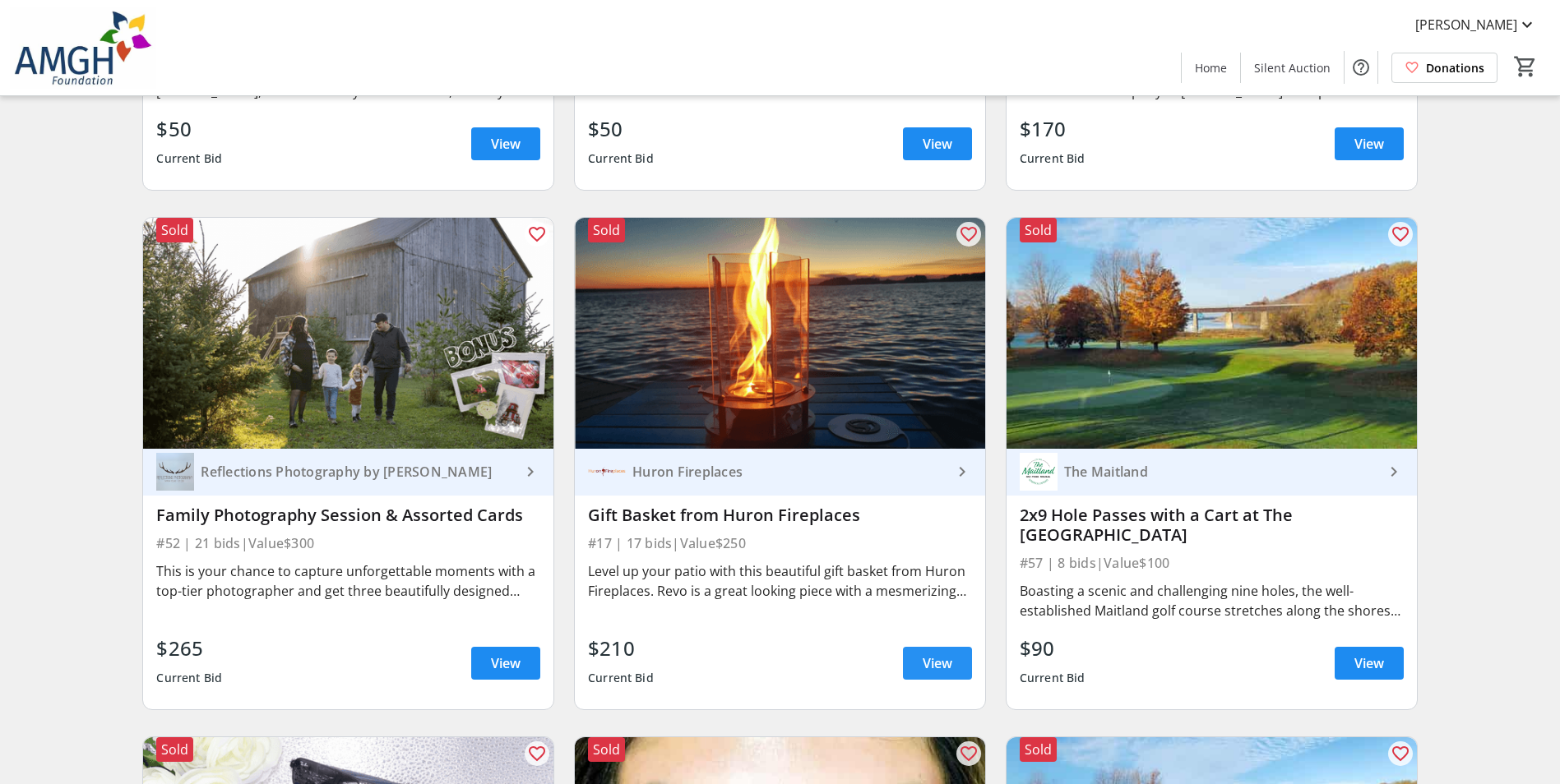
click at [952, 654] on span "View" at bounding box center [938, 663] width 30 height 19
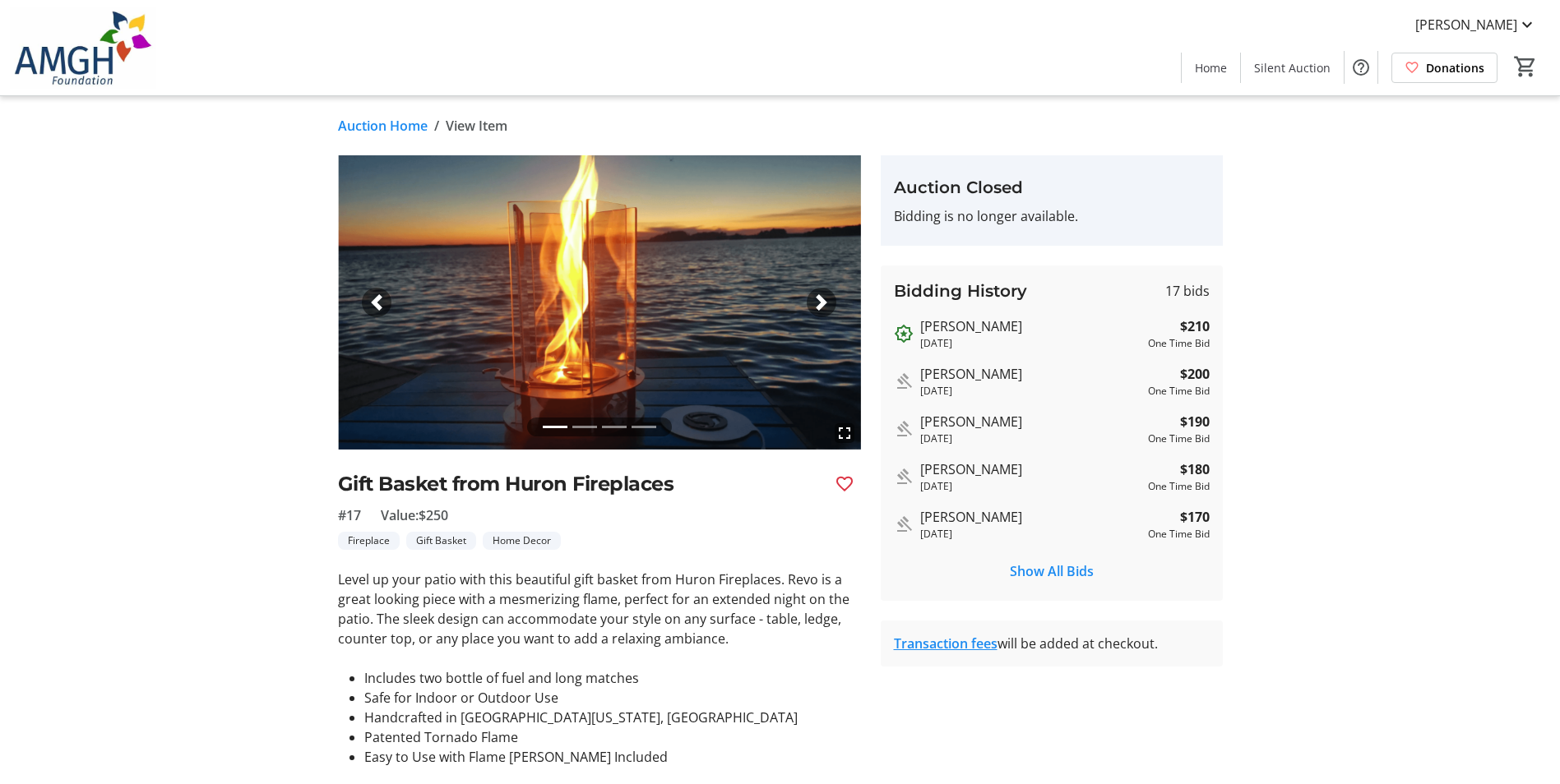
click at [824, 302] on span "button" at bounding box center [821, 302] width 16 height 16
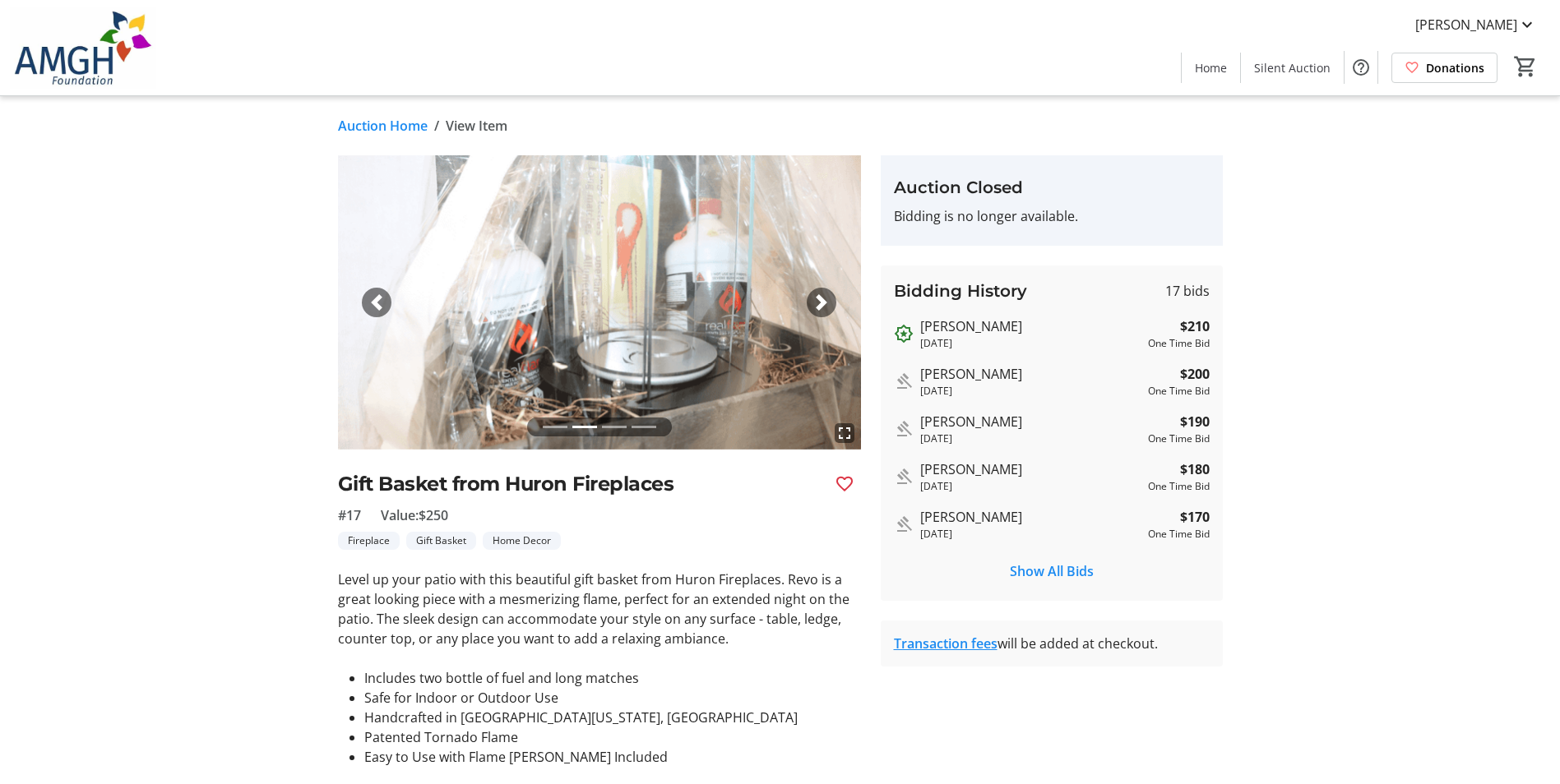
click at [824, 302] on span "button" at bounding box center [821, 302] width 16 height 16
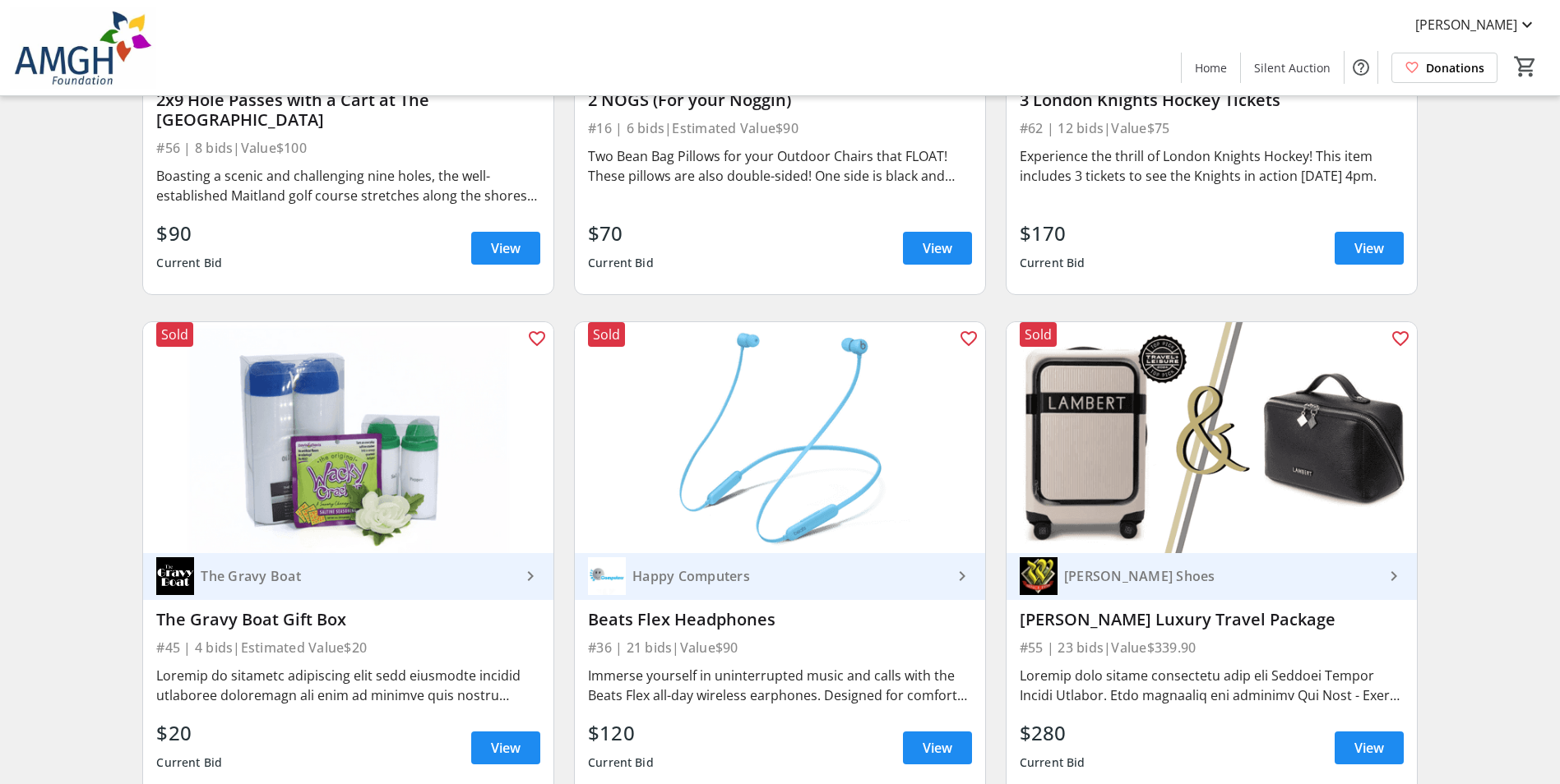
scroll to position [7071, 0]
click at [1369, 737] on span "View" at bounding box center [1369, 747] width 30 height 19
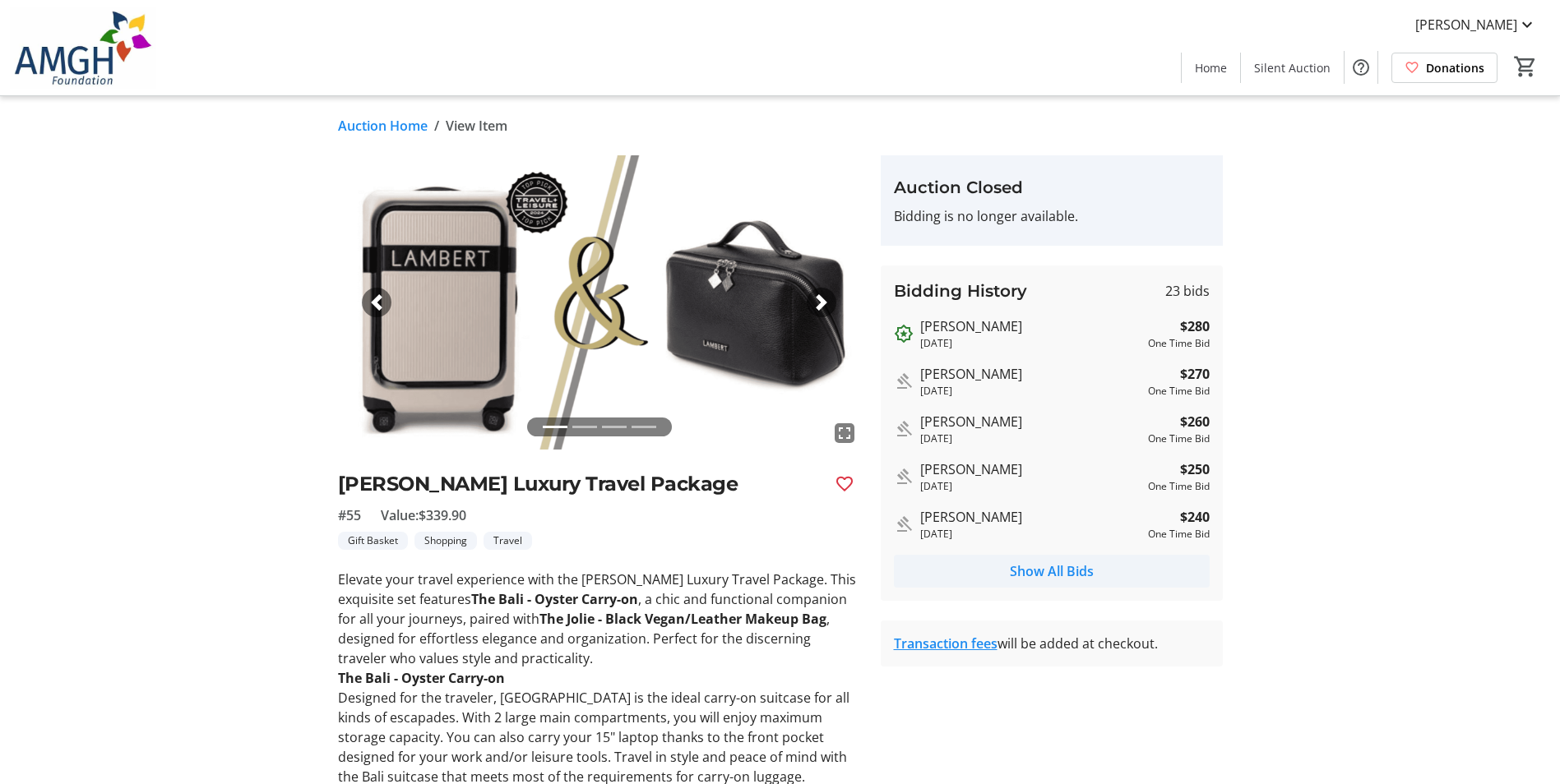
click at [1063, 569] on span "Show All Bids" at bounding box center [1052, 571] width 84 height 19
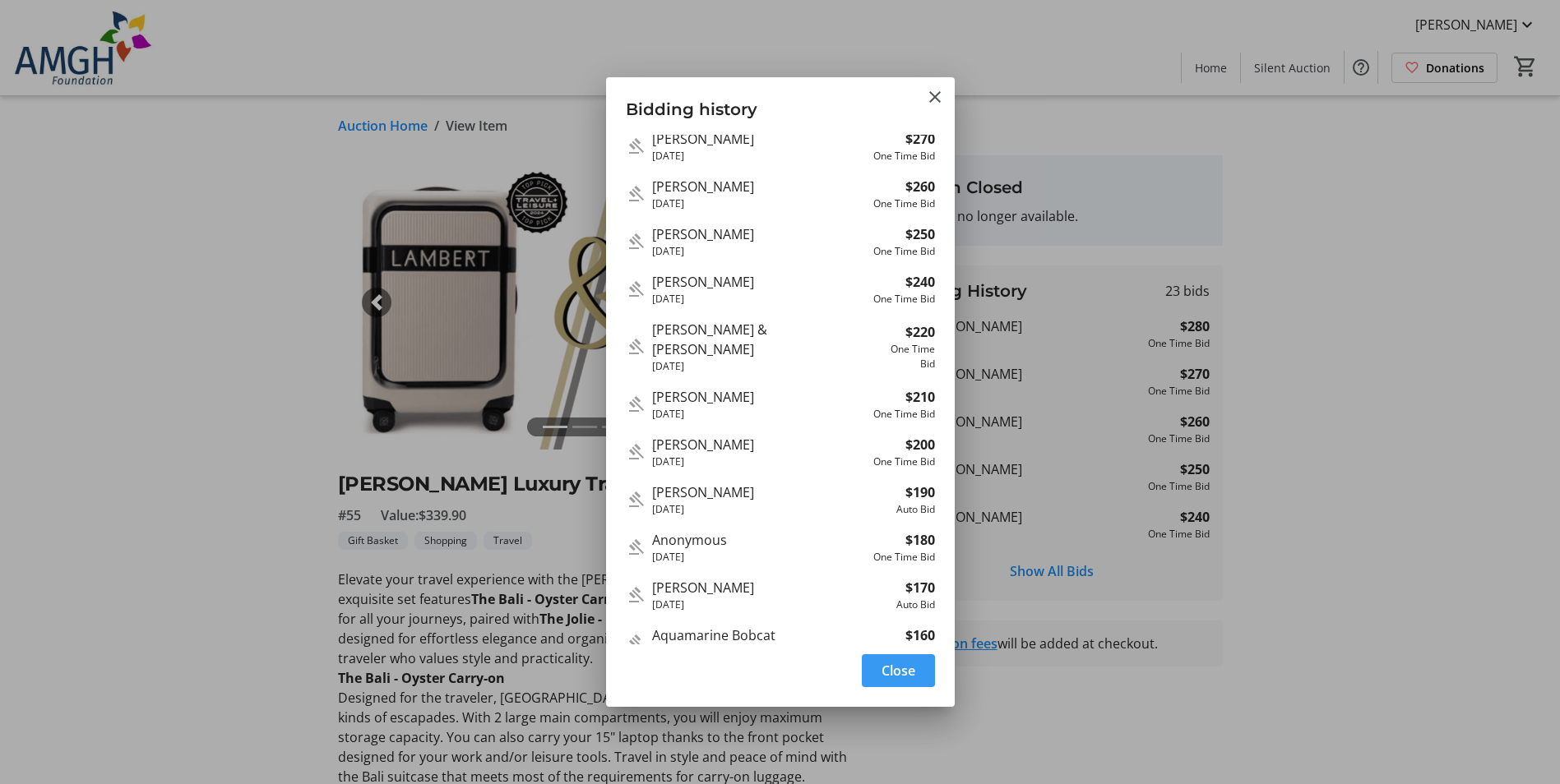
scroll to position [82, 0]
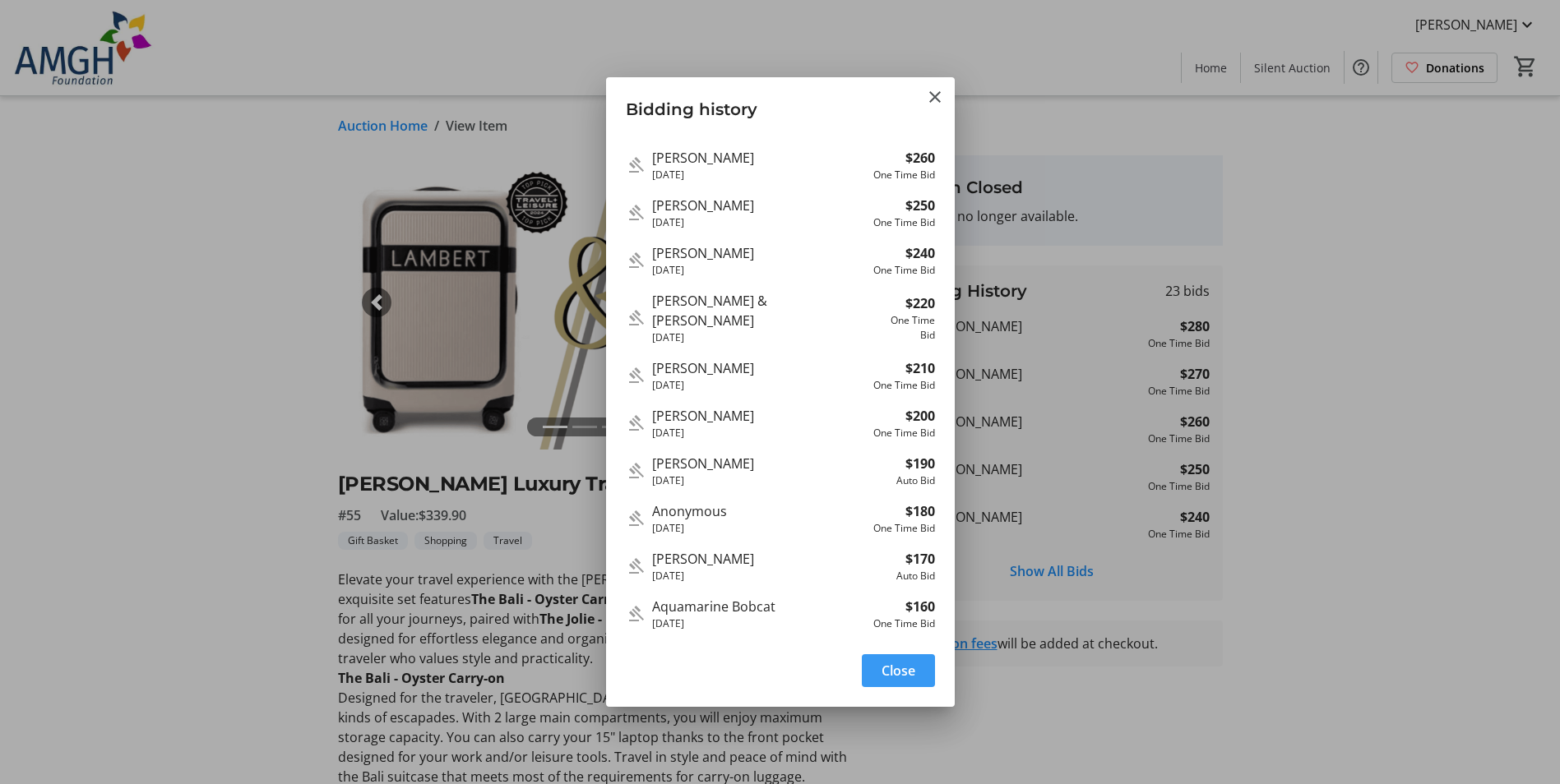
click at [915, 669] on span "Close" at bounding box center [899, 671] width 34 height 19
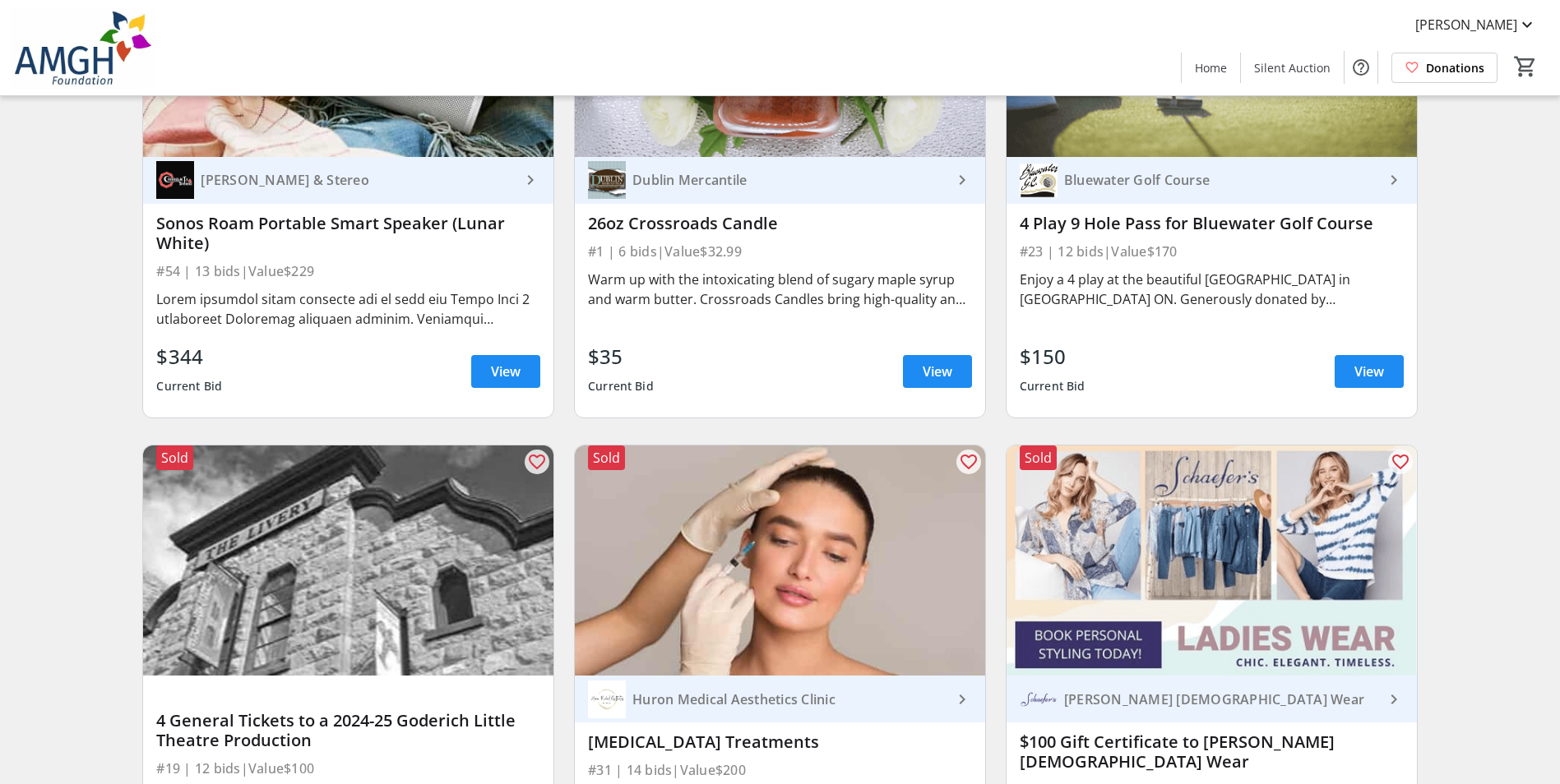
scroll to position [10524, 0]
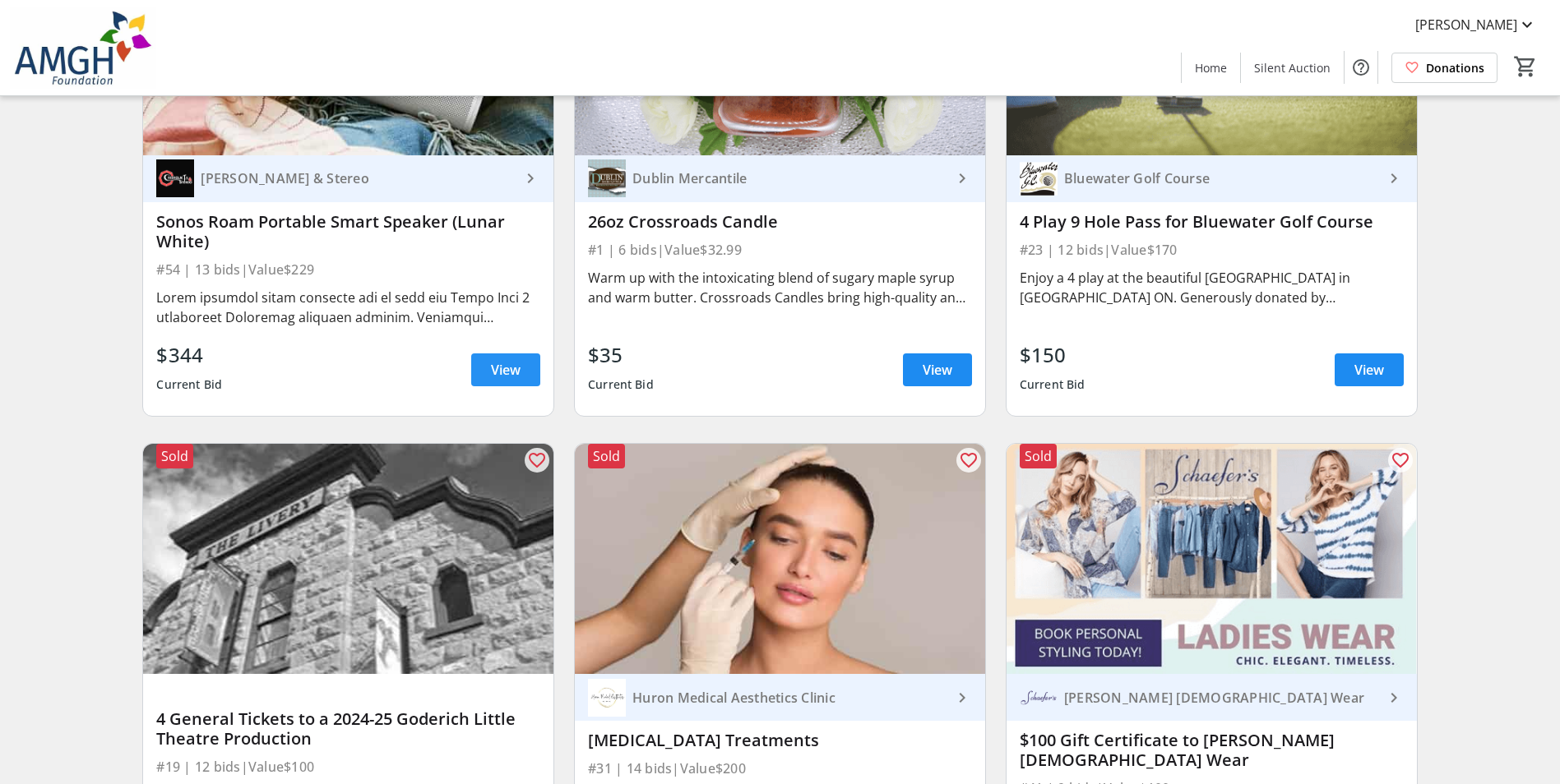
click at [496, 351] on span at bounding box center [506, 370] width 69 height 40
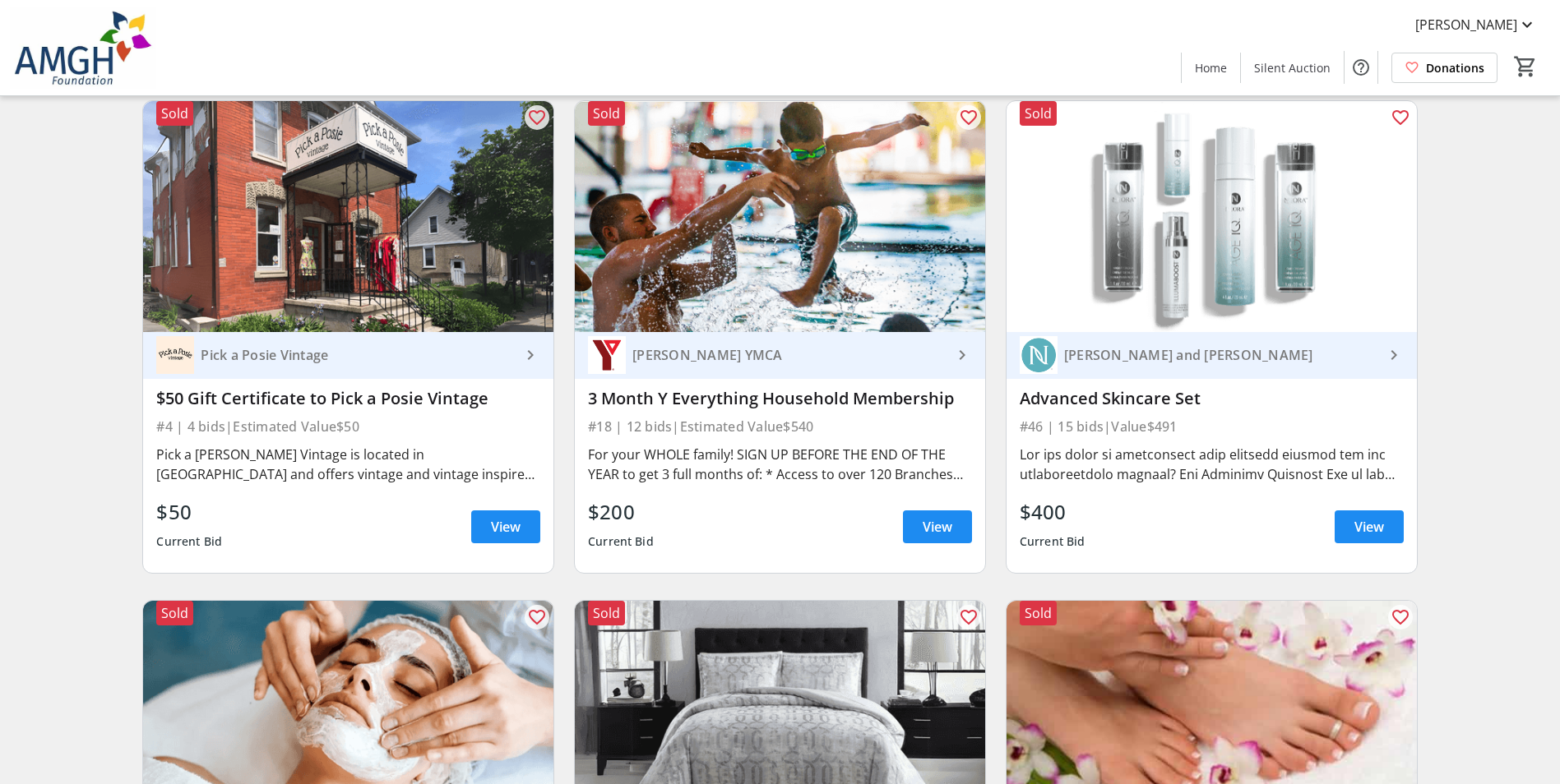
scroll to position [12415, 0]
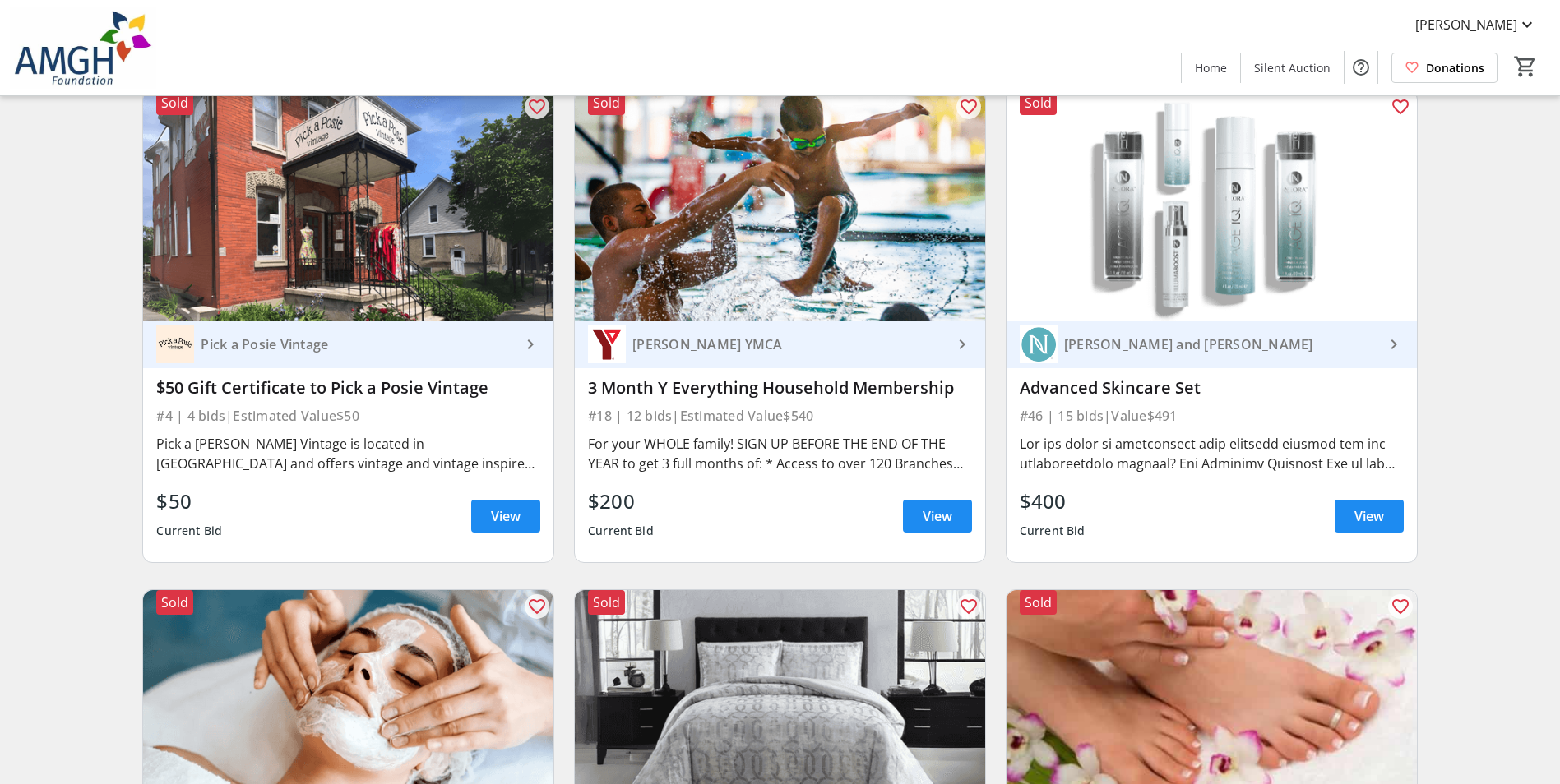
click at [1075, 336] on div "Dr. Monique Renaud and Dr. Mark Reddington" at bounding box center [1221, 344] width 327 height 16
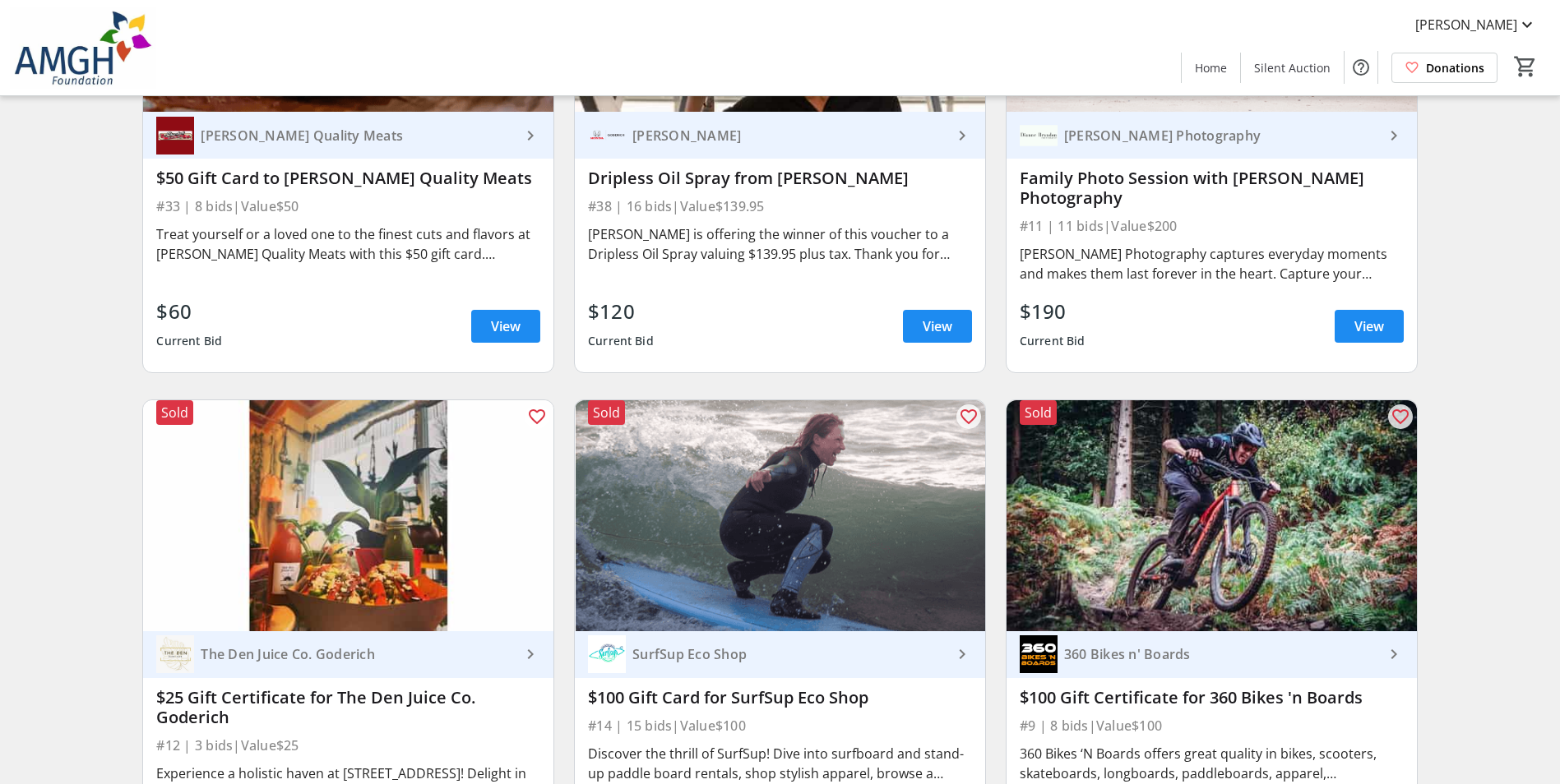
scroll to position [14212, 0]
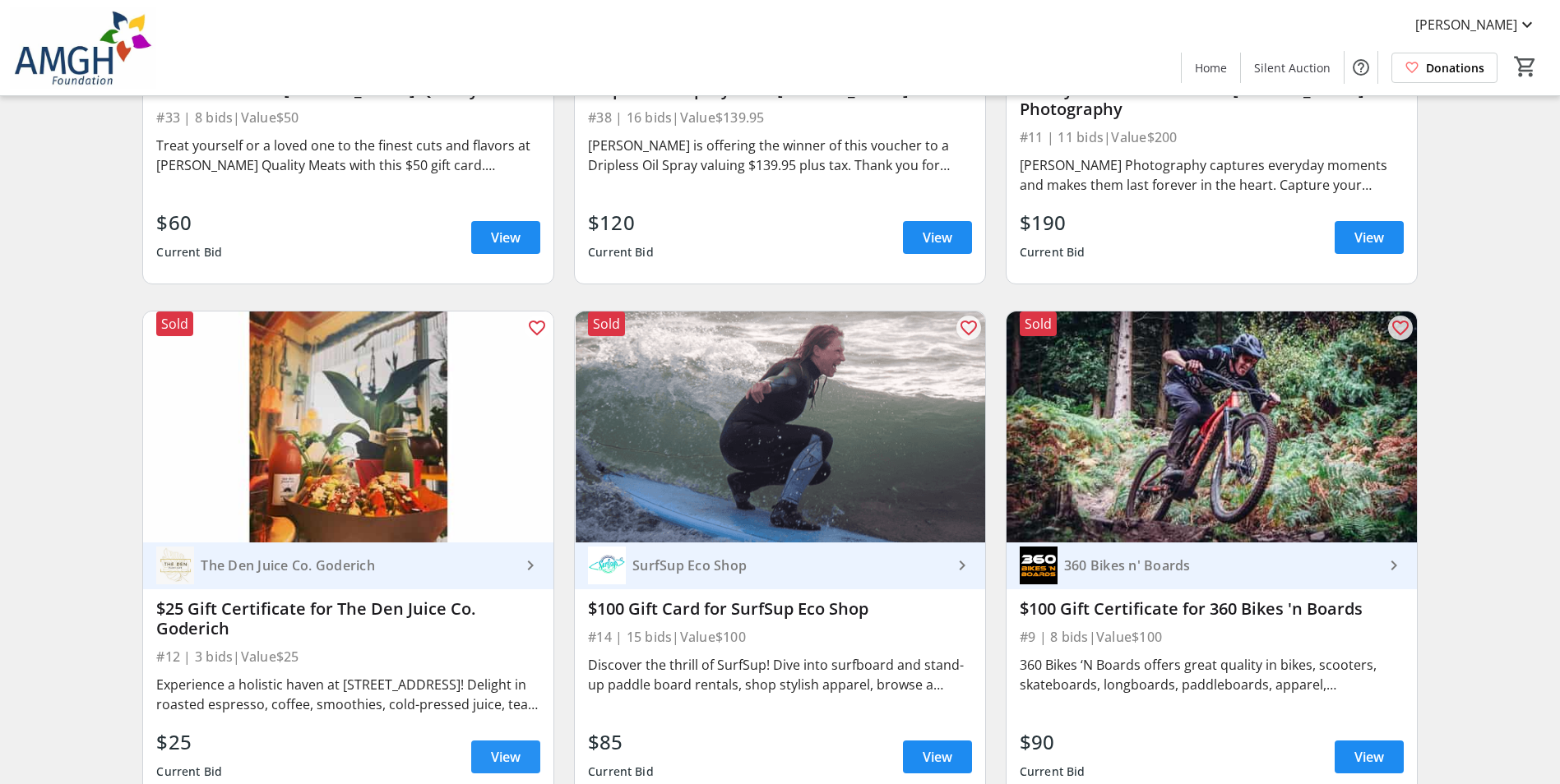
click at [497, 748] on span "View" at bounding box center [506, 757] width 30 height 19
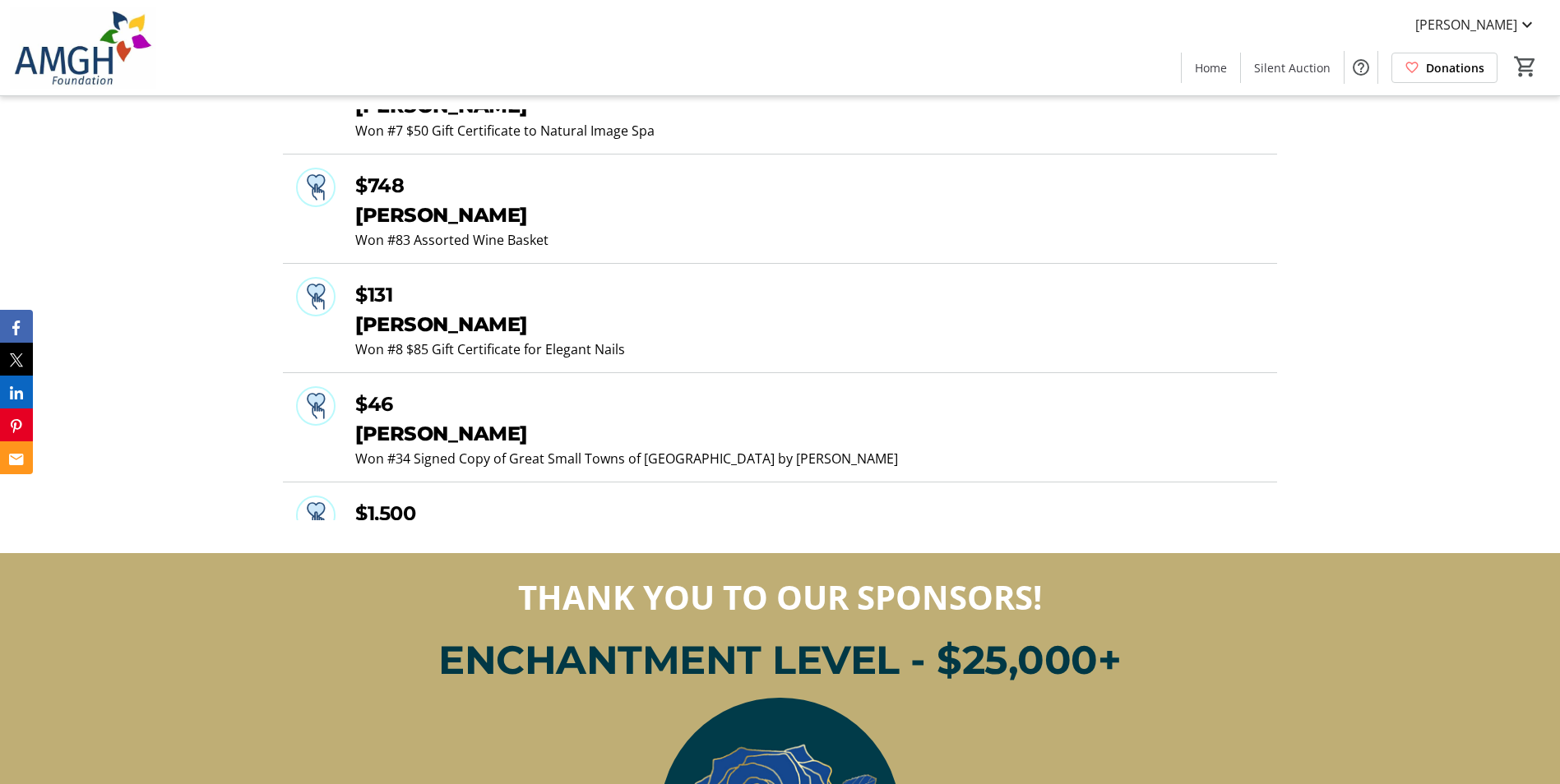
scroll to position [4604, 0]
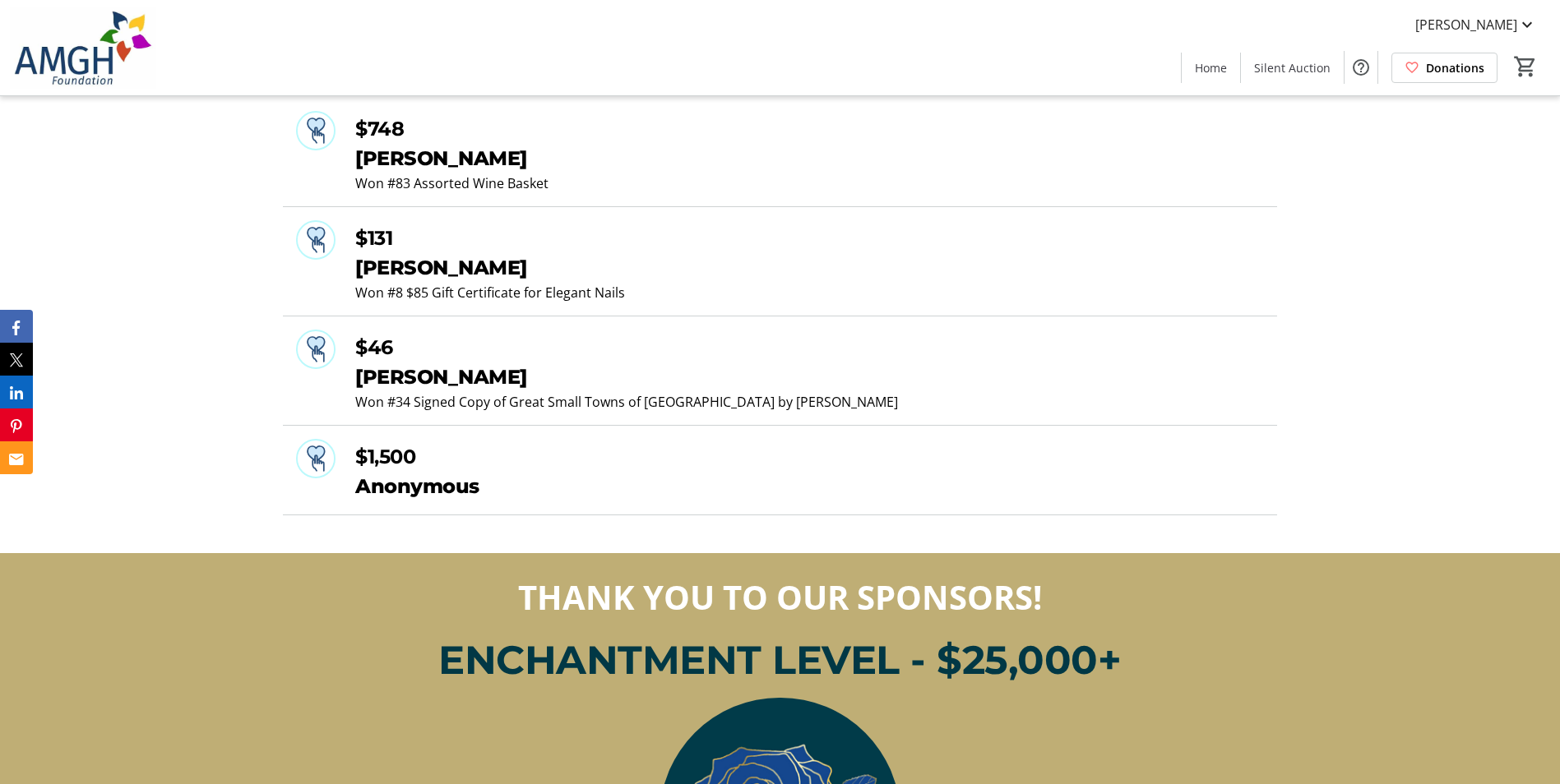
click at [495, 159] on div "[PERSON_NAME]" at bounding box center [810, 158] width 909 height 30
drag, startPoint x: 363, startPoint y: 137, endPoint x: 467, endPoint y: 129, distance: 104.3
click at [467, 129] on div "$748" at bounding box center [810, 129] width 909 height 30
click at [579, 343] on div "$46" at bounding box center [810, 347] width 909 height 30
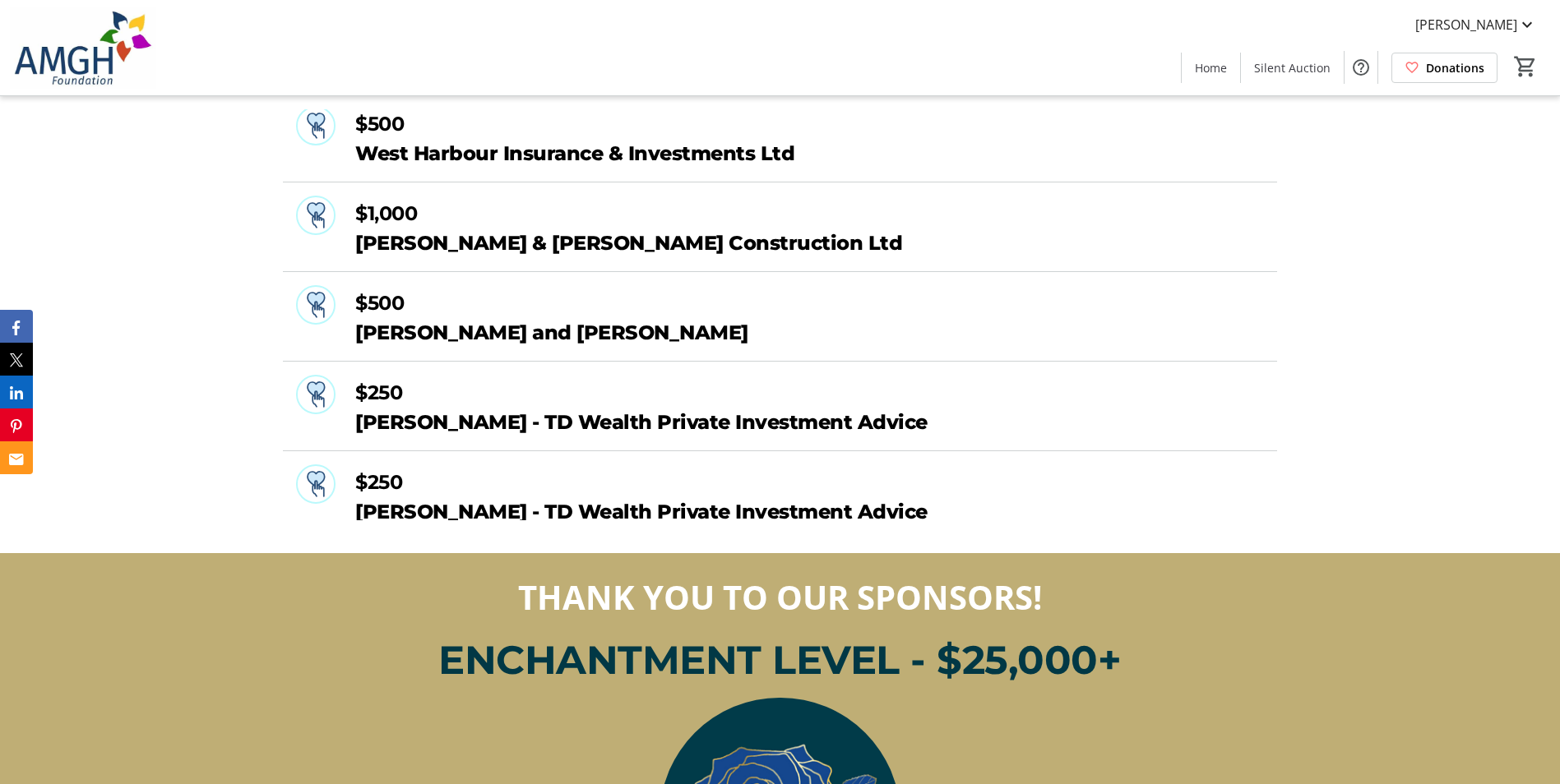
scroll to position [5425, 0]
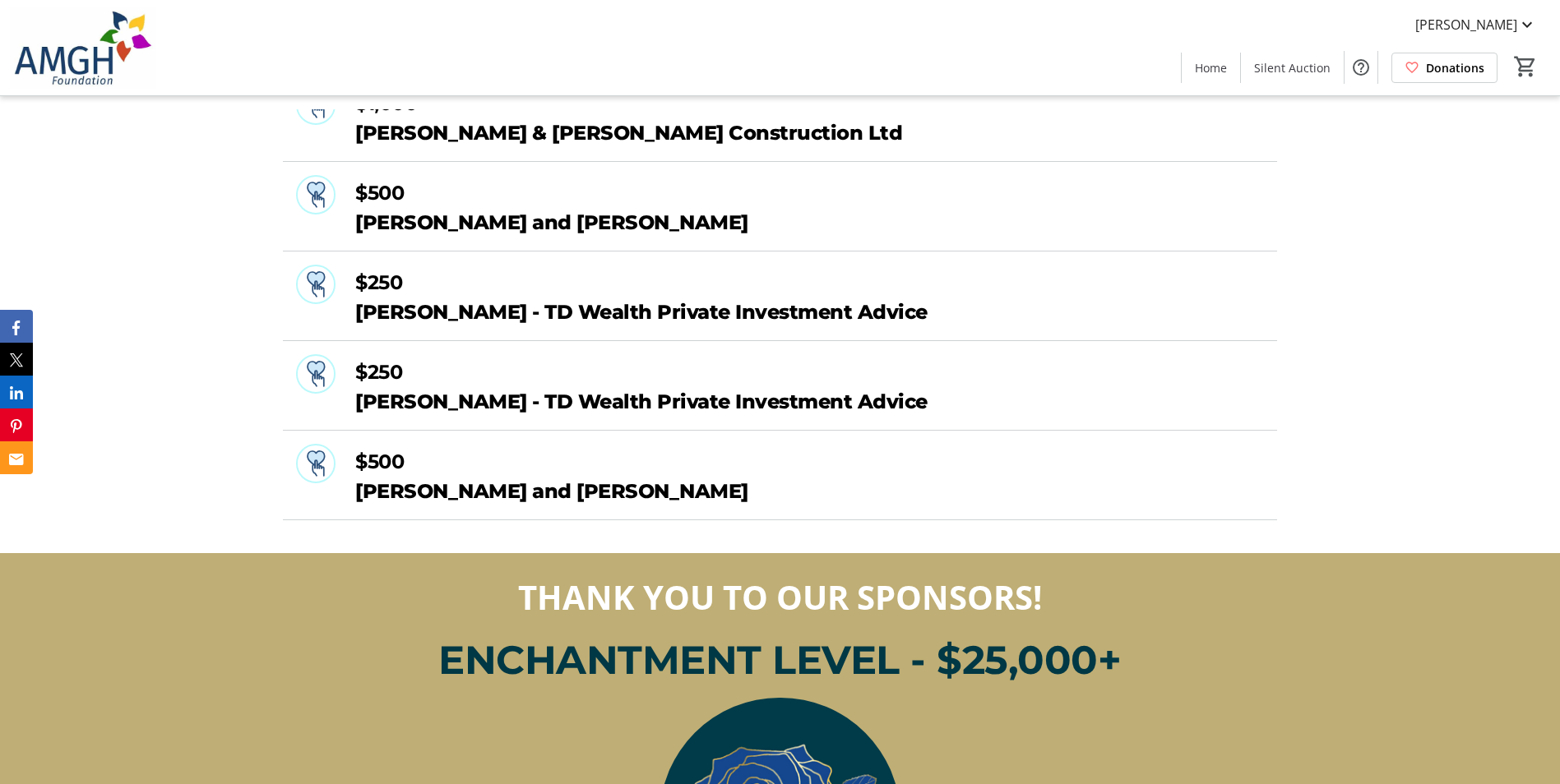
drag, startPoint x: 356, startPoint y: 313, endPoint x: 904, endPoint y: 321, distance: 548.1
click at [904, 321] on div "Dan Galbraith - TD Wealth Private Investment Advice" at bounding box center [810, 312] width 909 height 30
drag, startPoint x: 904, startPoint y: 321, endPoint x: 804, endPoint y: 303, distance: 101.6
copy div "Dan Galbraith - TD Wealth Private Investment Advice"
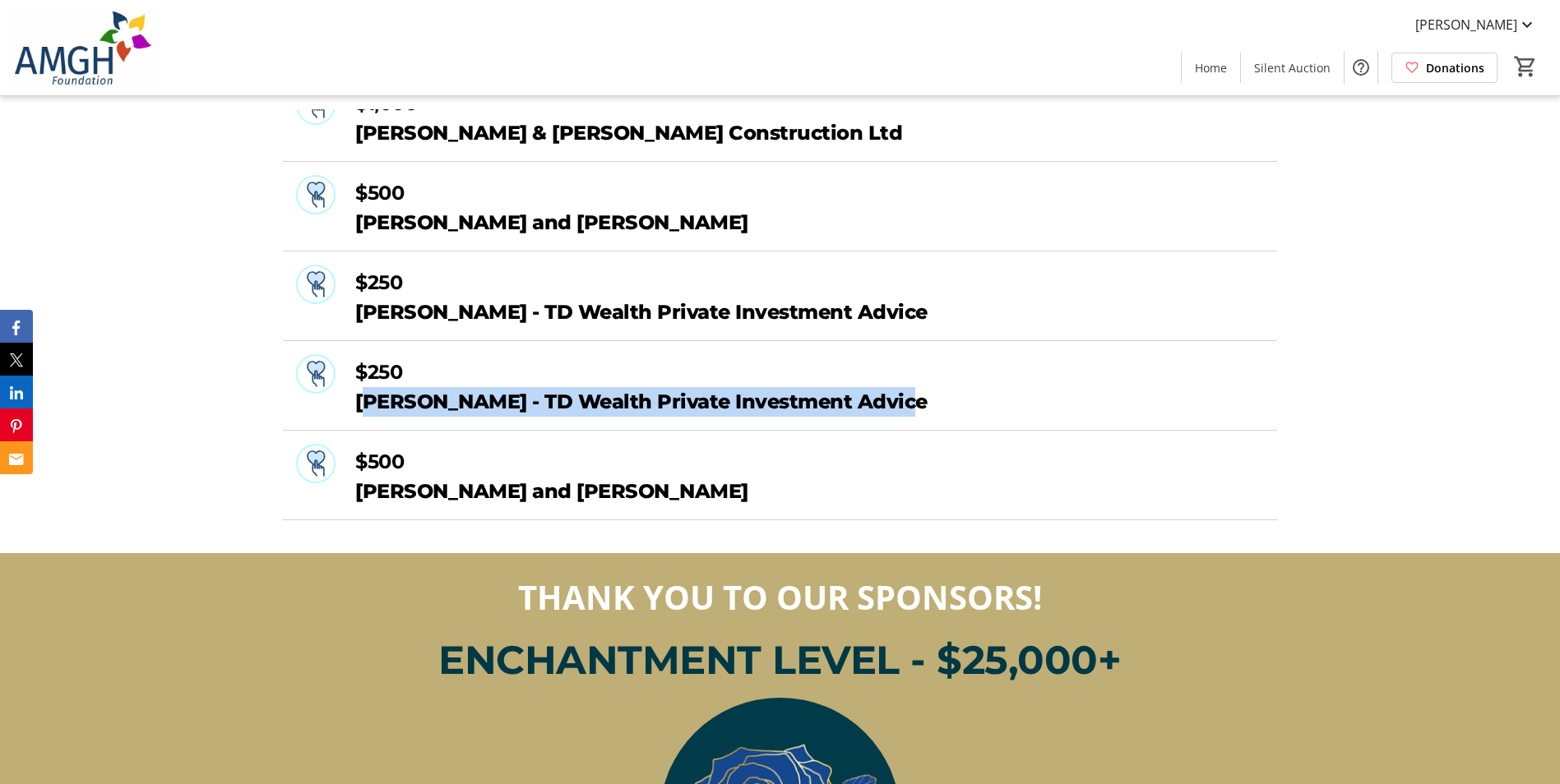
drag, startPoint x: 877, startPoint y: 407, endPoint x: 357, endPoint y: 411, distance: 520.0
click at [357, 411] on div "Tom Gosnell - TD Wealth Private Investment Advice" at bounding box center [810, 401] width 909 height 30
drag, startPoint x: 357, startPoint y: 411, endPoint x: 379, endPoint y: 405, distance: 22.8
copy div "Tom Gosnell - TD Wealth Private Investment Advice"
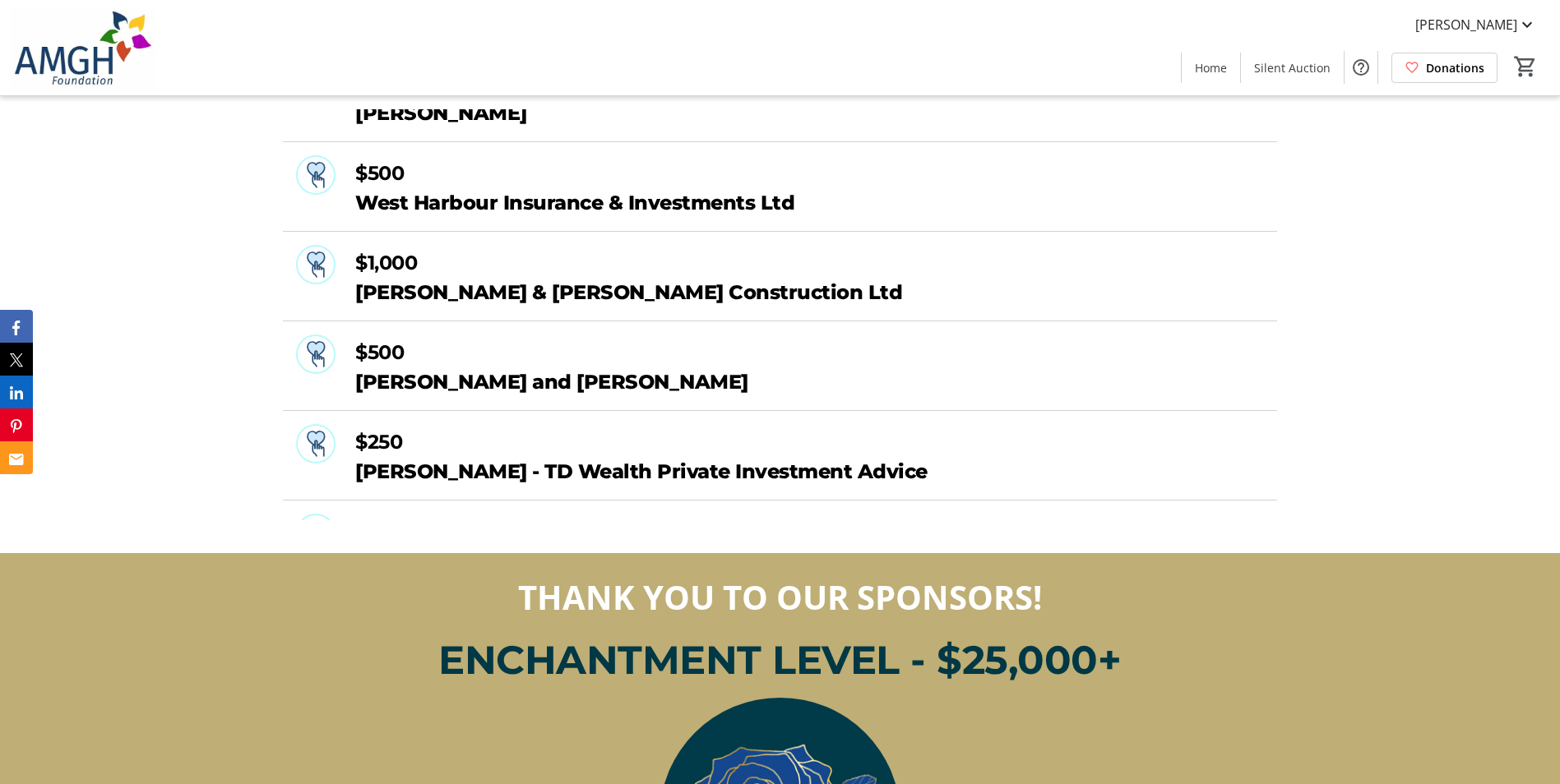
scroll to position [5015, 0]
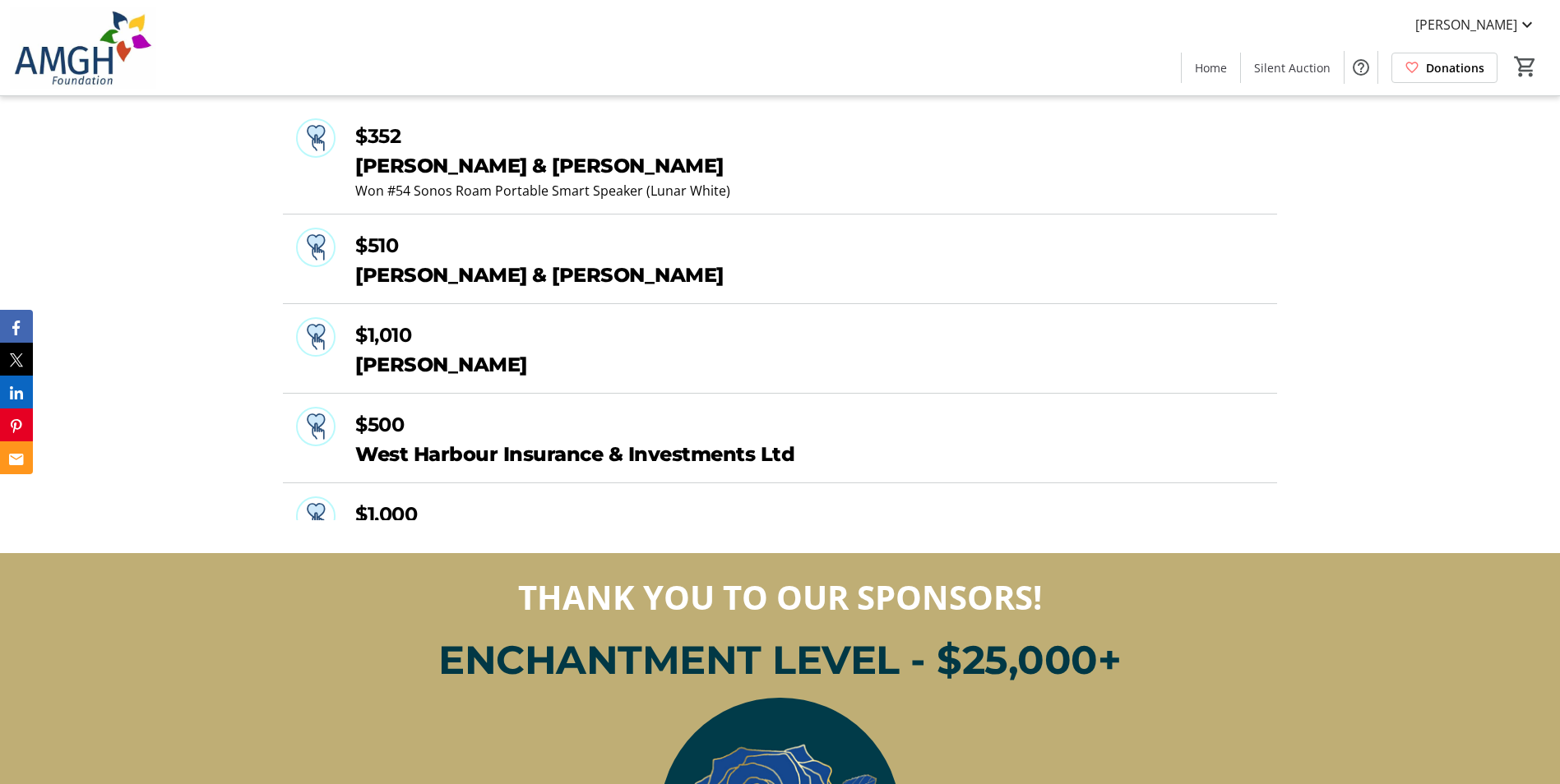
click at [1400, 387] on div "Fundraiser Activity $178,708 / $210,000 $112 Jane Sager Won #13 Champion Stock …" at bounding box center [780, 277] width 1560 height 553
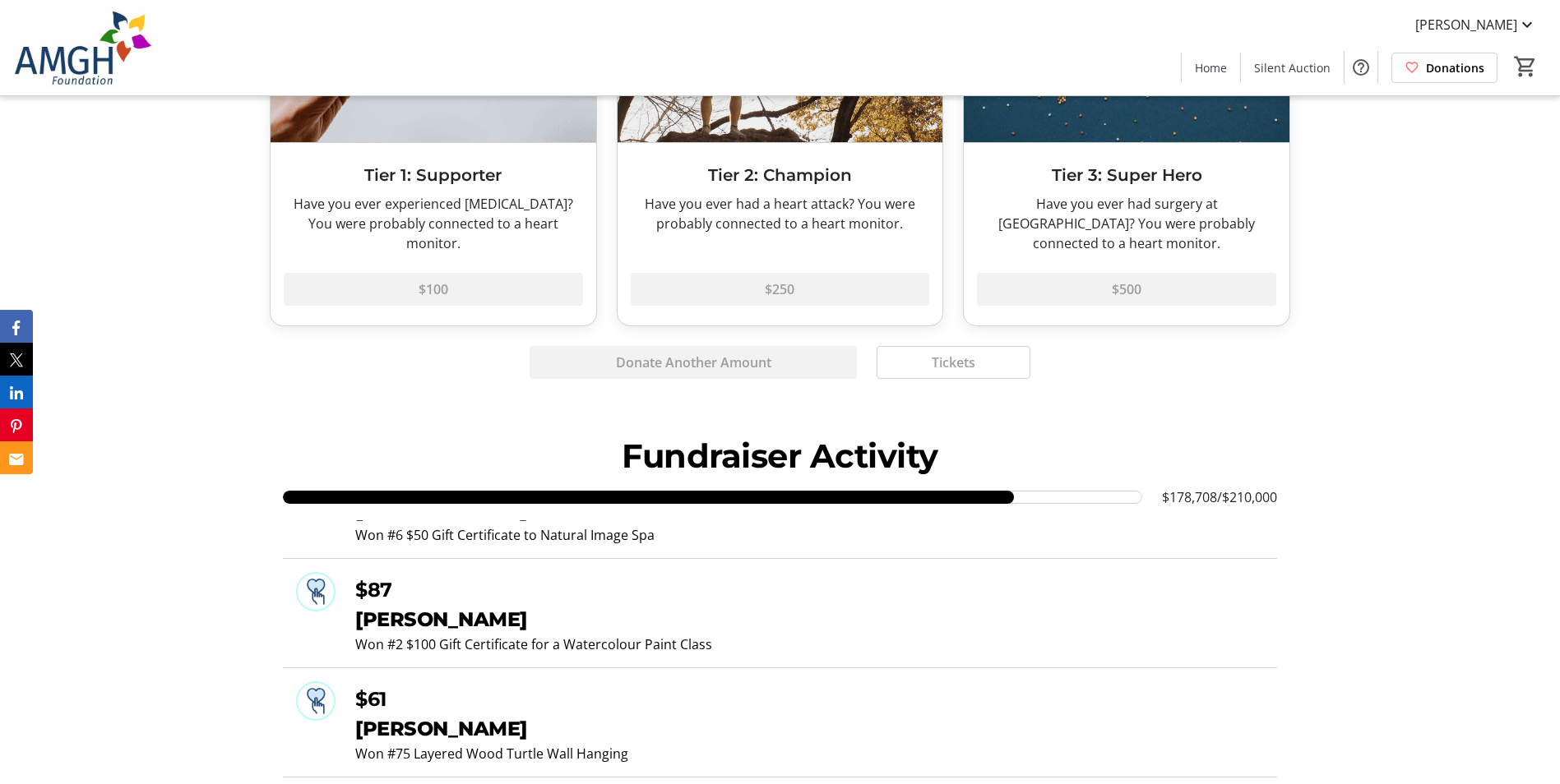
scroll to position [0, 0]
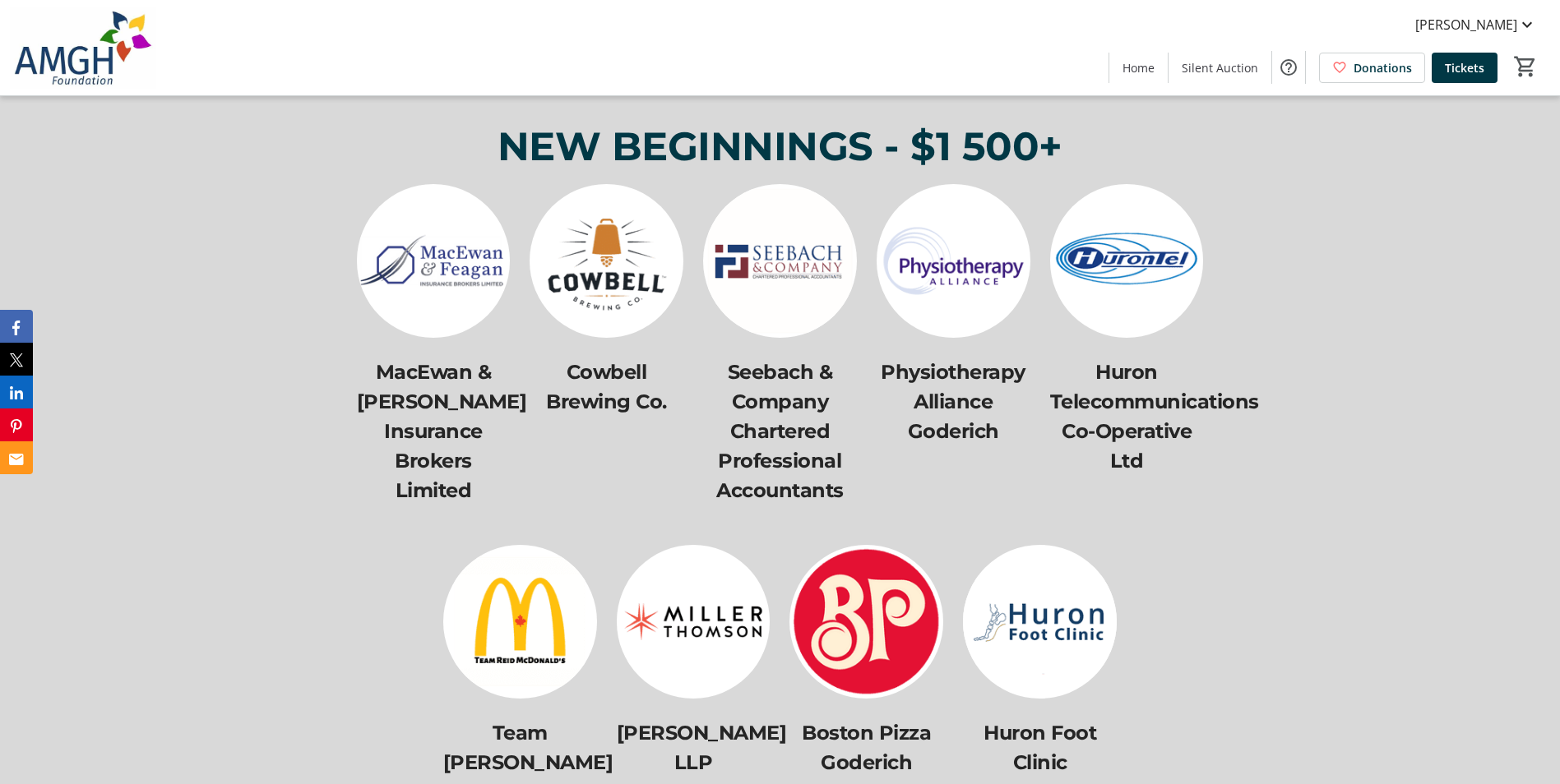
scroll to position [7489, 0]
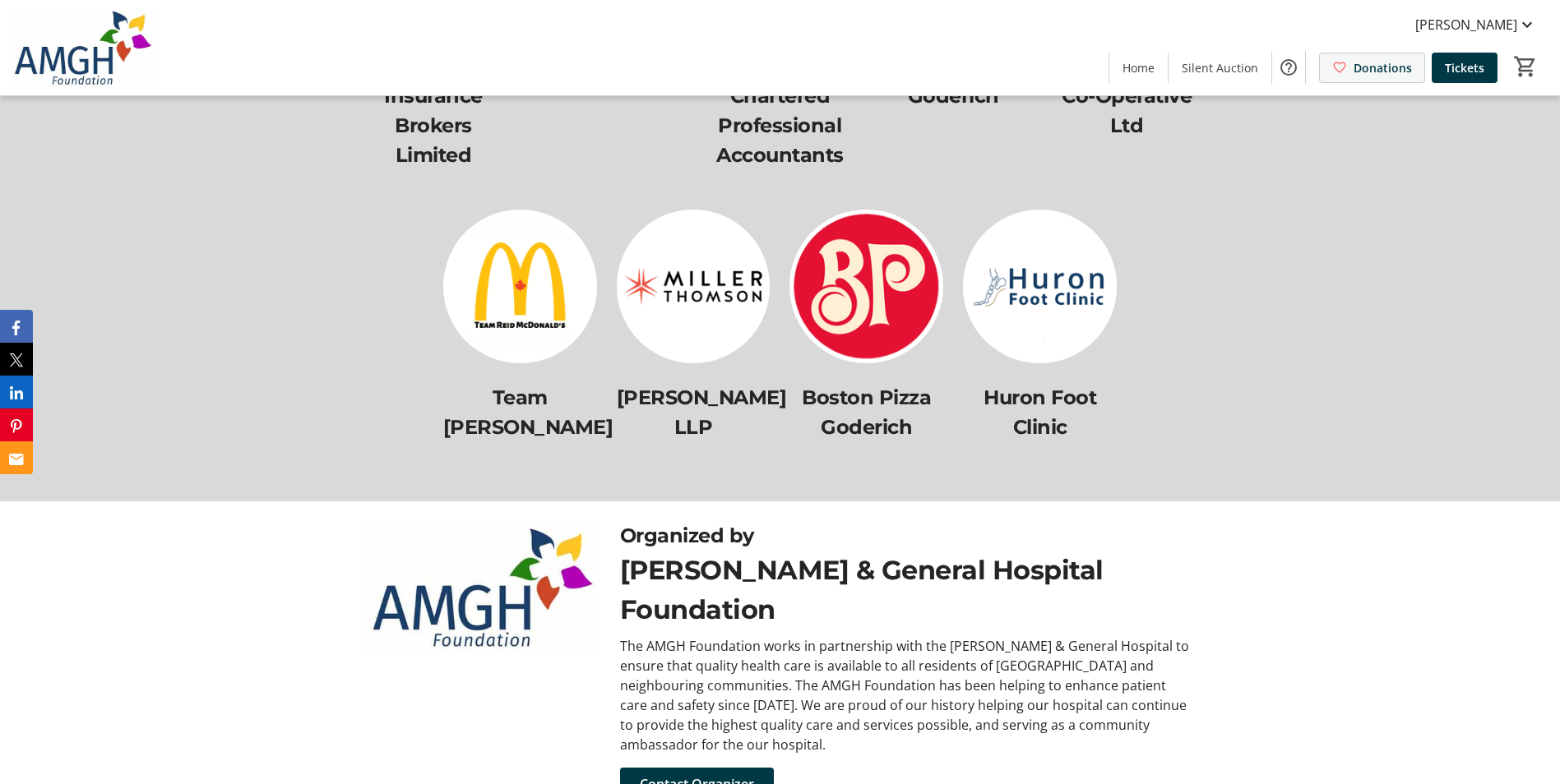
click at [1358, 64] on span "Donations" at bounding box center [1382, 68] width 58 height 17
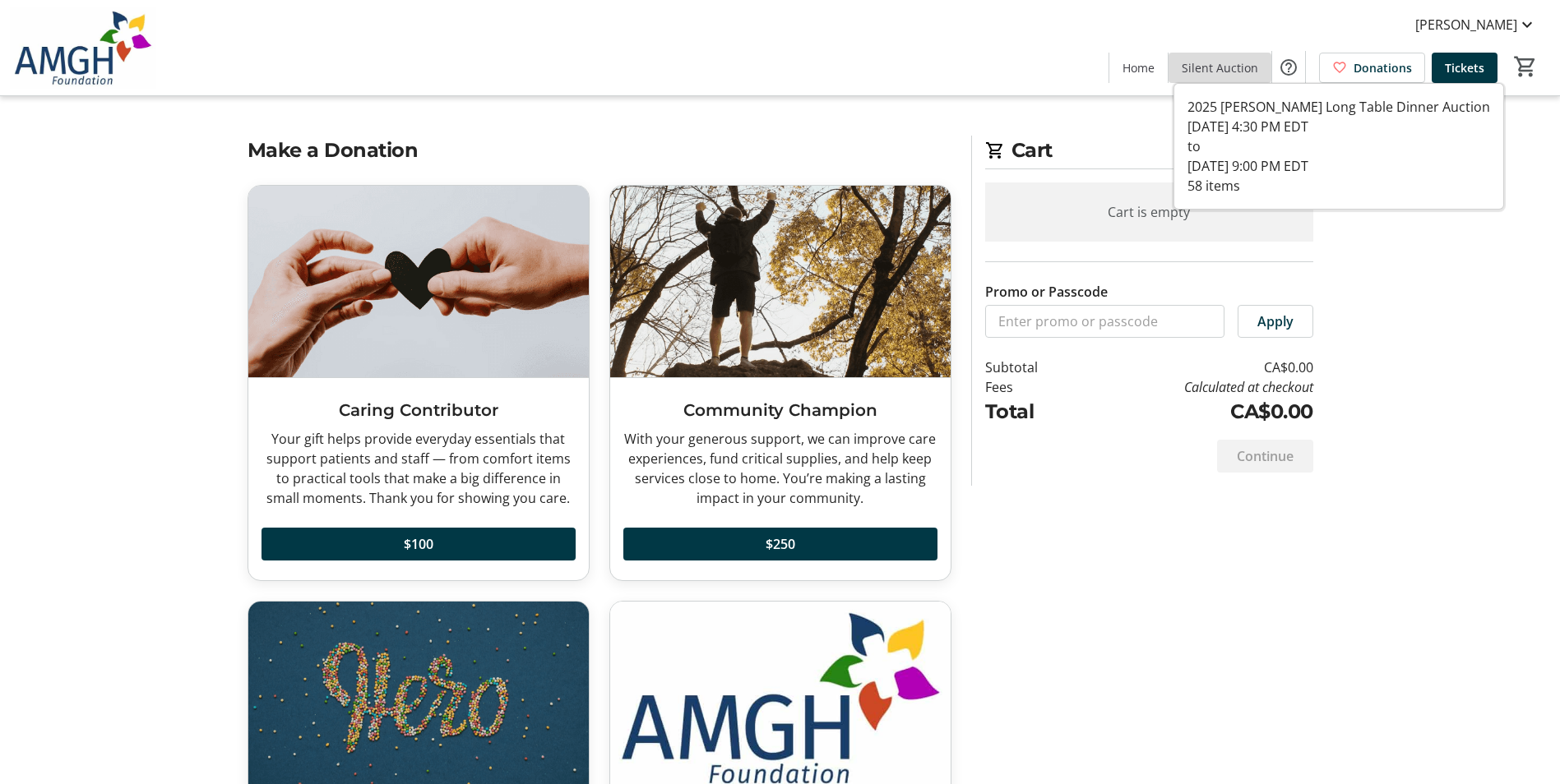
click at [1232, 80] on span at bounding box center [1220, 67] width 102 height 40
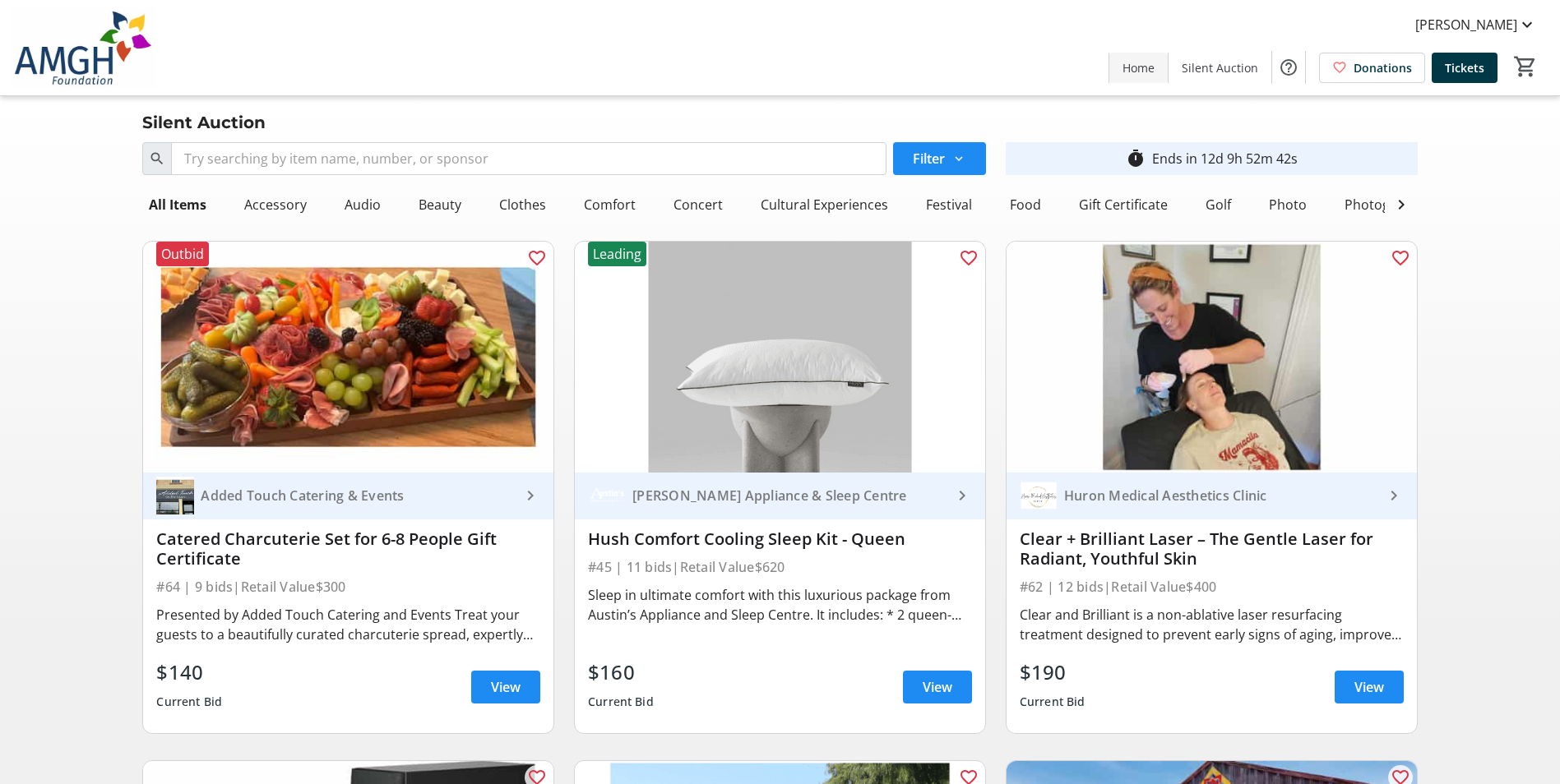
click at [1140, 80] on span at bounding box center [1138, 67] width 58 height 40
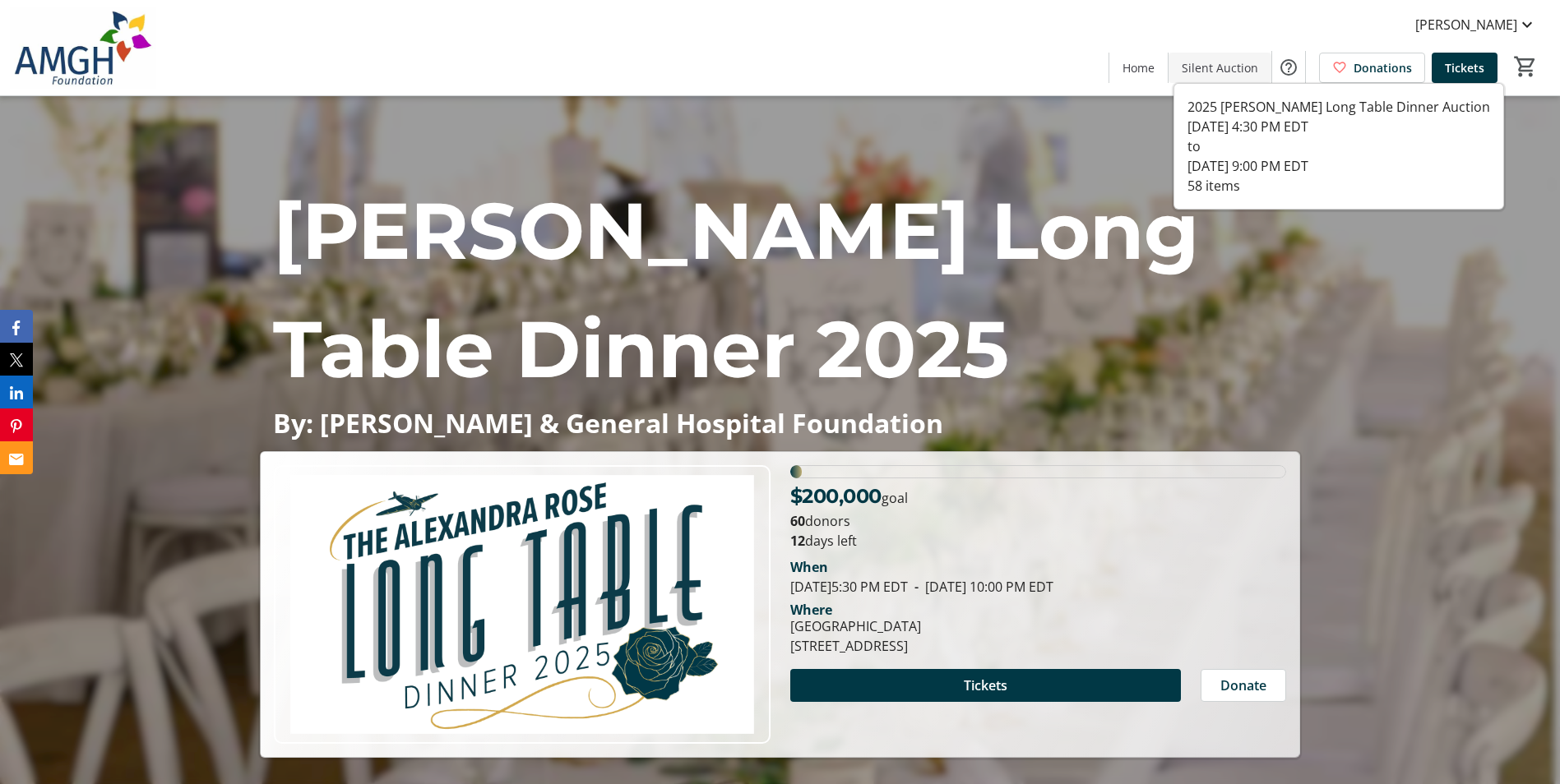
click at [1210, 55] on span at bounding box center [1220, 67] width 102 height 40
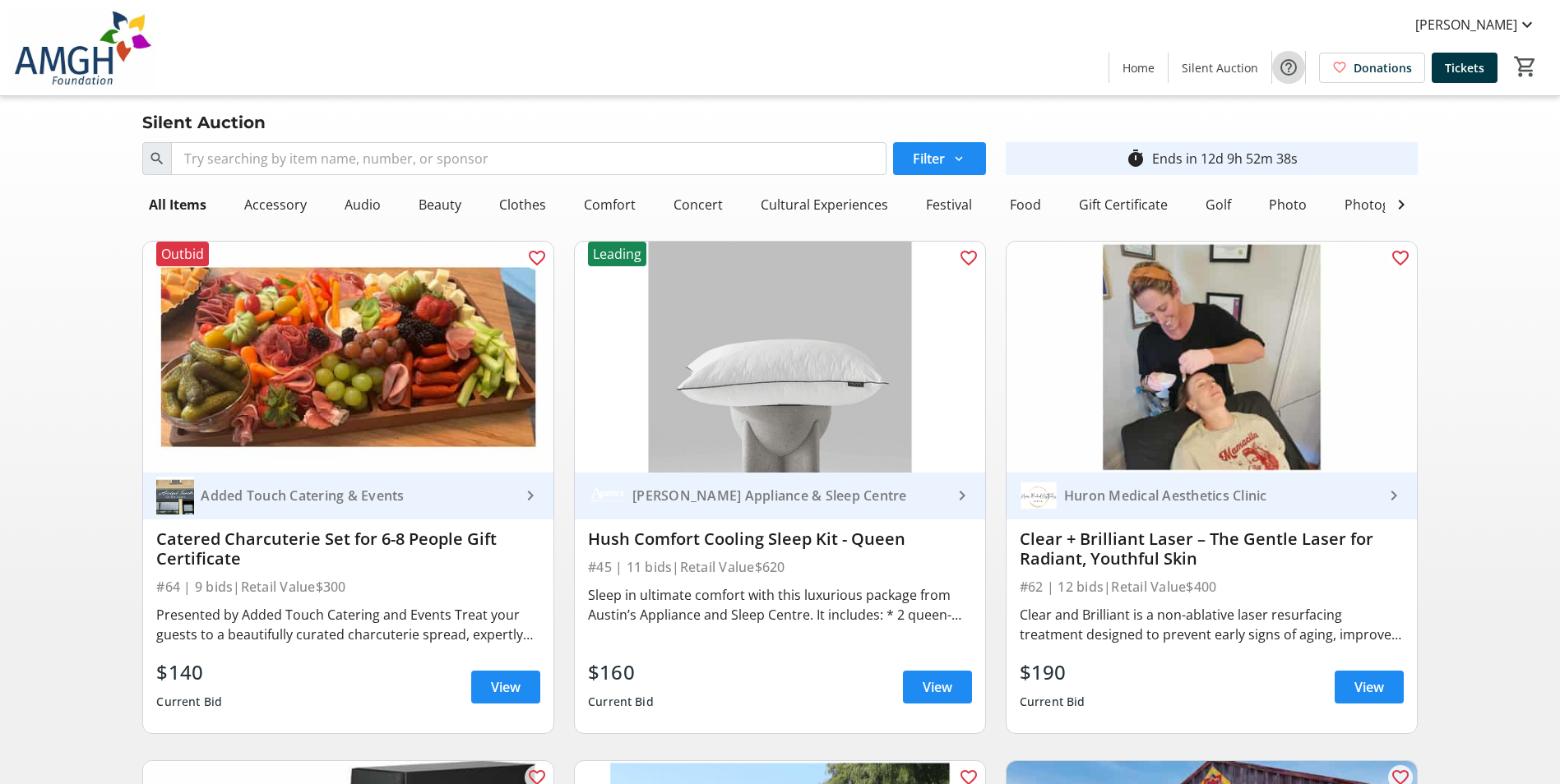
click at [1296, 60] on mat-icon "Help" at bounding box center [1288, 67] width 19 height 19
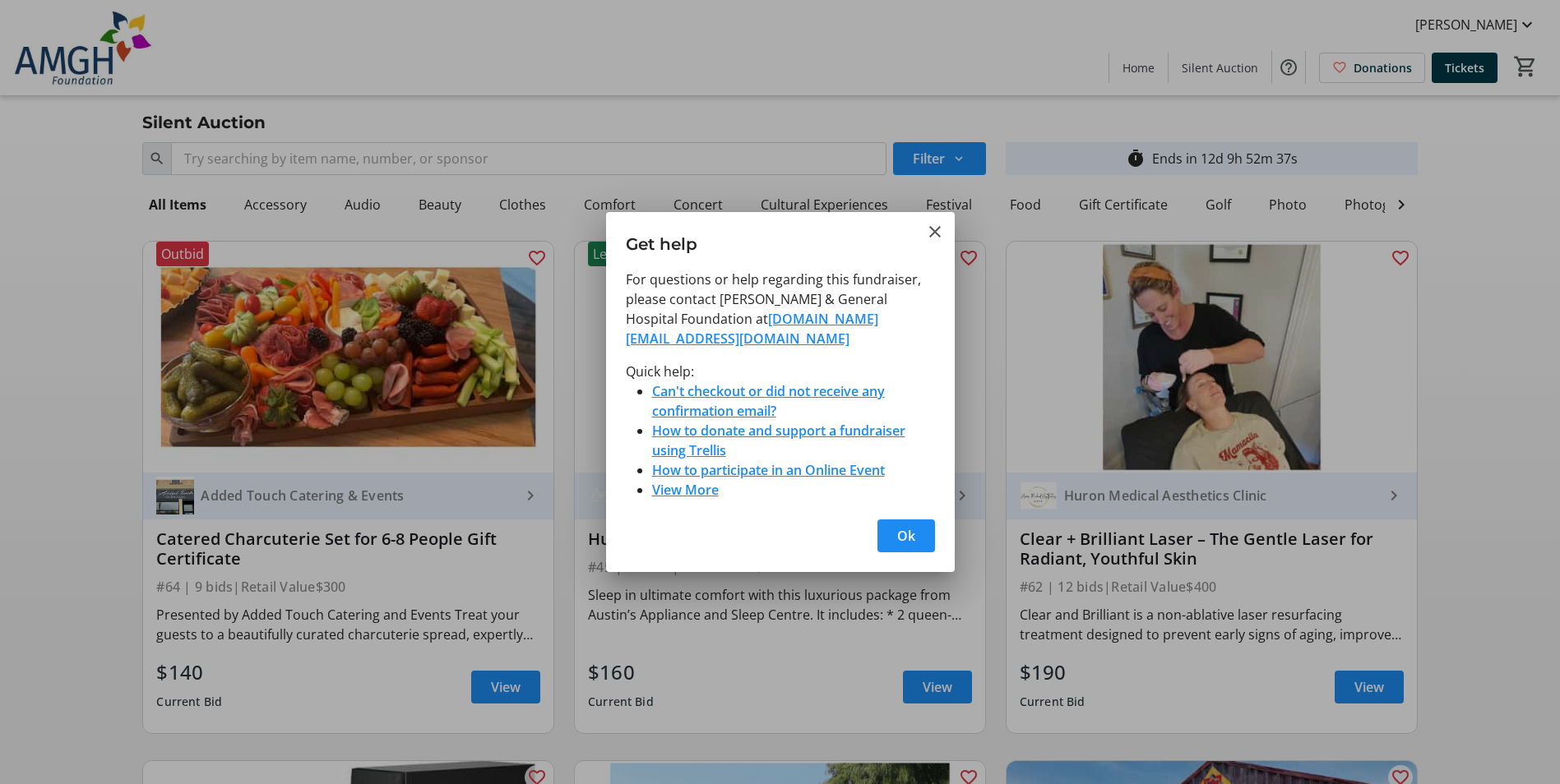
click at [904, 235] on h3 "Get help" at bounding box center [781, 240] width 349 height 57
drag, startPoint x: 925, startPoint y: 231, endPoint x: 932, endPoint y: 196, distance: 35.7
click at [926, 230] on mat-icon "Close" at bounding box center [935, 231] width 19 height 19
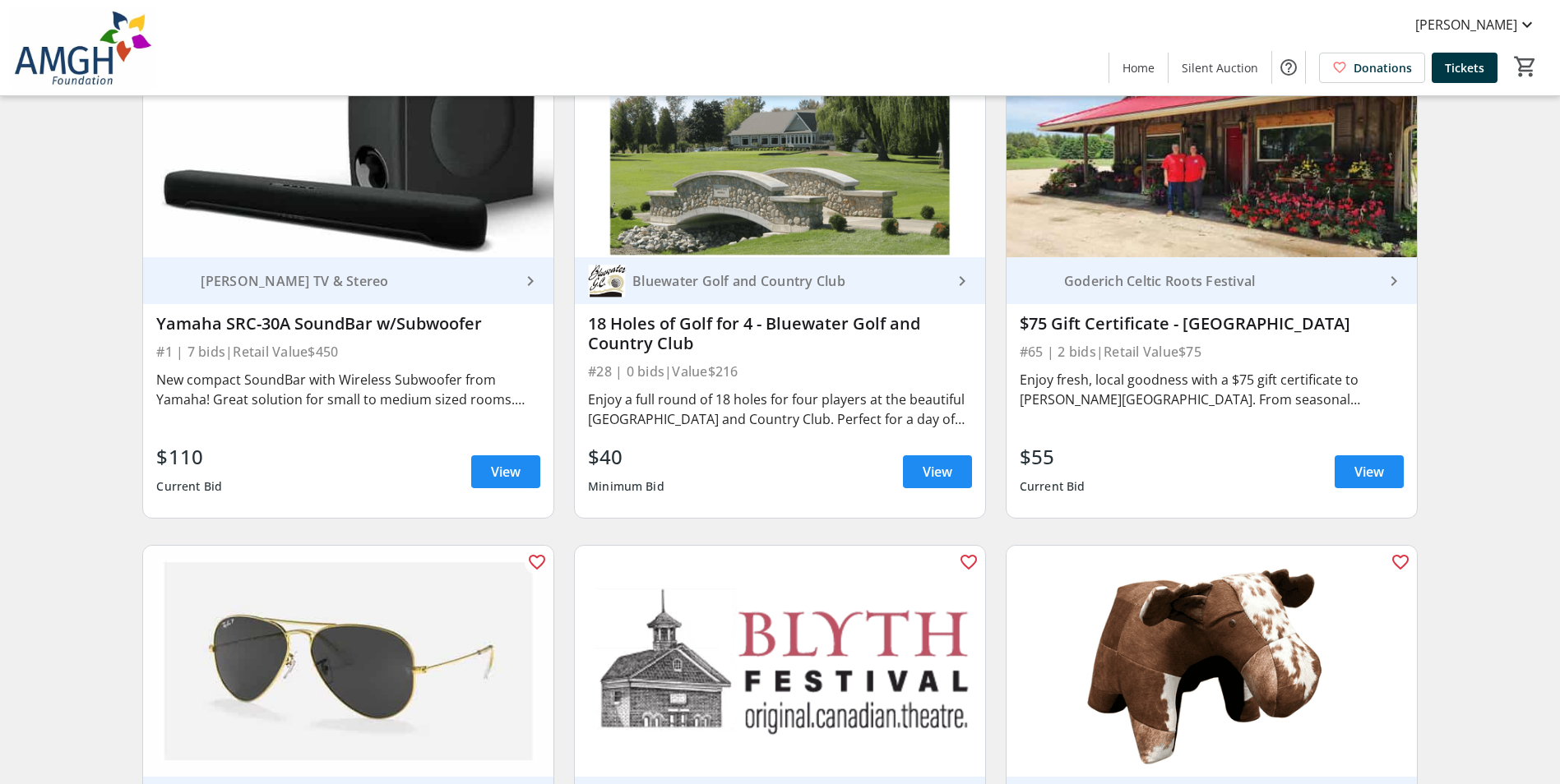
scroll to position [740, 0]
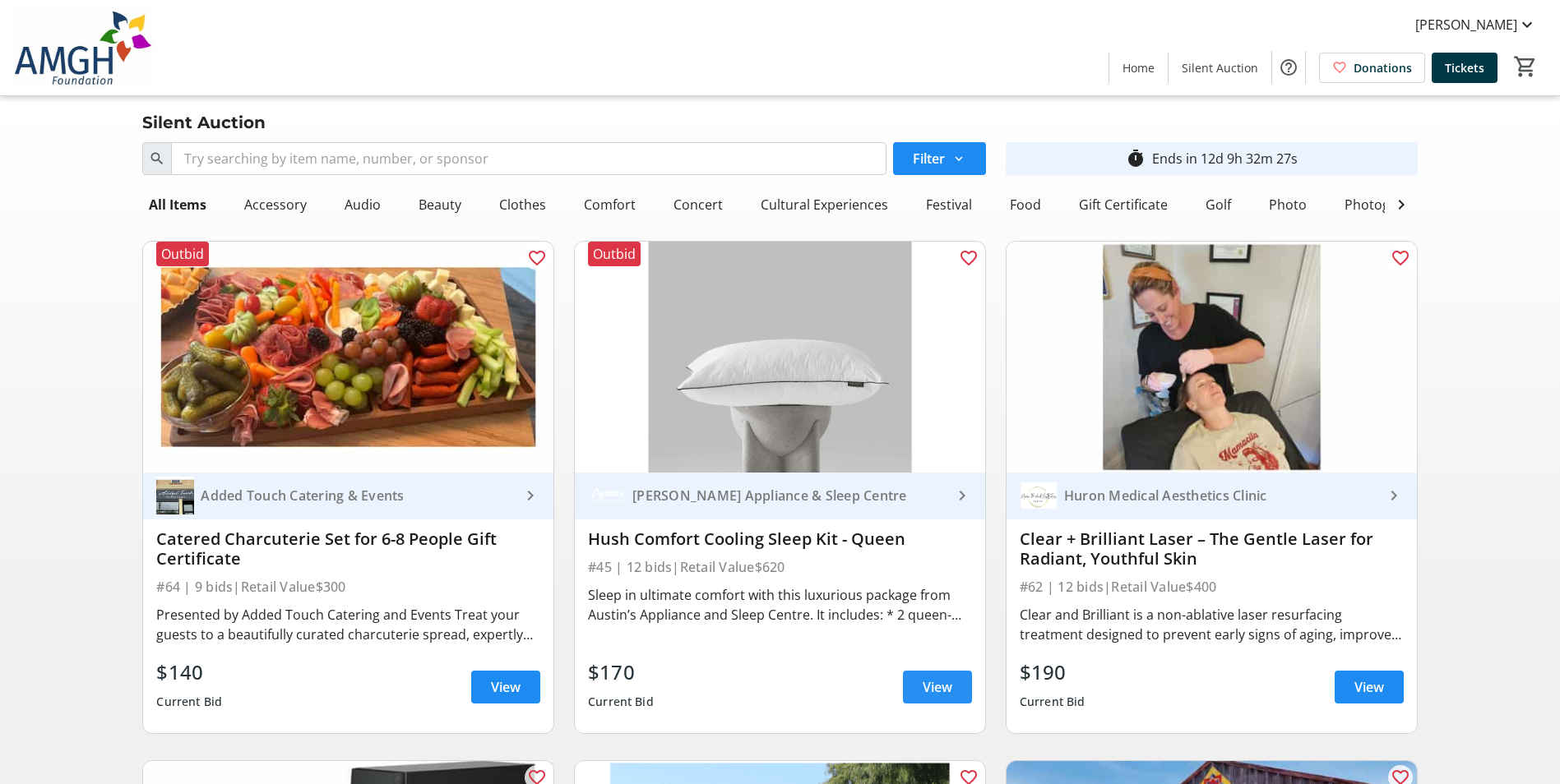
click at [947, 689] on span "View" at bounding box center [938, 687] width 30 height 19
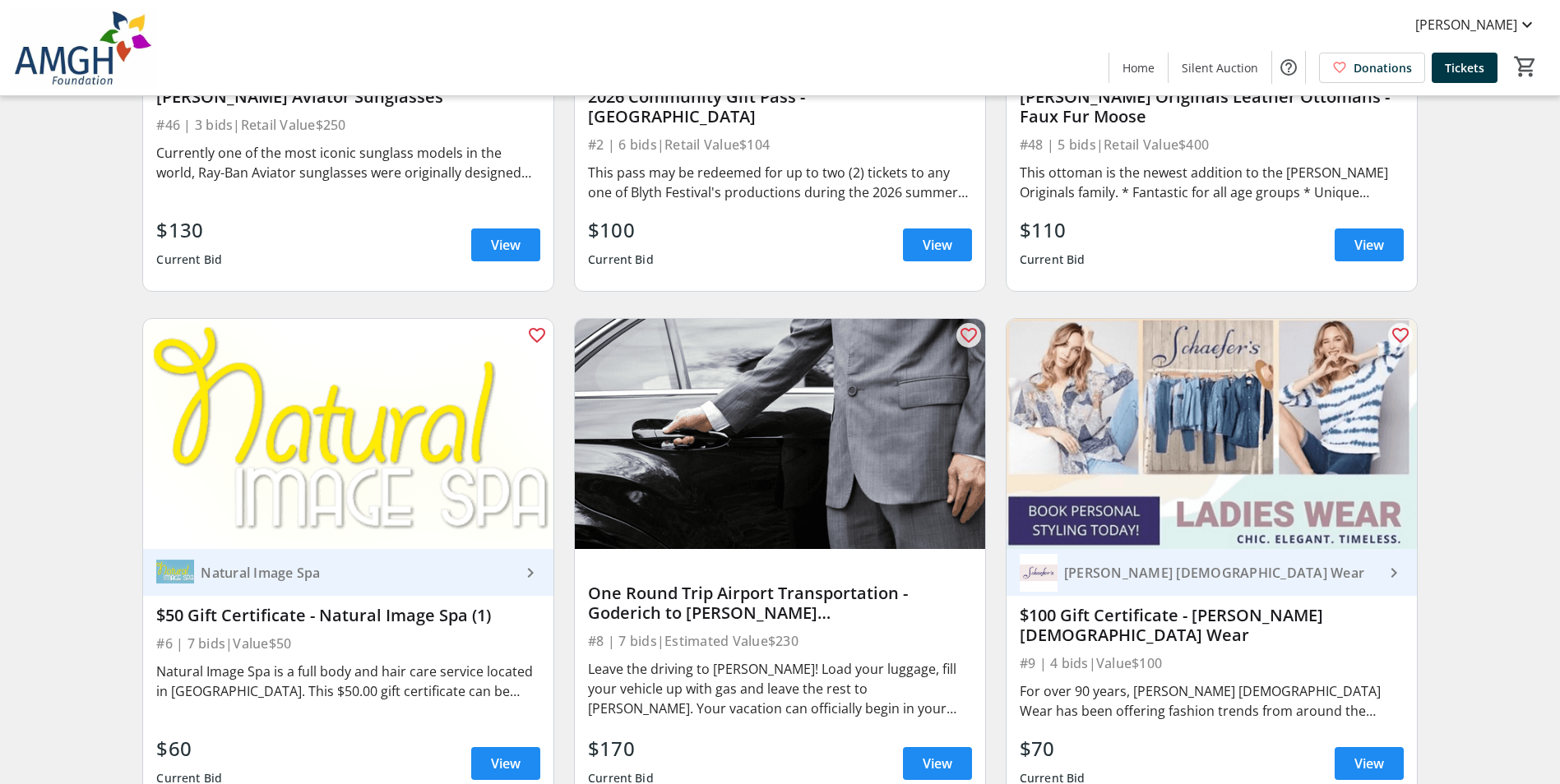
scroll to position [1480, 0]
click at [28, 67] on img at bounding box center [83, 47] width 147 height 82
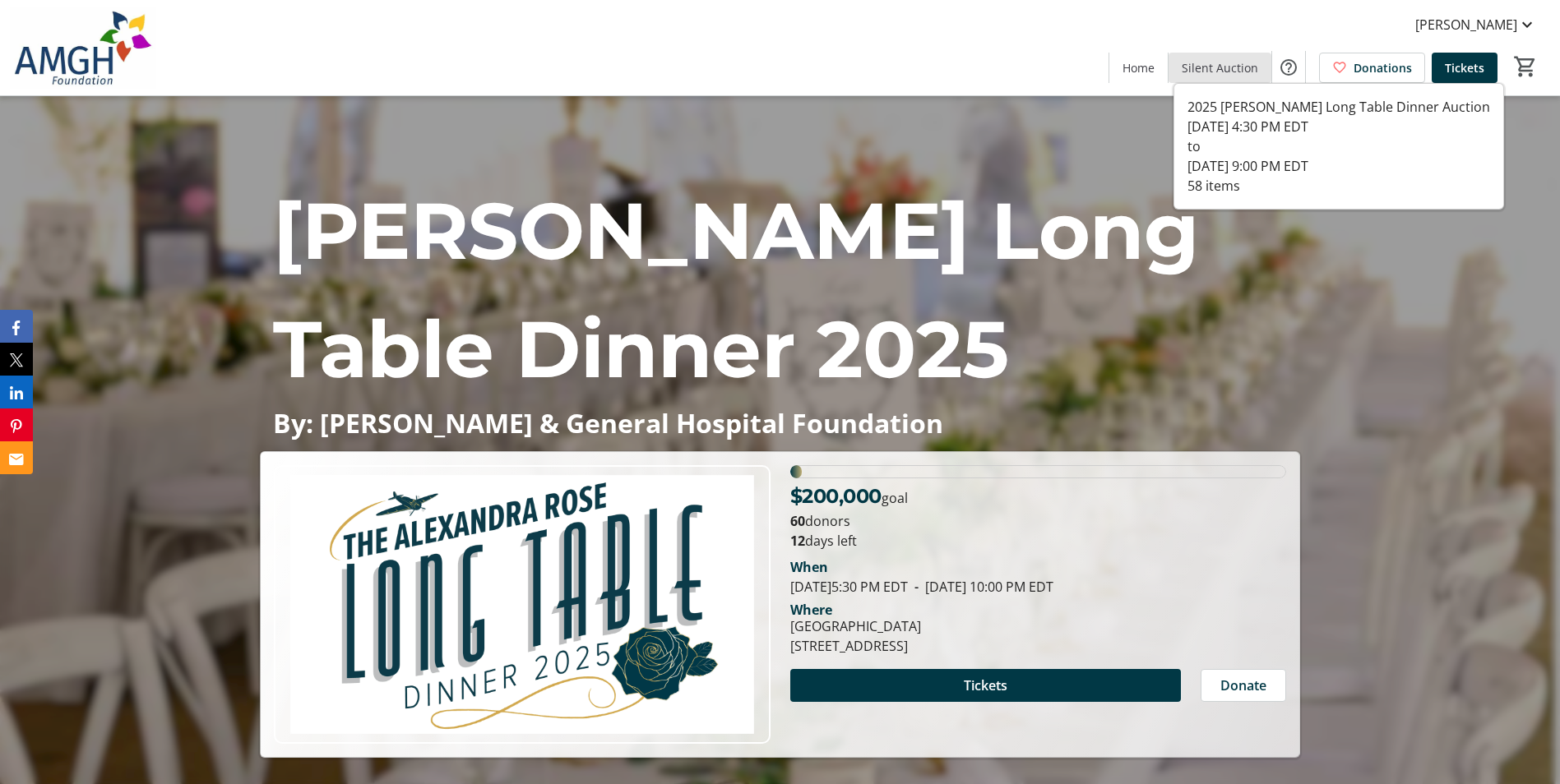
click at [1246, 68] on span "Silent Auction" at bounding box center [1220, 68] width 76 height 17
